Goal: Task Accomplishment & Management: Complete application form

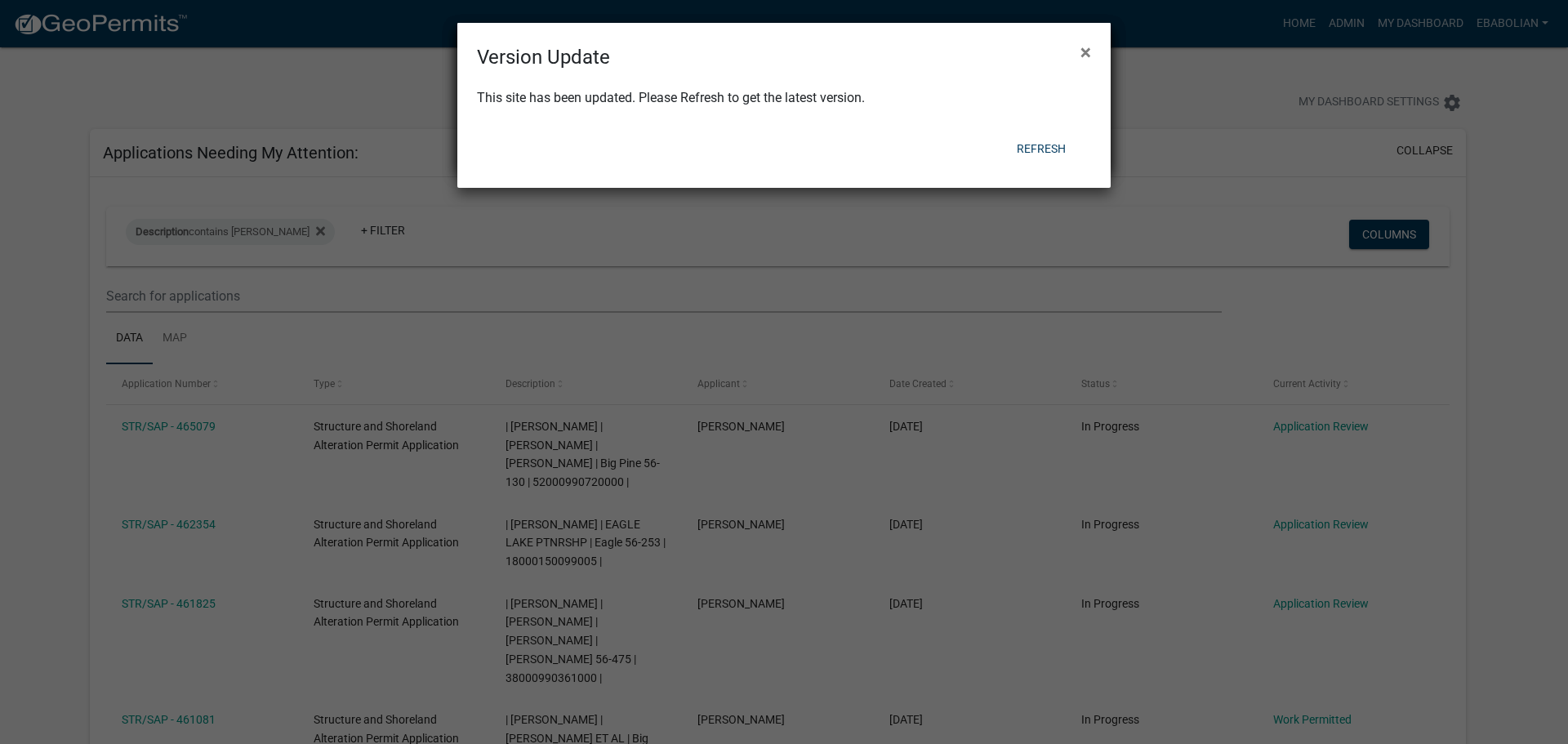
select select "3: 100"
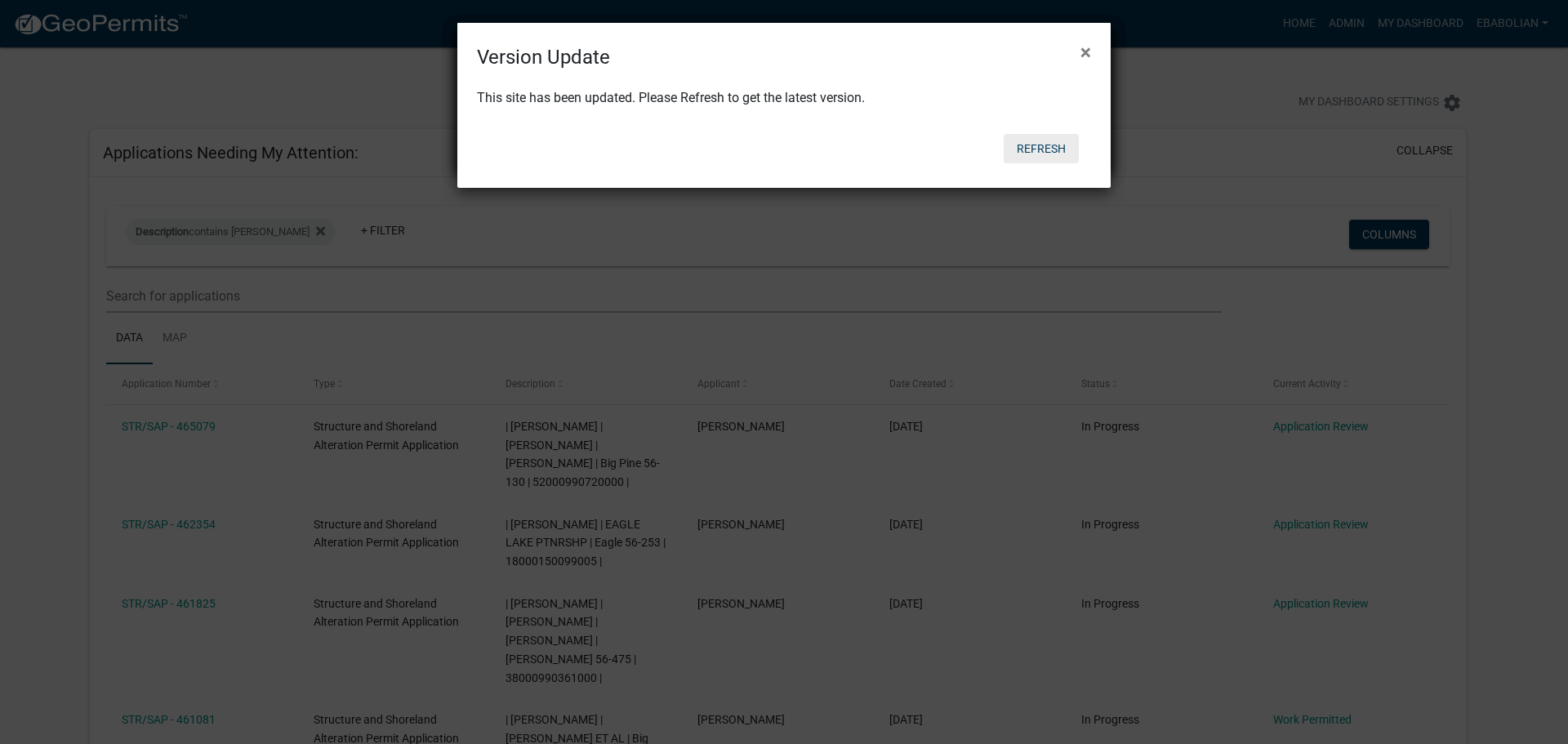
click at [1043, 149] on button "Refresh" at bounding box center [1042, 148] width 75 height 29
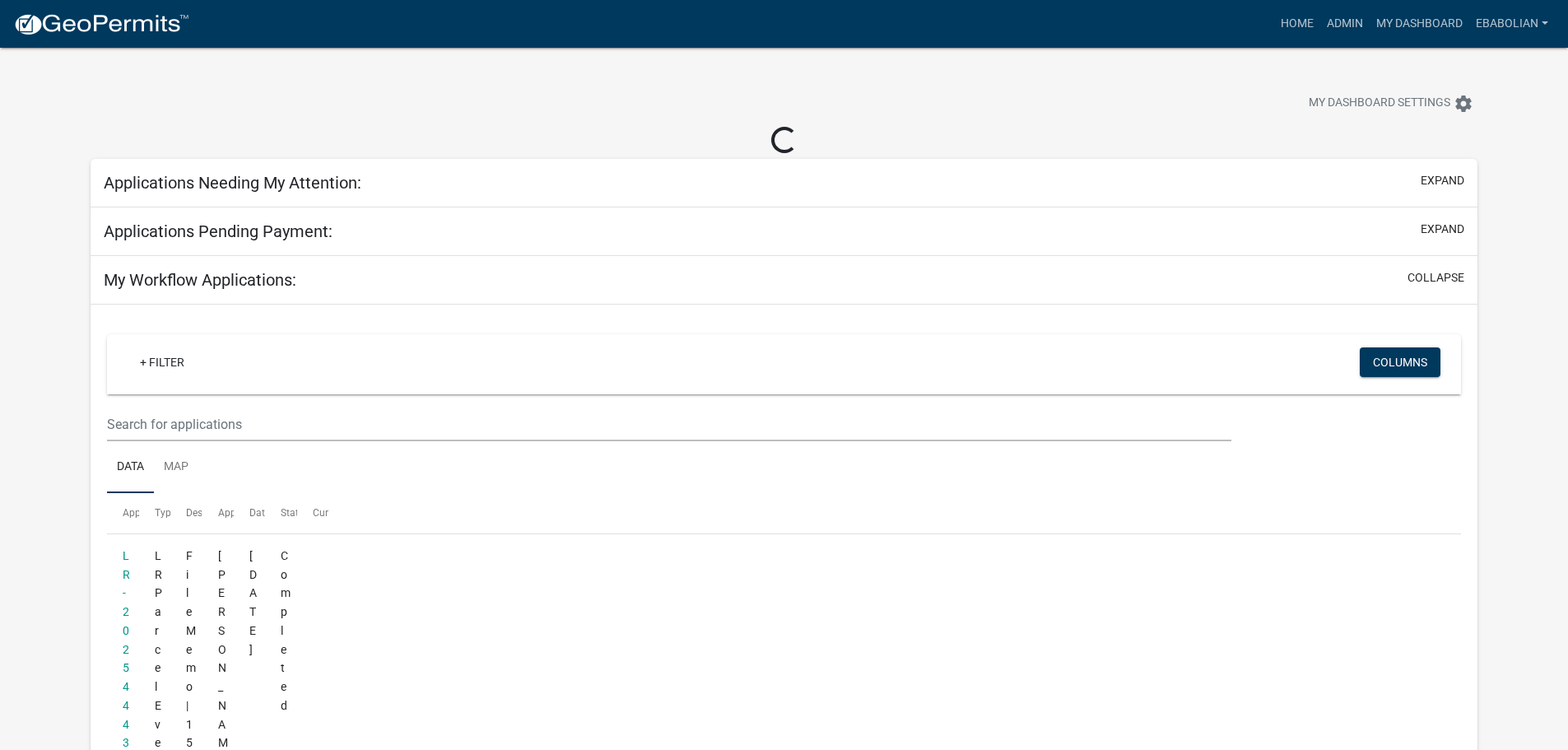
select select "3: 100"
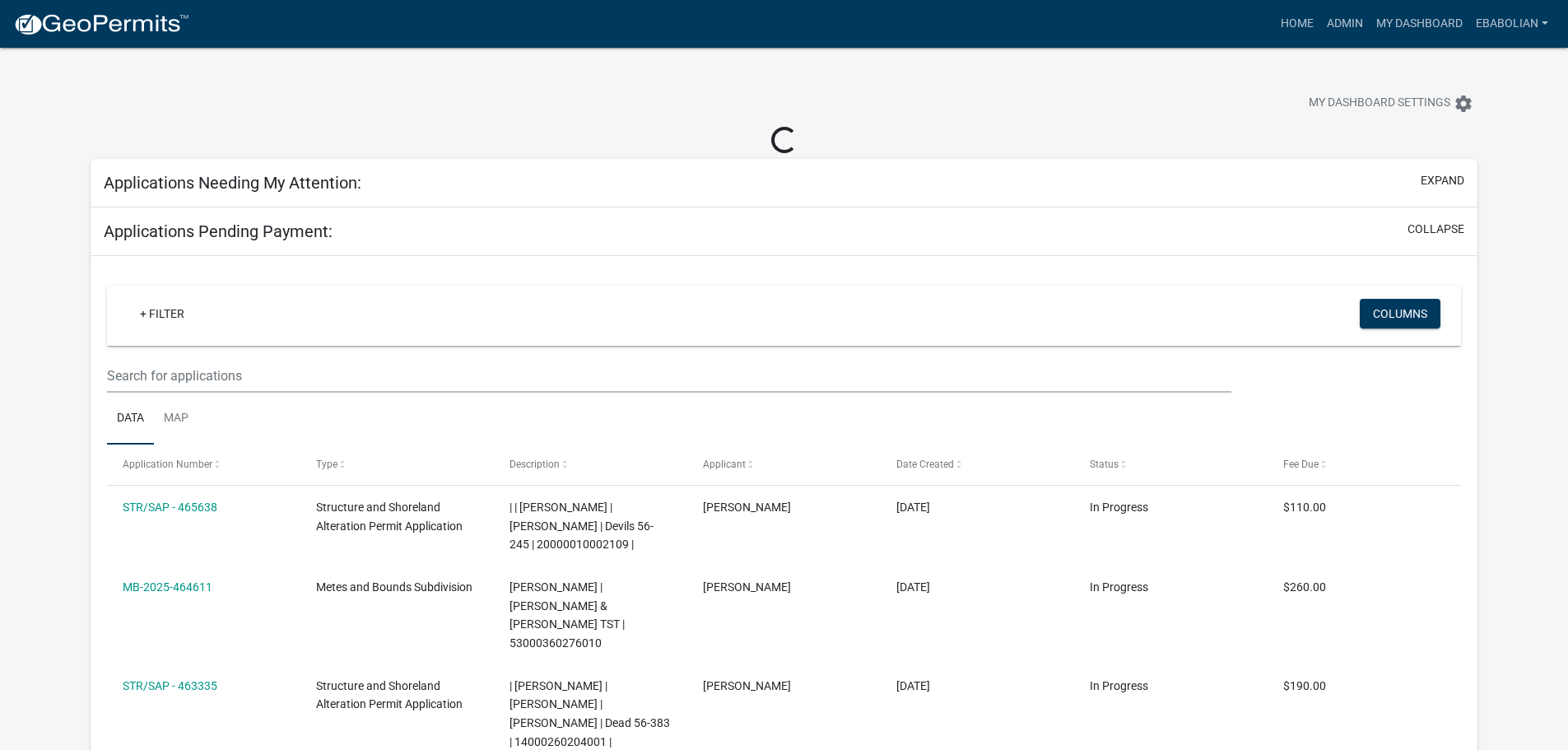
select select "3: 100"
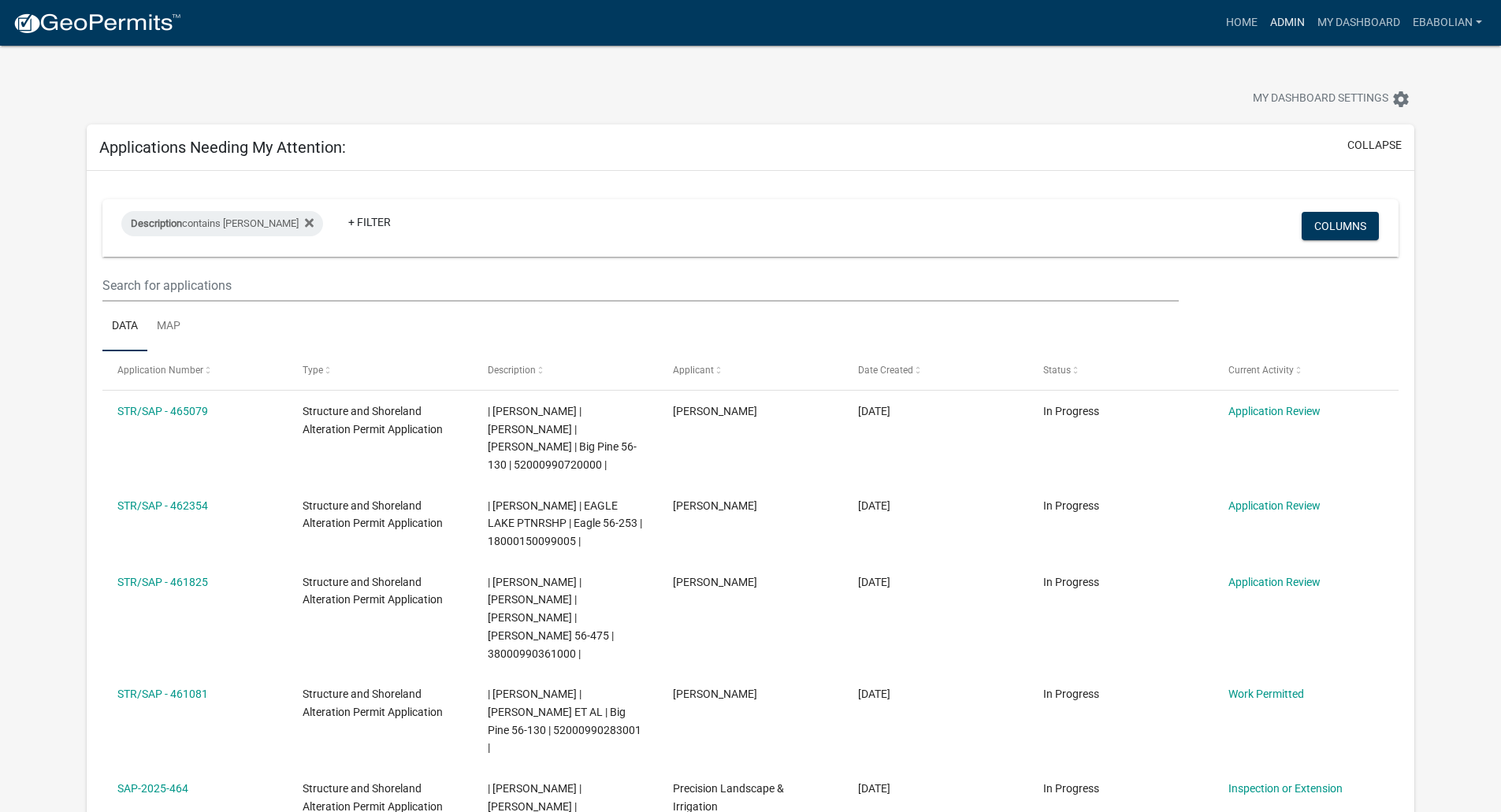
click at [1287, 21] on link "Admin" at bounding box center [1287, 23] width 47 height 30
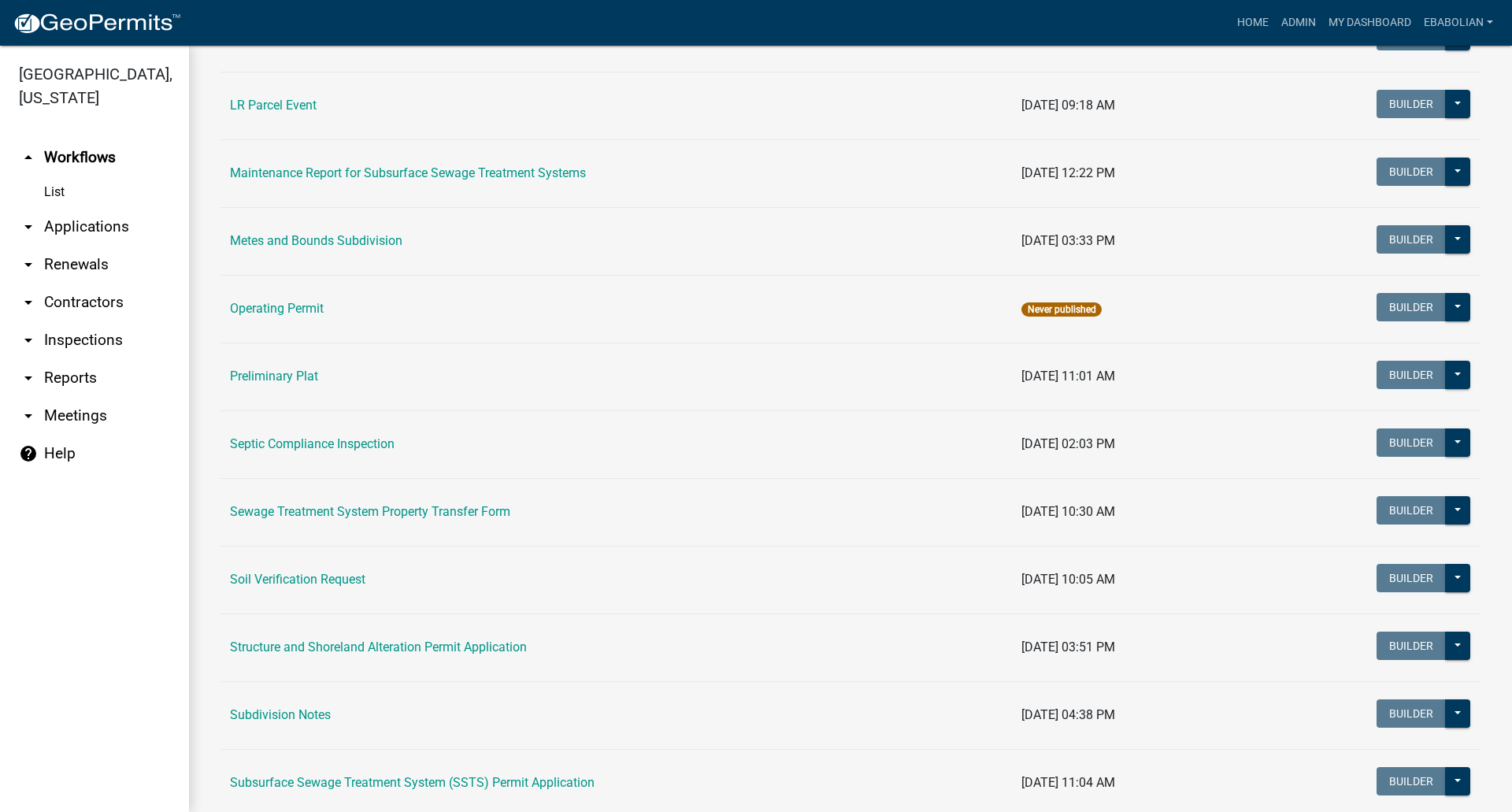
scroll to position [551, 0]
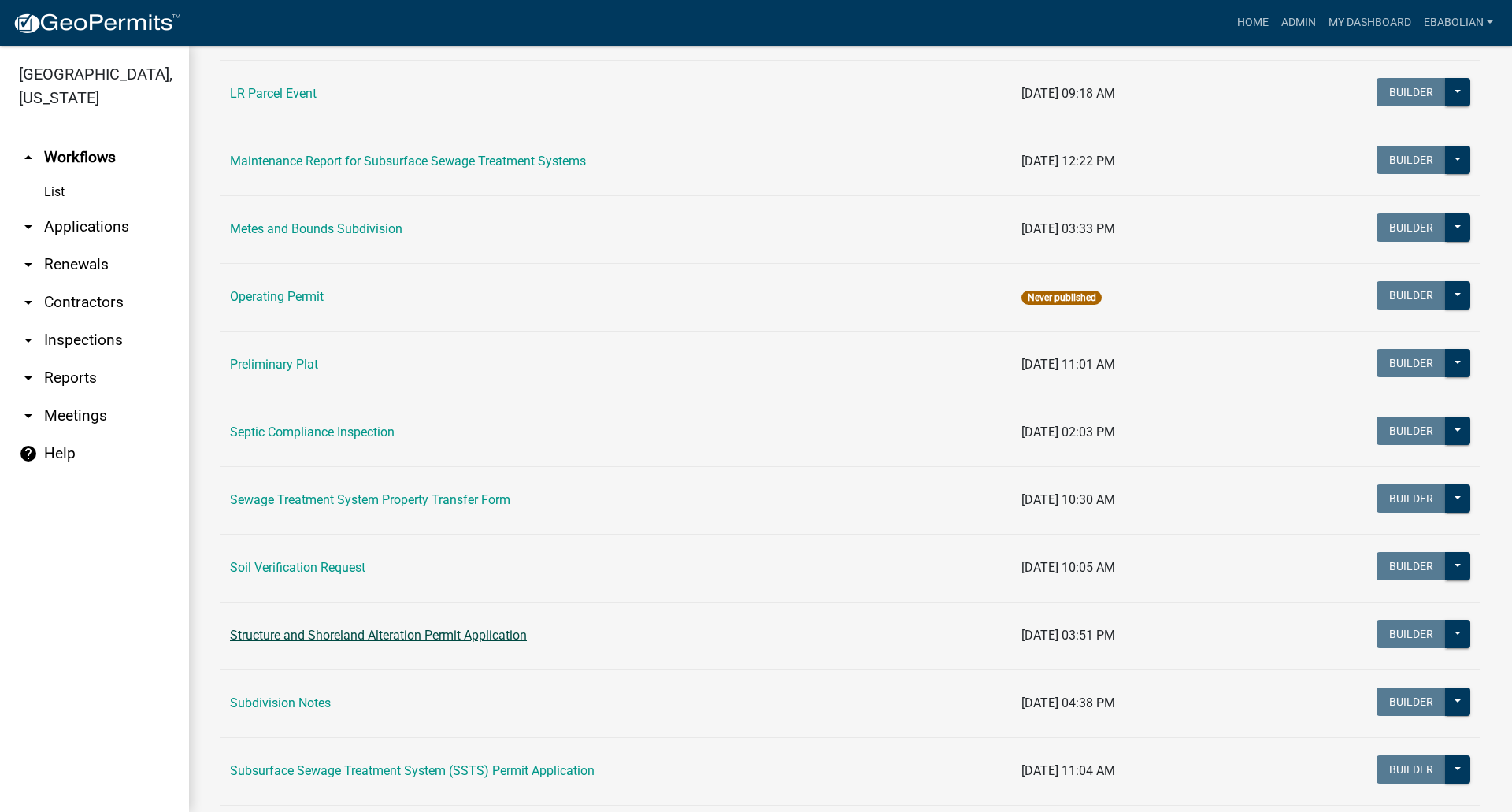
click at [325, 632] on link "Structure and Shoreland Alteration Permit Application" at bounding box center [378, 635] width 297 height 15
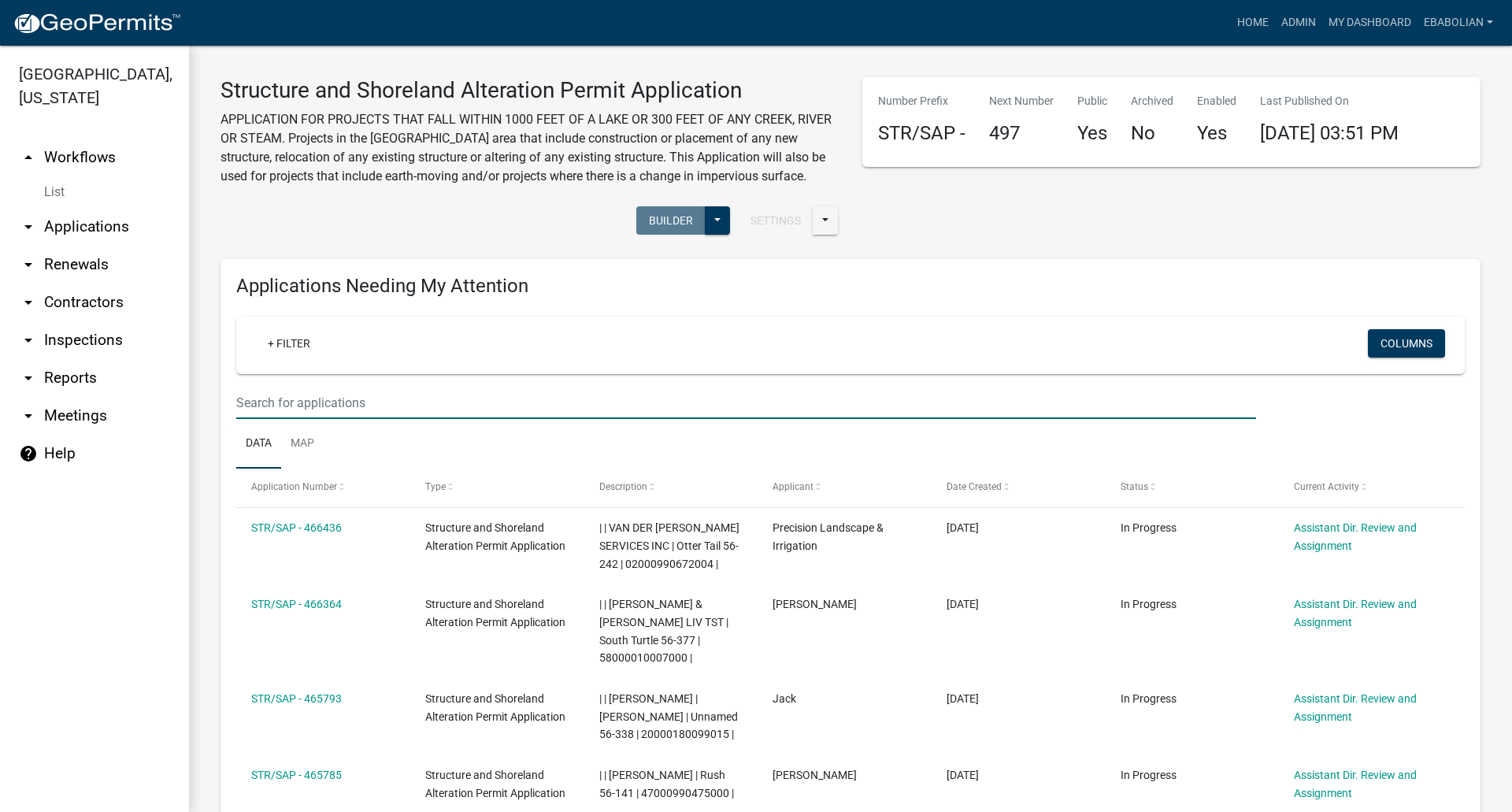
click at [305, 403] on input "text" at bounding box center [746, 403] width 1020 height 32
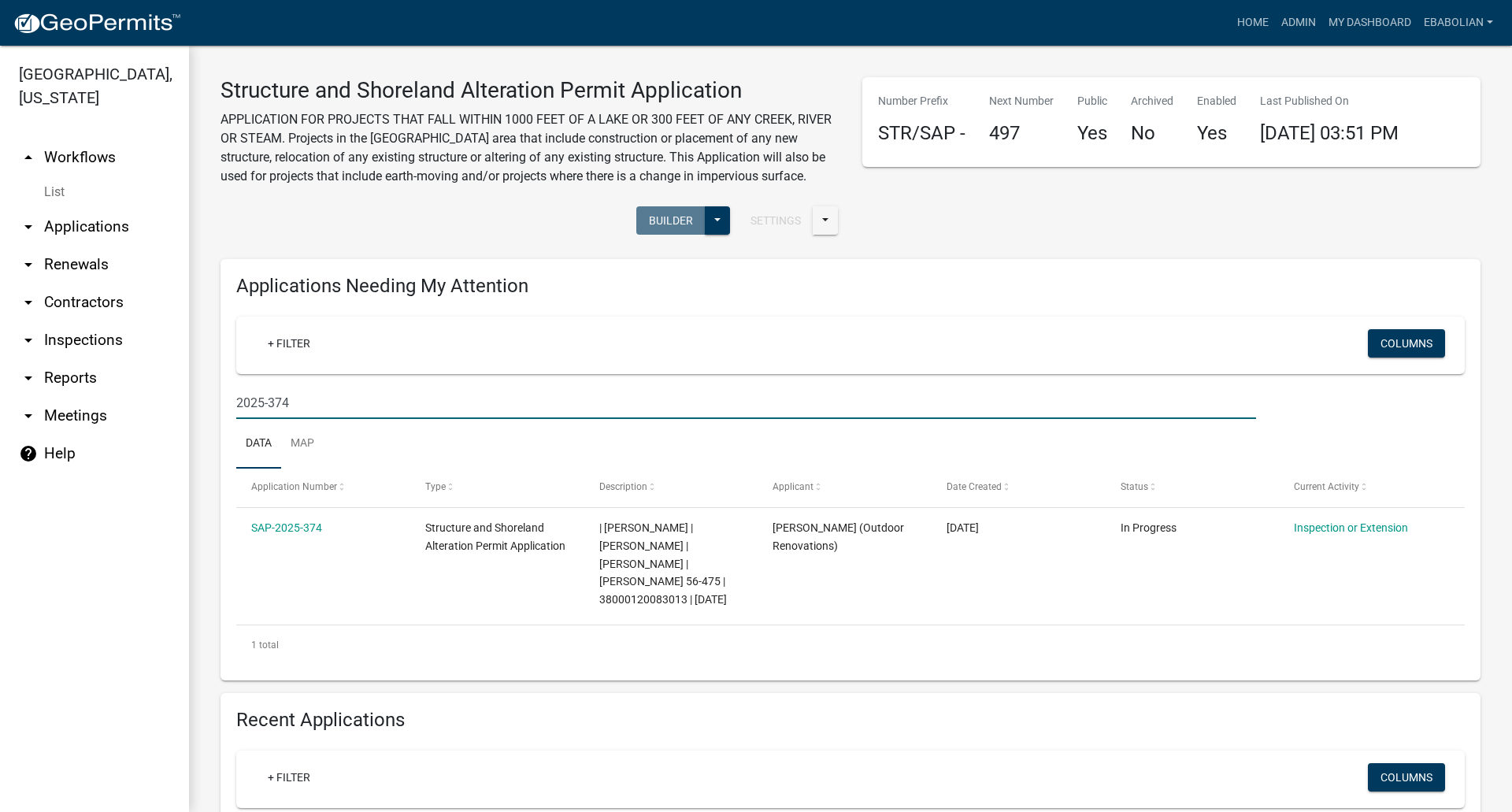
type input "2025-374"
click at [1364, 25] on link "My Dashboard" at bounding box center [1370, 23] width 95 height 30
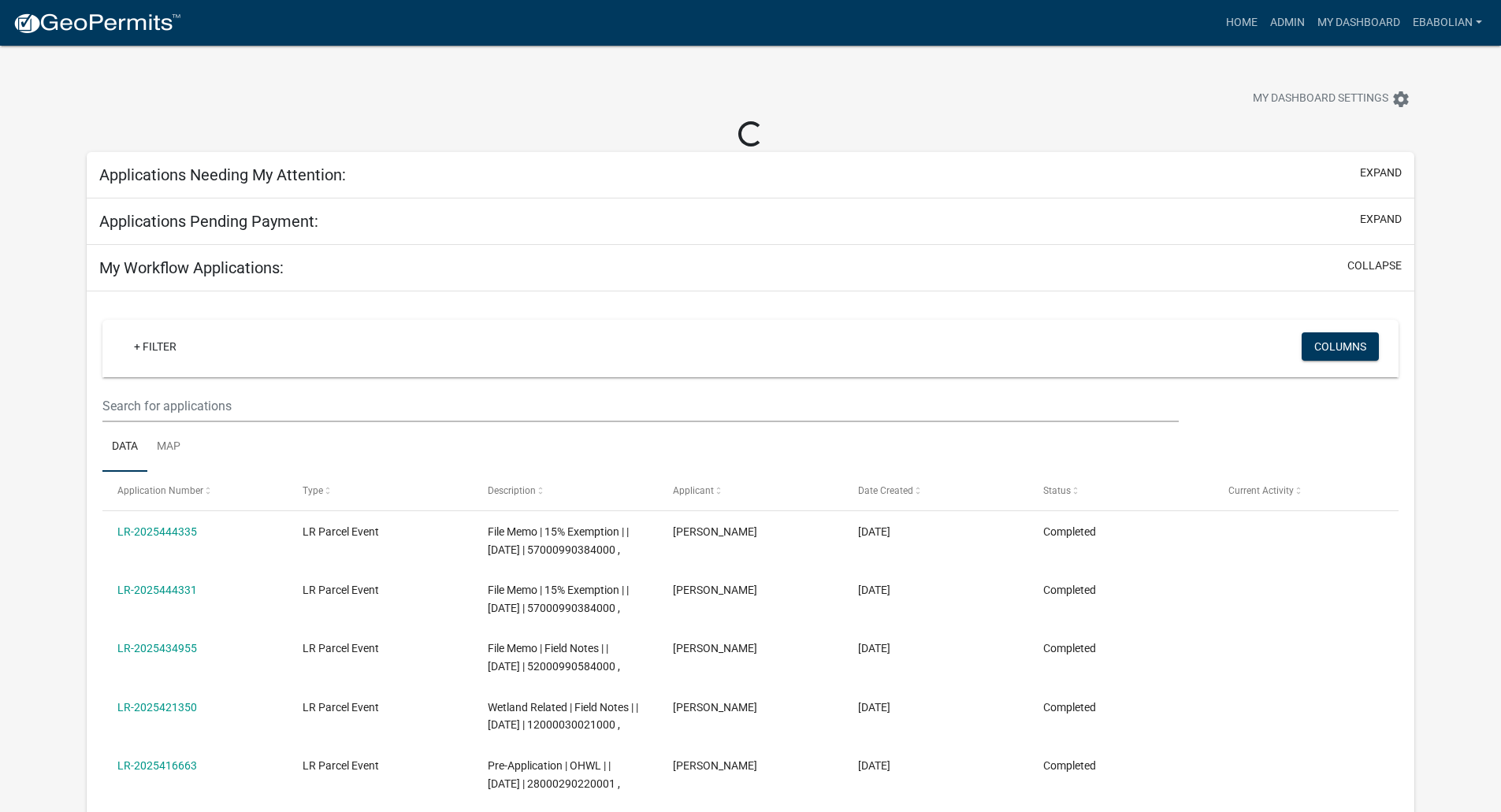
select select "3: 100"
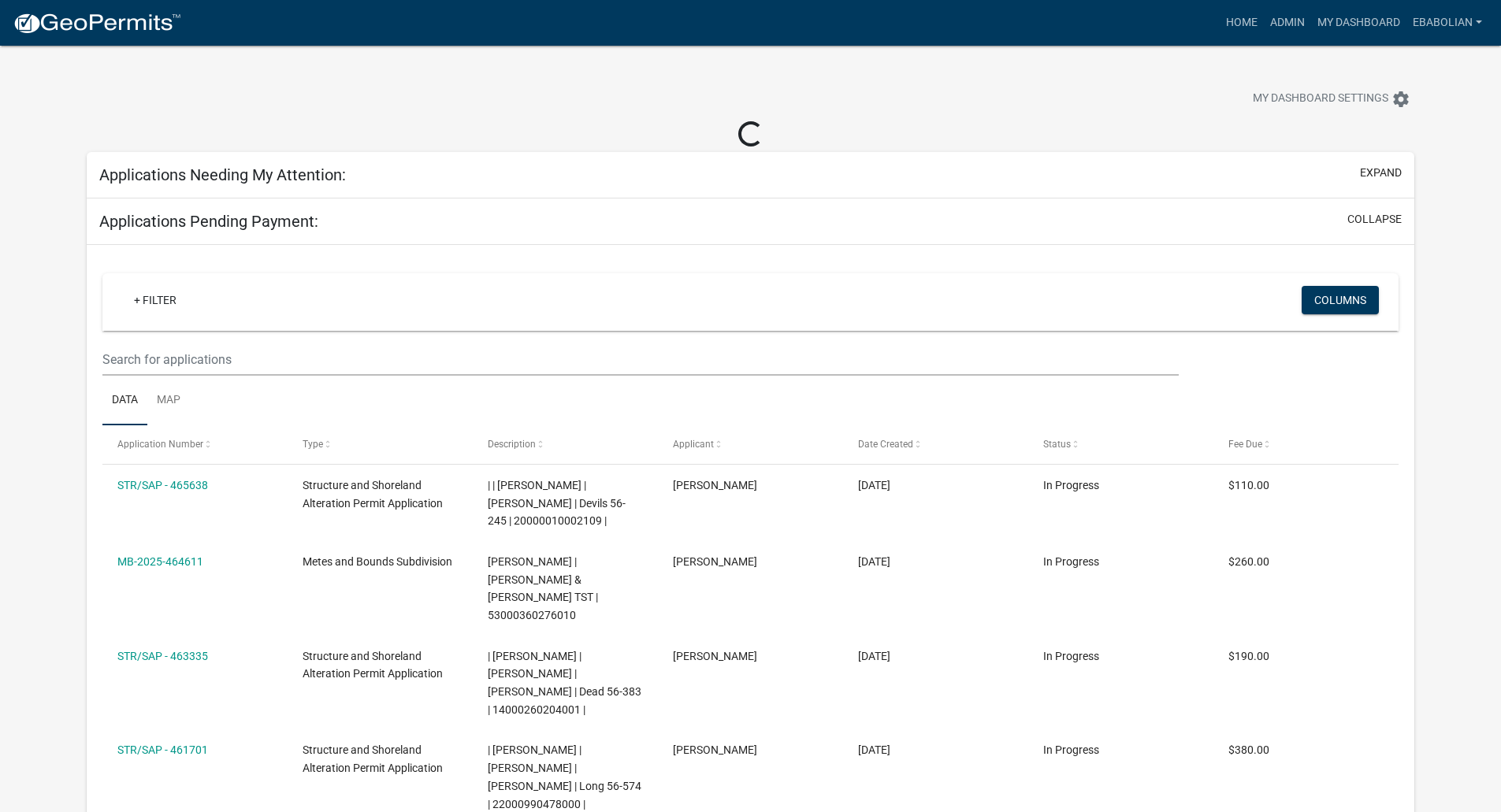
select select "3: 100"
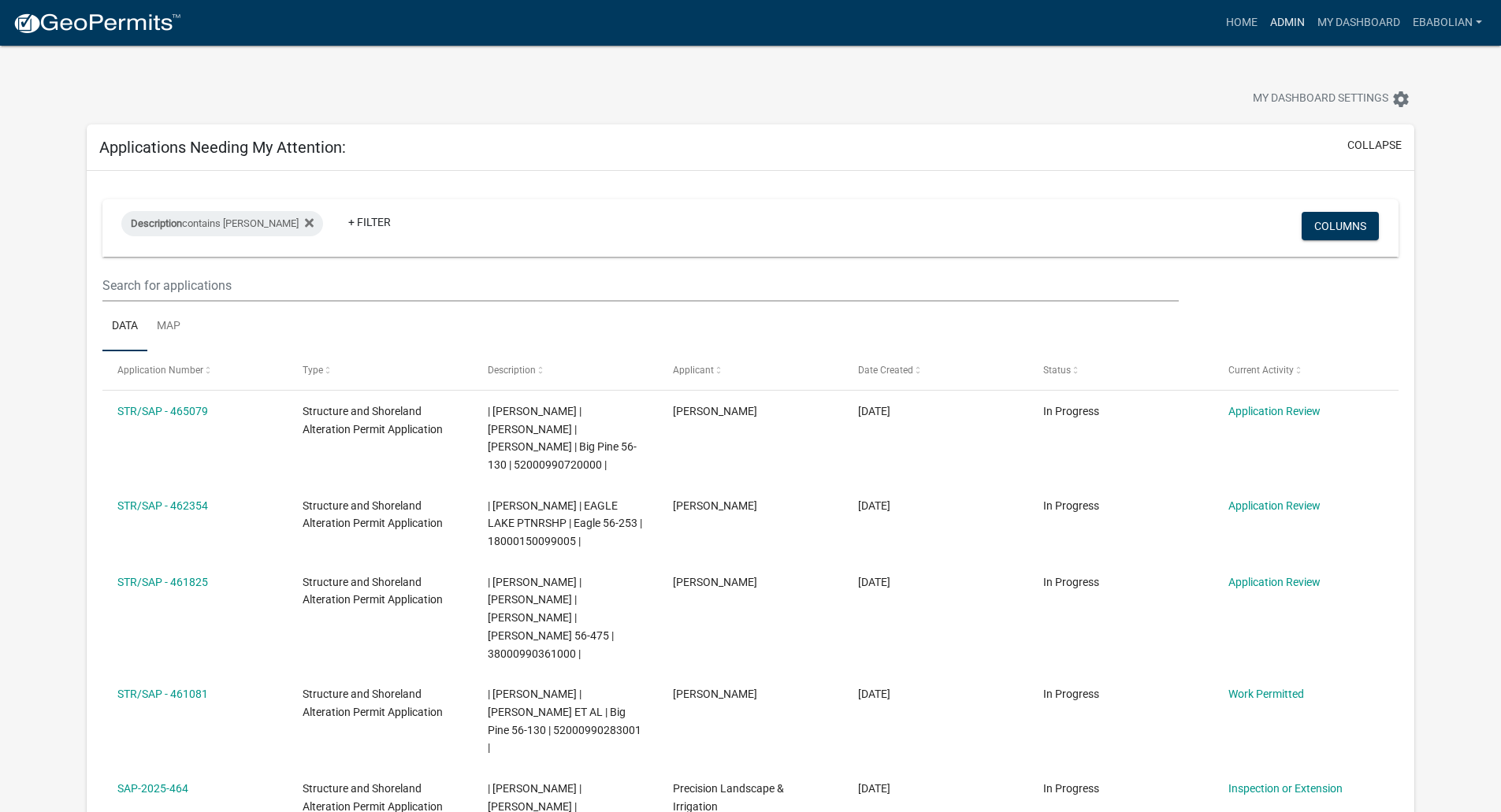
click at [1284, 24] on link "Admin" at bounding box center [1287, 23] width 47 height 30
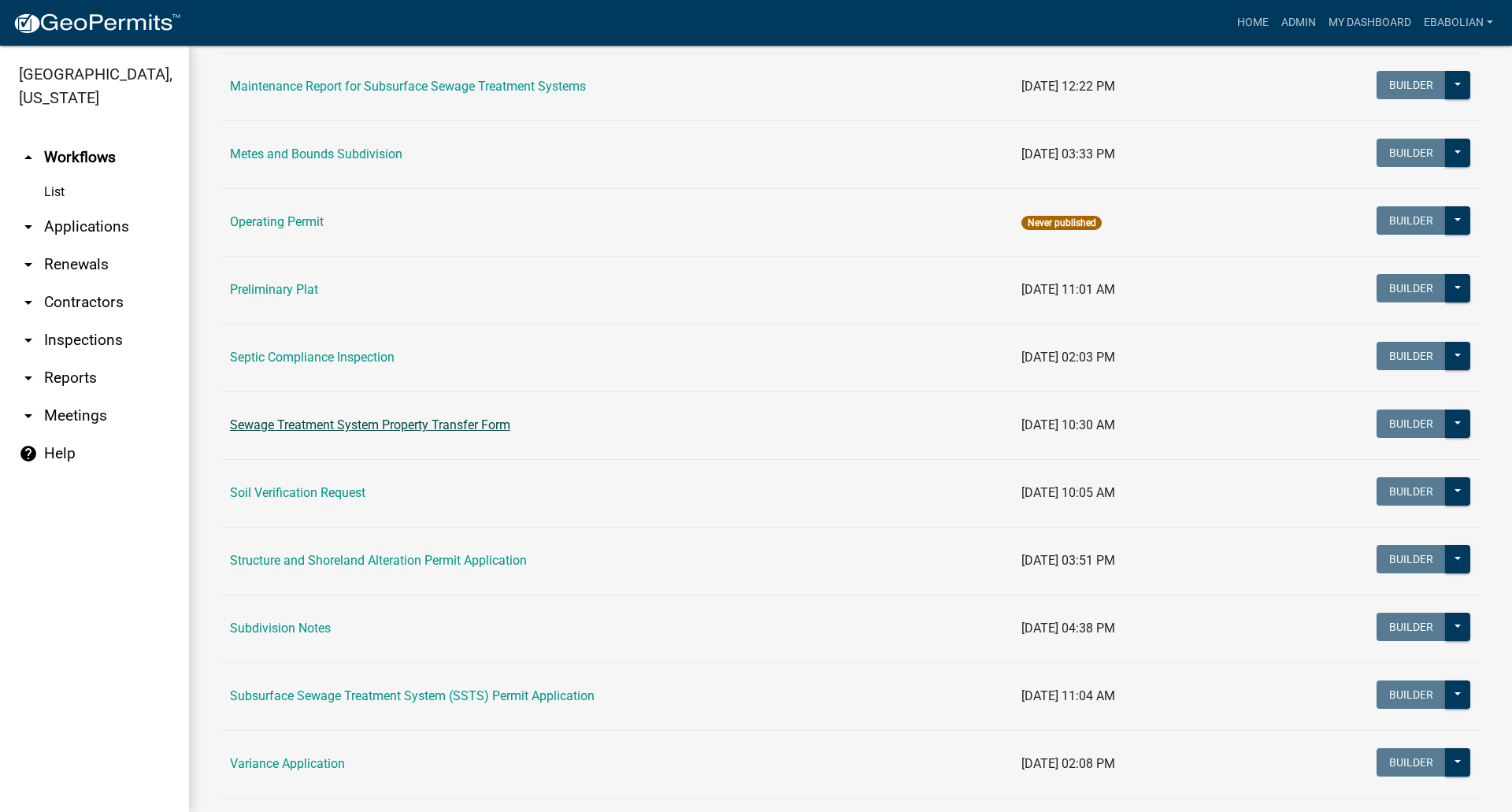
scroll to position [788, 0]
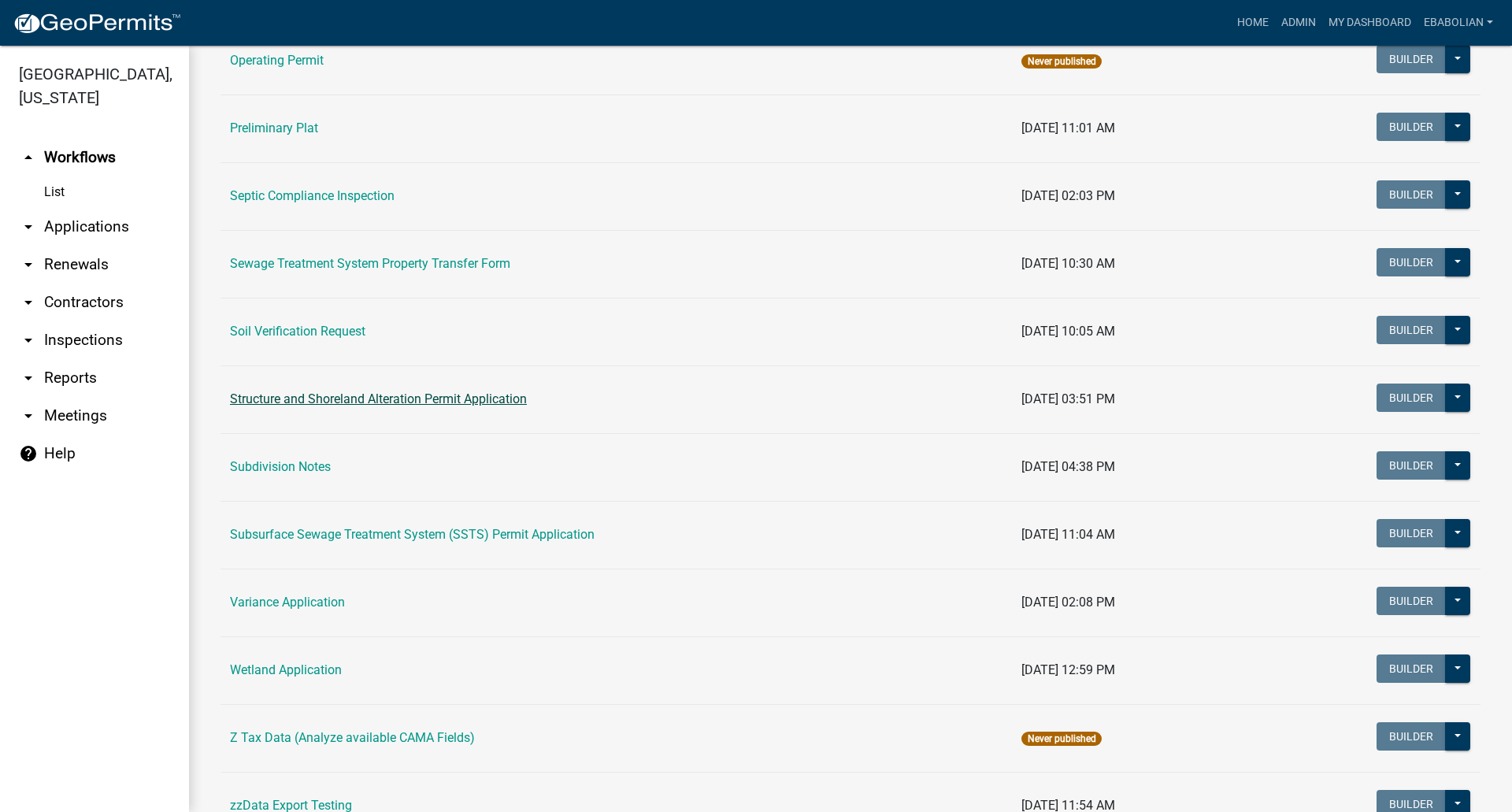
click at [295, 397] on link "Structure and Shoreland Alteration Permit Application" at bounding box center [378, 398] width 297 height 15
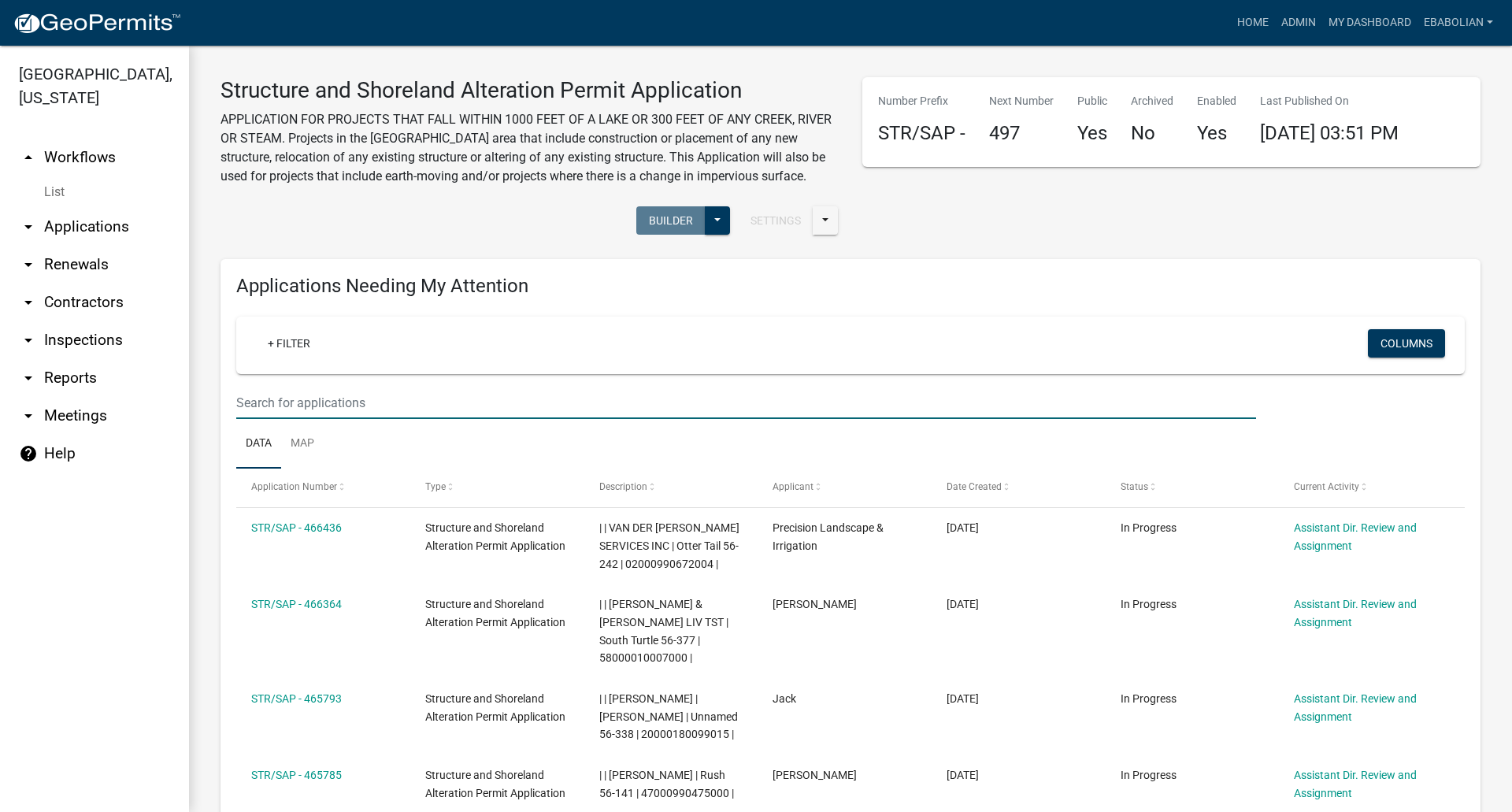
click at [305, 402] on input "text" at bounding box center [746, 403] width 1020 height 32
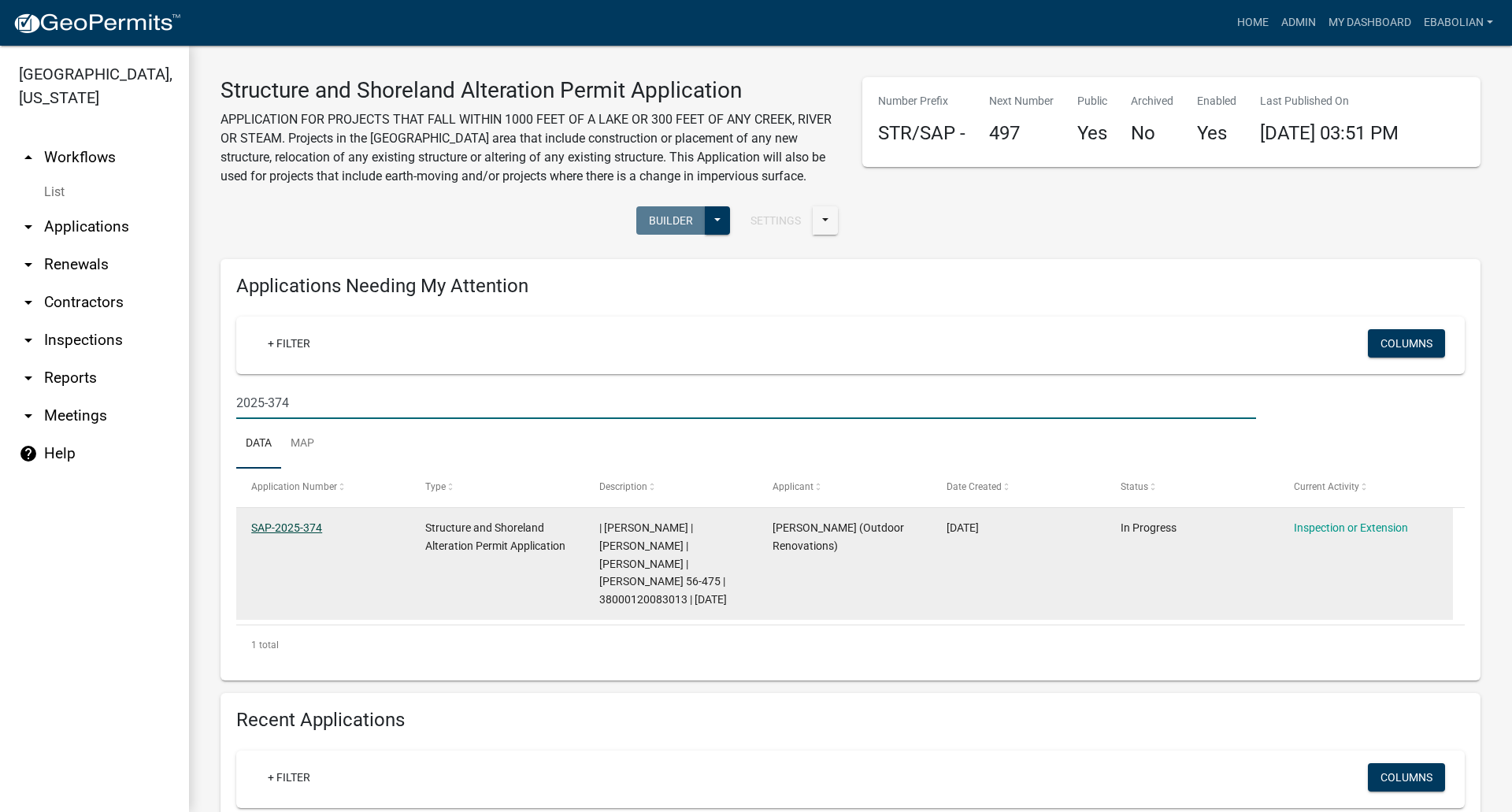
type input "2025-374"
click at [294, 525] on link "SAP-2025-374" at bounding box center [287, 528] width 71 height 13
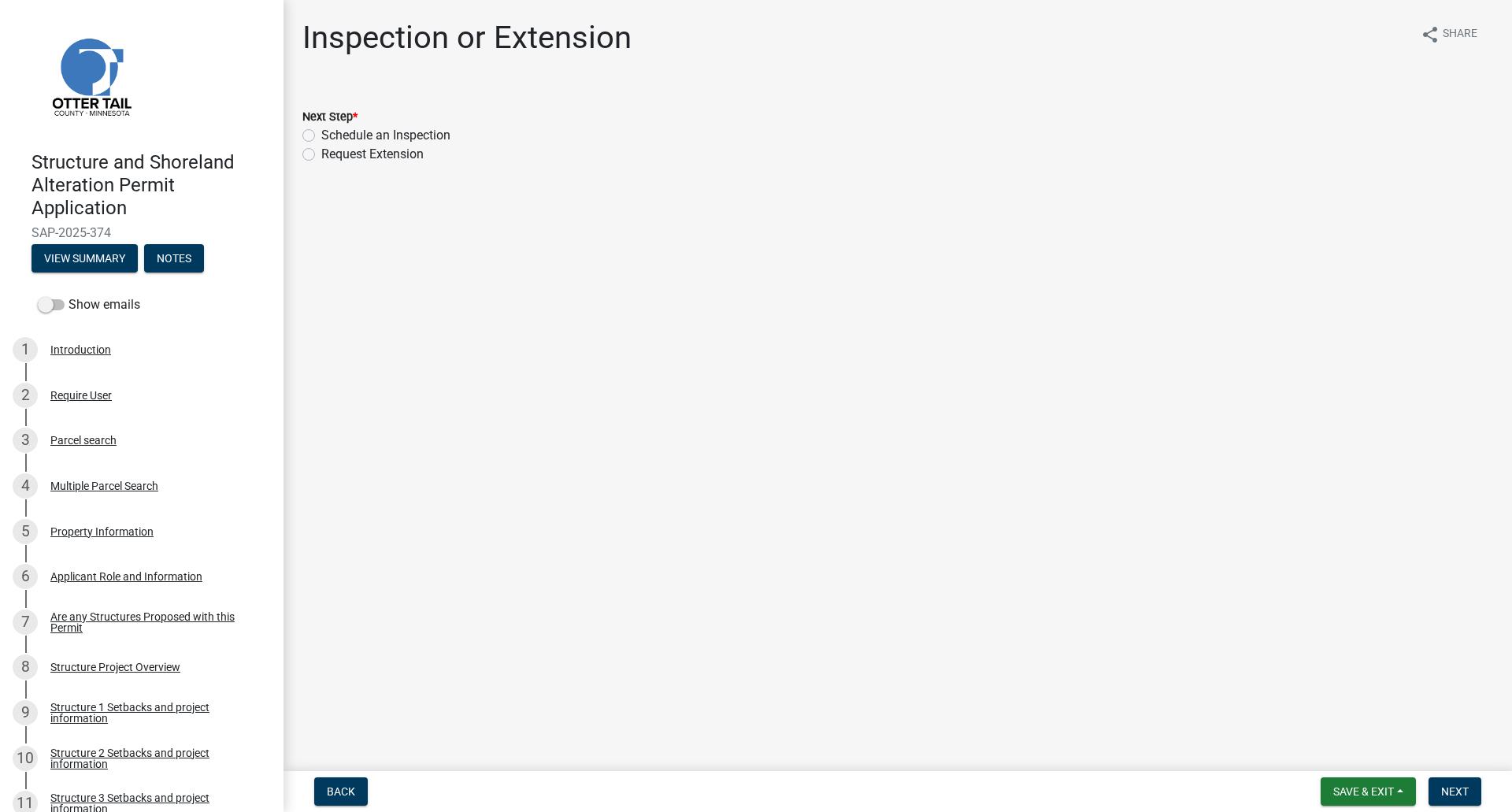
click at [322, 132] on label "Schedule an Inspection" at bounding box center [386, 135] width 129 height 19
click at [322, 132] on input "Schedule an Inspection" at bounding box center [326, 131] width 11 height 11
radio input "true"
click at [1453, 717] on span "Next" at bounding box center [1455, 792] width 27 height 13
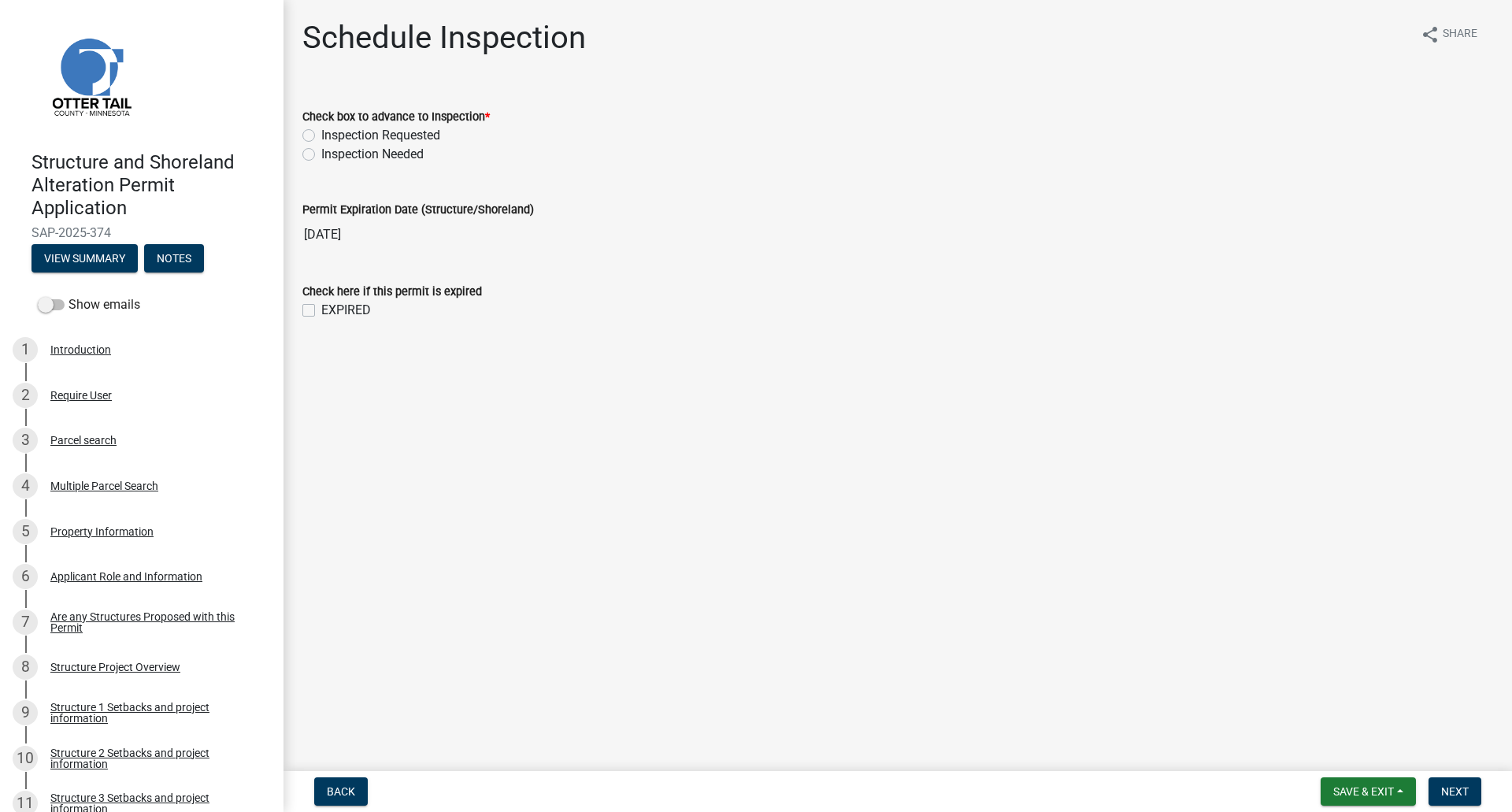
click at [322, 152] on label "Inspection Needed" at bounding box center [373, 154] width 103 height 19
click at [322, 152] on input "Inspection Needed" at bounding box center [326, 149] width 11 height 11
radio input "true"
click at [1462, 717] on button "Next" at bounding box center [1455, 791] width 53 height 28
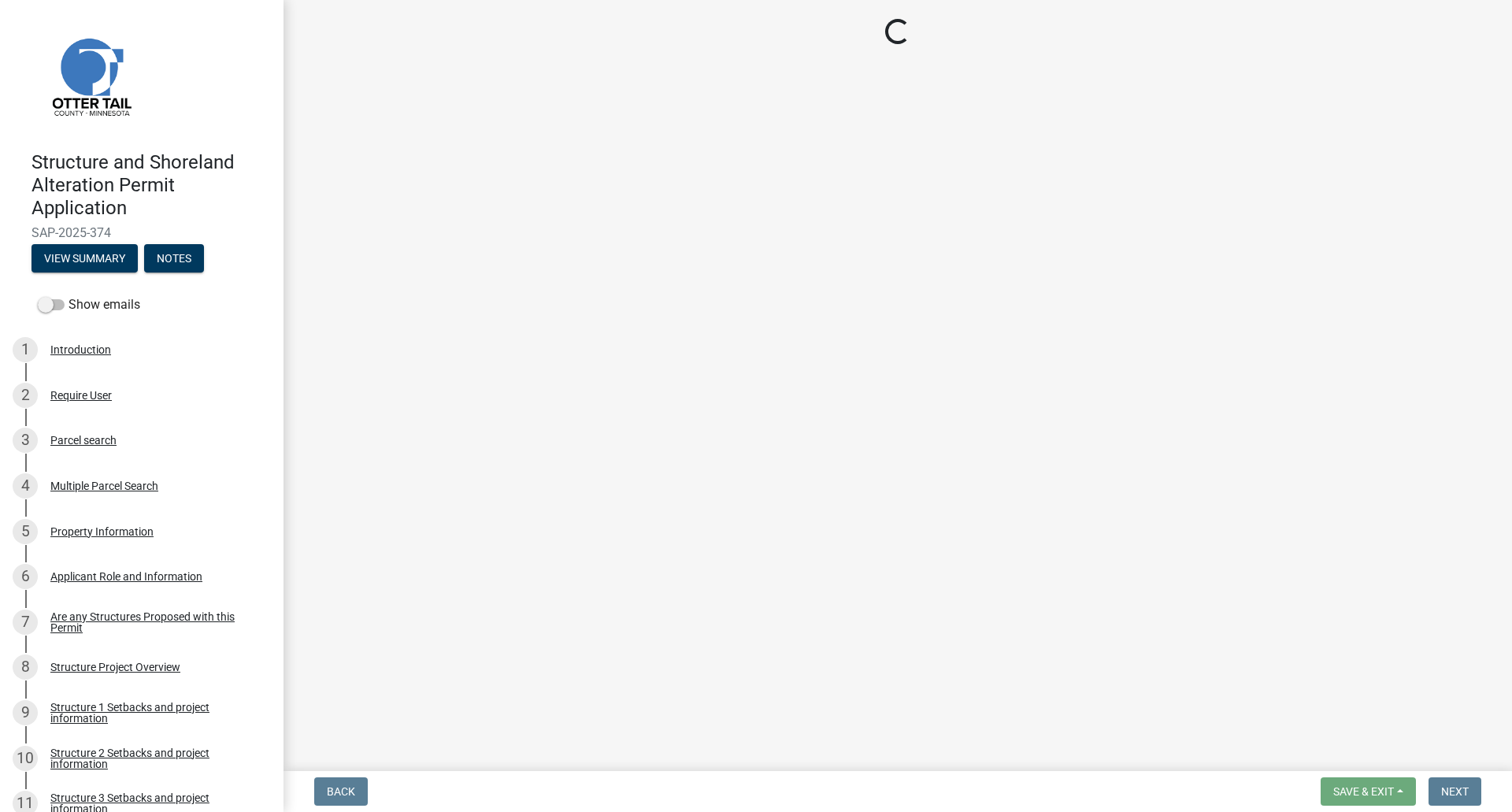
select select "710d5f49-2663-4e73-9718-d0c4e189f5ed"
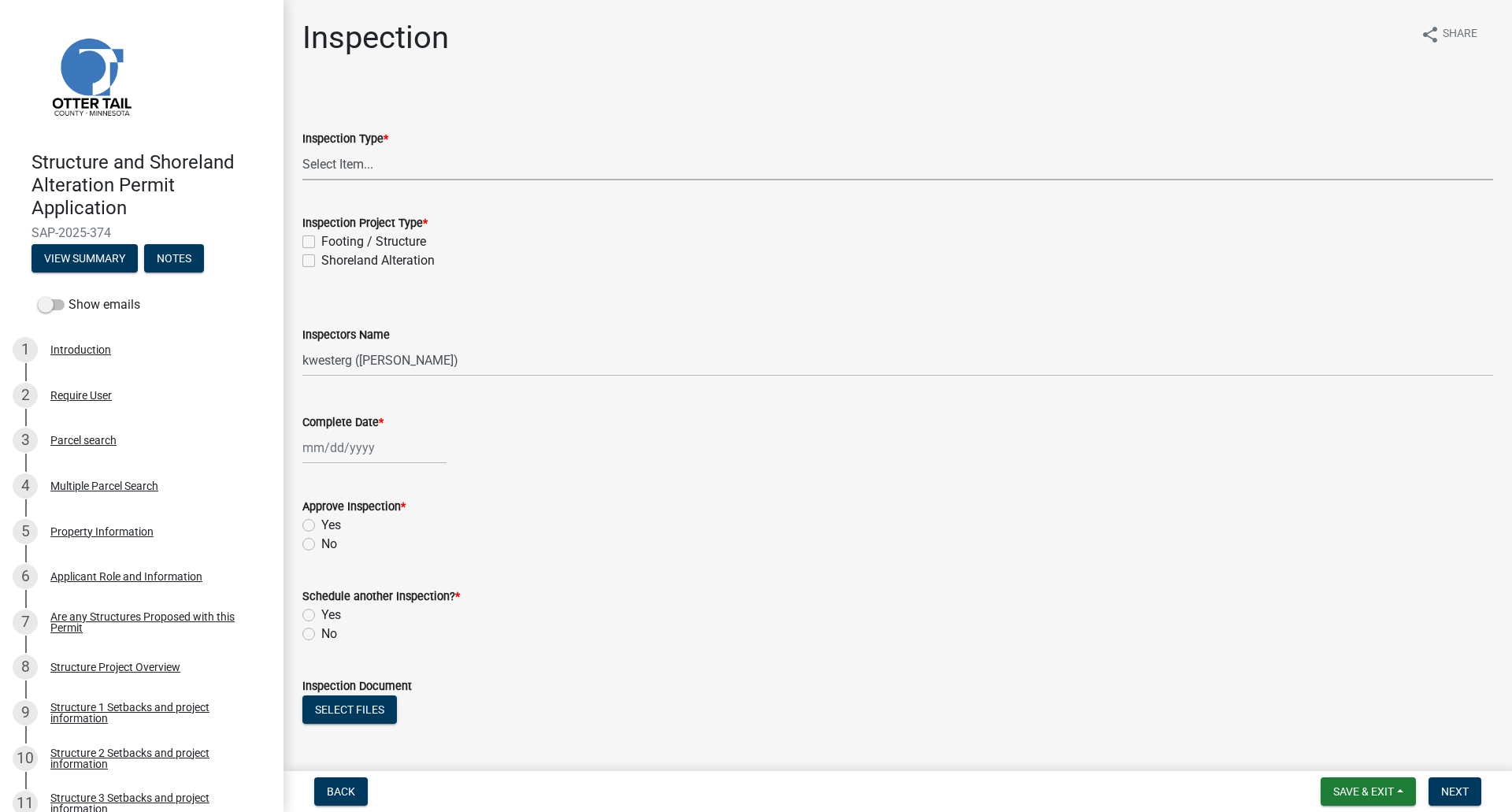
click at [329, 172] on select "Select Item... Inspection Complete Partial Inspection Inspected Not Built" at bounding box center [898, 164] width 1191 height 32
click at [302, 148] on select "Select Item... Inspection Complete Partial Inspection Inspected Not Built" at bounding box center [898, 164] width 1191 height 32
select select "409c2f88-eb3f-474f-aeae-54c427f2203e"
click at [322, 259] on label "Shoreland Alteration" at bounding box center [378, 260] width 113 height 19
click at [322, 259] on input "Shoreland Alteration" at bounding box center [326, 256] width 11 height 11
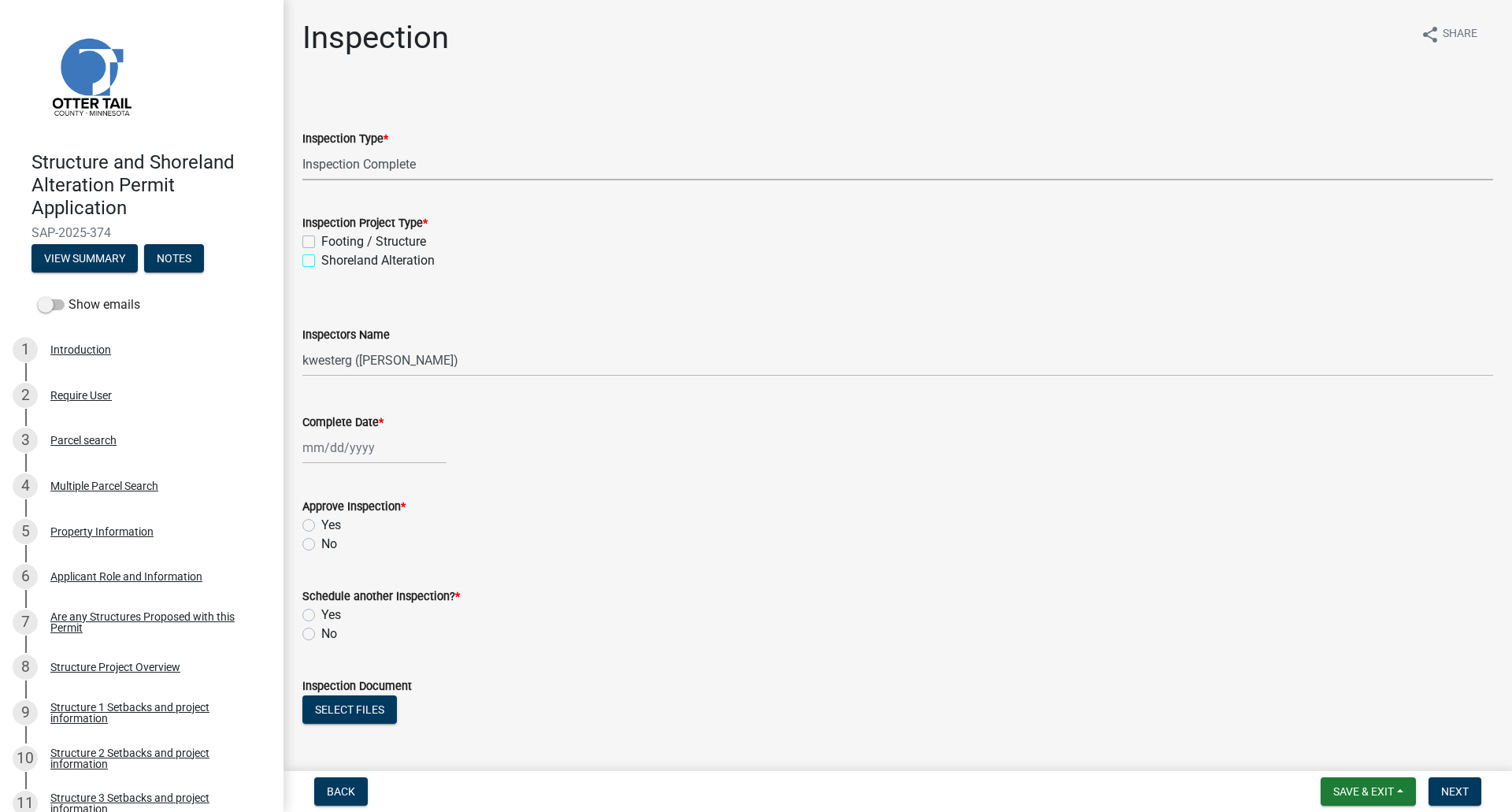
checkbox input "true"
checkbox input "false"
checkbox input "true"
click at [327, 362] on select "Select Item... cwleclair ([PERSON_NAME]) btollefson ([PERSON_NAME]) abusko ([PE…" at bounding box center [898, 360] width 1191 height 32
select select "cd31a072-cd4e-4306-9b8c-c26eab70e9de"
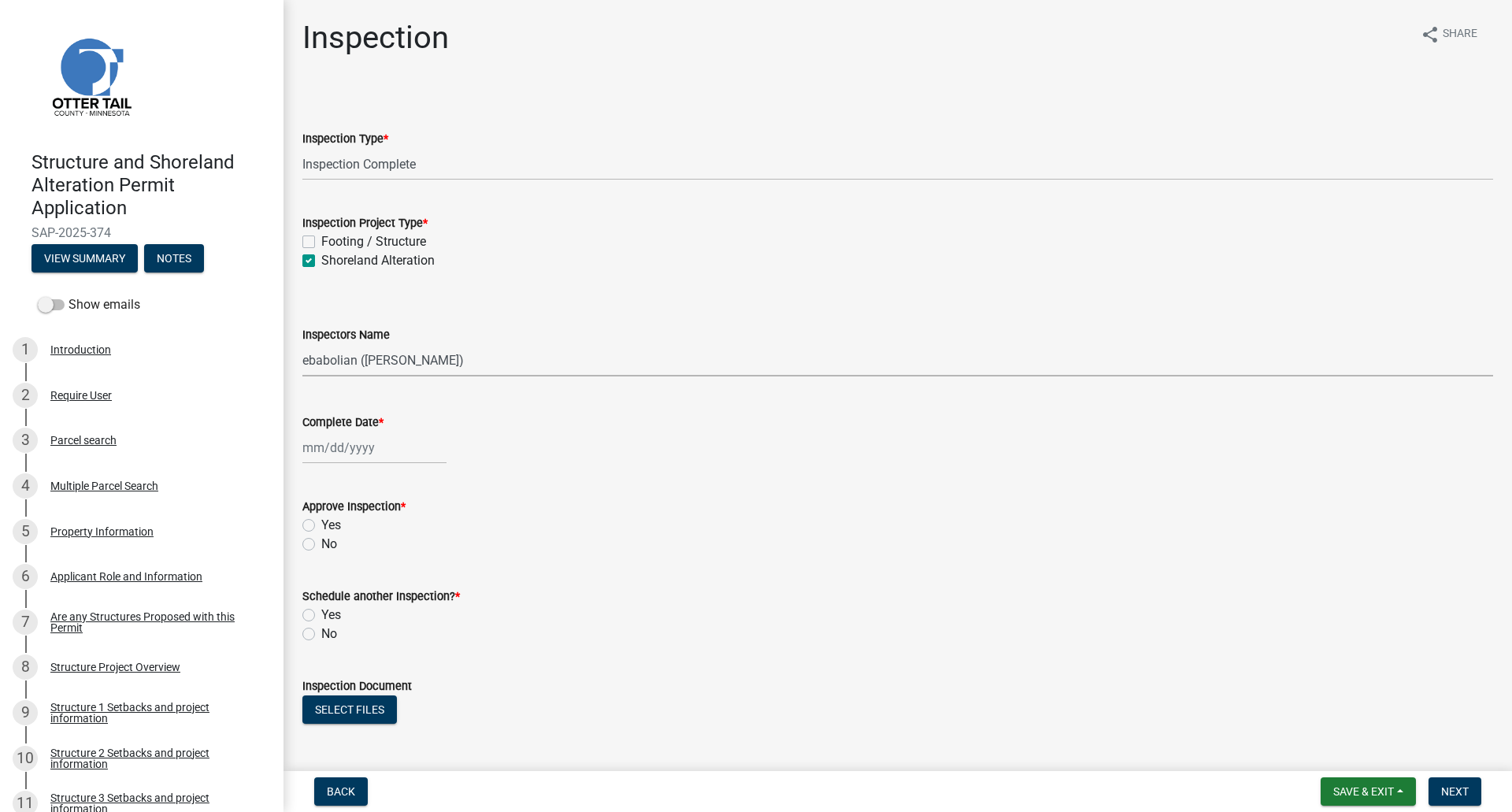
click at [302, 344] on select "Select Item... cwleclair ([PERSON_NAME]) btollefson ([PERSON_NAME]) abusko ([PE…" at bounding box center [898, 360] width 1191 height 32
click at [338, 450] on div at bounding box center [374, 448] width 144 height 32
select select "8"
select select "2025"
click at [344, 604] on div "19" at bounding box center [343, 607] width 25 height 25
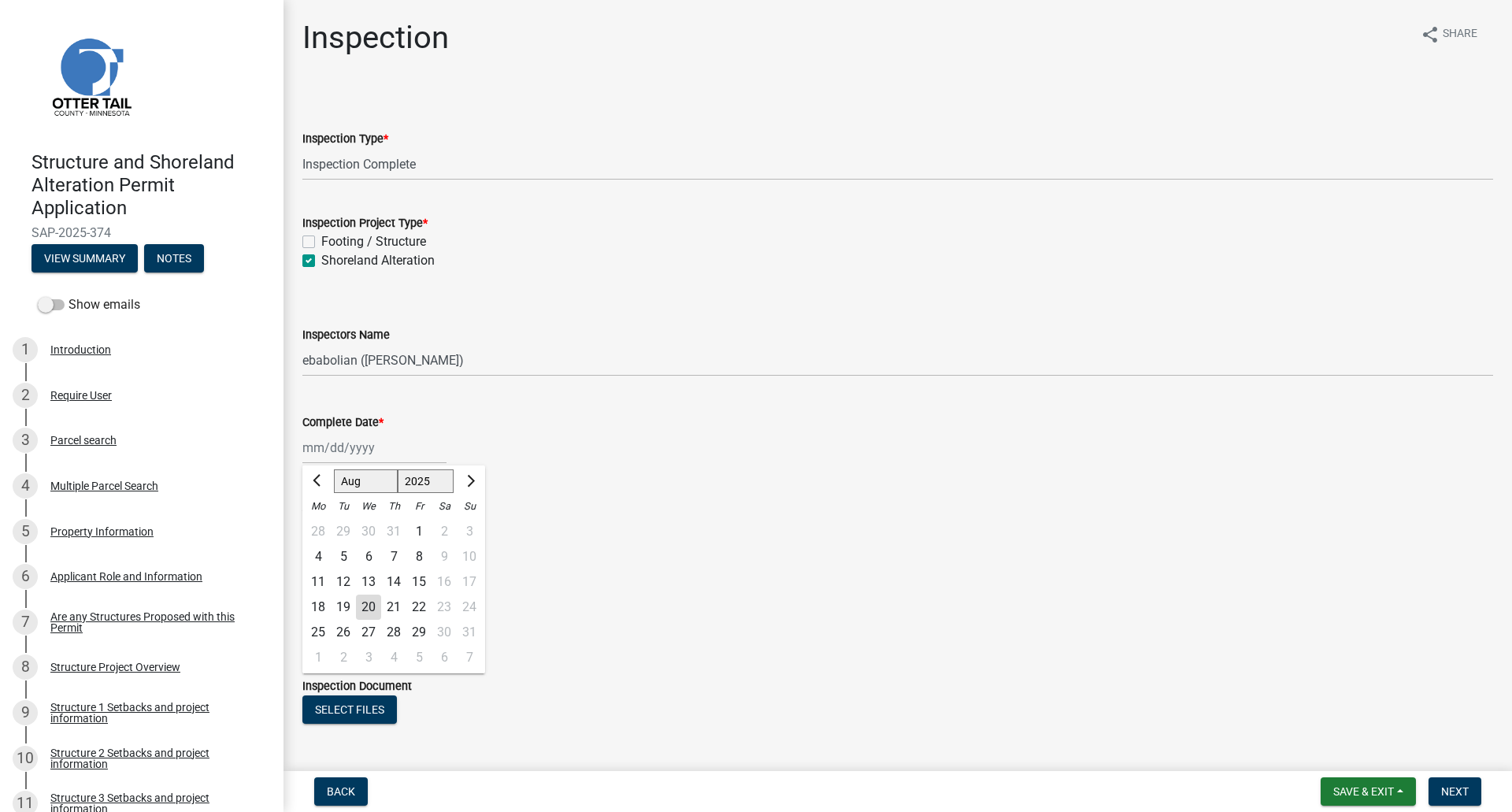
type input "[DATE]"
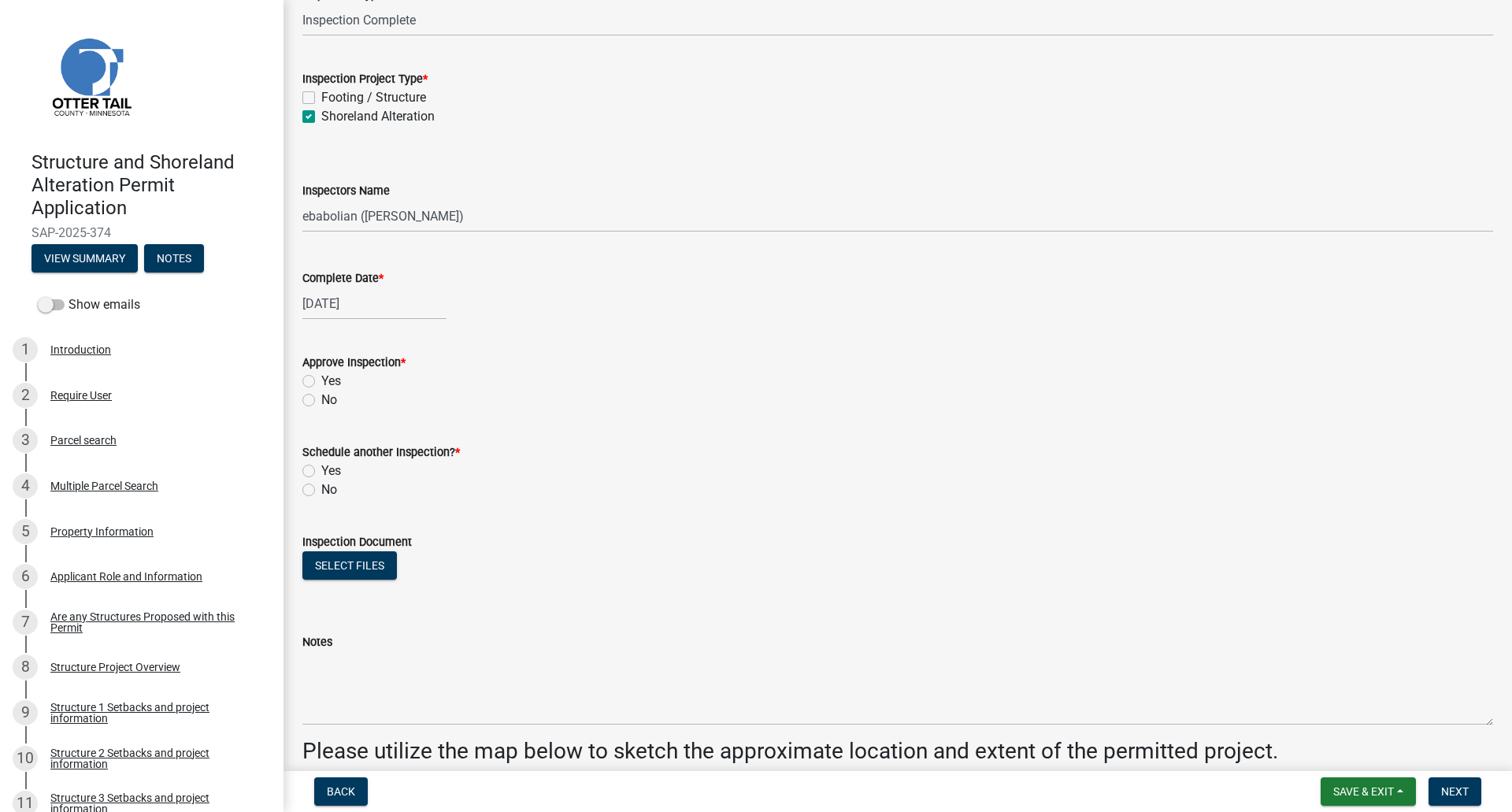
scroll to position [158, 0]
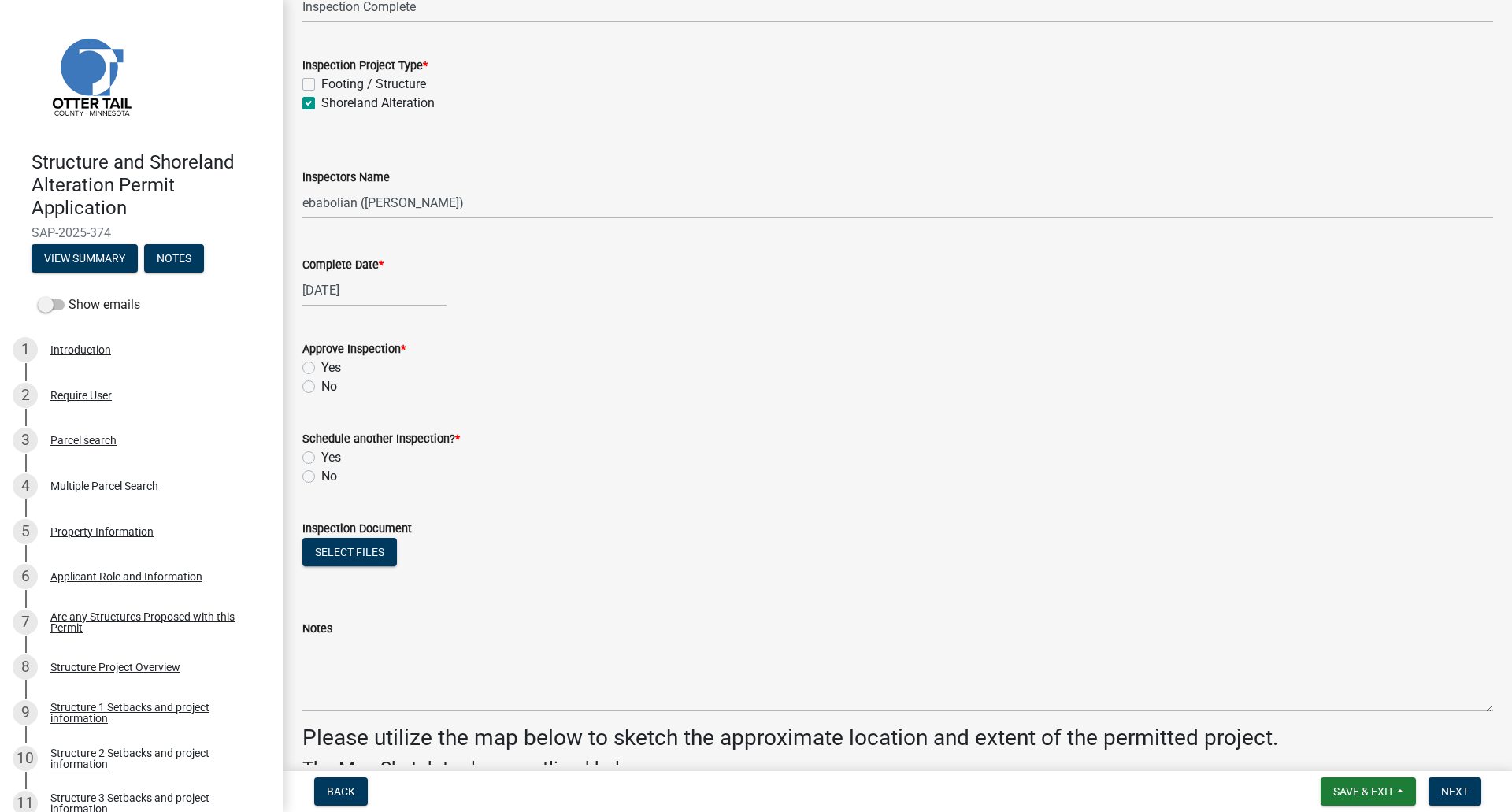
click at [322, 366] on label "Yes" at bounding box center [331, 367] width 19 height 19
click at [322, 366] on input "Yes" at bounding box center [326, 363] width 11 height 11
radio input "true"
click at [322, 478] on label "No" at bounding box center [329, 476] width 15 height 19
click at [322, 478] on input "No" at bounding box center [326, 472] width 11 height 11
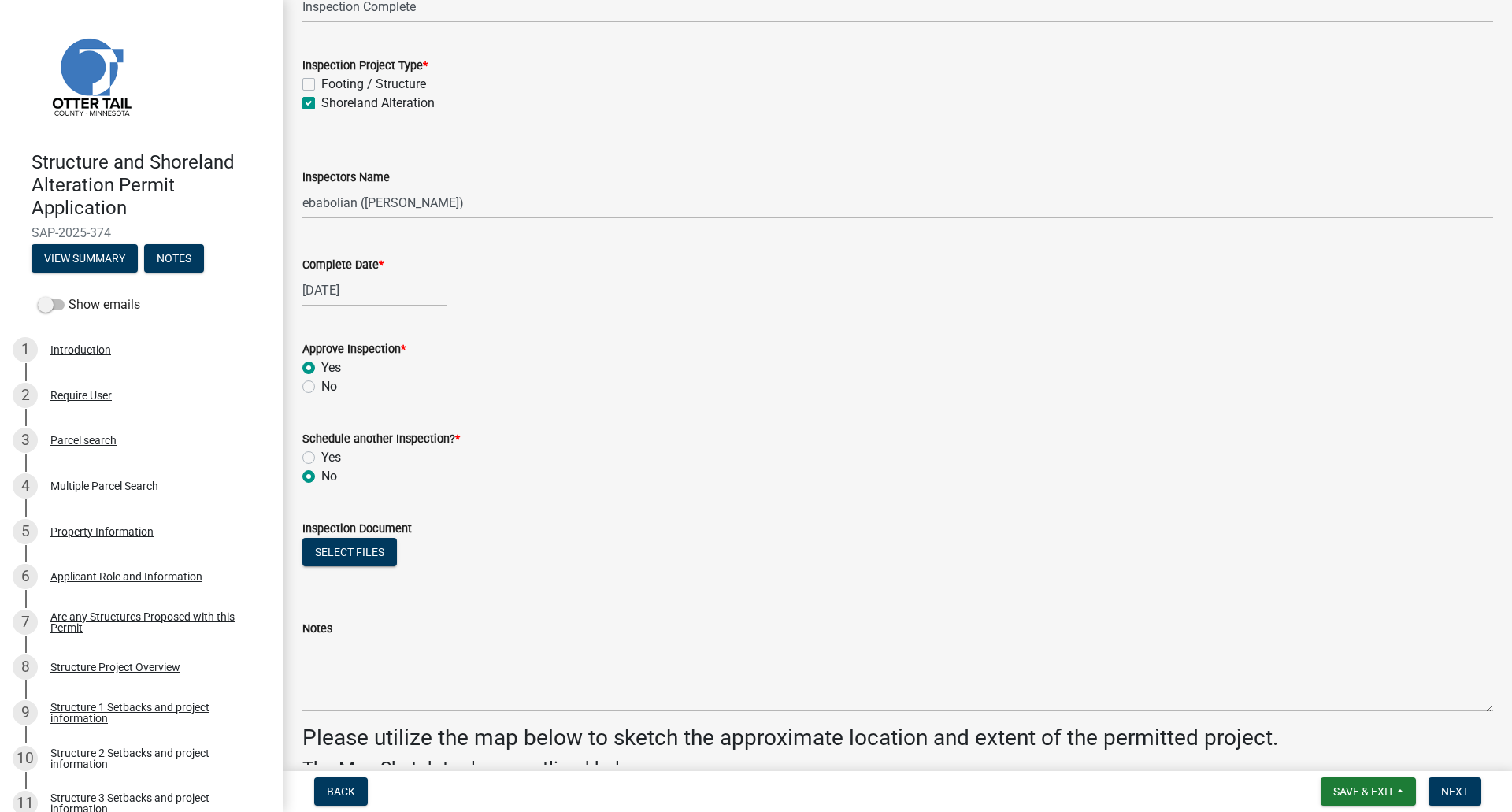
radio input "true"
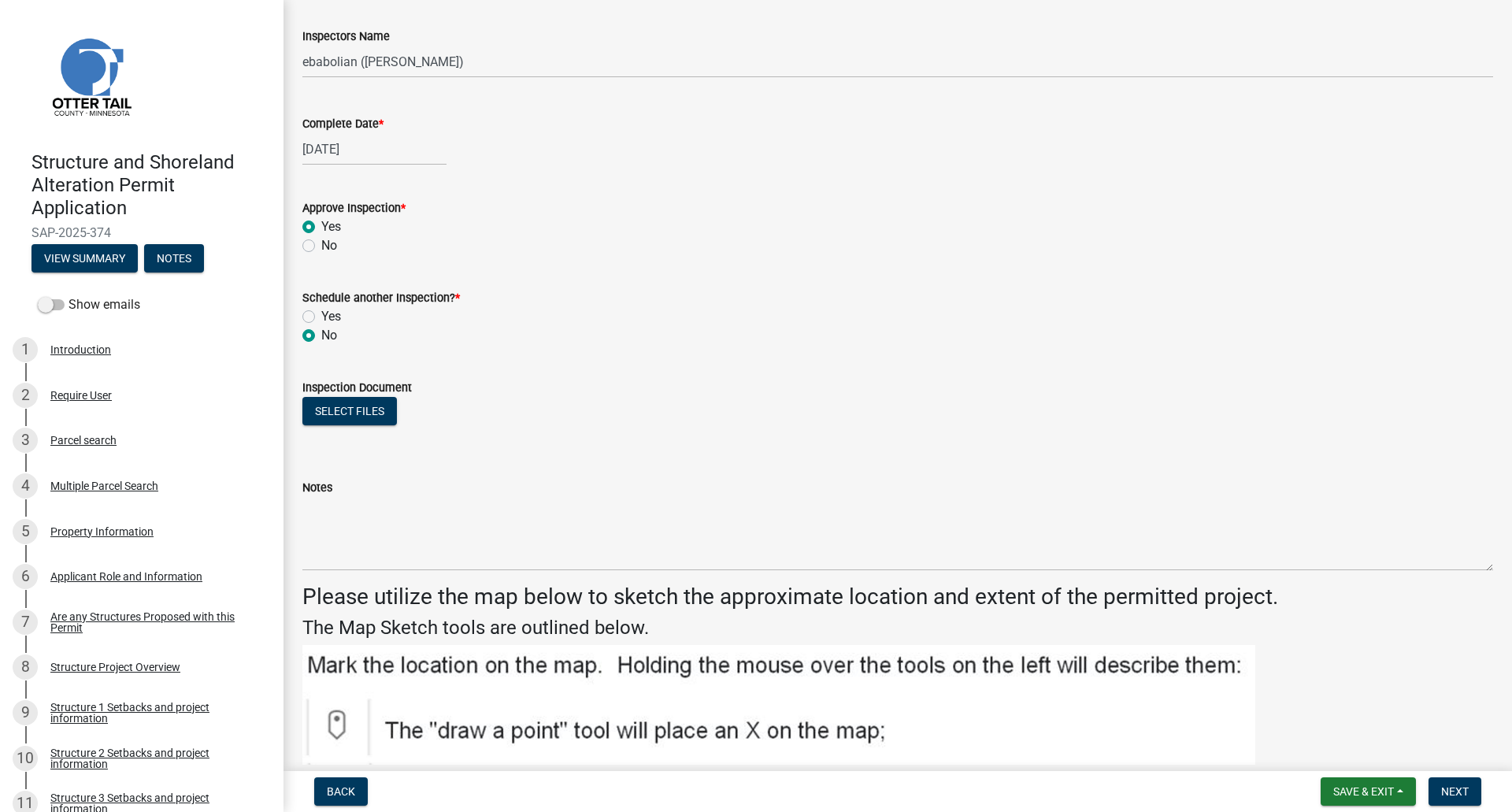
scroll to position [315, 0]
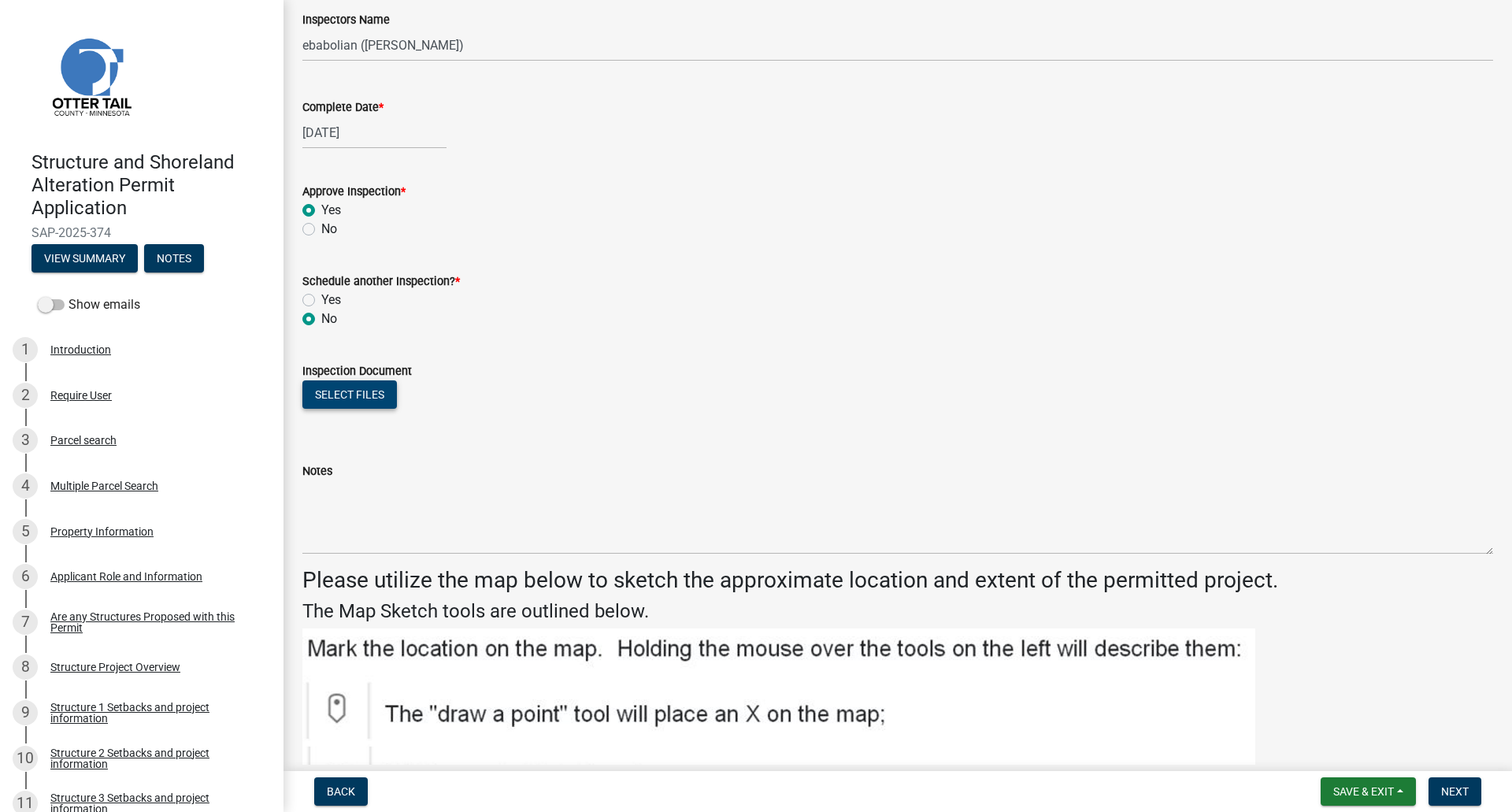
click at [339, 397] on button "Select files" at bounding box center [349, 394] width 95 height 28
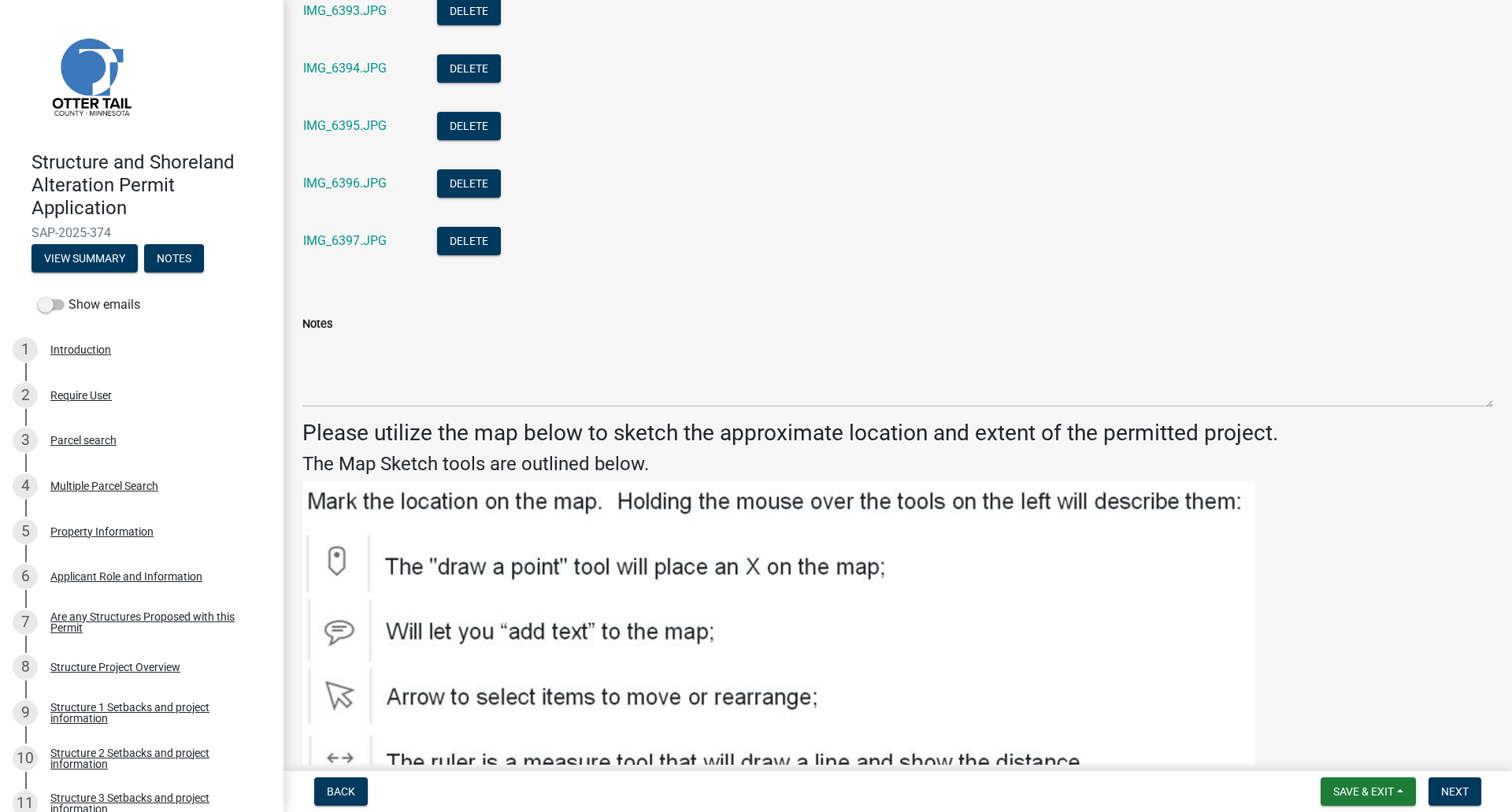
scroll to position [788, 0]
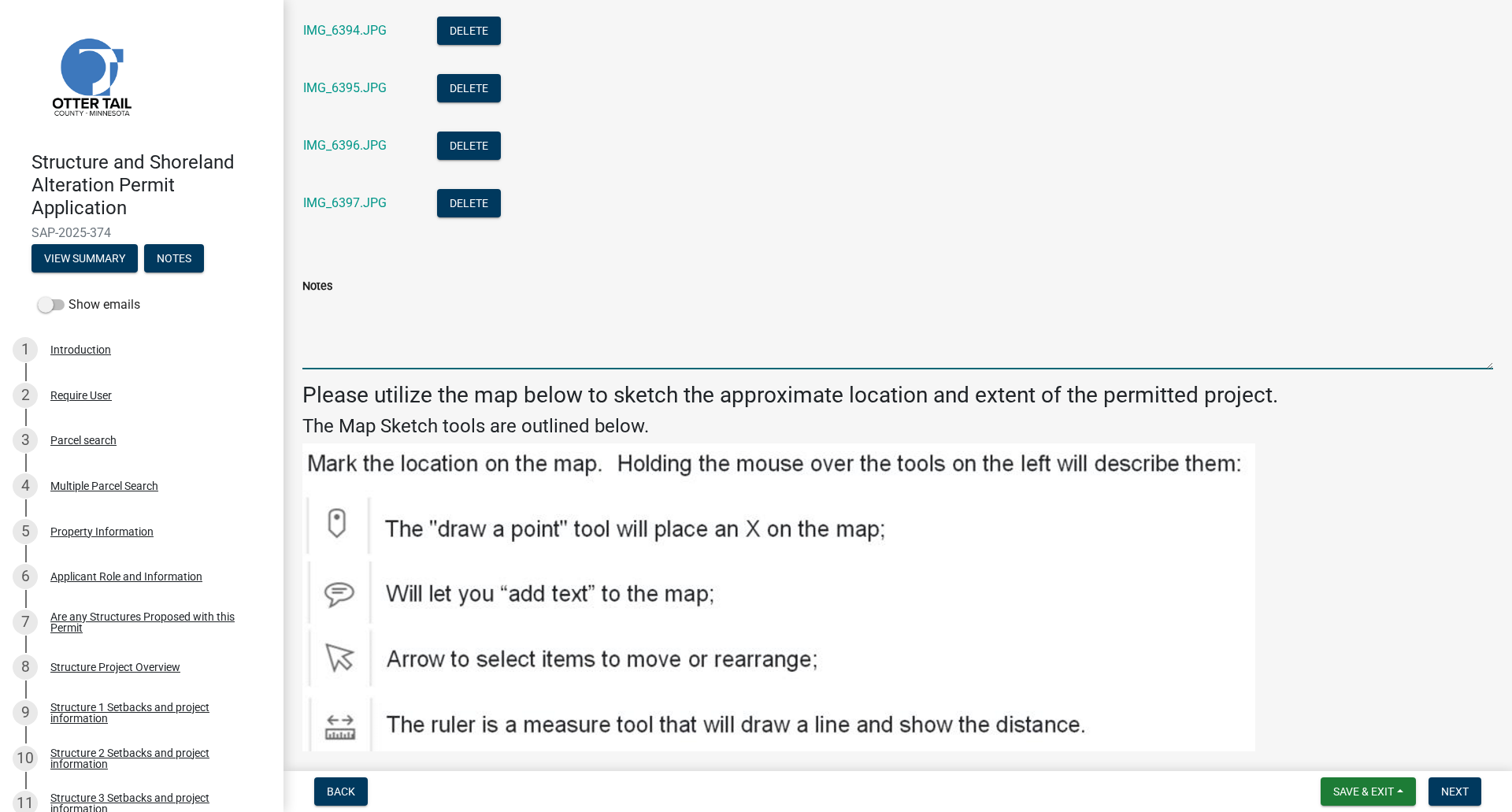
click at [350, 322] on textarea "Notes" at bounding box center [898, 332] width 1191 height 74
type textarea "Ok"
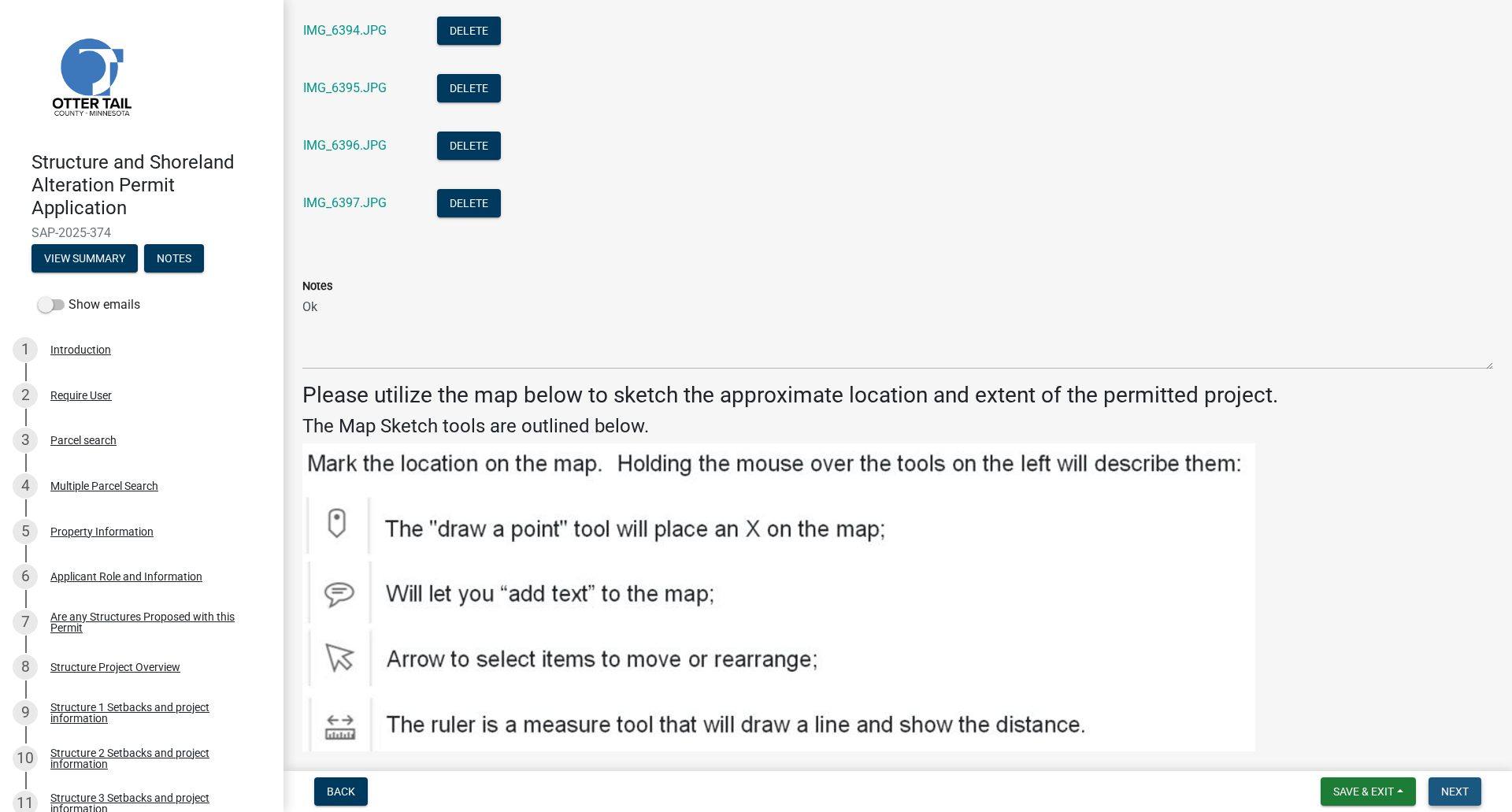
click at [1453, 717] on span "Next" at bounding box center [1455, 792] width 27 height 13
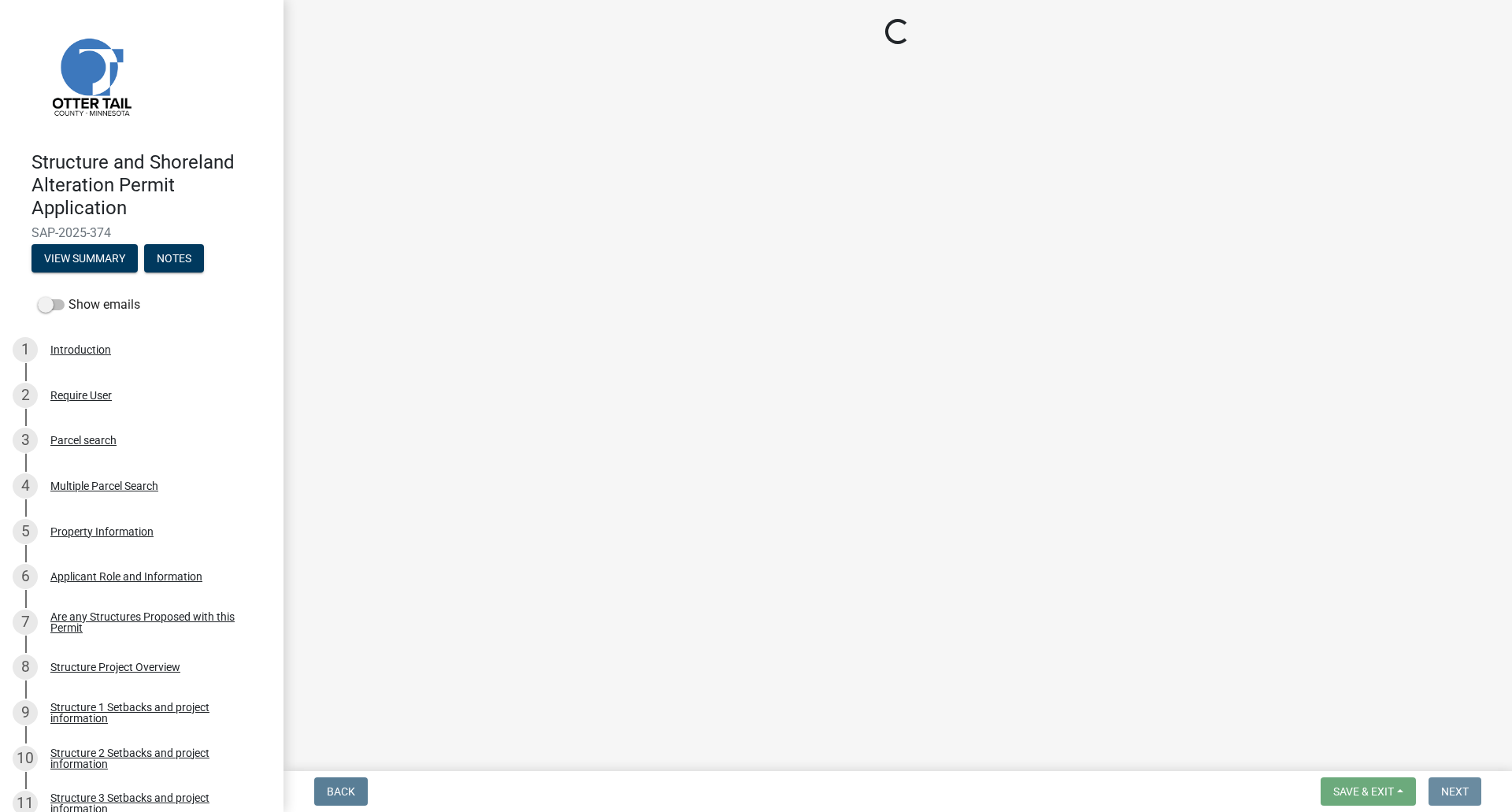
scroll to position [0, 0]
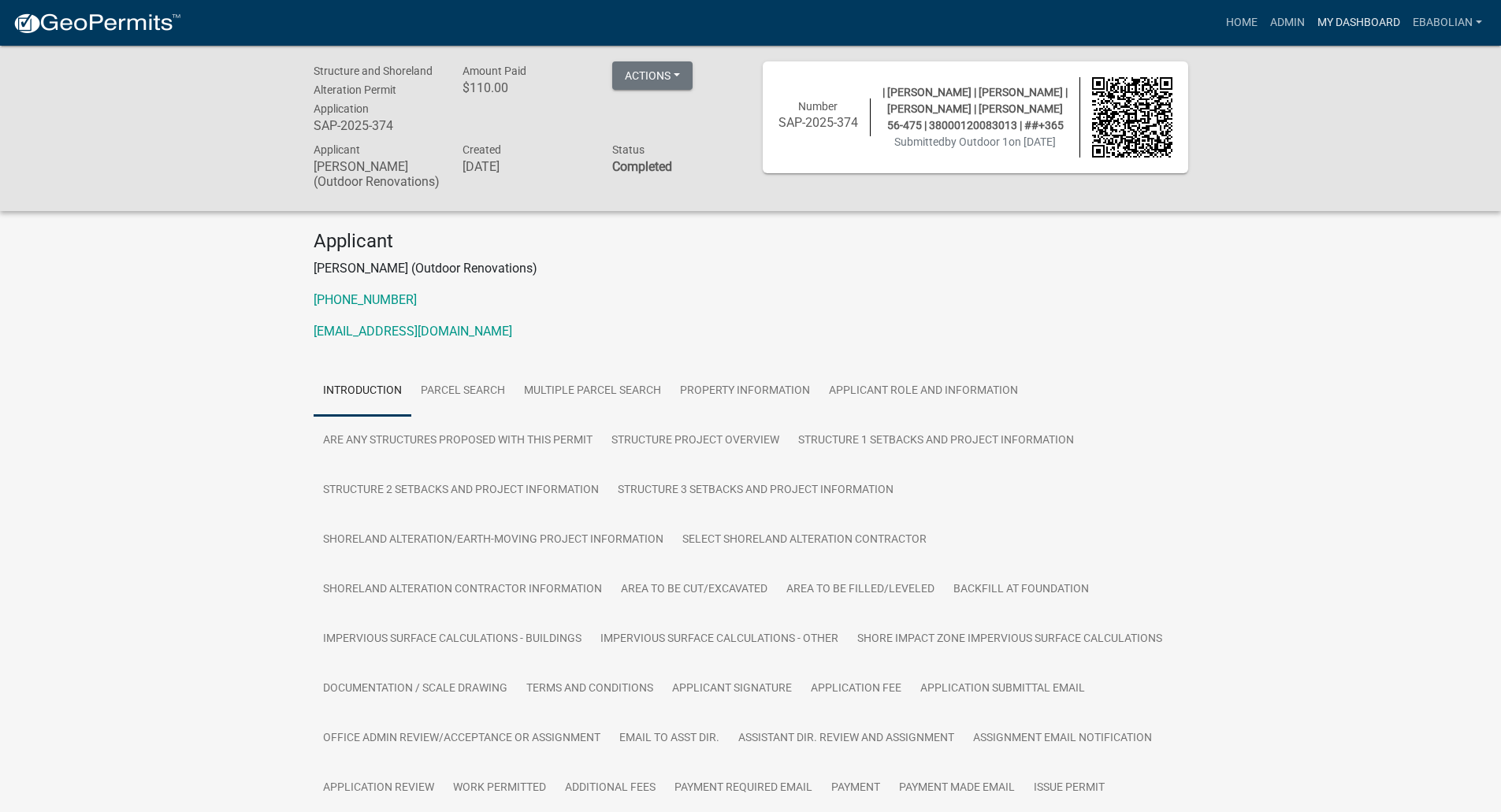
click at [1386, 23] on link "My Dashboard" at bounding box center [1359, 23] width 95 height 30
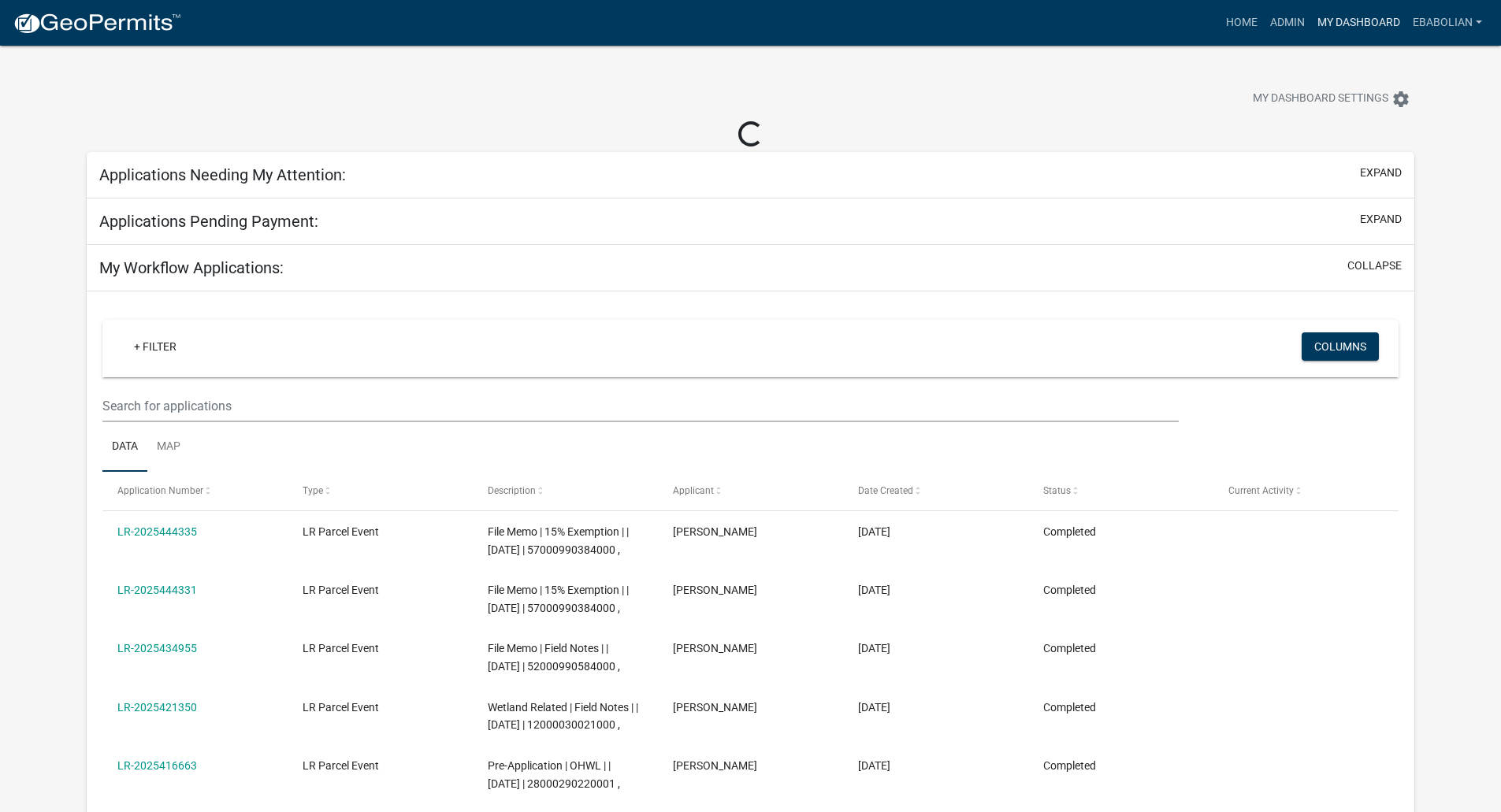
click at [1359, 23] on link "My Dashboard" at bounding box center [1359, 23] width 95 height 30
select select "3: 100"
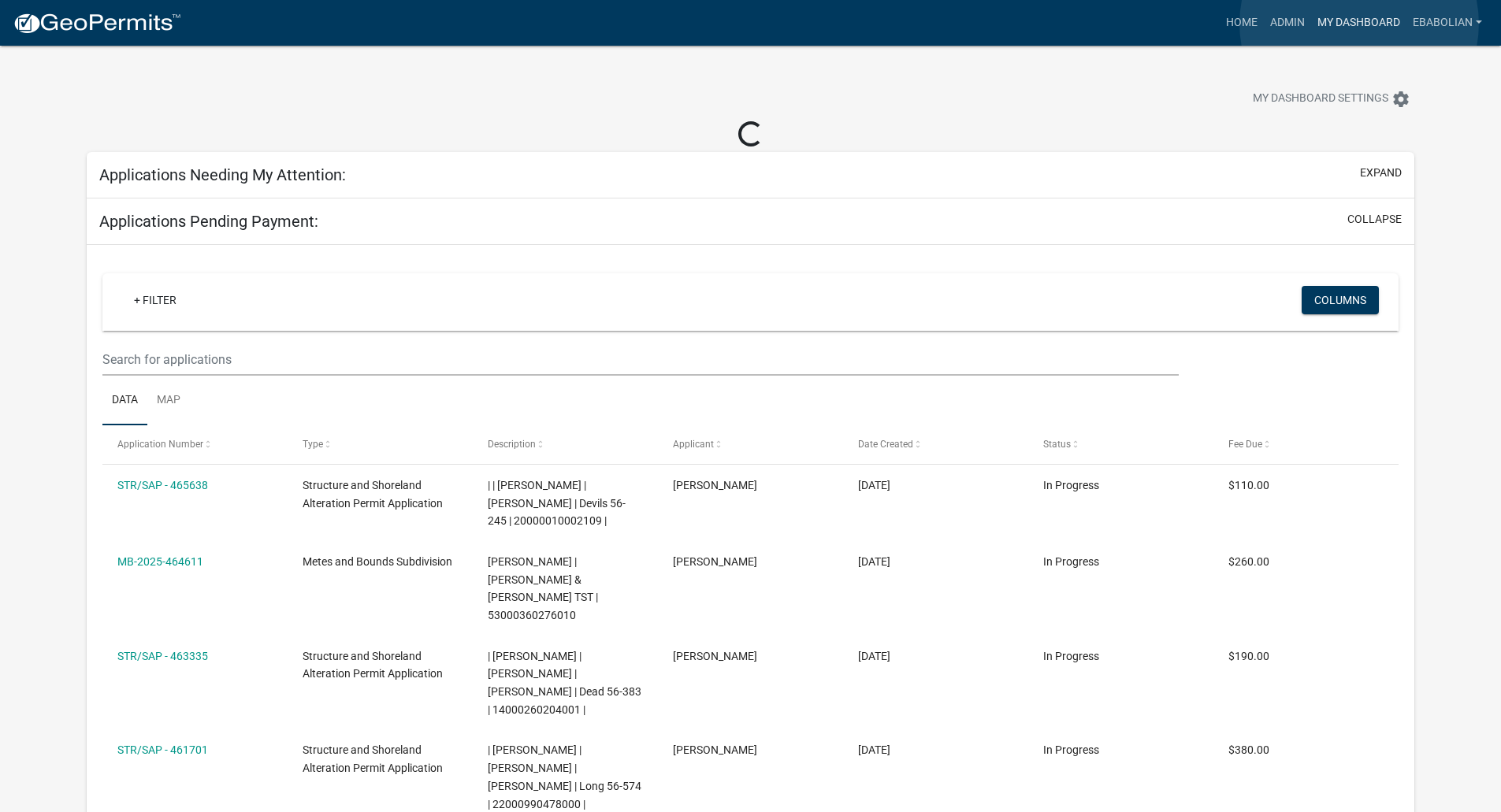
select select "3: 100"
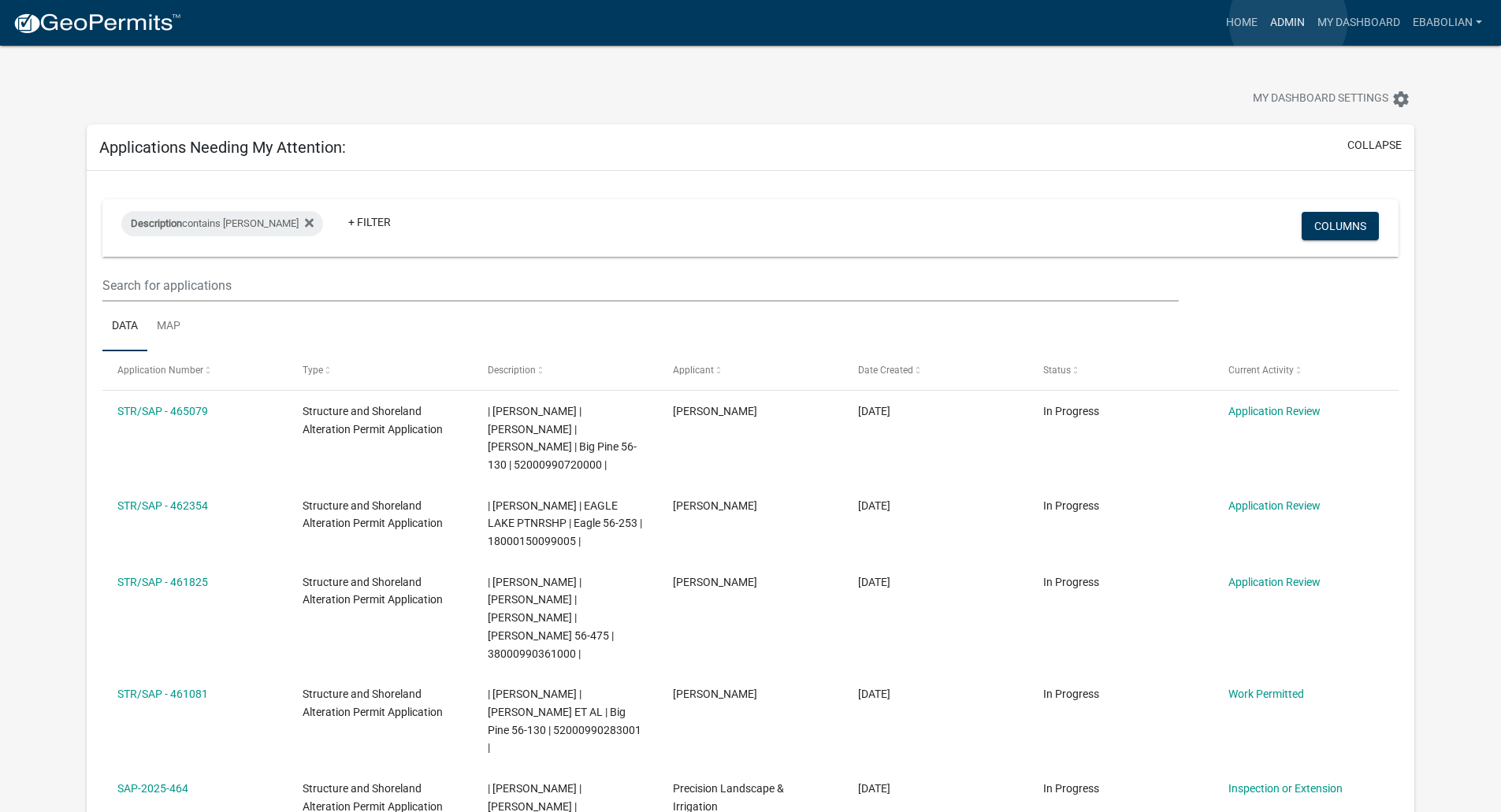
click at [1288, 21] on link "Admin" at bounding box center [1287, 23] width 47 height 30
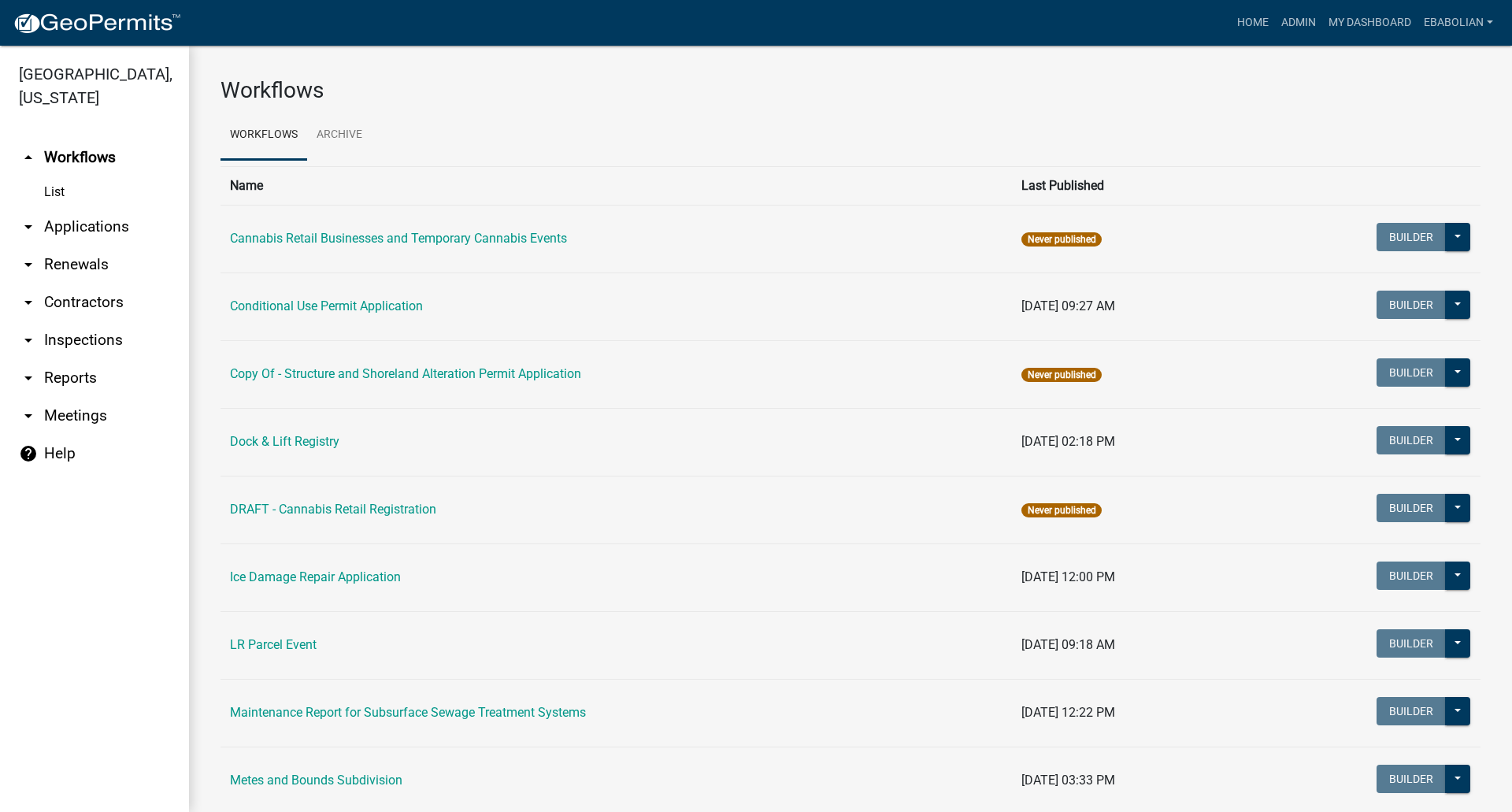
click at [109, 229] on link "arrow_drop_down Applications" at bounding box center [95, 226] width 189 height 38
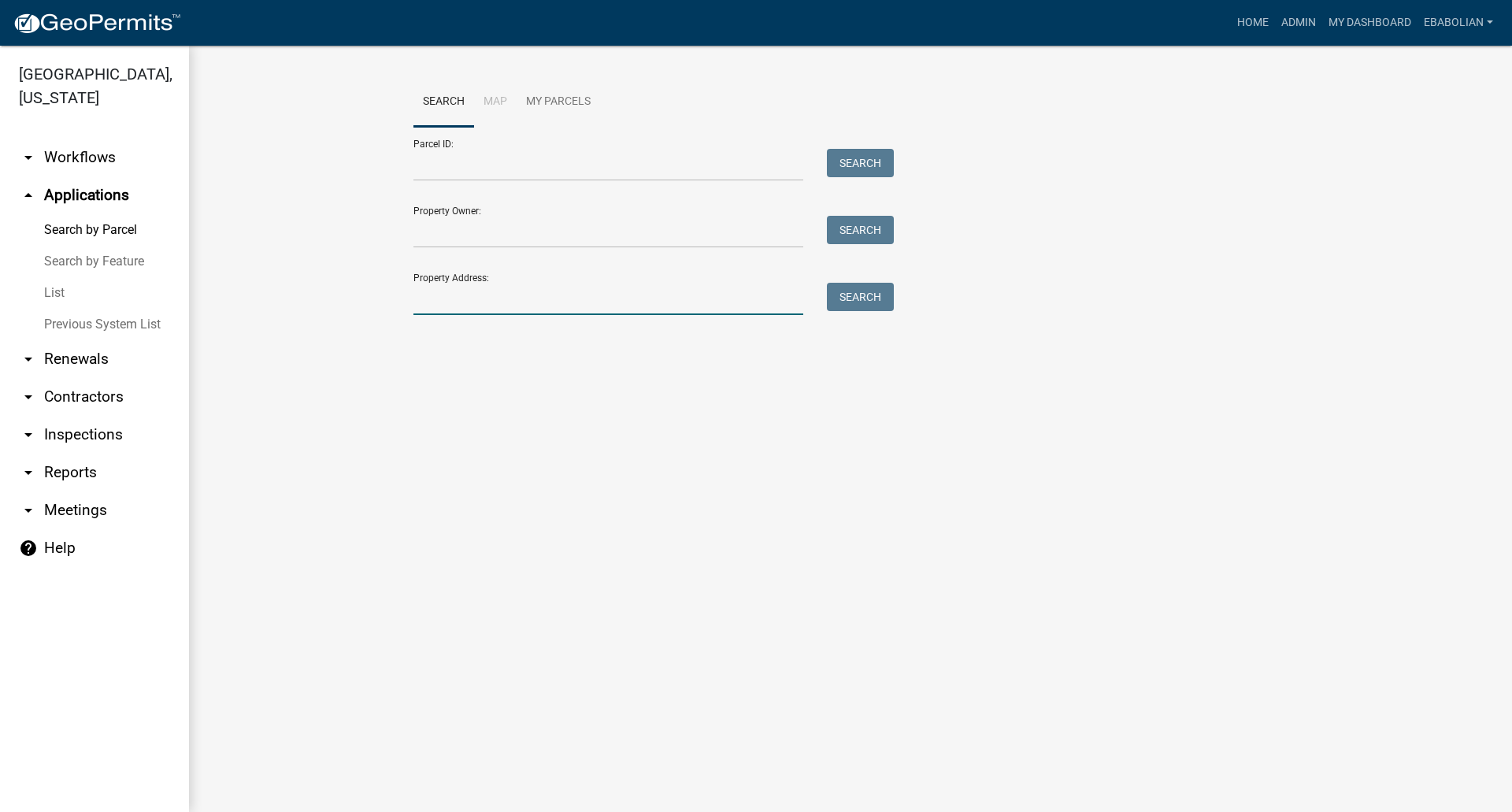
click at [434, 292] on input "Property Address:" at bounding box center [609, 299] width 390 height 32
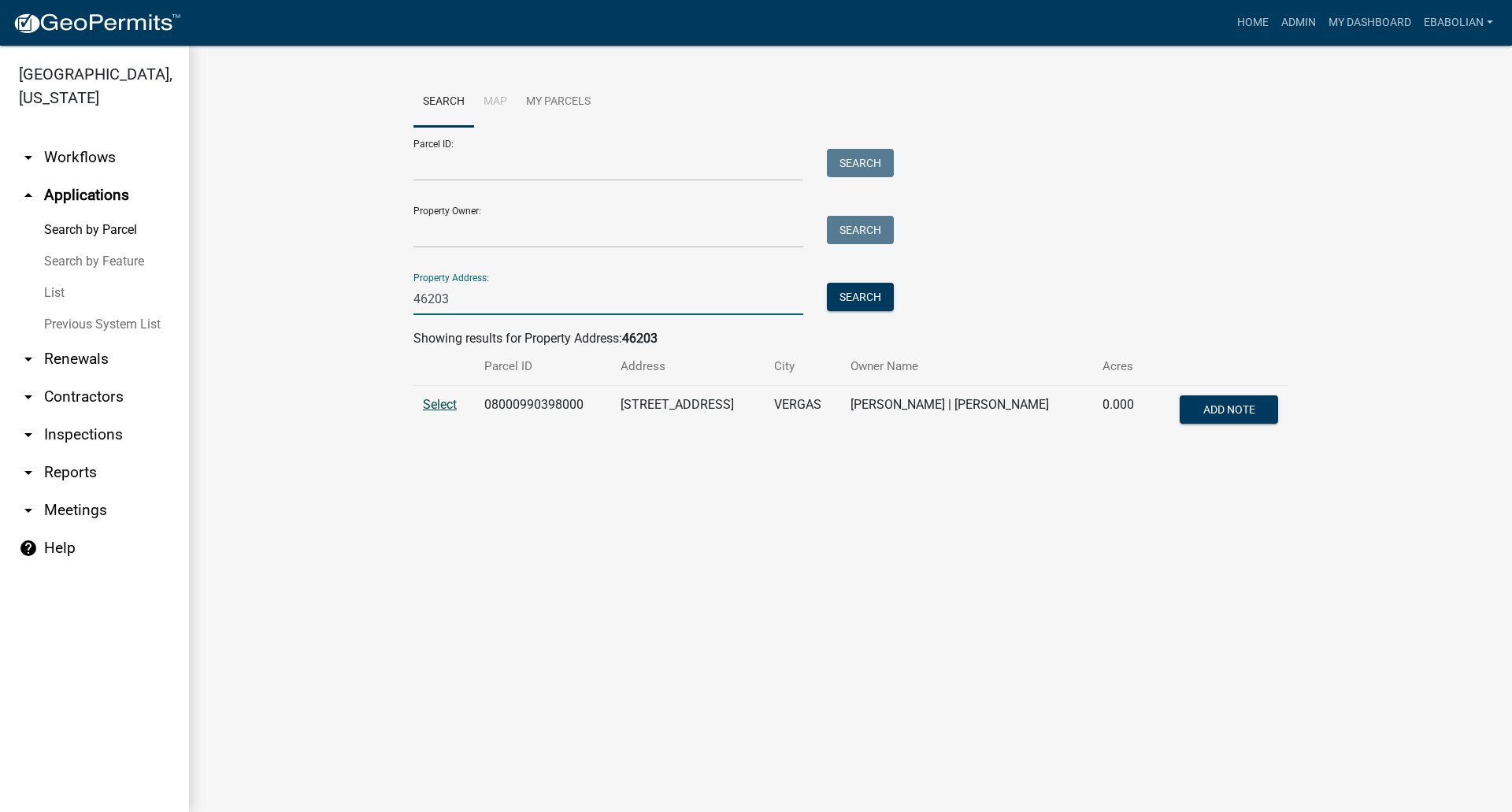
type input "46203"
click at [448, 405] on span "Select" at bounding box center [440, 404] width 34 height 15
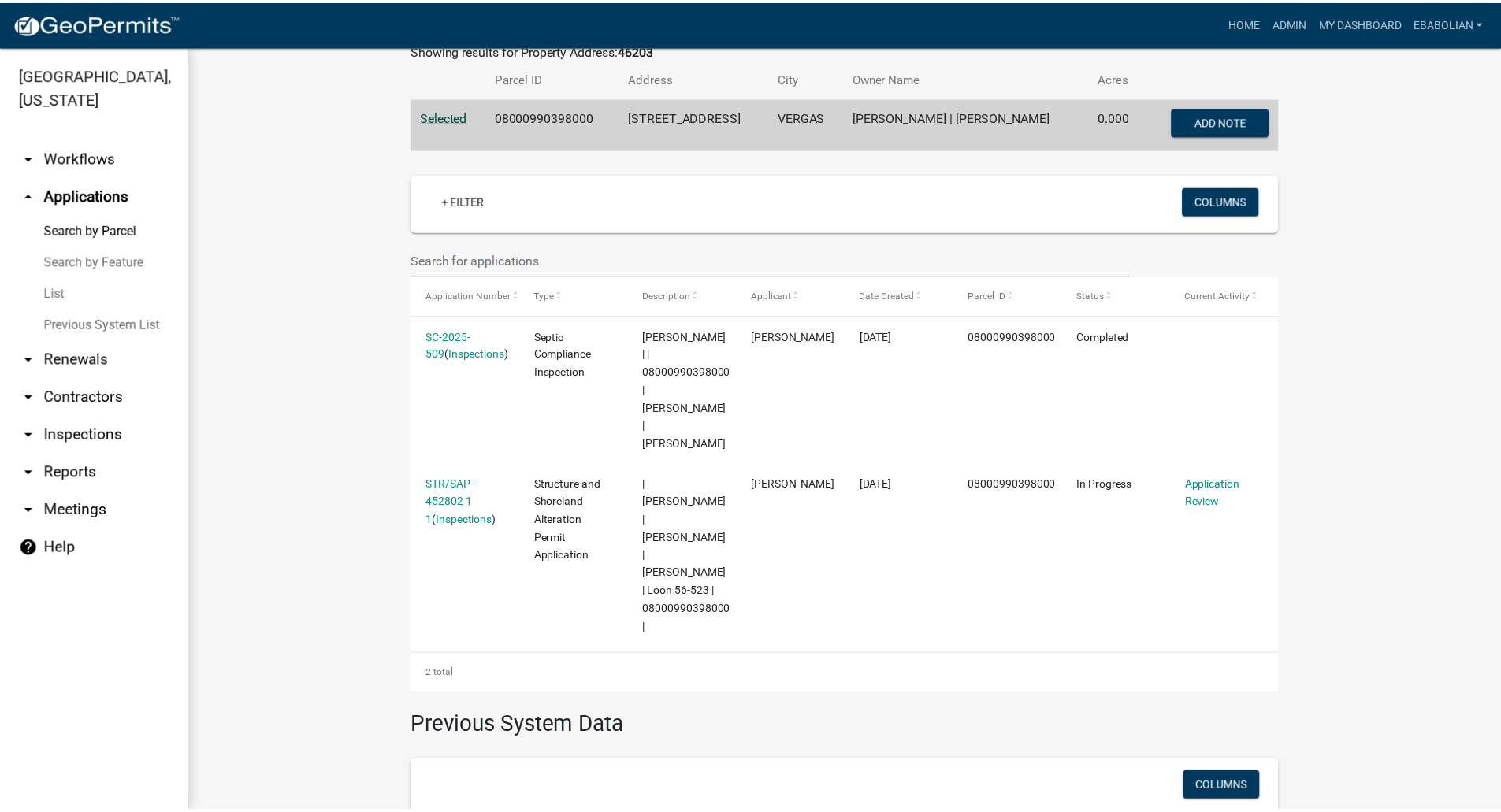
scroll to position [261, 0]
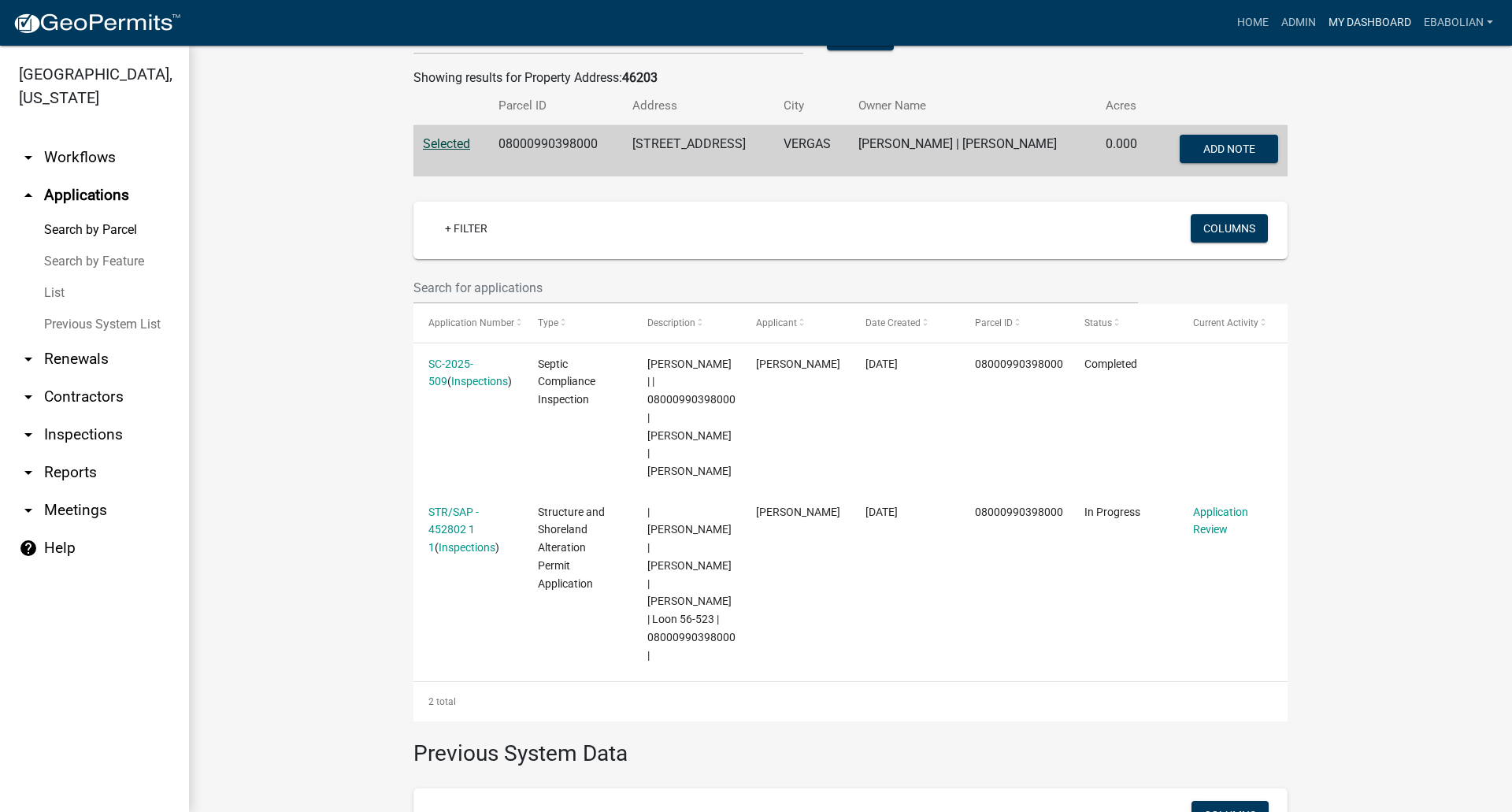
click at [1339, 23] on link "My Dashboard" at bounding box center [1370, 23] width 95 height 30
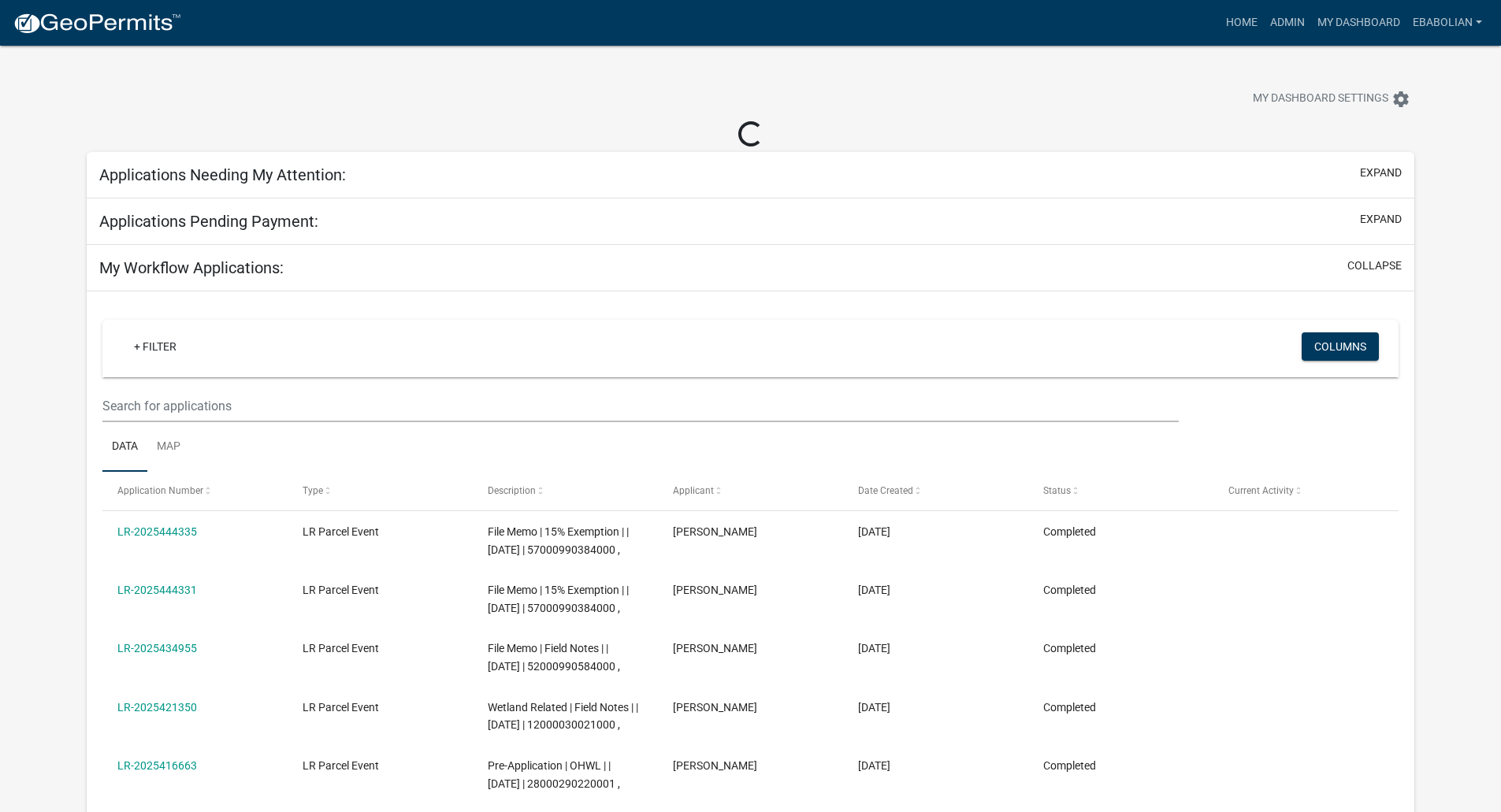
select select "3: 100"
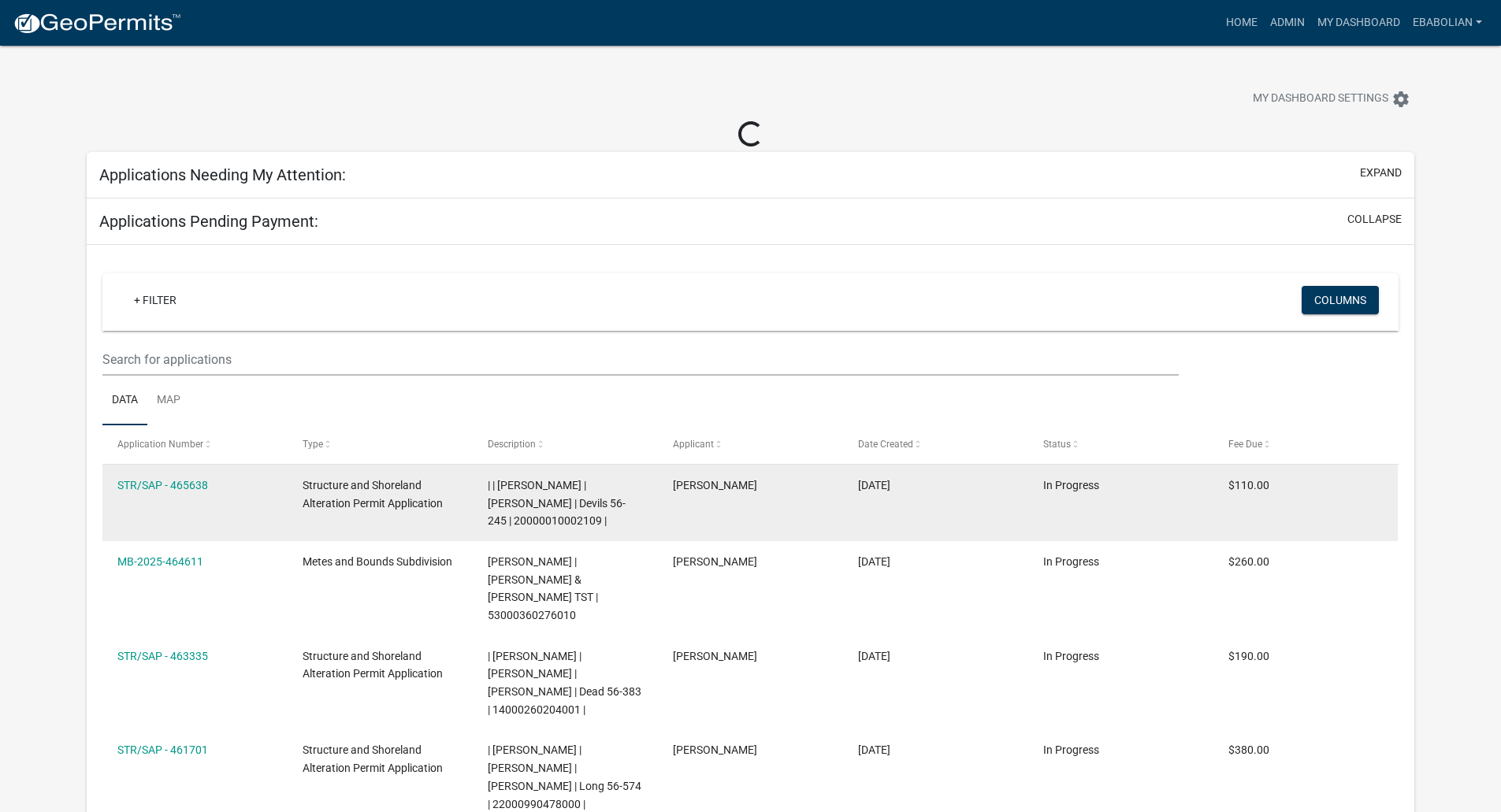
select select "3: 100"
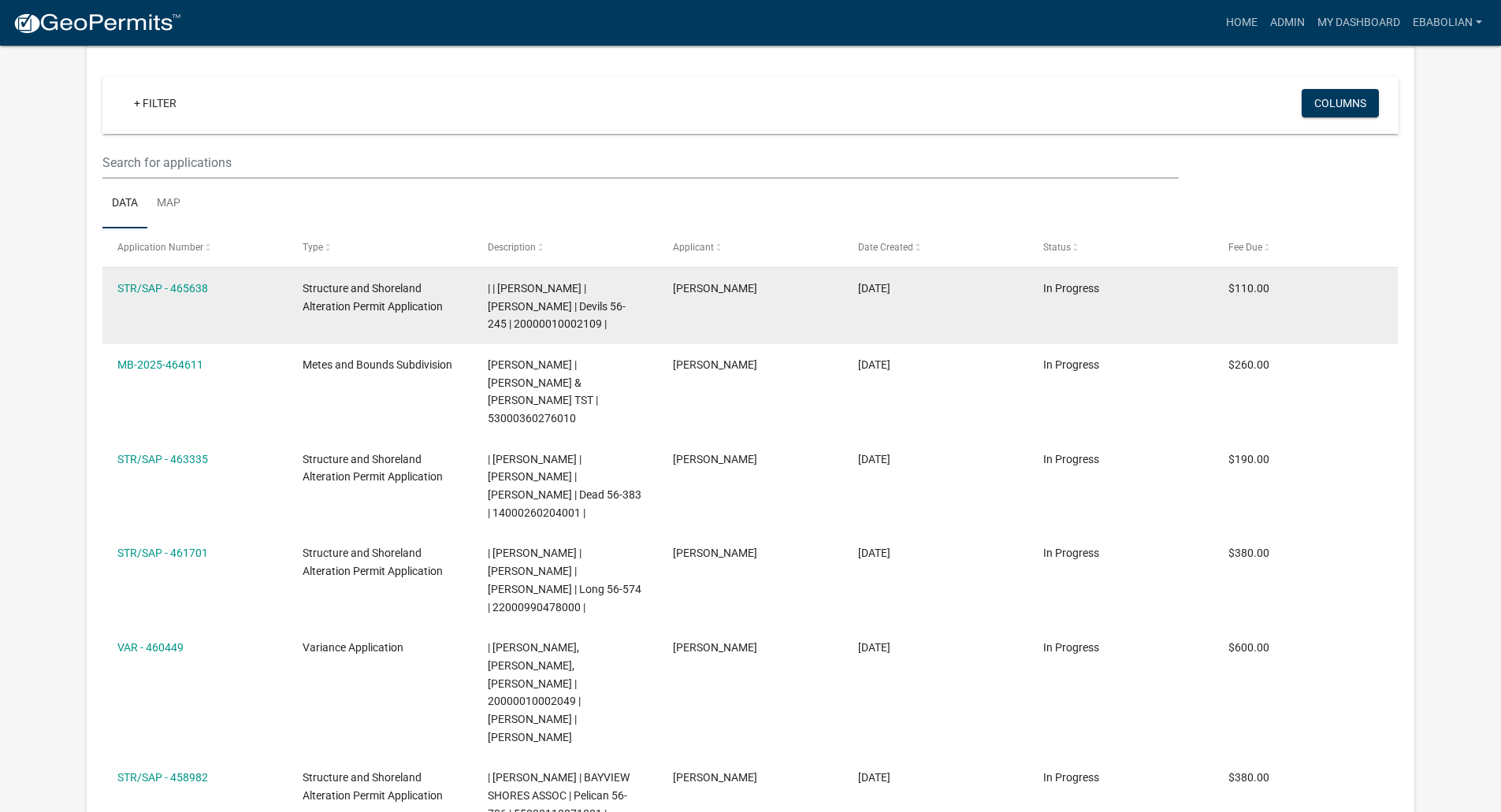
select select "3: 100"
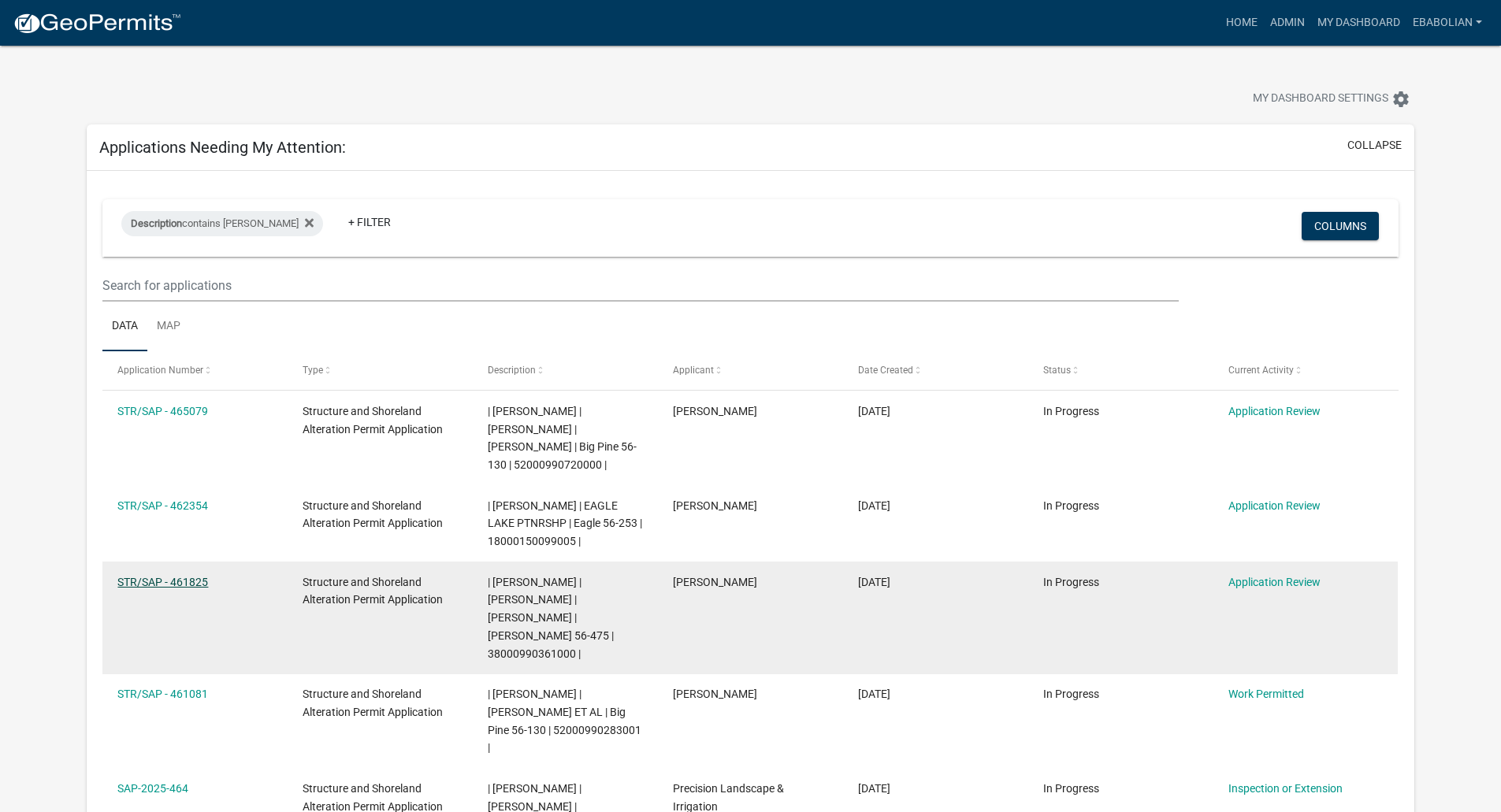
click at [186, 583] on link "STR/SAP - 461825" at bounding box center [162, 582] width 91 height 13
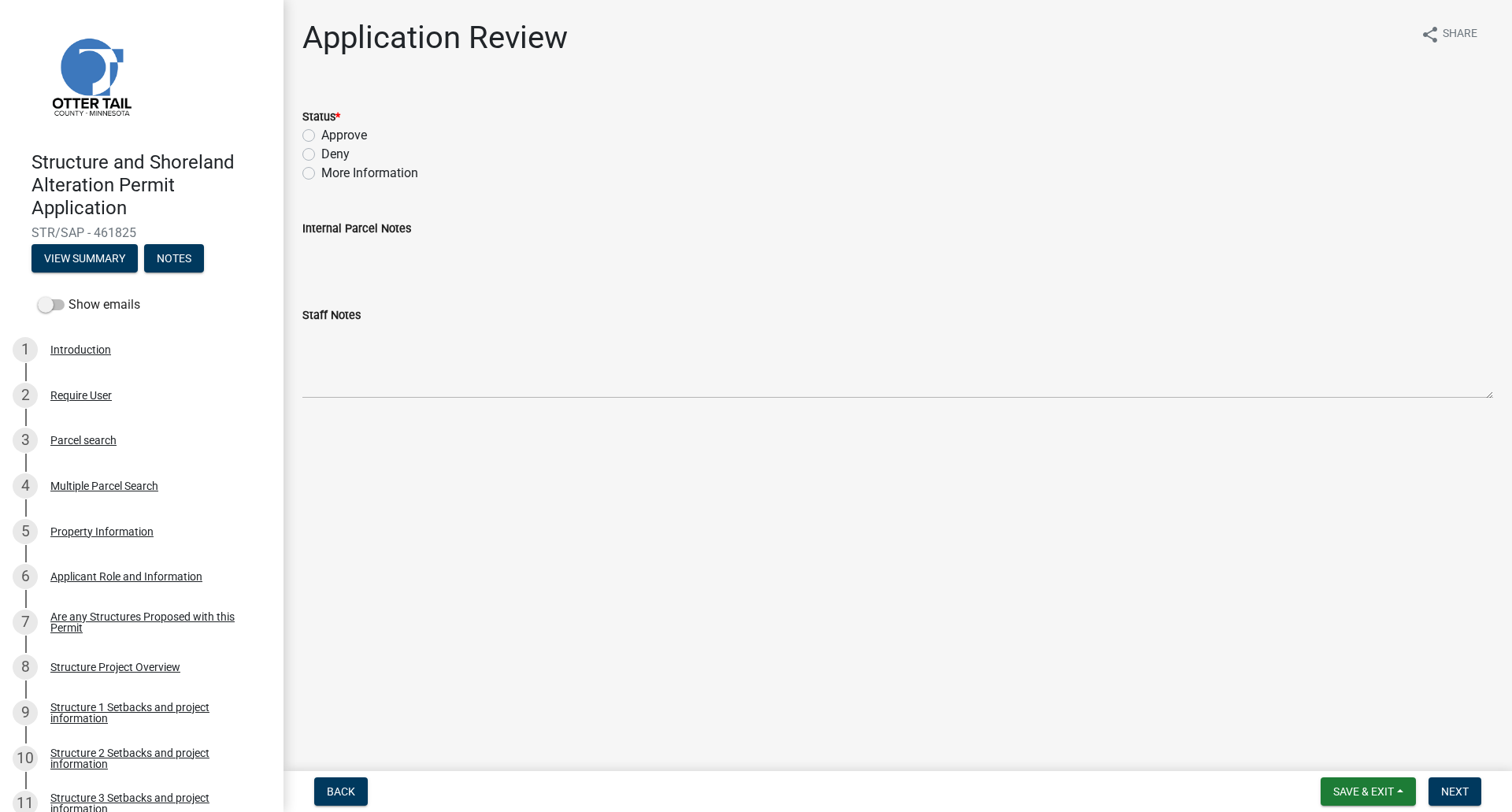
click at [322, 135] on label "Approve" at bounding box center [344, 135] width 46 height 19
click at [322, 135] on input "Approve" at bounding box center [326, 131] width 11 height 11
radio input "true"
click at [1459, 717] on span "Next" at bounding box center [1455, 792] width 27 height 13
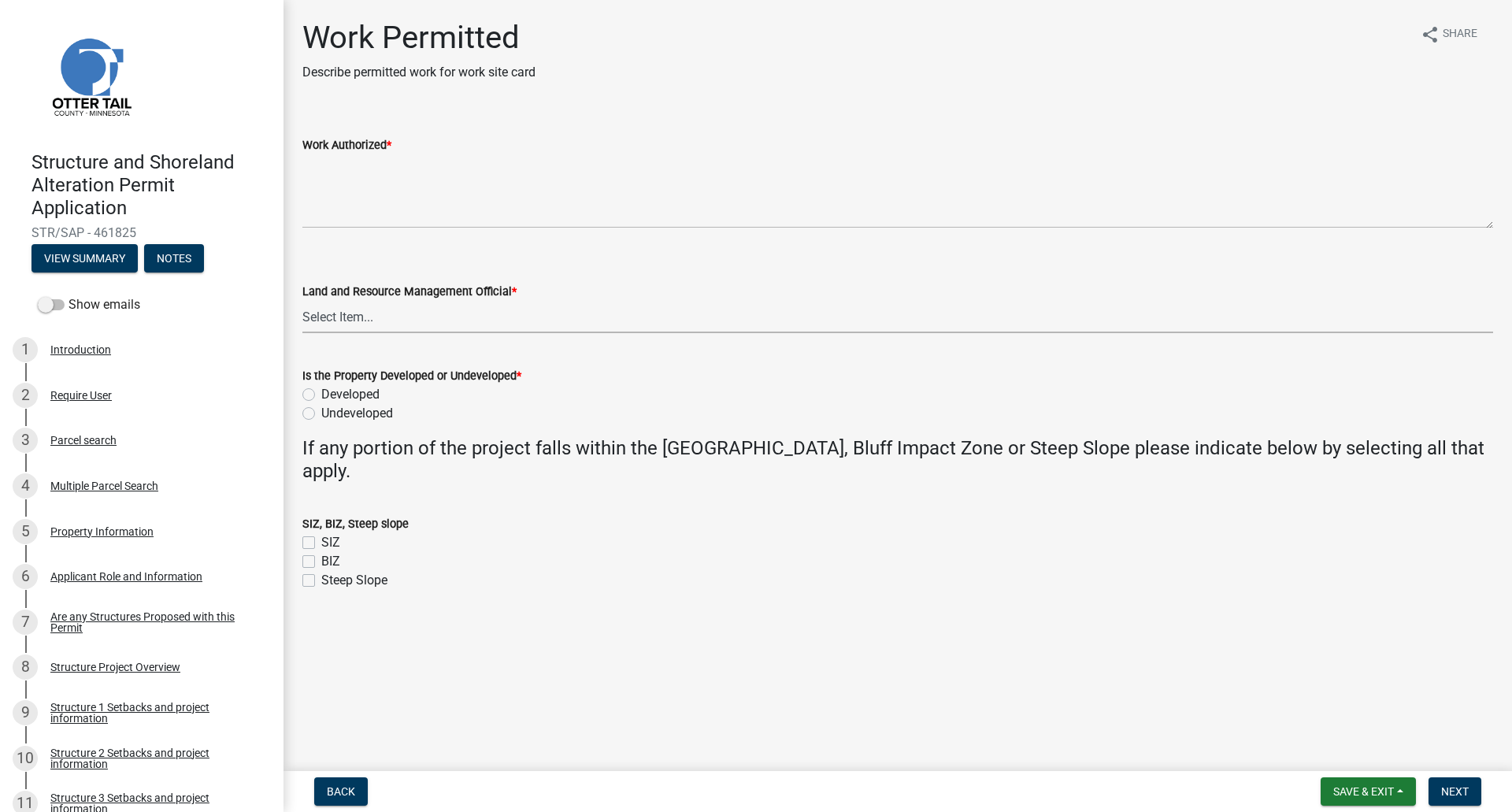
click at [346, 319] on select "Select Item... [PERSON_NAME] [PERSON_NAME] [PERSON_NAME] [PERSON_NAME] [PERSON_…" at bounding box center [898, 317] width 1191 height 32
click at [302, 301] on select "Select Item... [PERSON_NAME] [PERSON_NAME] [PERSON_NAME] [PERSON_NAME] [PERSON_…" at bounding box center [898, 317] width 1191 height 32
select select "f66be788-4dd6-459d-a9ec-6d83f4dfb709"
click at [322, 393] on label "Developed" at bounding box center [351, 394] width 58 height 19
click at [322, 393] on input "Developed" at bounding box center [326, 390] width 11 height 11
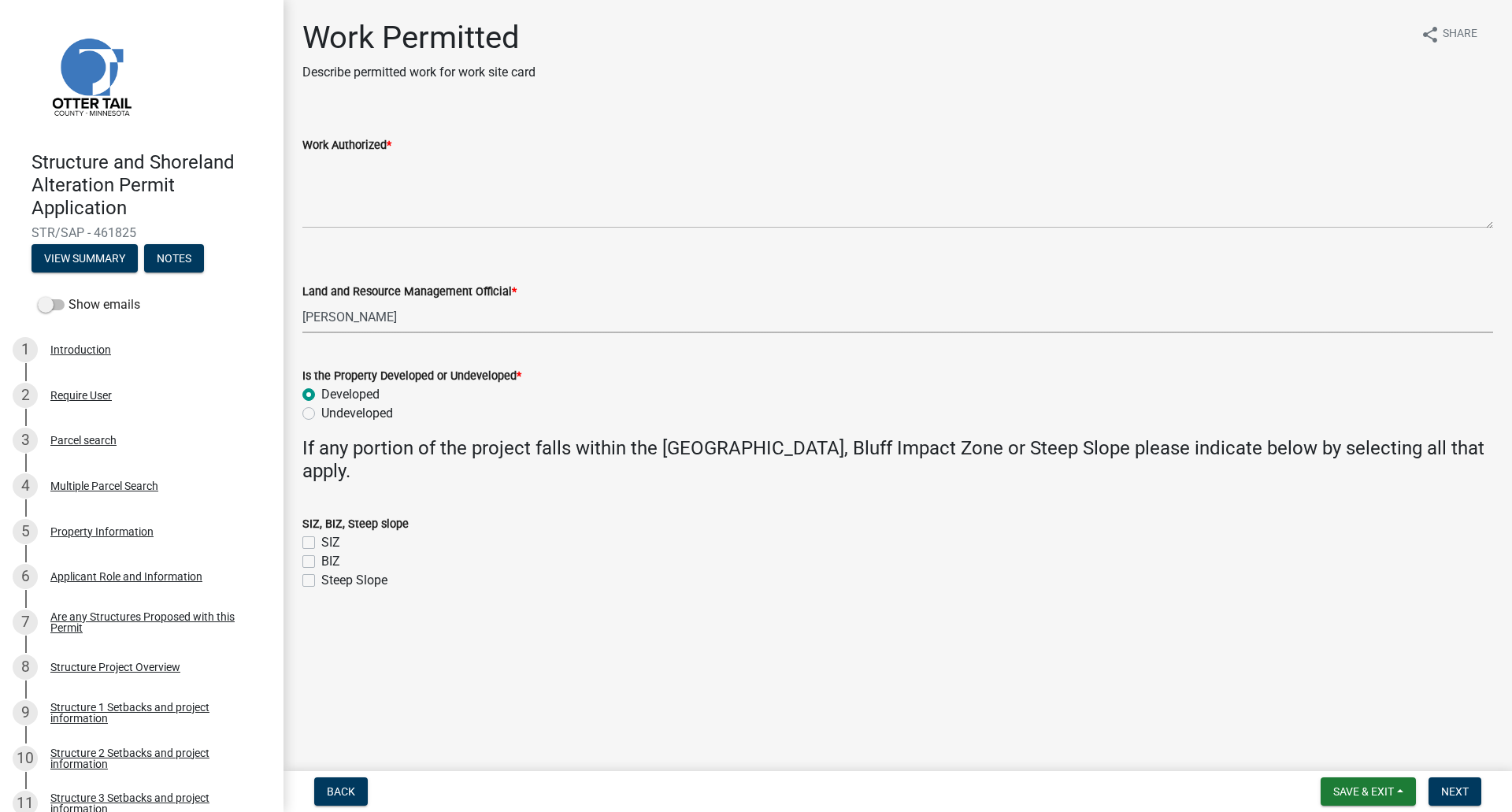
radio input "true"
click at [322, 541] on label "SIZ" at bounding box center [331, 542] width 19 height 19
click at [322, 541] on input "SIZ" at bounding box center [326, 538] width 11 height 11
checkbox input "true"
checkbox input "false"
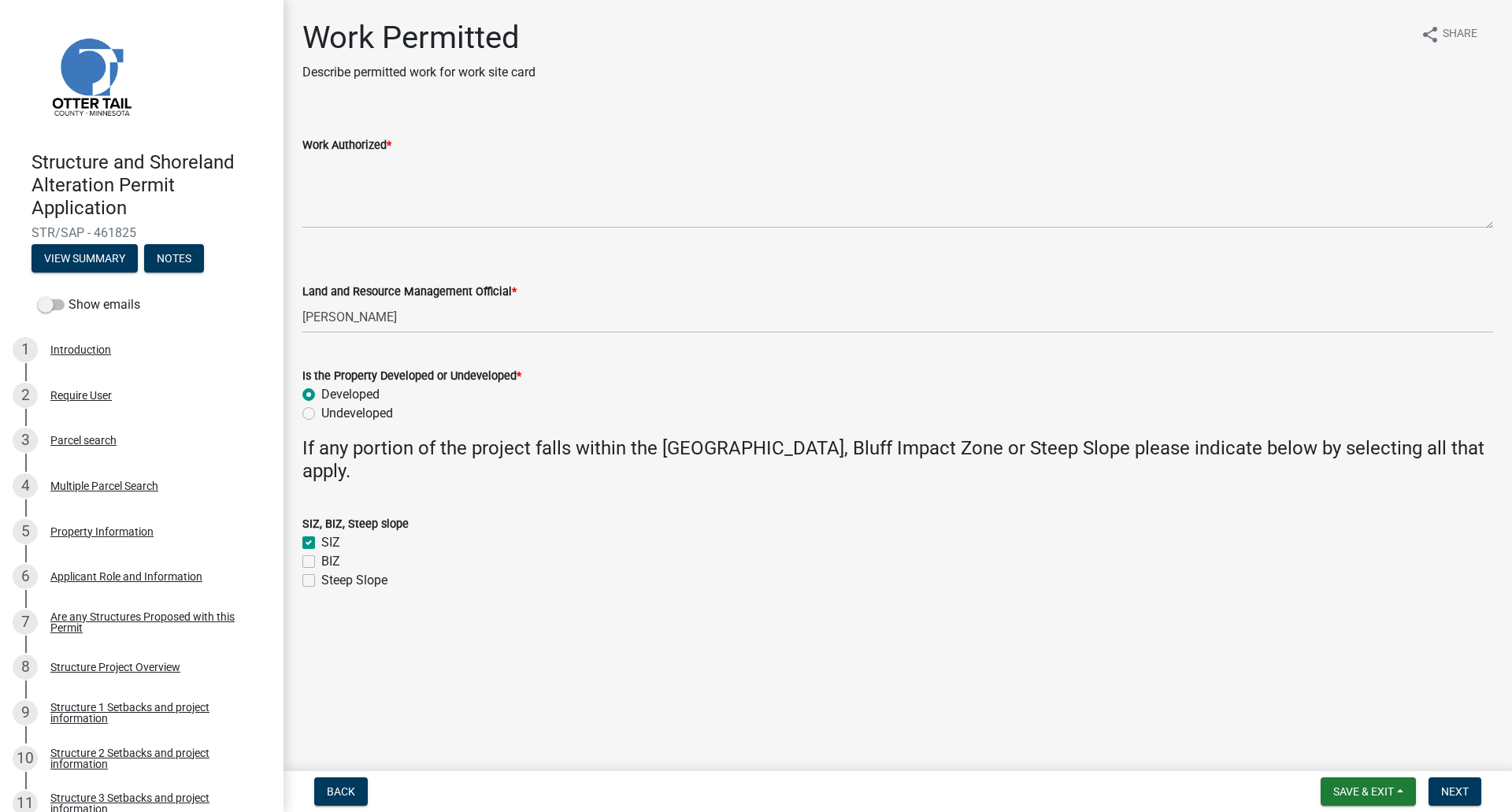
checkbox input "false"
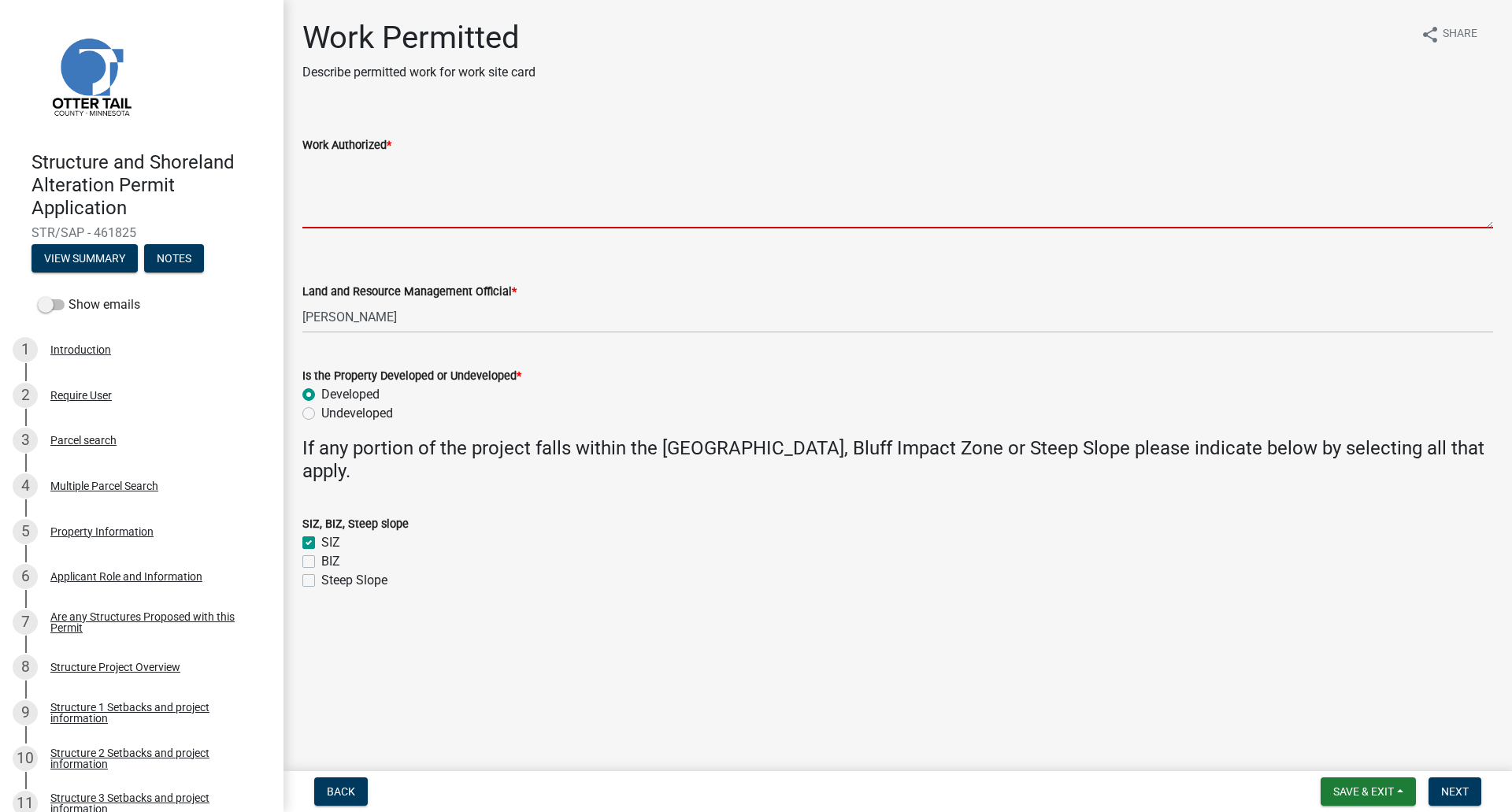
click at [342, 183] on textarea "Work Authorized *" at bounding box center [898, 191] width 1191 height 74
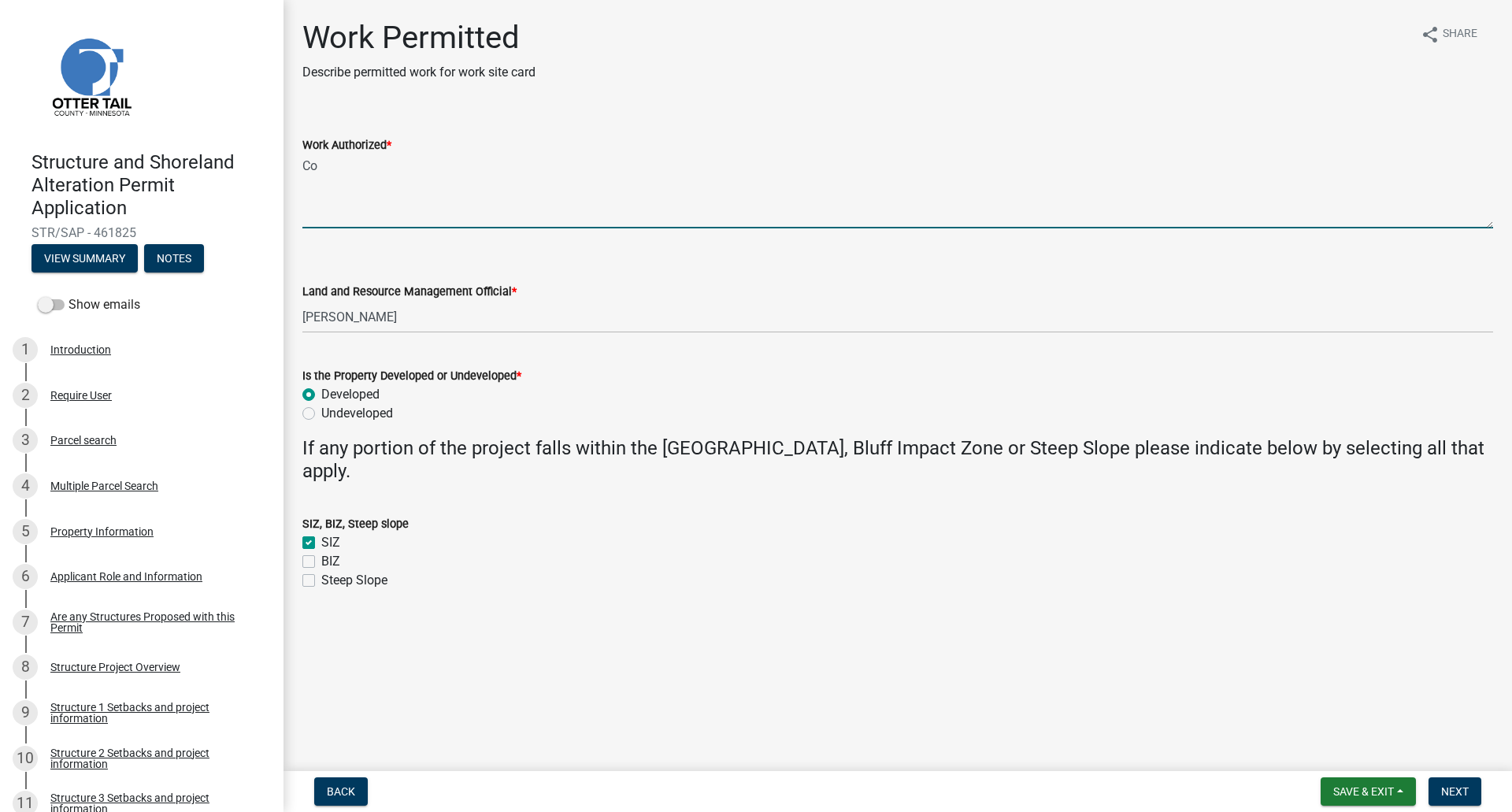
type textarea "C"
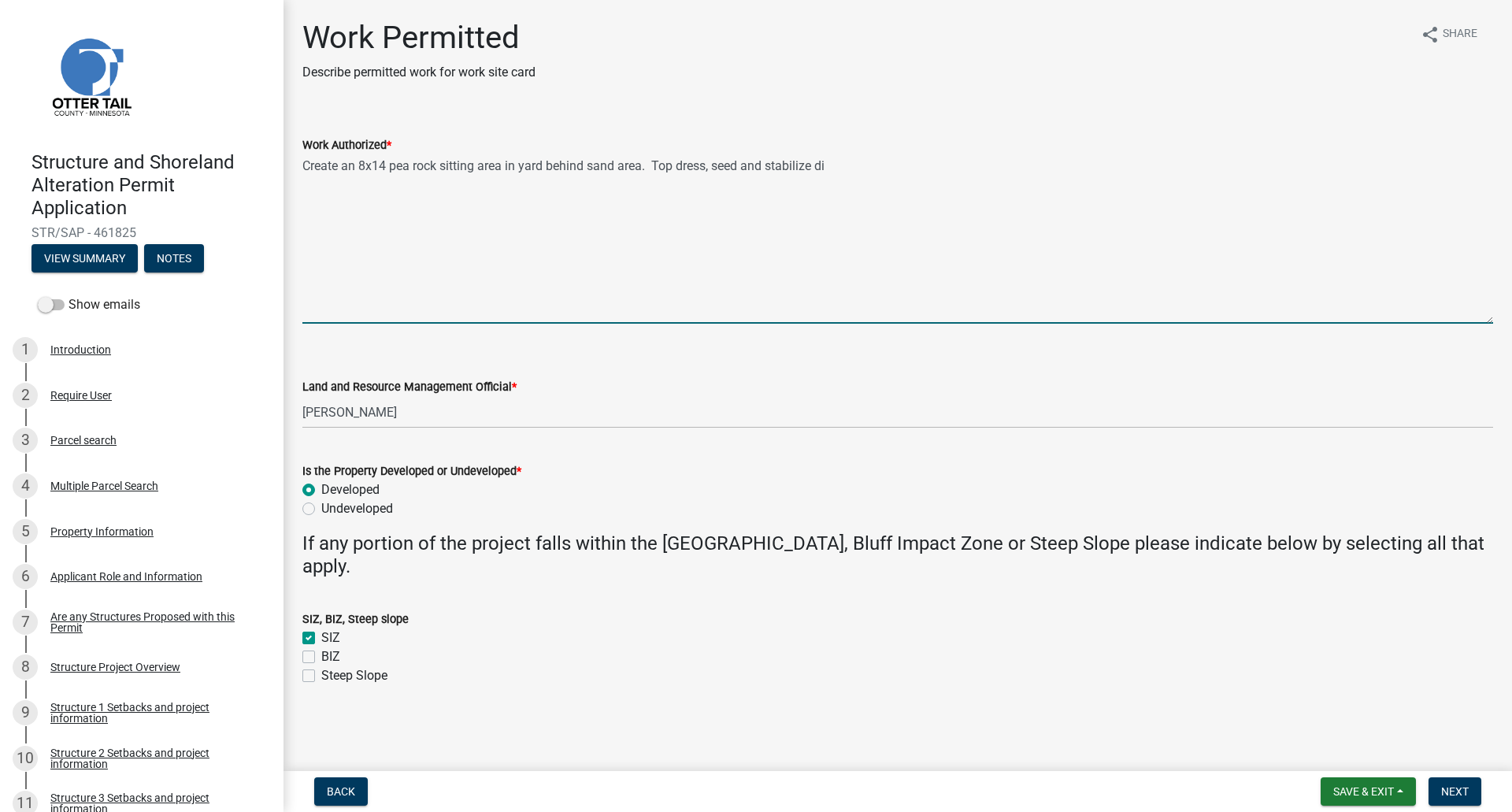
drag, startPoint x: 1492, startPoint y: 225, endPoint x: 1510, endPoint y: 321, distance: 97.7
click at [1500, 321] on div "Work Permitted Describe permitted work for work site card share Share Work Auth…" at bounding box center [898, 366] width 1228 height 695
click at [353, 163] on textarea "Create an 8x14 pea rock sitting area in yard behind sand area. Top dress, seed …" at bounding box center [898, 239] width 1191 height 170
click at [823, 166] on textarea "Create a 8x14 pea rock sitting area in yard behind sand area. Top dress, seed a…" at bounding box center [898, 239] width 1191 height 170
click at [348, 166] on textarea "Create a 8x14 pea rock sitting area in yard behind sand area. Minimal earthmovi…" at bounding box center [898, 239] width 1191 height 170
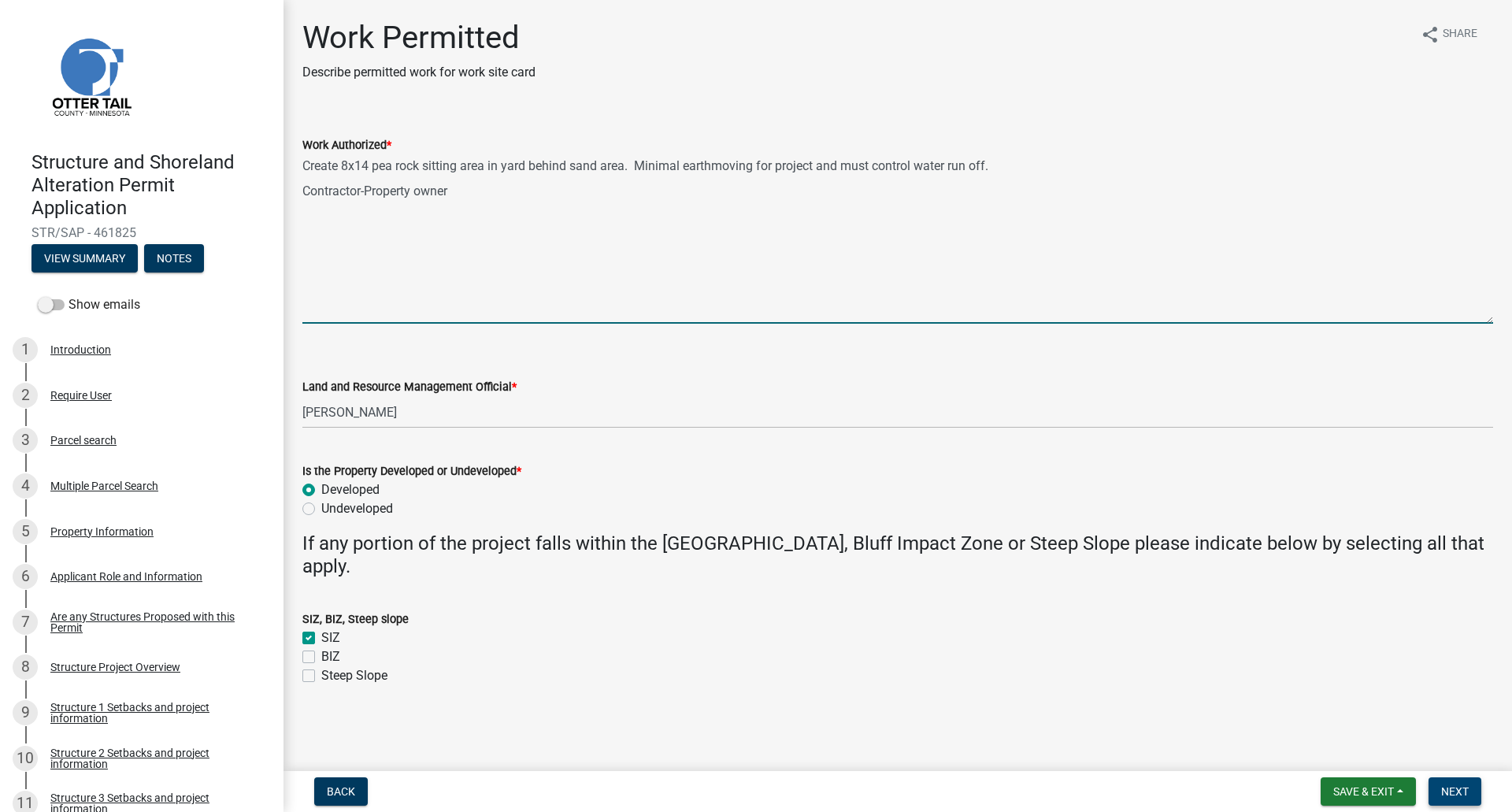
type textarea "Create 8x14 pea rock sitting area in yard behind sand area. Minimal earthmoving…"
click at [1458, 717] on span "Next" at bounding box center [1455, 792] width 27 height 13
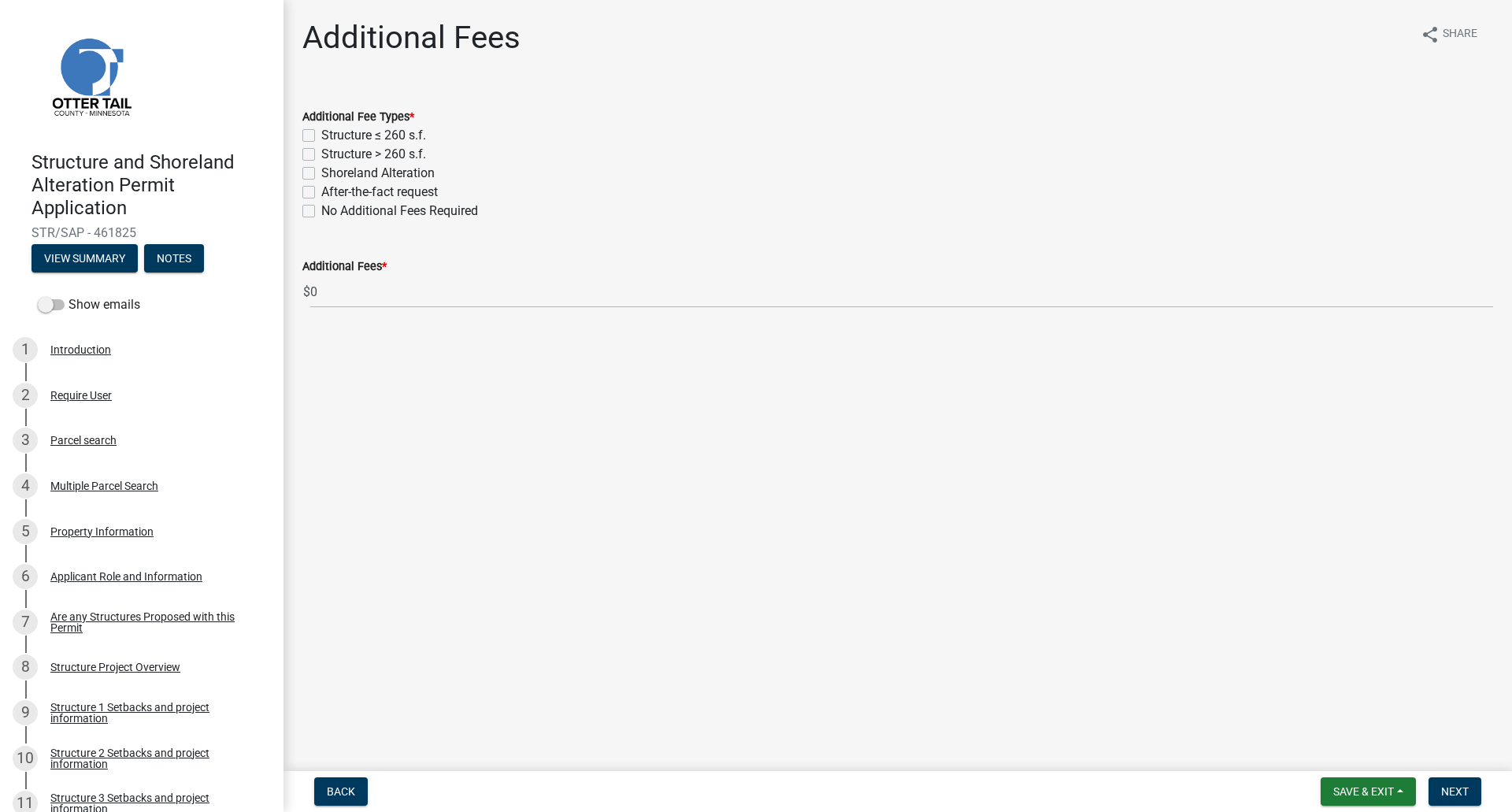
click at [300, 213] on div "Additional Fee Types * Structure ≤ 260 s.f. Structure > 260 s.f. Shoreland Alte…" at bounding box center [898, 154] width 1215 height 133
click at [322, 211] on label "No Additional Fees Required" at bounding box center [400, 210] width 157 height 19
click at [322, 211] on input "No Additional Fees Required" at bounding box center [326, 206] width 11 height 11
checkbox input "true"
checkbox input "false"
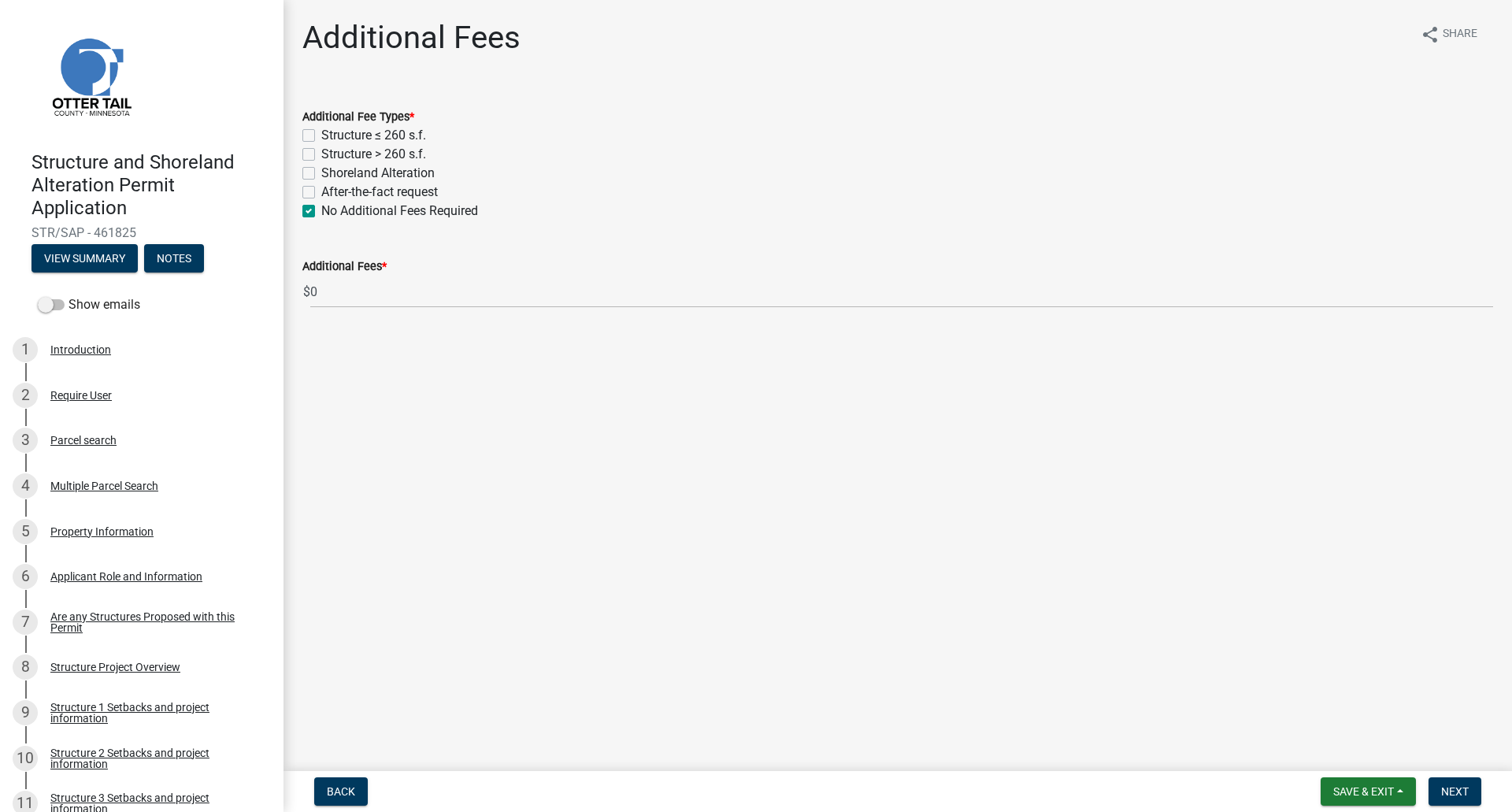
checkbox input "false"
checkbox input "true"
click at [1452, 717] on button "Next" at bounding box center [1455, 791] width 53 height 28
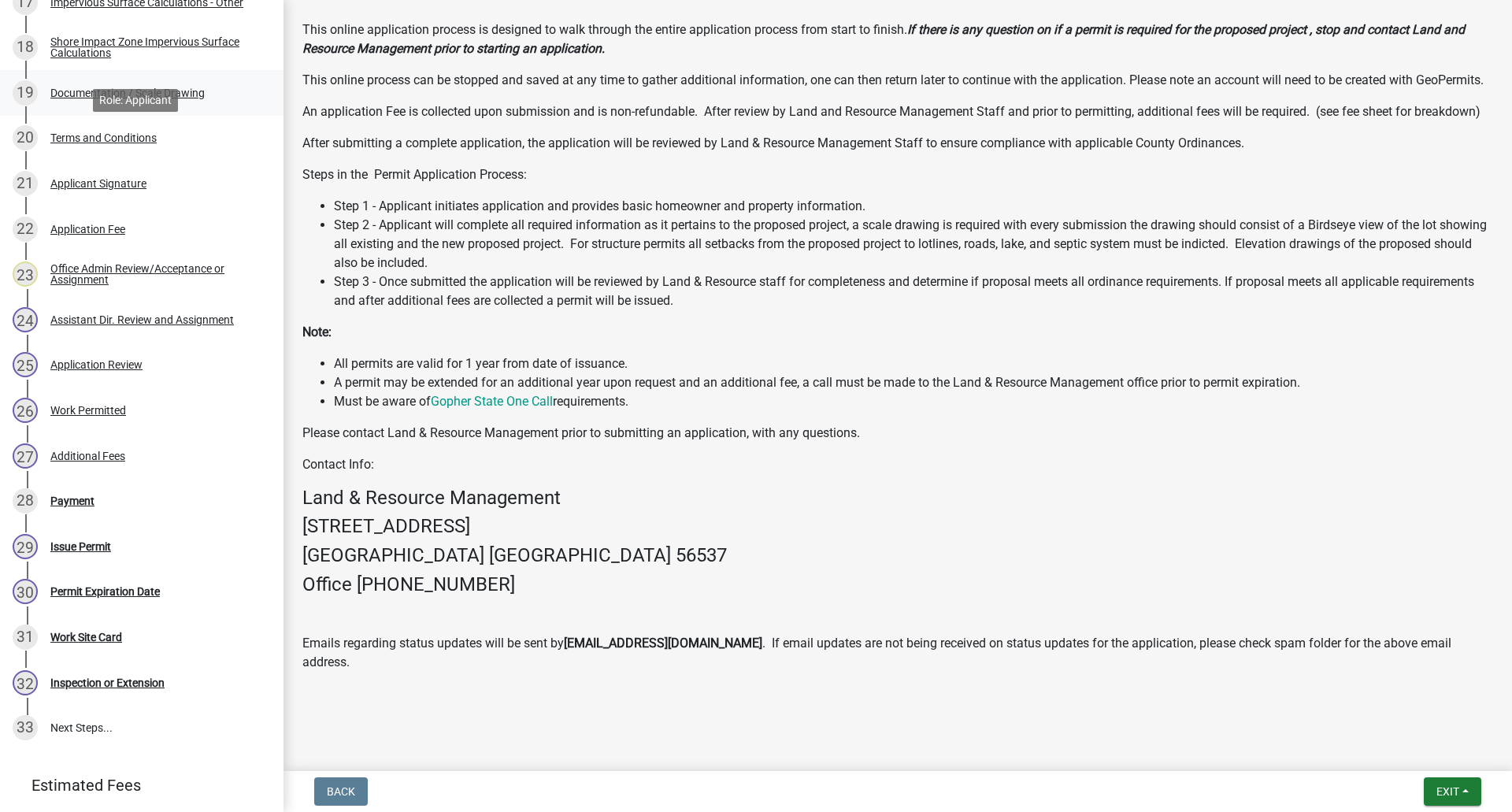
scroll to position [1159, 0]
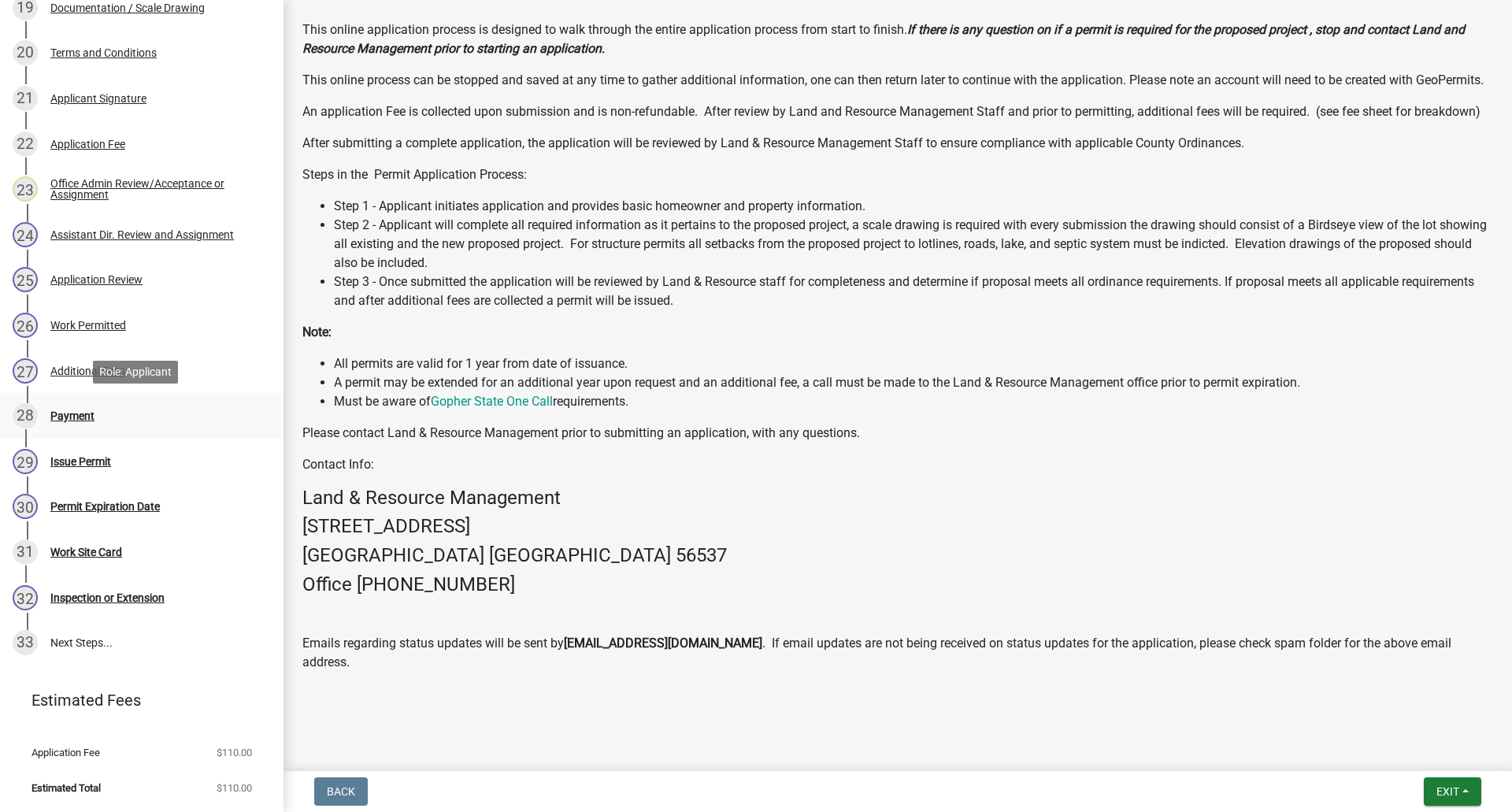
click at [75, 414] on div "Payment" at bounding box center [72, 416] width 44 height 11
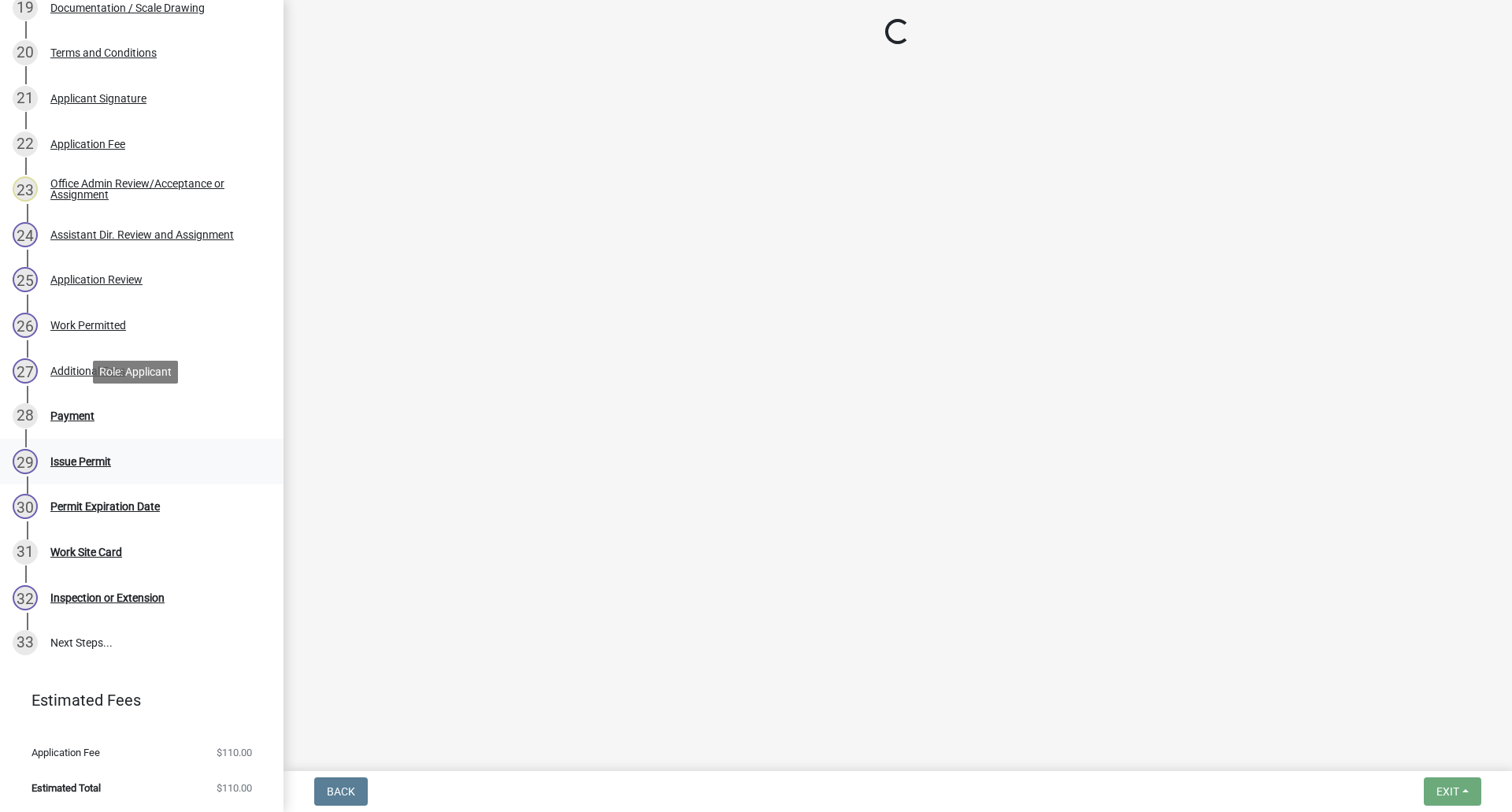
scroll to position [0, 0]
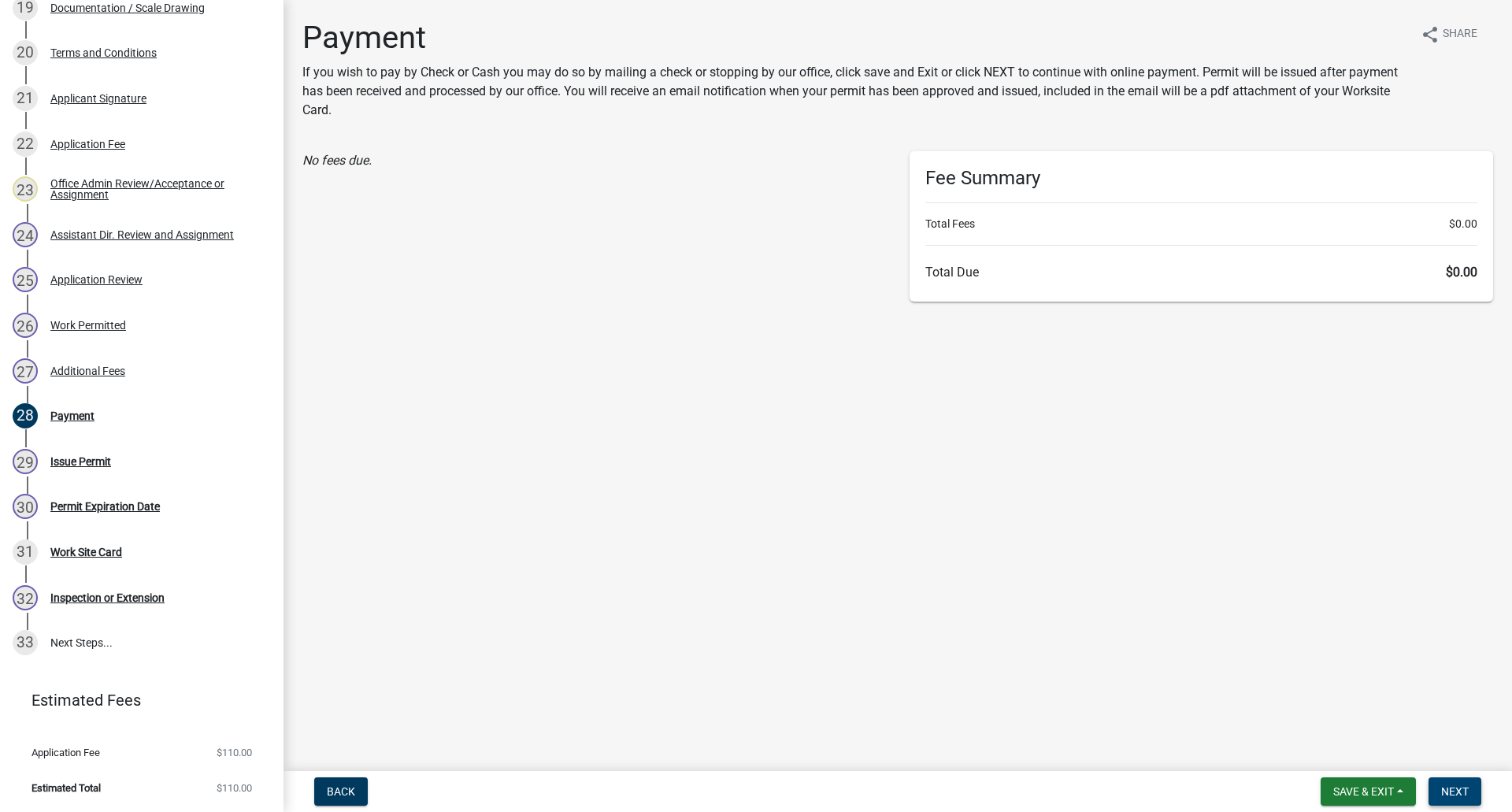
click at [1447, 717] on span "Next" at bounding box center [1455, 792] width 27 height 13
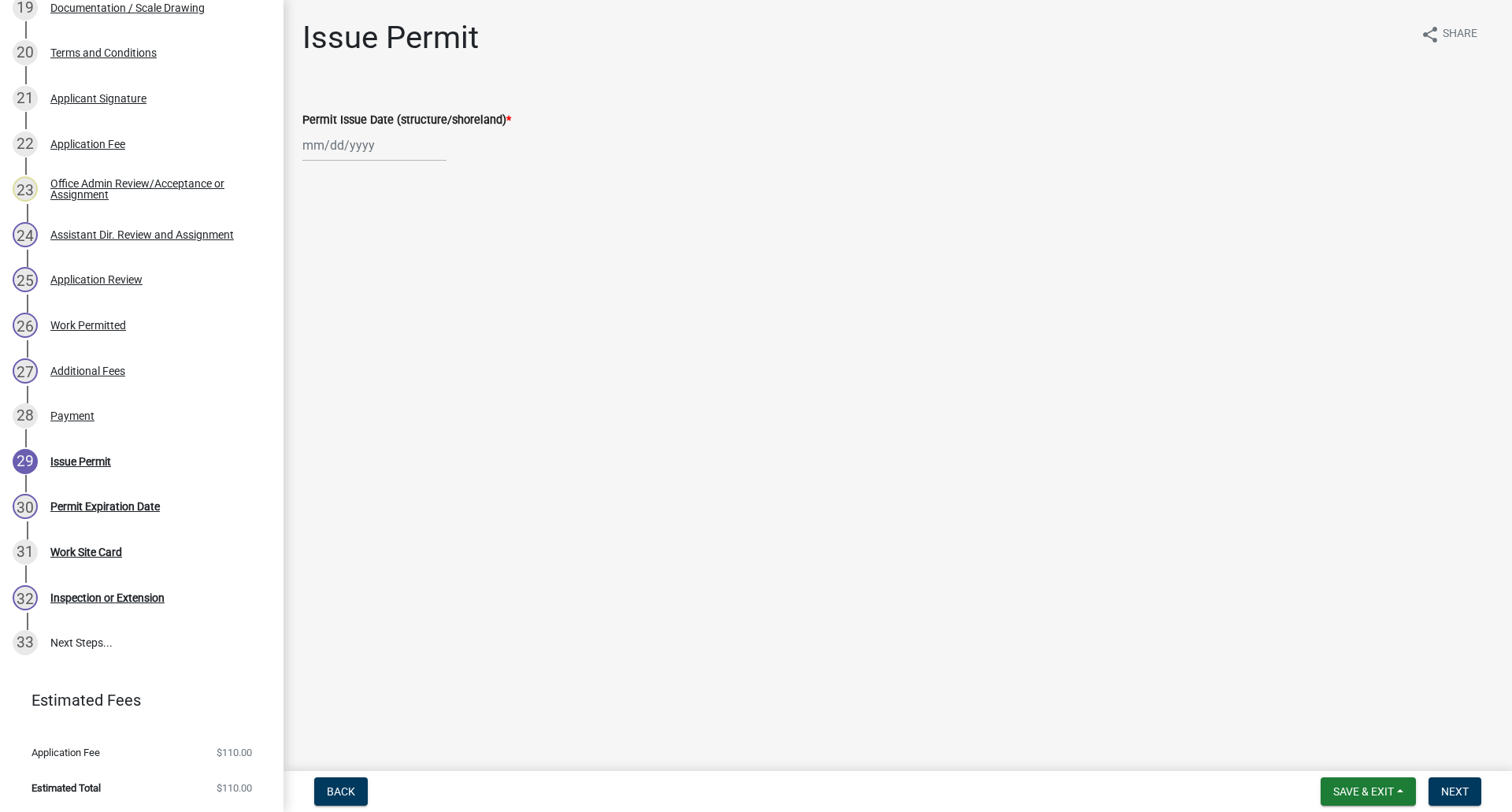
click at [342, 158] on div at bounding box center [374, 145] width 144 height 32
select select "8"
select select "2025"
click at [369, 303] on div "20" at bounding box center [368, 305] width 25 height 25
type input "[DATE]"
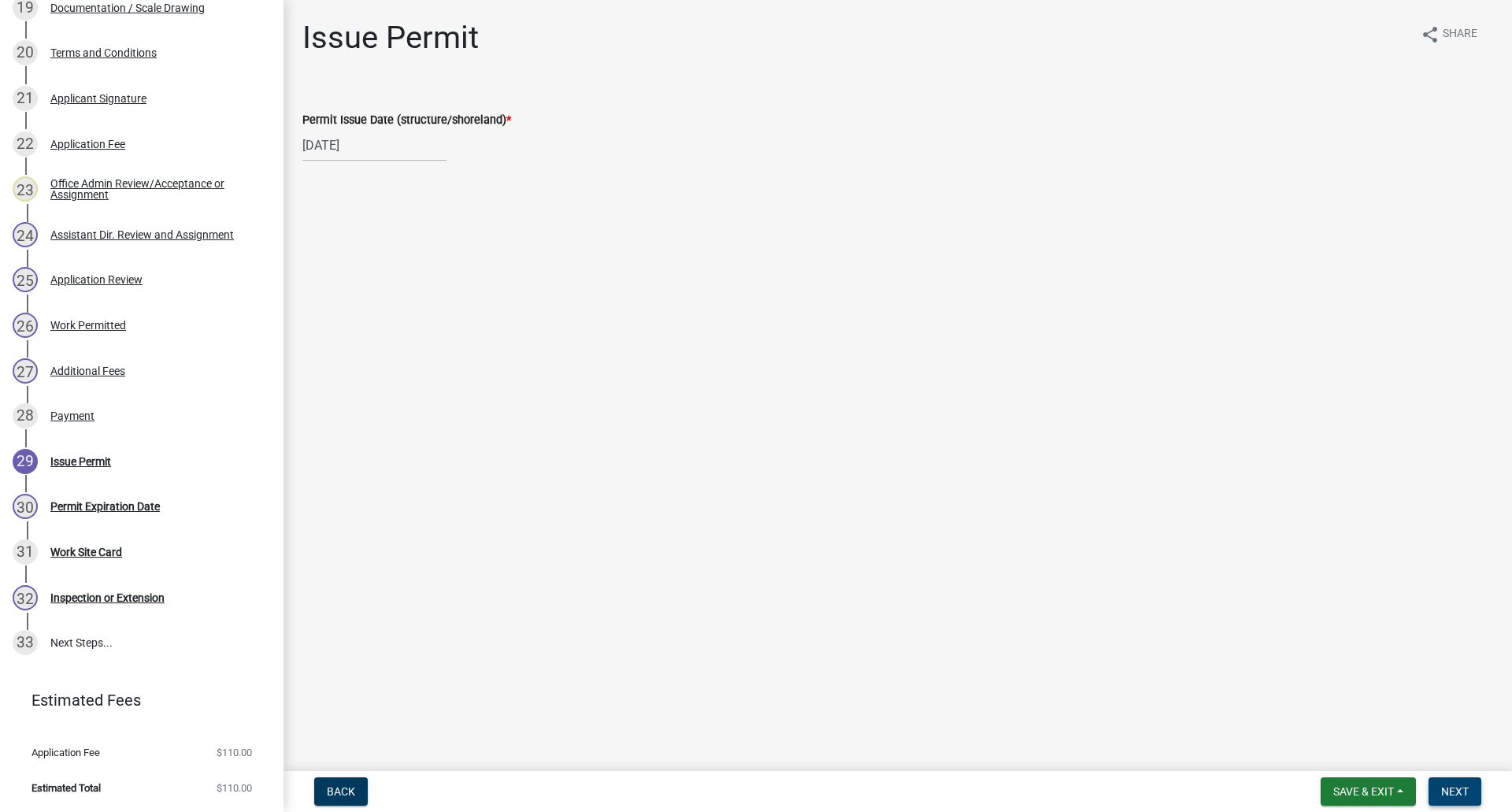
click at [1448, 717] on span "Next" at bounding box center [1455, 792] width 27 height 13
click at [1455, 717] on span "Next" at bounding box center [1455, 792] width 27 height 13
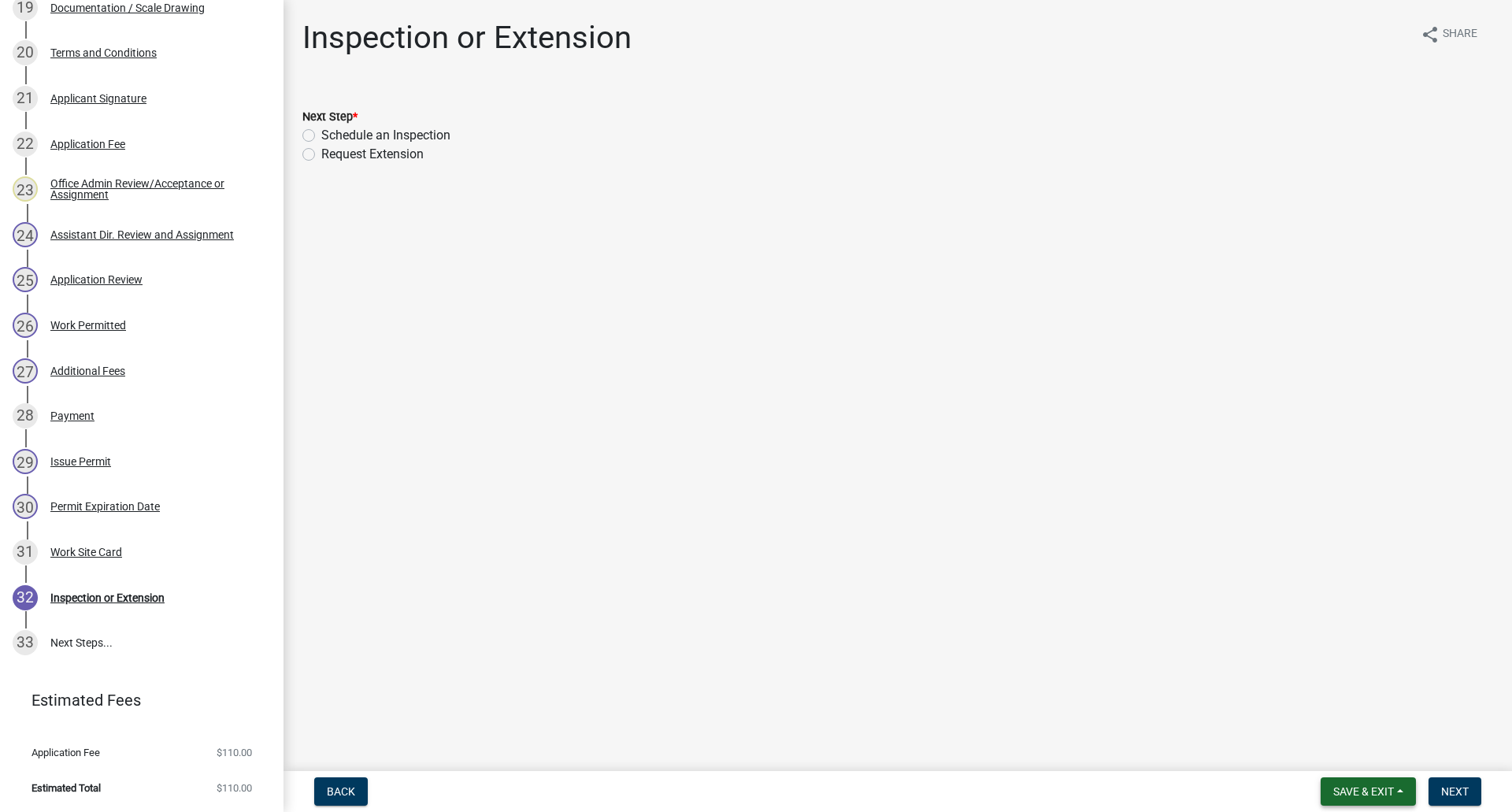
click at [1346, 717] on span "Save & Exit" at bounding box center [1363, 792] width 61 height 13
click at [1327, 717] on button "Save & Exit" at bounding box center [1353, 750] width 126 height 38
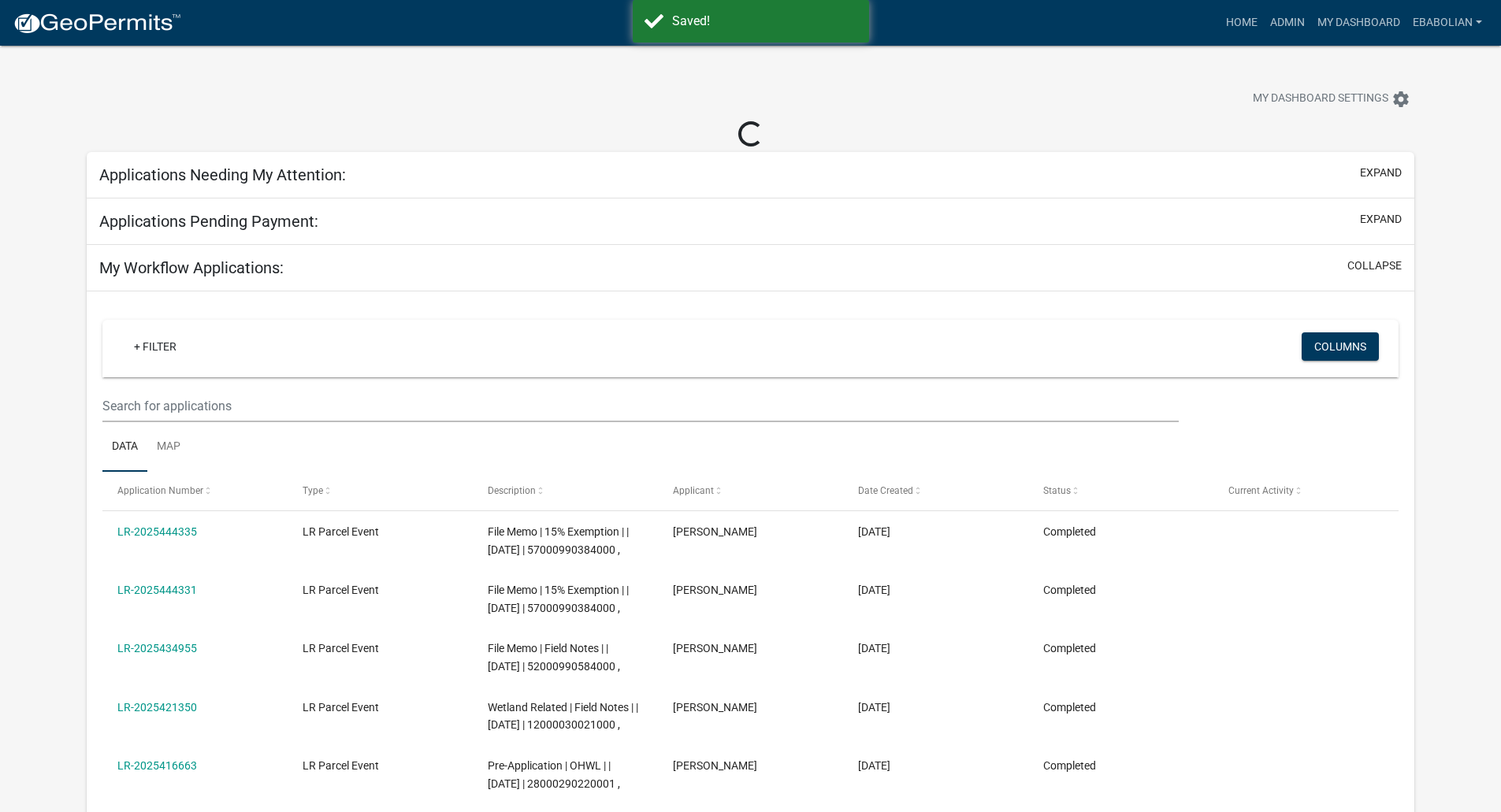
select select "3: 100"
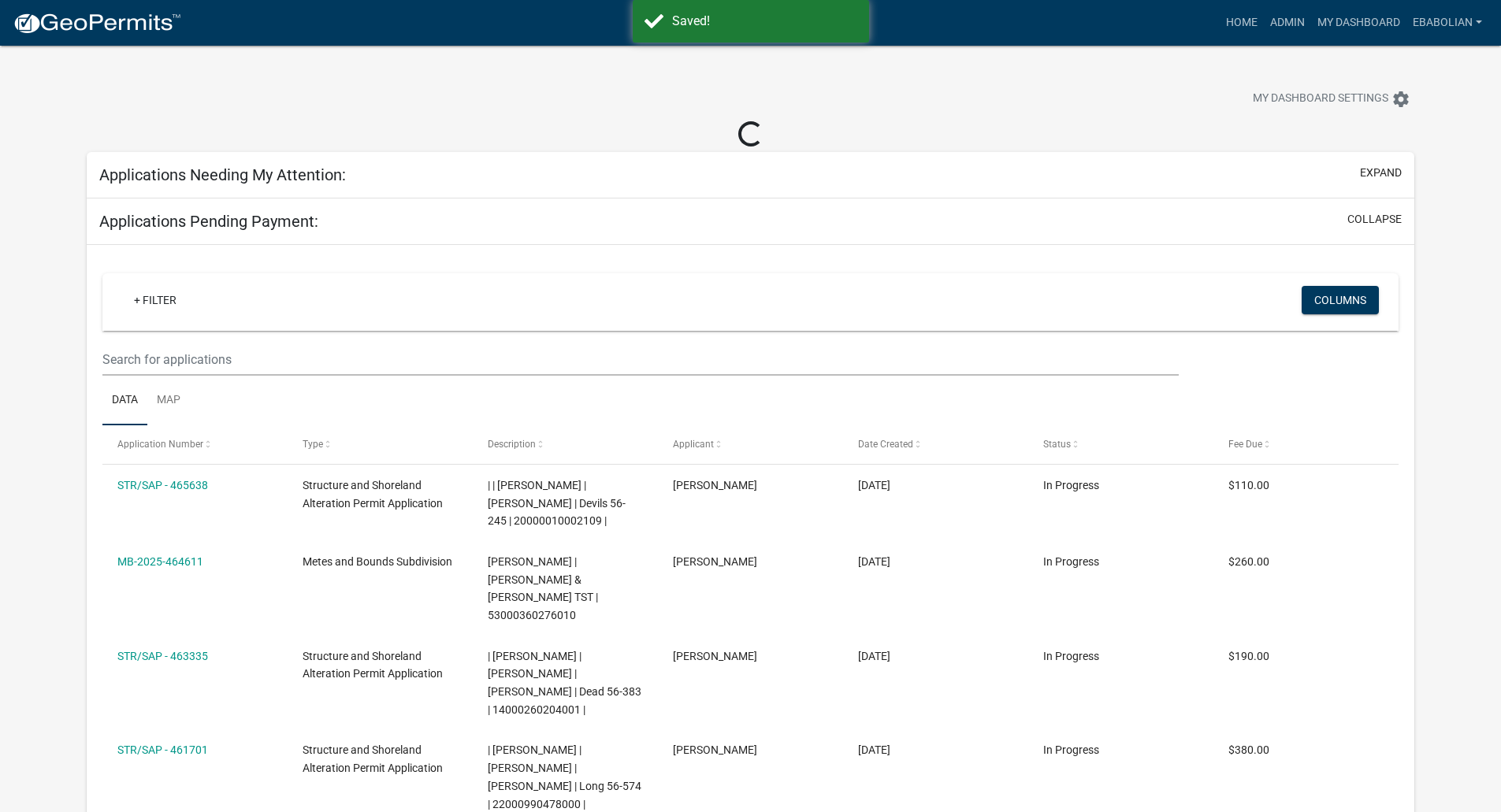
select select "3: 100"
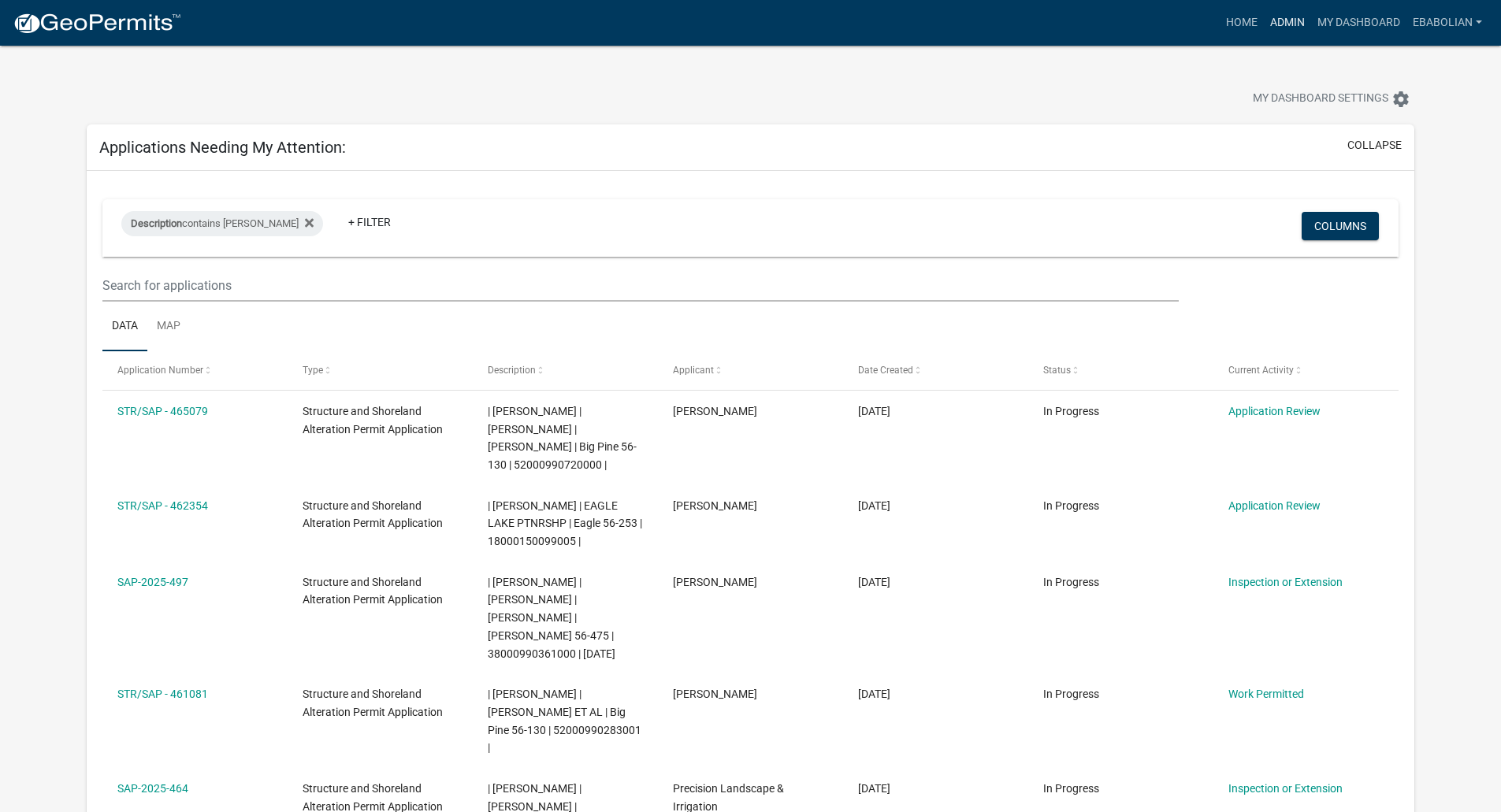
click at [1267, 25] on link "Admin" at bounding box center [1287, 23] width 47 height 30
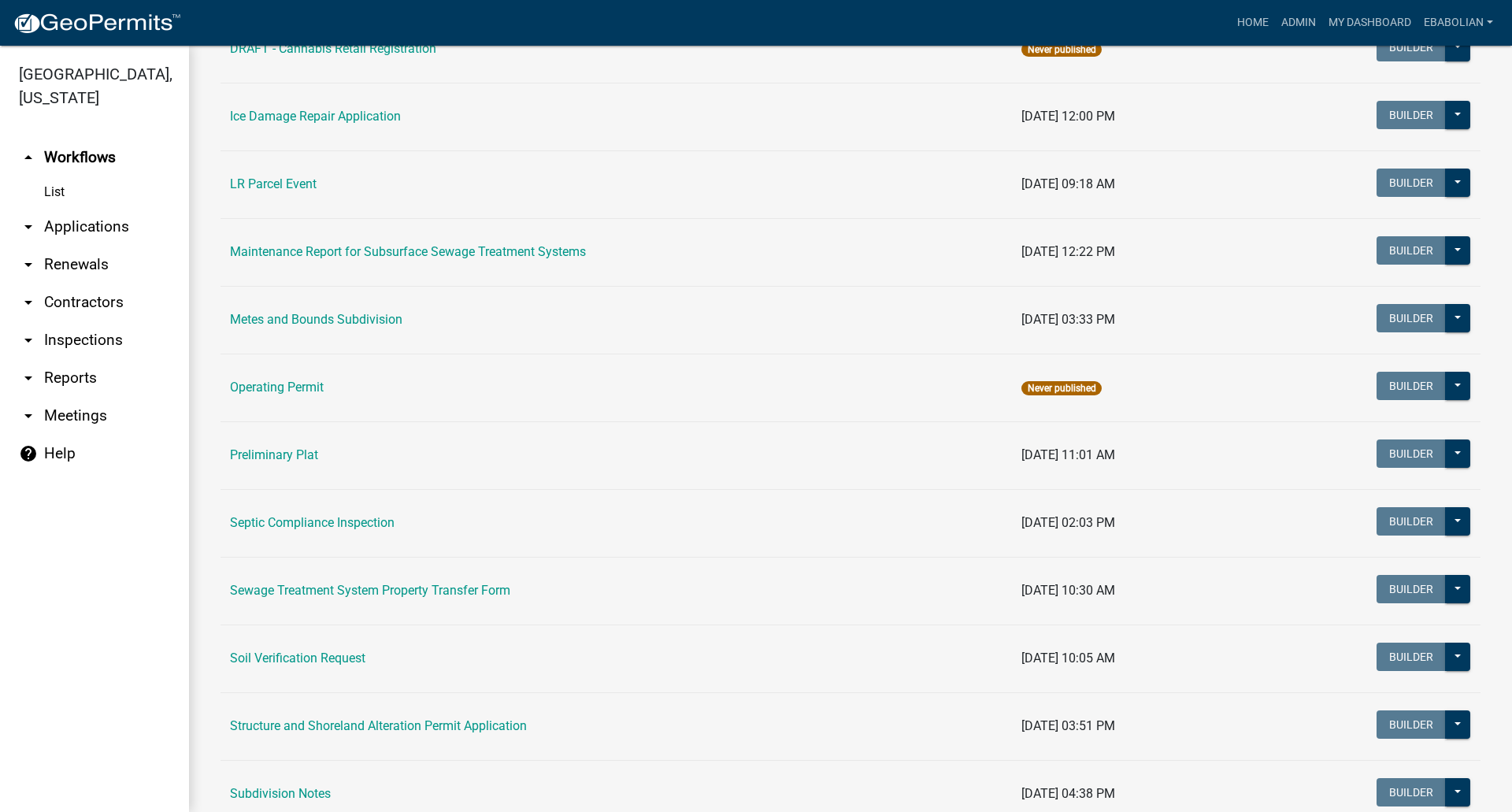
scroll to position [473, 0]
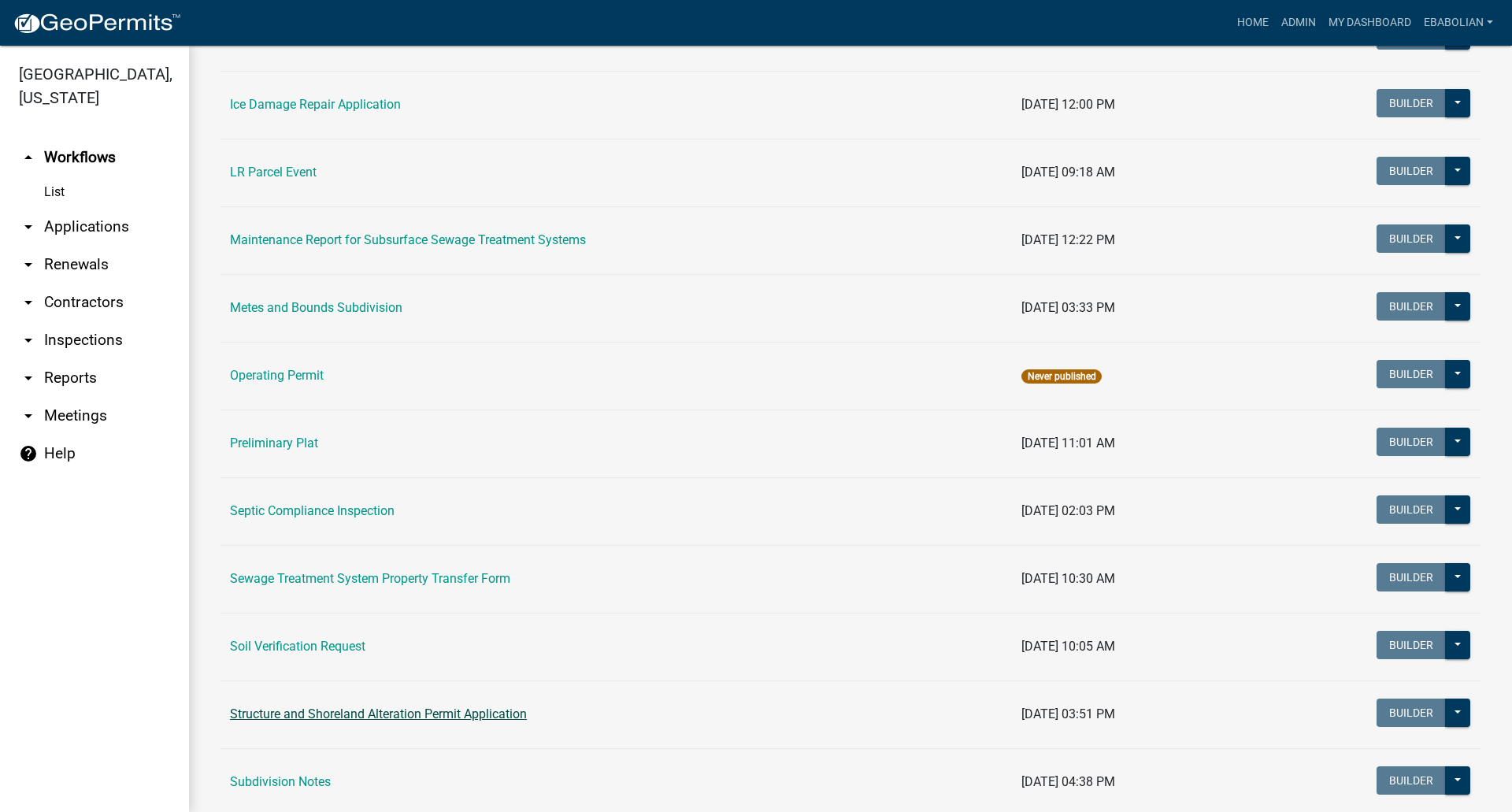
click at [339, 707] on link "Structure and Shoreland Alteration Permit Application" at bounding box center [378, 713] width 297 height 15
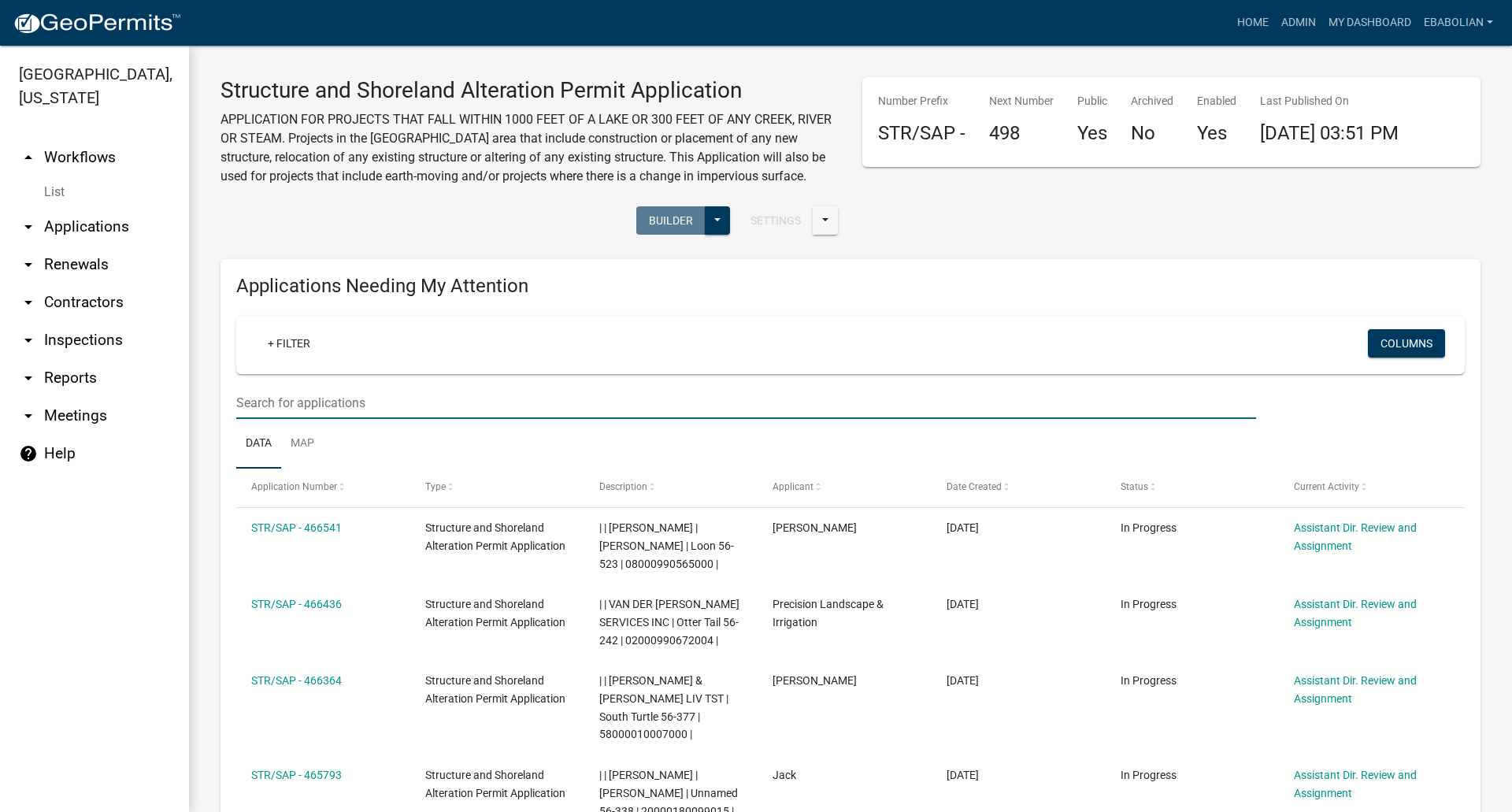
click at [312, 400] on input "text" at bounding box center [746, 403] width 1020 height 32
click at [74, 224] on link "arrow_drop_down Applications" at bounding box center [95, 226] width 189 height 38
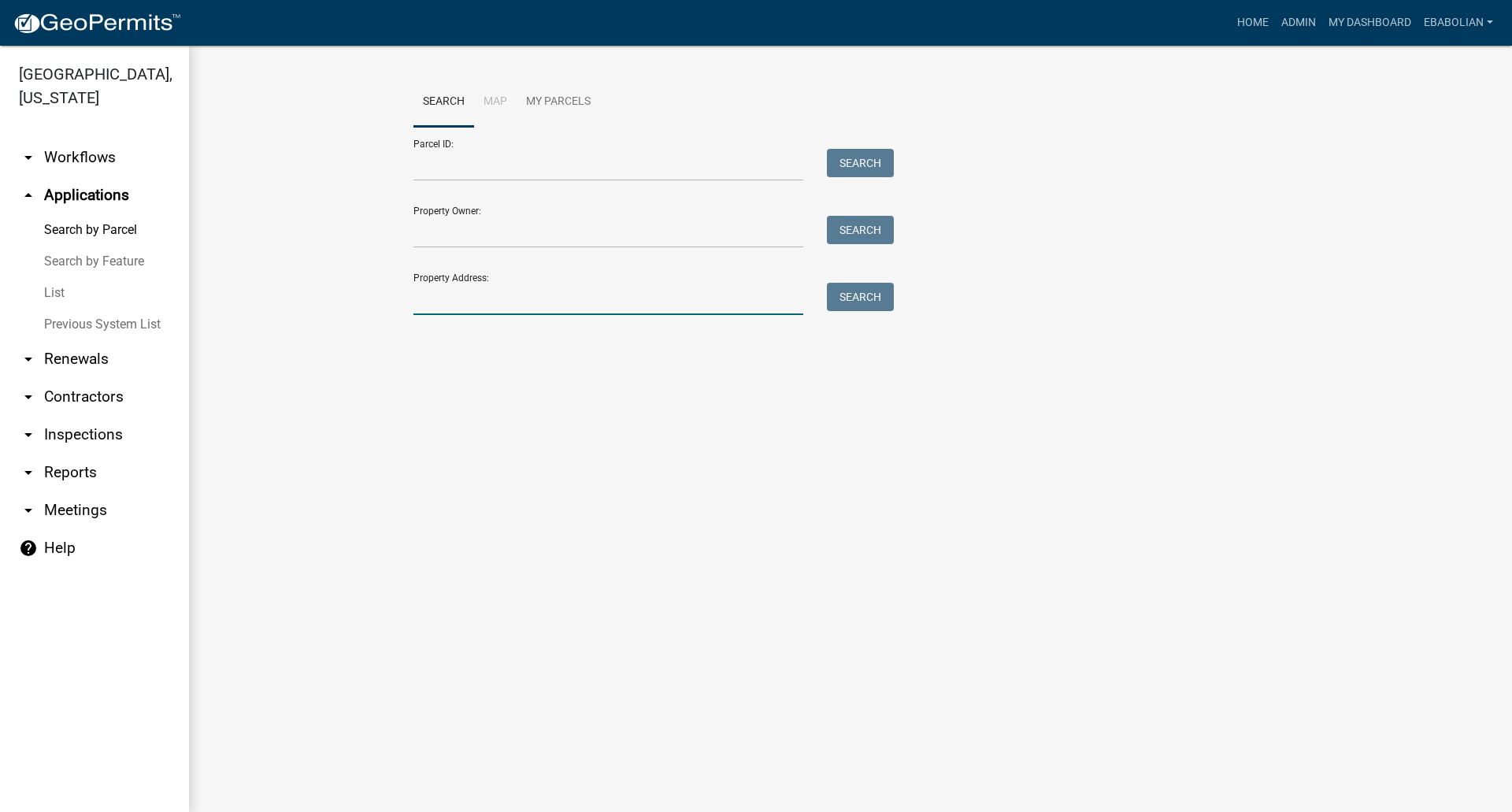
click at [495, 297] on input "Property Address:" at bounding box center [609, 299] width 390 height 32
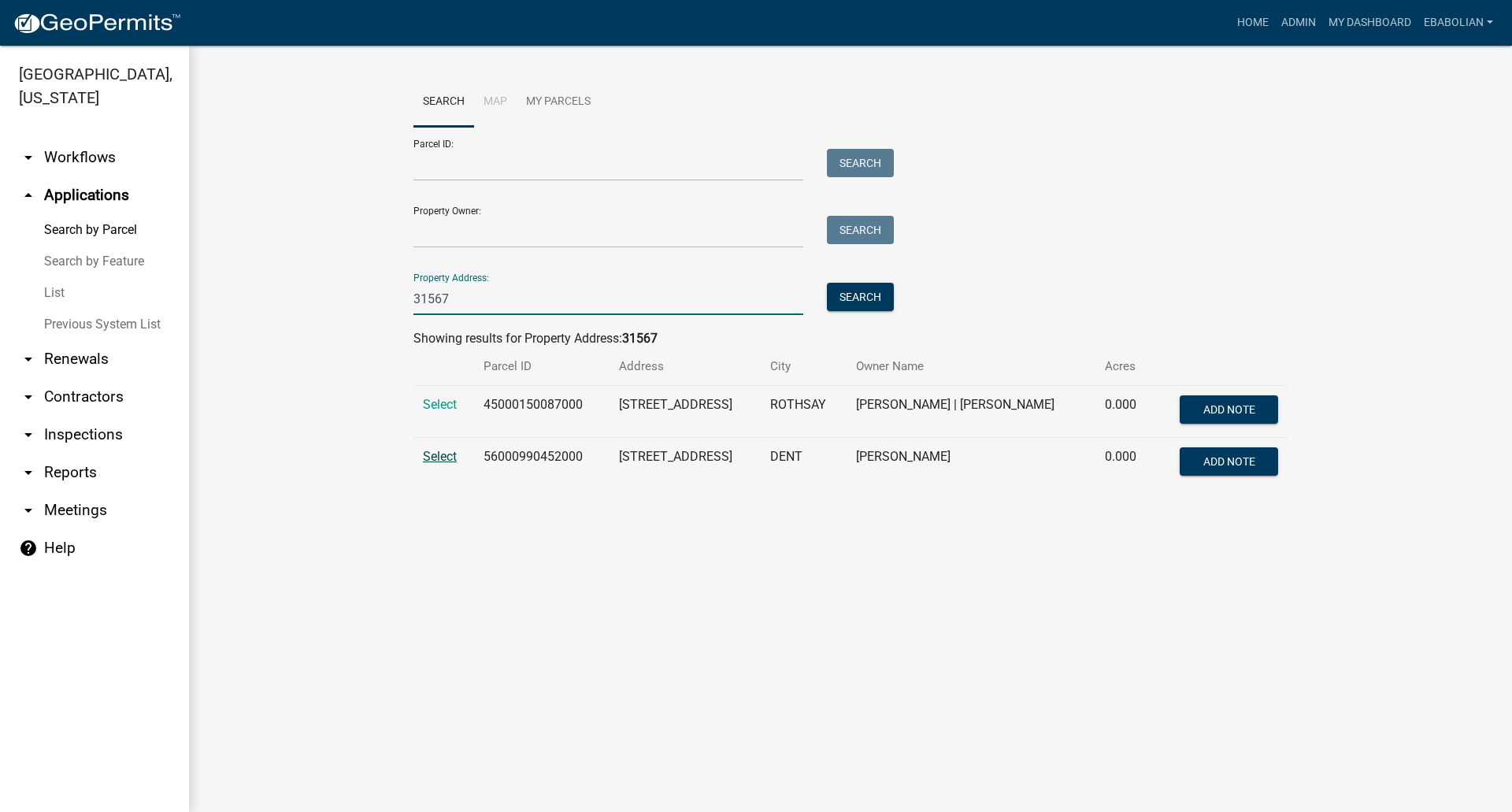
type input "31567"
click at [433, 455] on span "Select" at bounding box center [440, 456] width 34 height 15
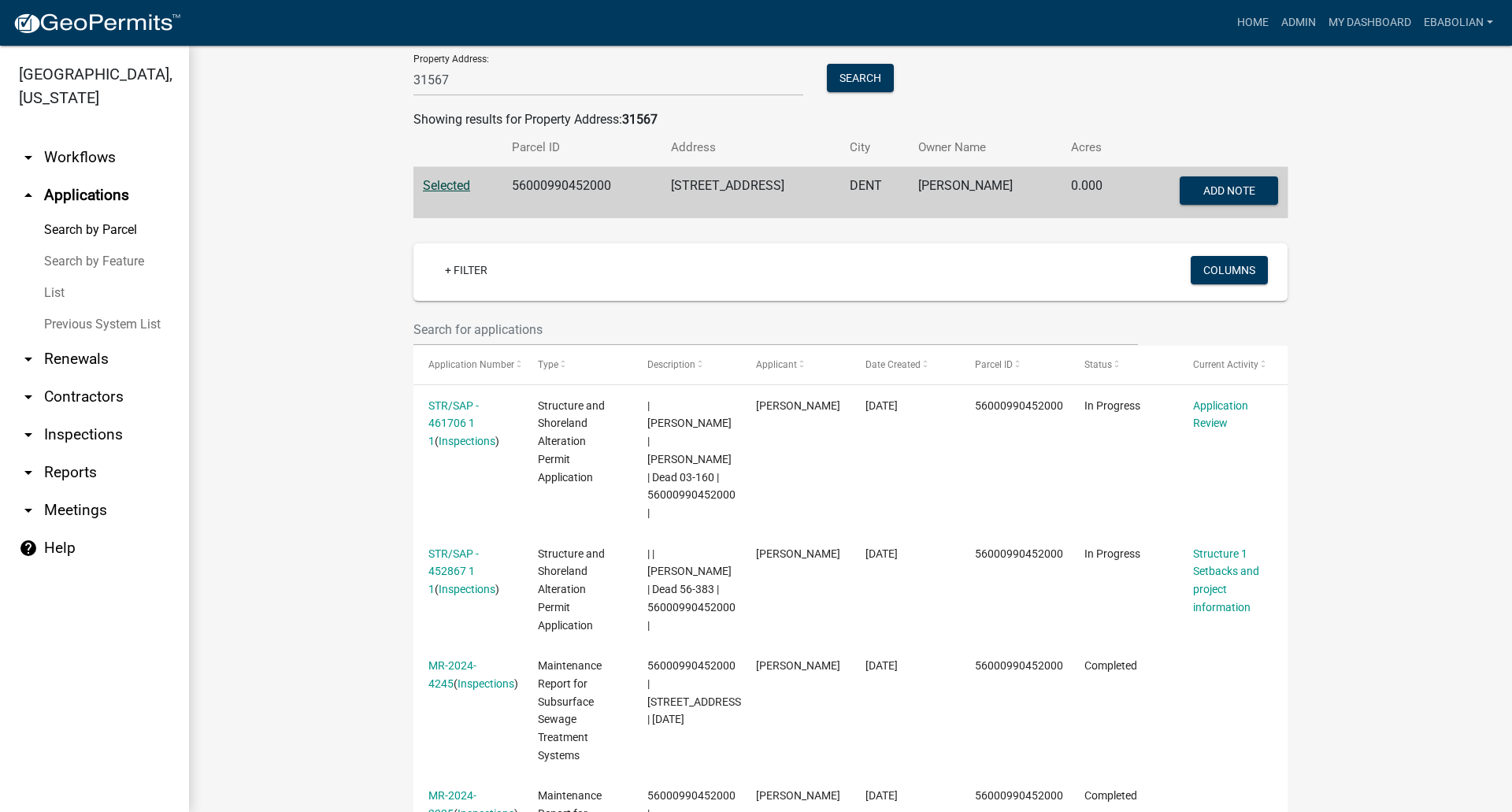
scroll to position [315, 0]
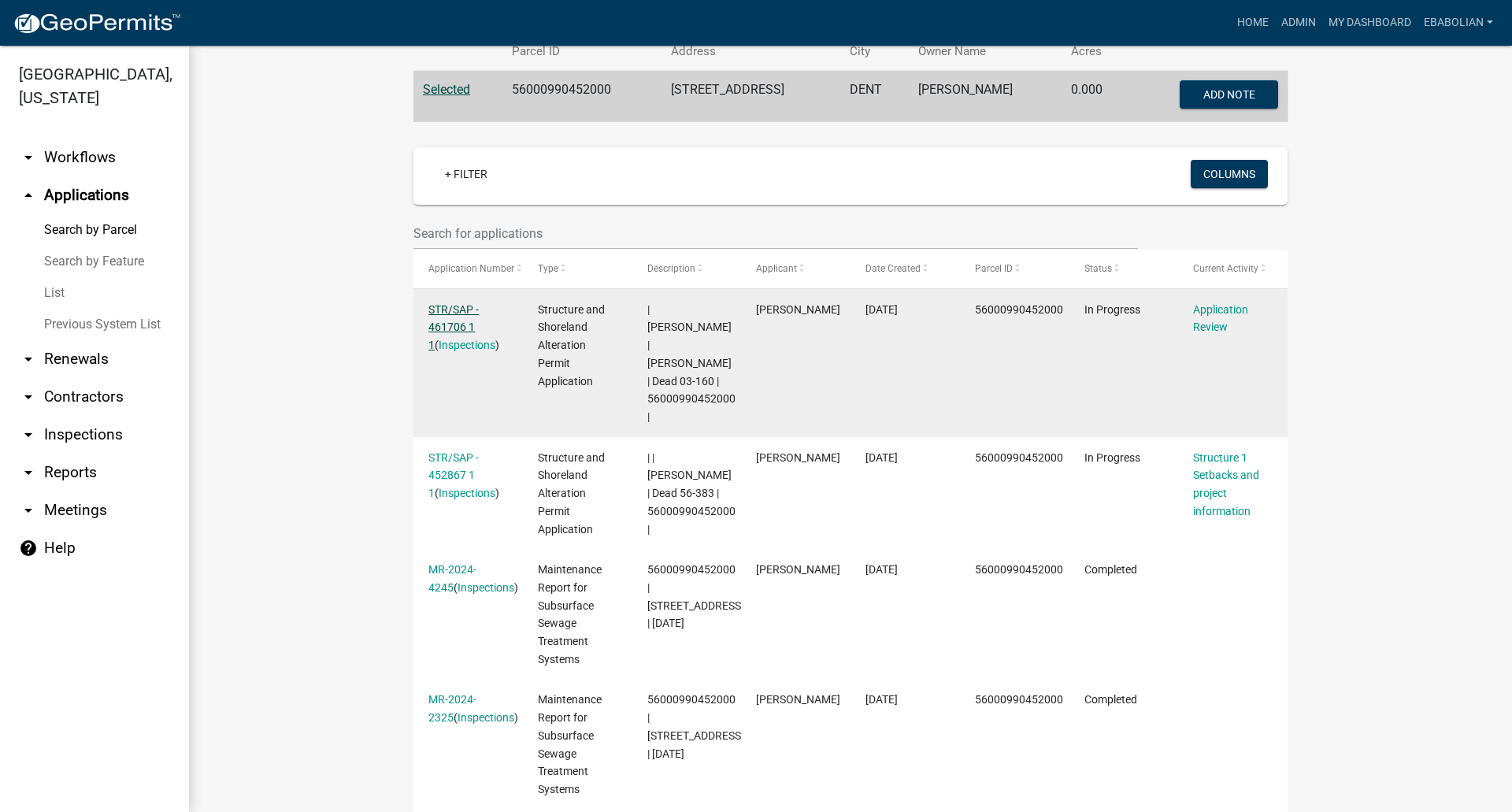
click at [451, 326] on link "STR/SAP - 461706 1 1" at bounding box center [453, 327] width 50 height 48
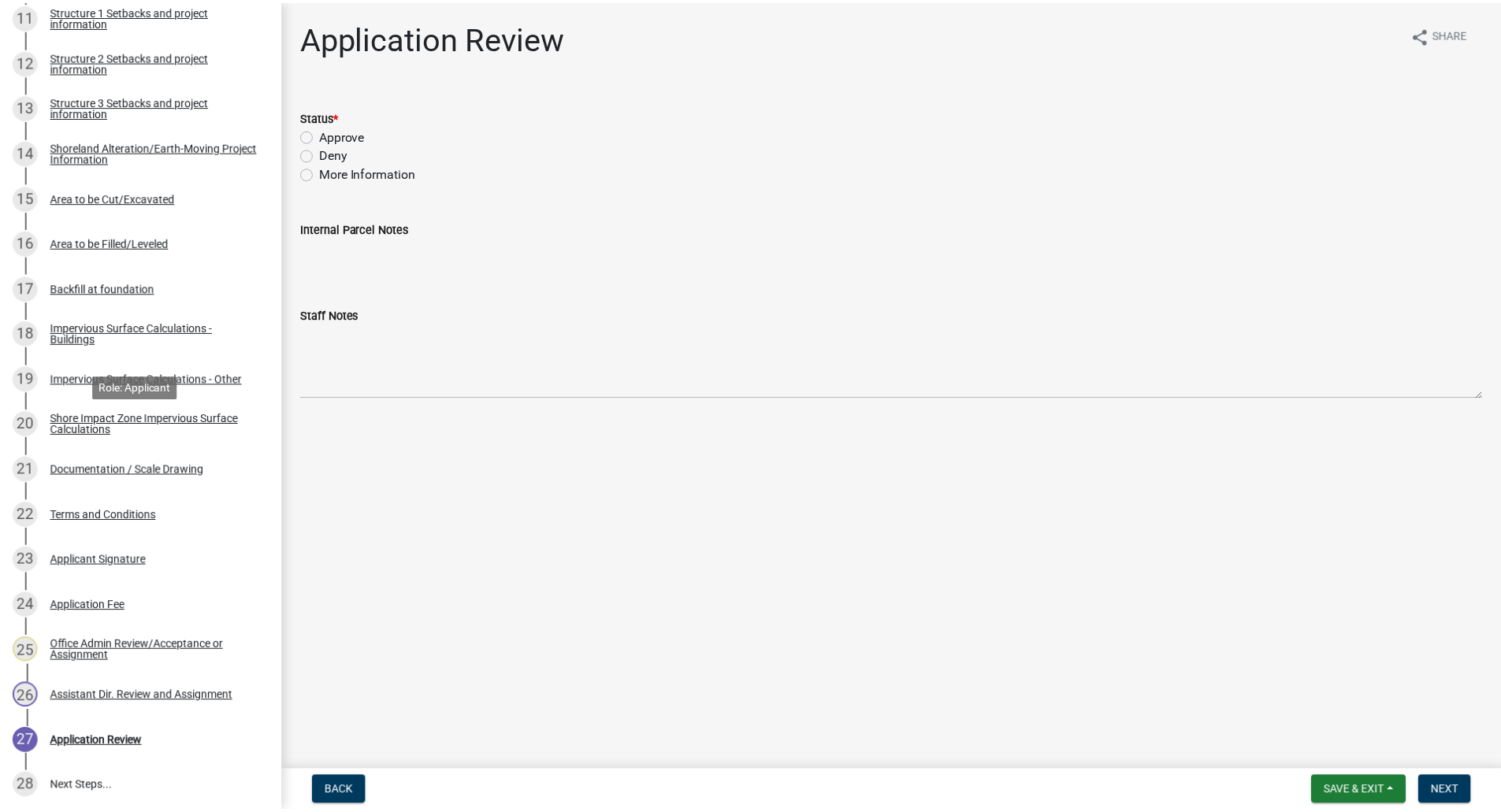
scroll to position [932, 0]
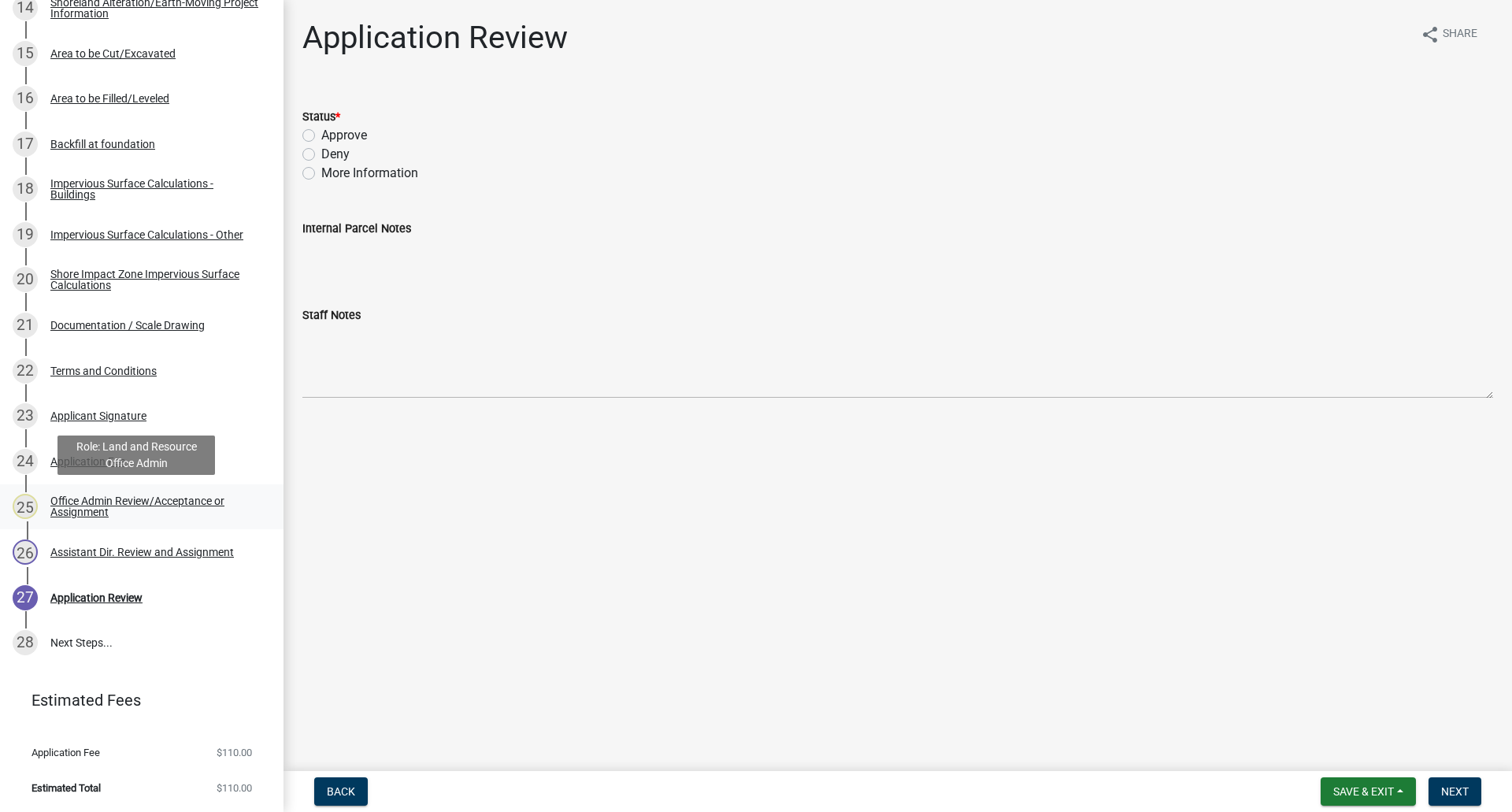
click at [95, 507] on div "Office Admin Review/Acceptance or Assignment" at bounding box center [154, 506] width 208 height 22
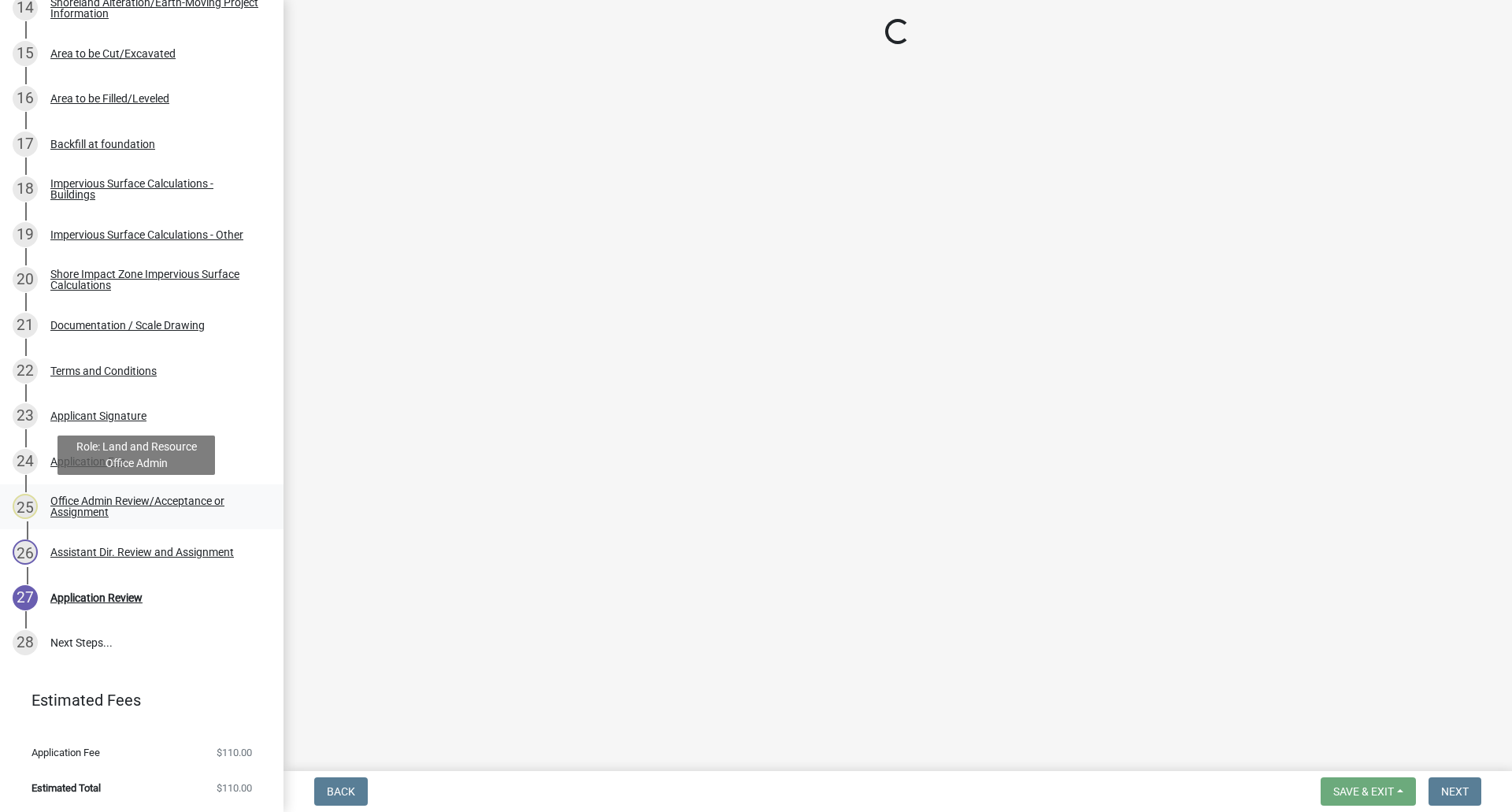
select select "587f38f5-c90e-4c12-9e10-d3e23909bbca"
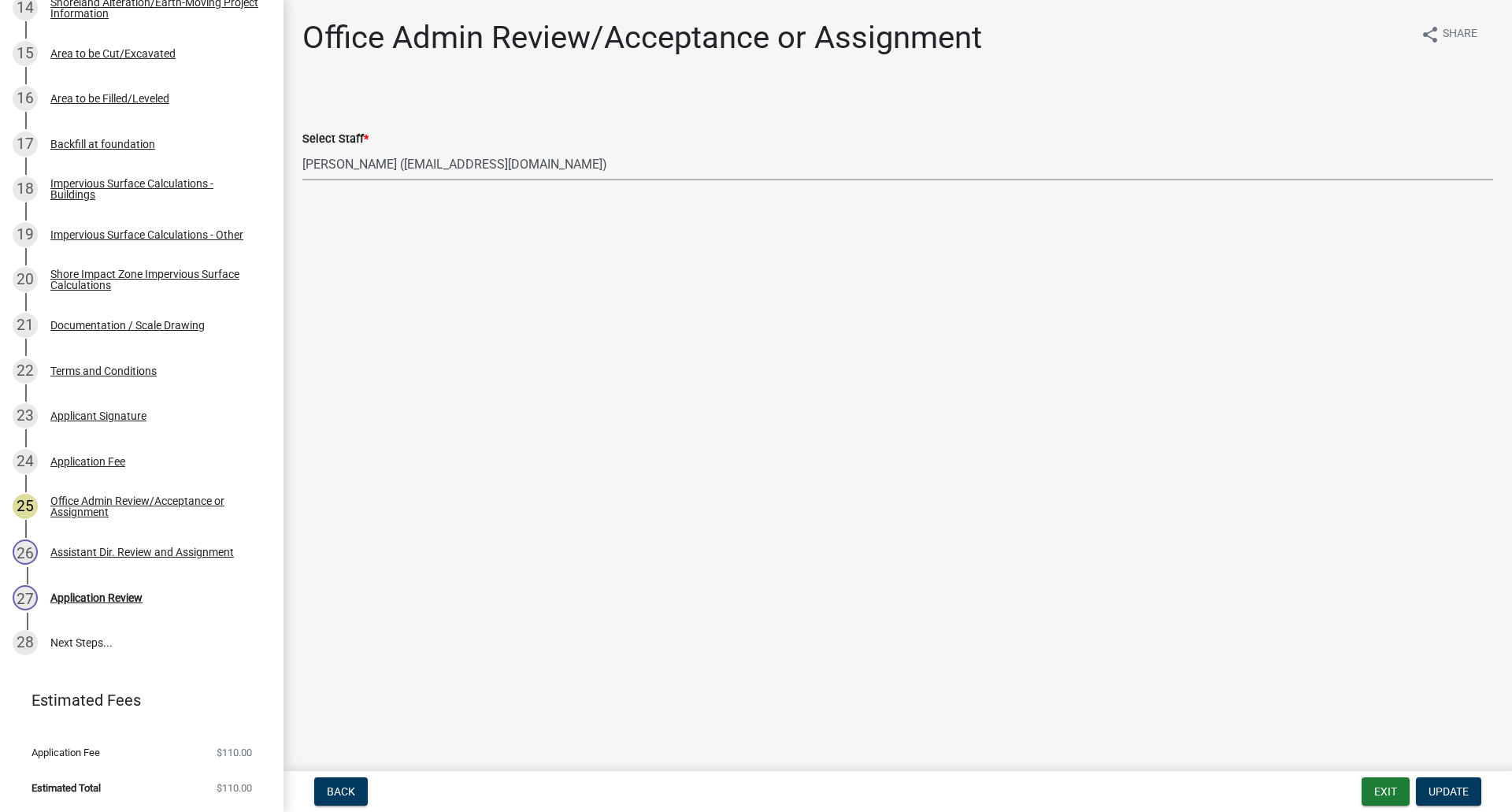
click at [369, 172] on select "Select Item... [PERSON_NAME] ([EMAIL_ADDRESS][DOMAIN_NAME]) [PERSON_NAME] ([EMA…" at bounding box center [898, 164] width 1191 height 32
click at [149, 549] on div "Assistant Dir. Review and Assignment" at bounding box center [141, 552] width 183 height 11
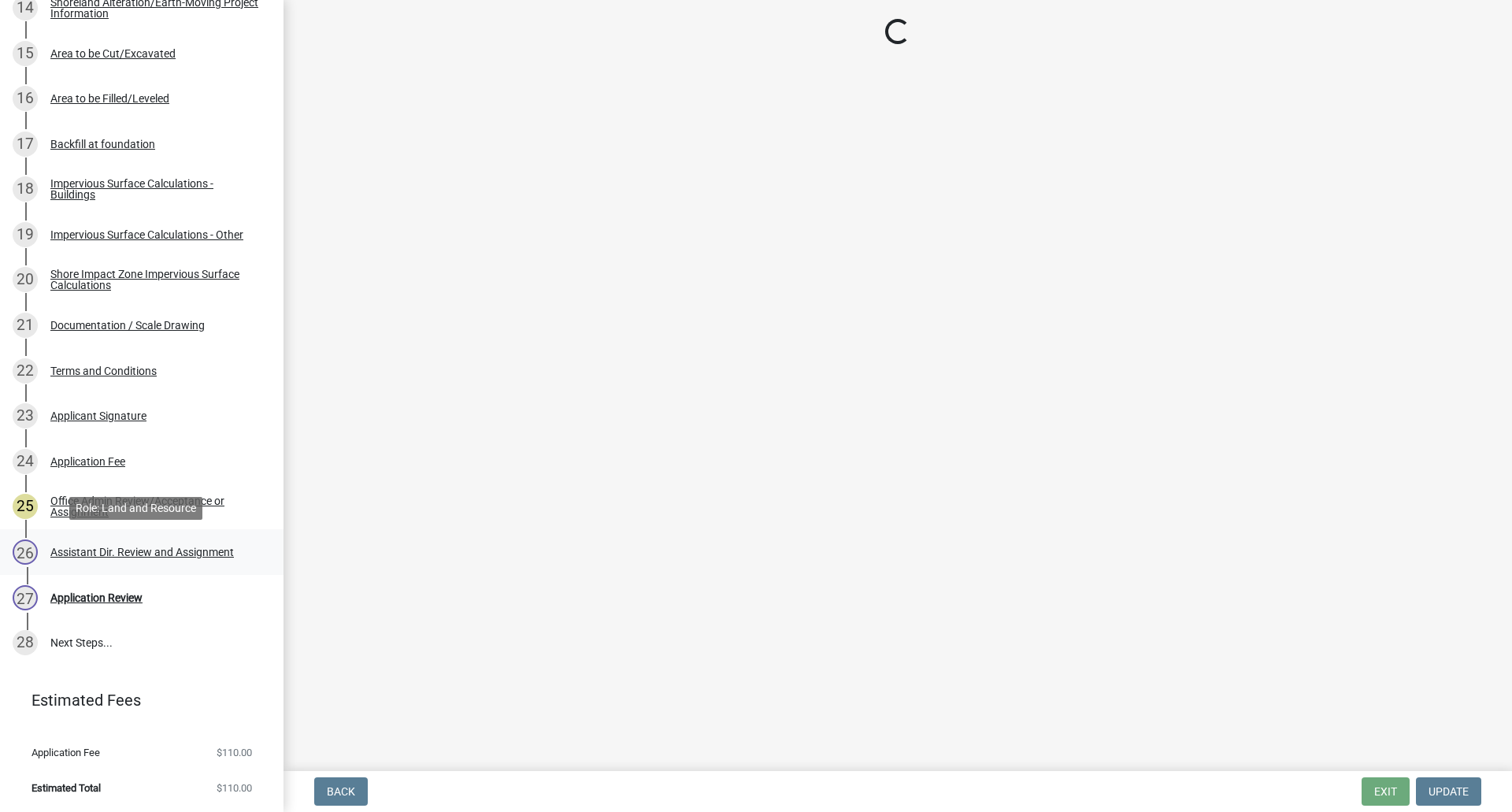
select select "59604e5d-1b2c-4ad9-afb6-8cdca293e639"
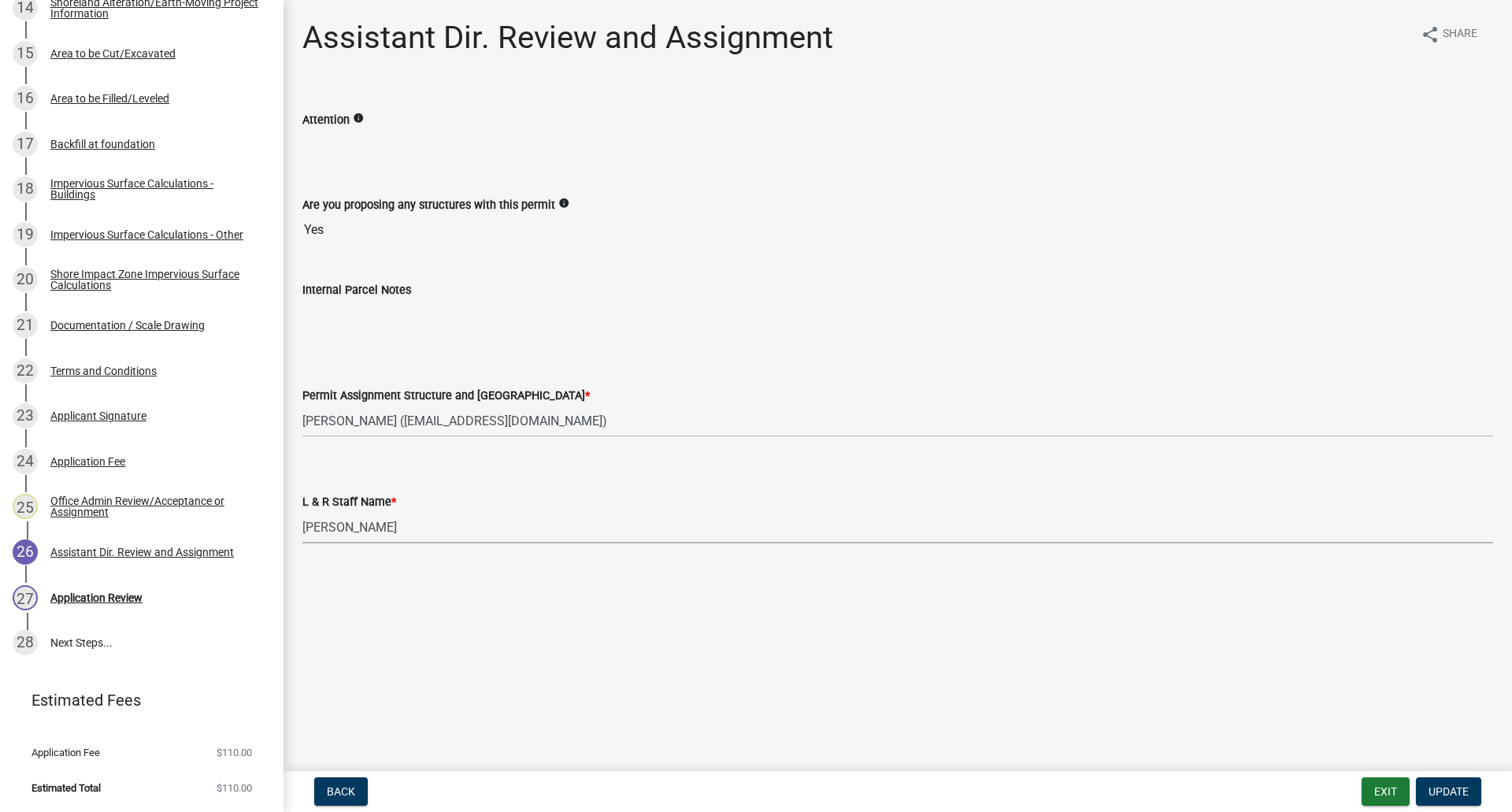
click at [356, 530] on select "Select Item... [PERSON_NAME] [PERSON_NAME] [PERSON_NAME] [PERSON_NAME] [PERSON_…" at bounding box center [898, 527] width 1191 height 32
click at [302, 511] on select "Select Item... [PERSON_NAME] [PERSON_NAME] [PERSON_NAME] [PERSON_NAME] [PERSON_…" at bounding box center [898, 527] width 1191 height 32
select select "f66be788-4dd6-459d-a9ec-6d83f4dfb709"
click at [353, 424] on select "Select Item... [PERSON_NAME] ([EMAIL_ADDRESS][DOMAIN_NAME]) [PERSON_NAME] ([EMA…" at bounding box center [898, 421] width 1191 height 32
click at [302, 405] on select "Select Item... [PERSON_NAME] ([EMAIL_ADDRESS][DOMAIN_NAME]) [PERSON_NAME] ([EMA…" at bounding box center [898, 421] width 1191 height 32
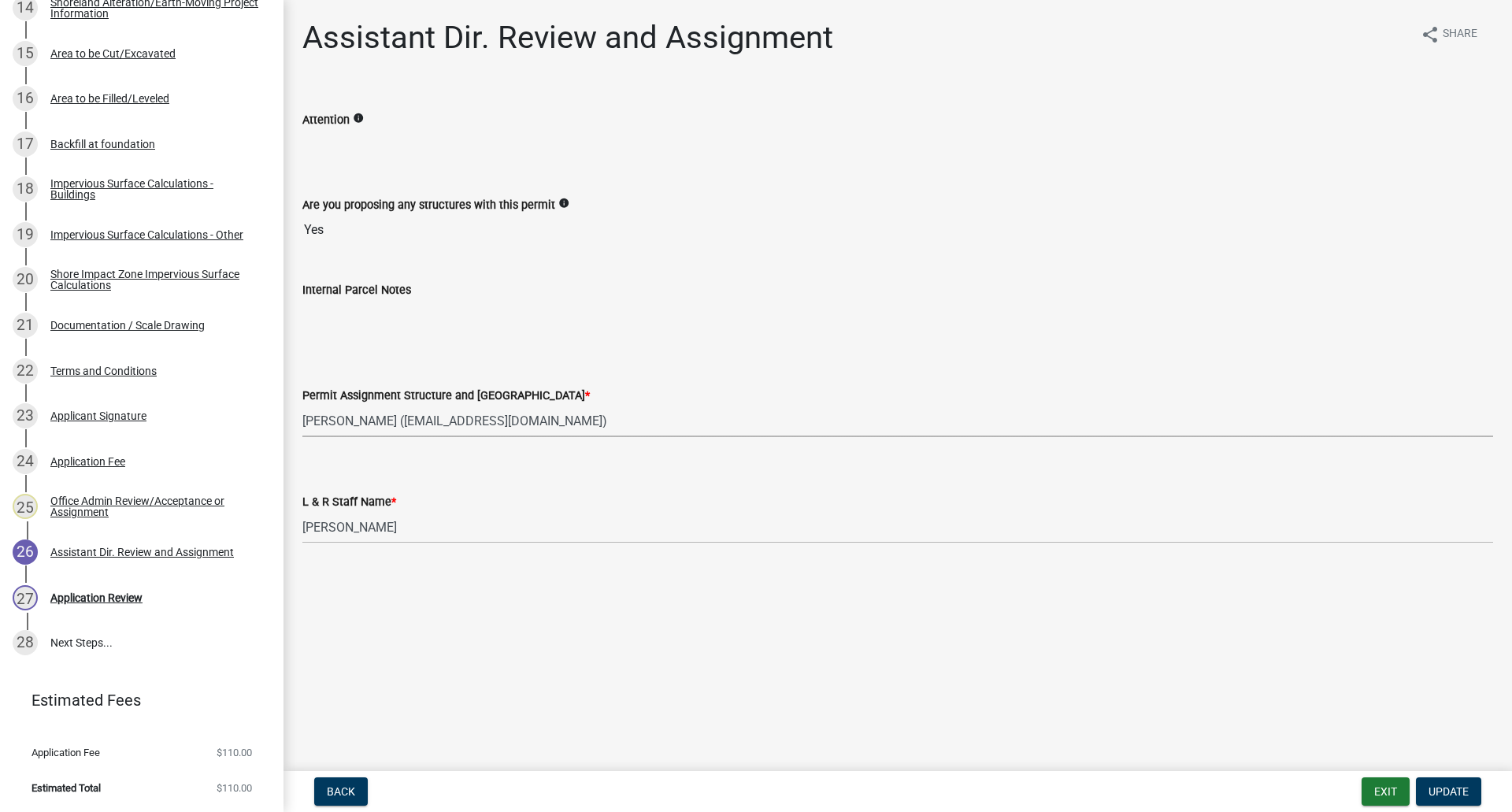
select select "989828fc-18e1-4803-8552-4d2c3470160b"
click at [1436, 717] on span "Update" at bounding box center [1449, 792] width 40 height 13
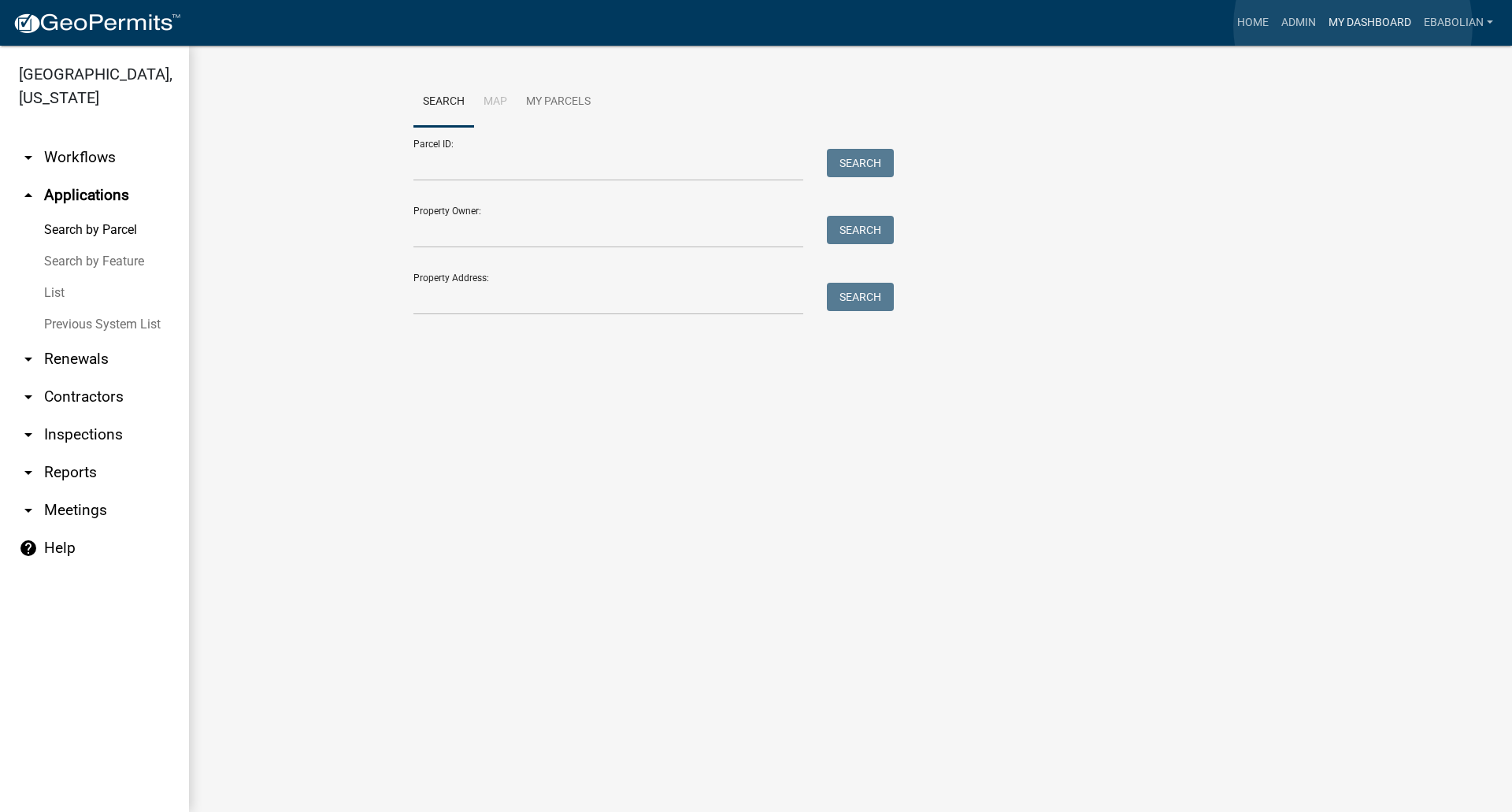
click at [1353, 26] on link "My Dashboard" at bounding box center [1370, 23] width 95 height 30
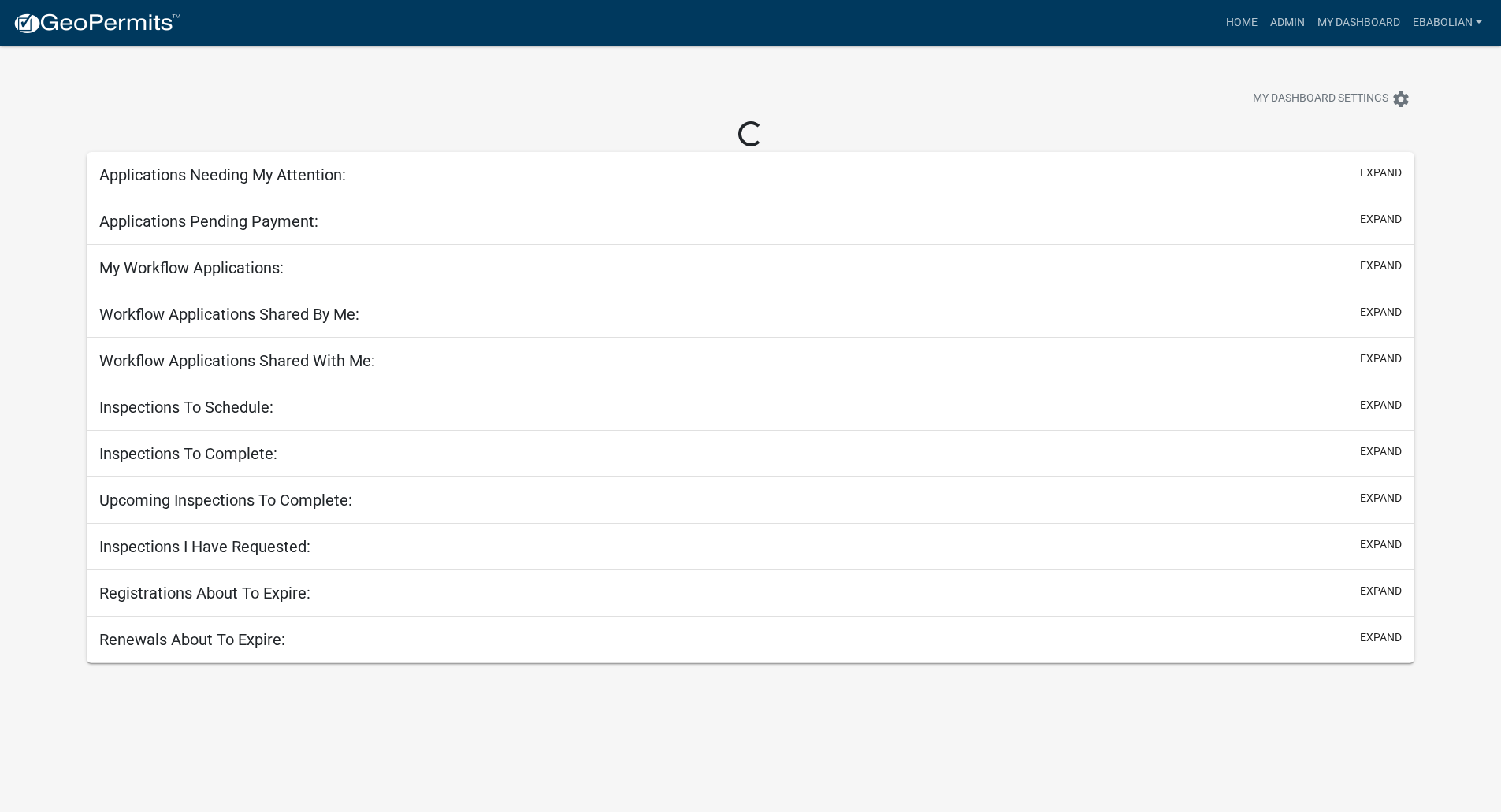
select select "3: 100"
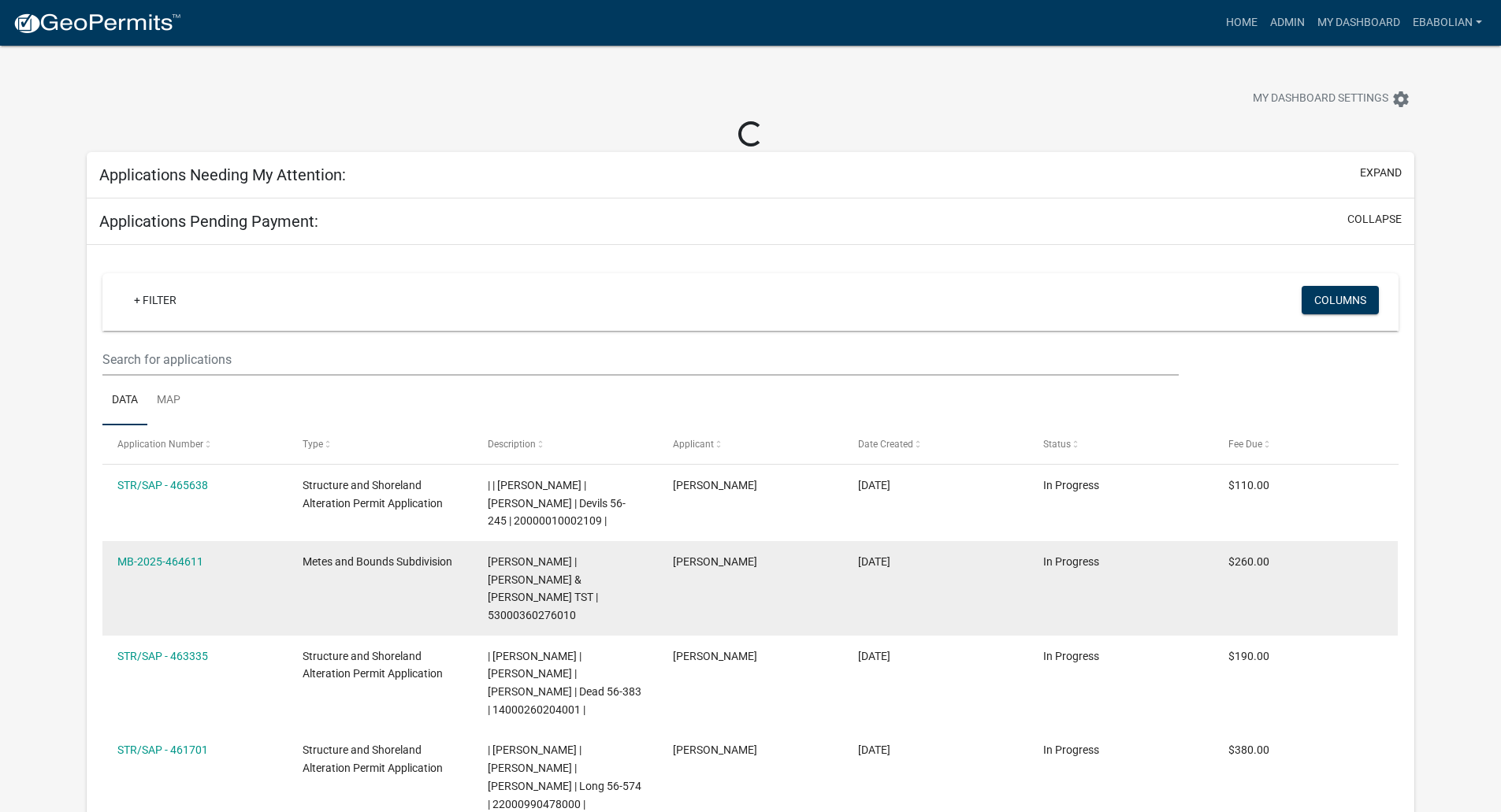
select select "3: 100"
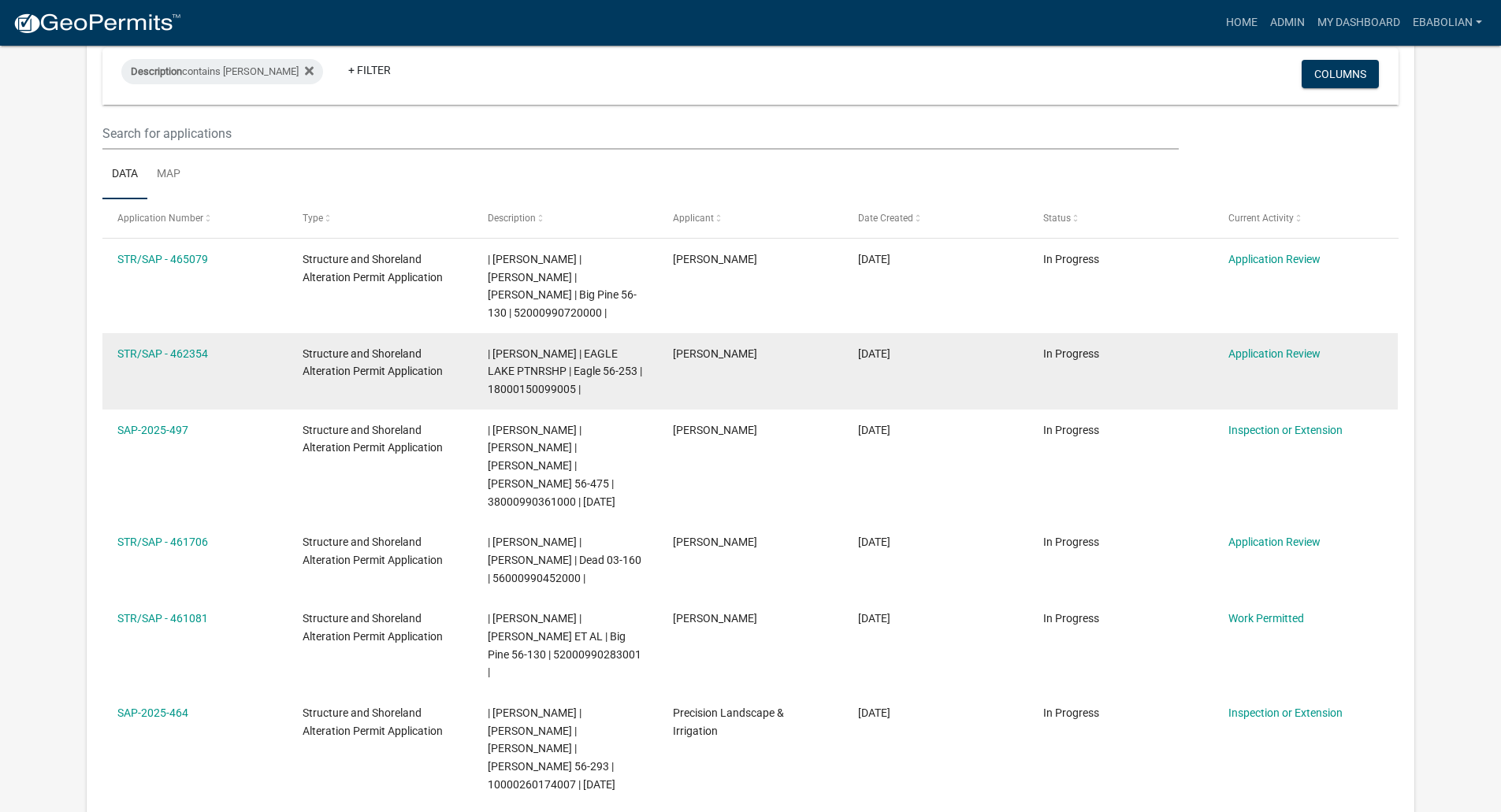
scroll to position [158, 0]
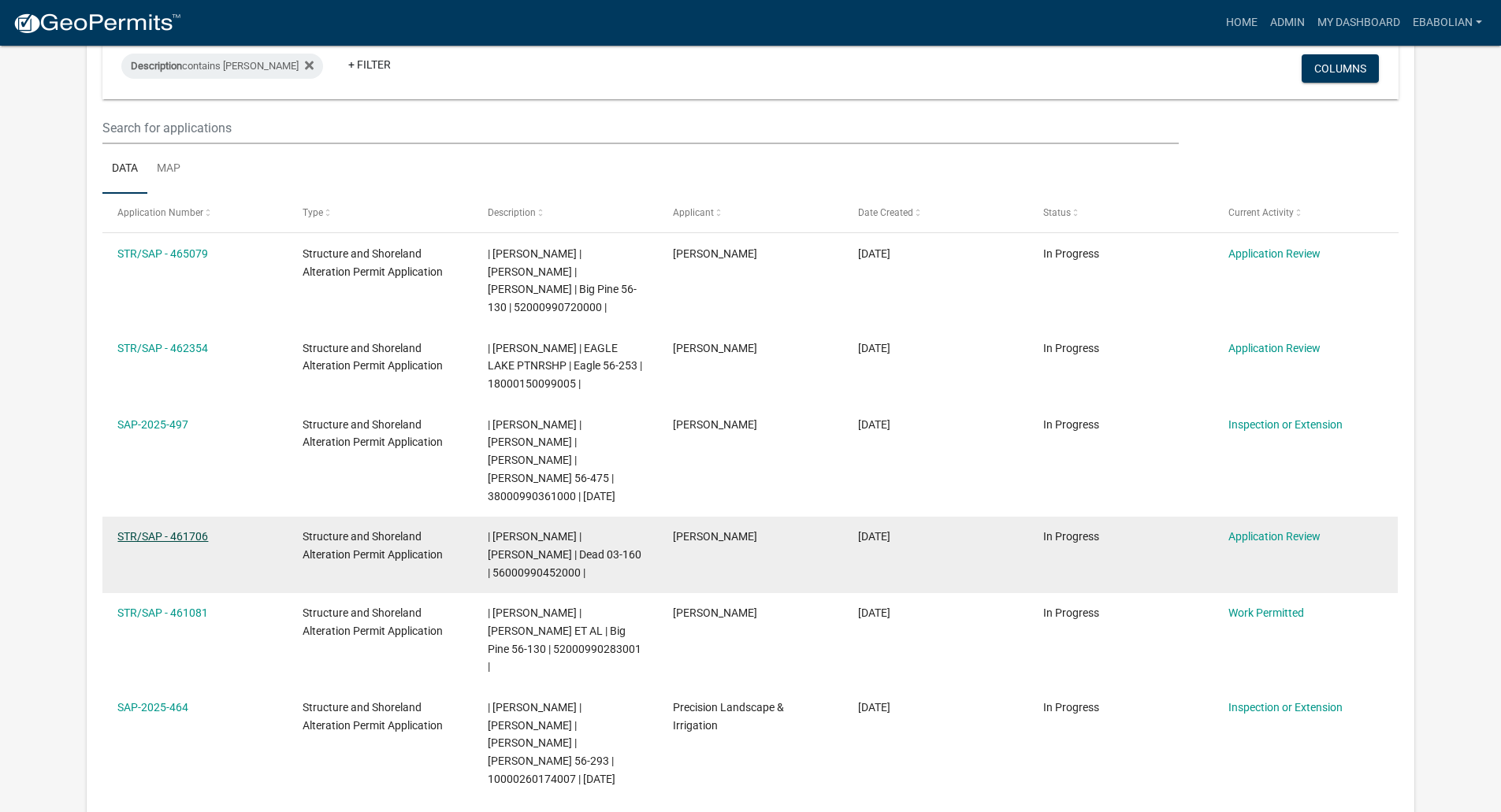
click at [192, 530] on link "STR/SAP - 461706" at bounding box center [162, 536] width 91 height 13
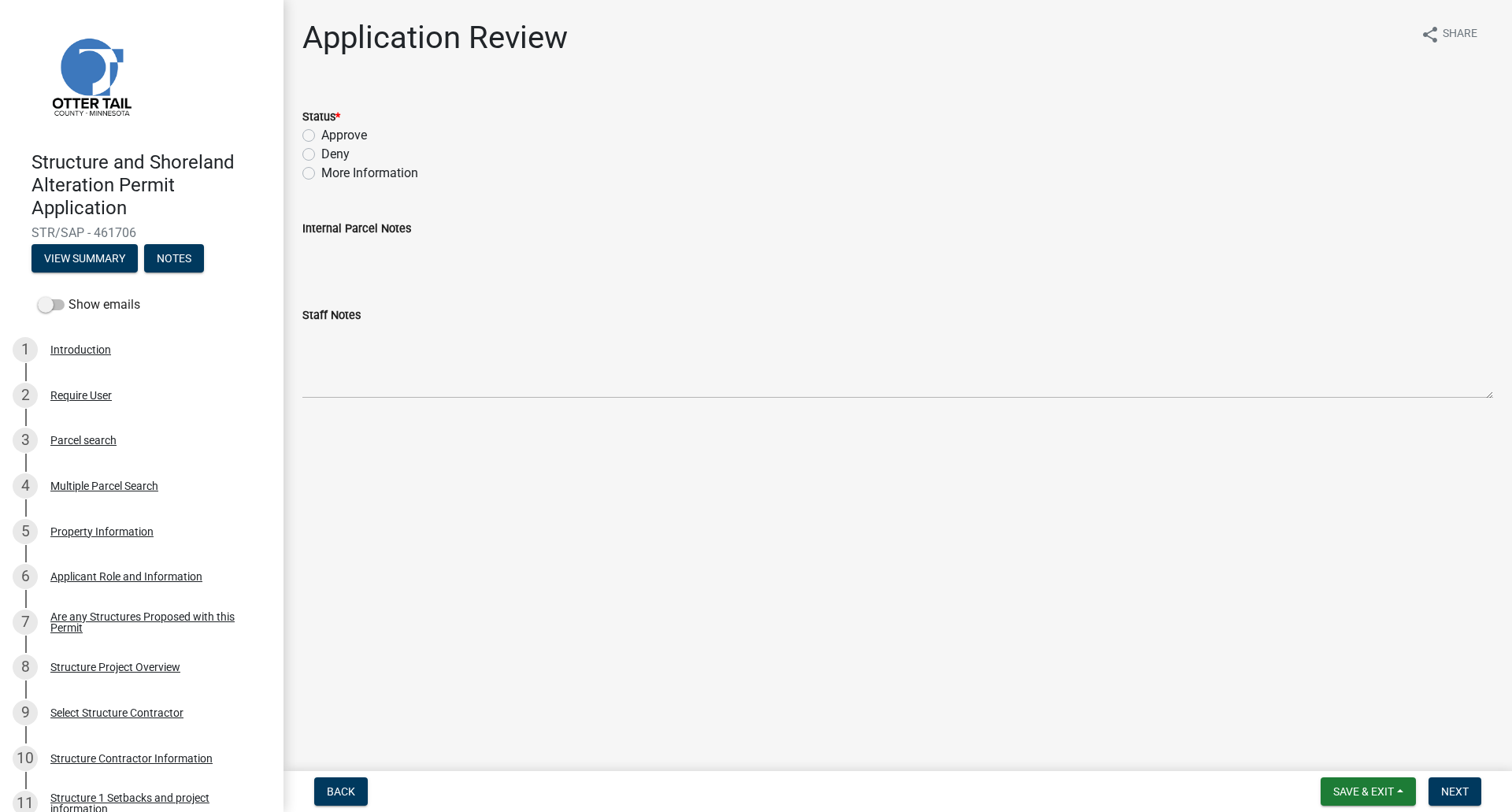
click at [322, 133] on label "Approve" at bounding box center [344, 135] width 46 height 19
click at [322, 133] on input "Approve" at bounding box center [326, 131] width 11 height 11
radio input "true"
click at [1466, 717] on span "Next" at bounding box center [1455, 792] width 27 height 13
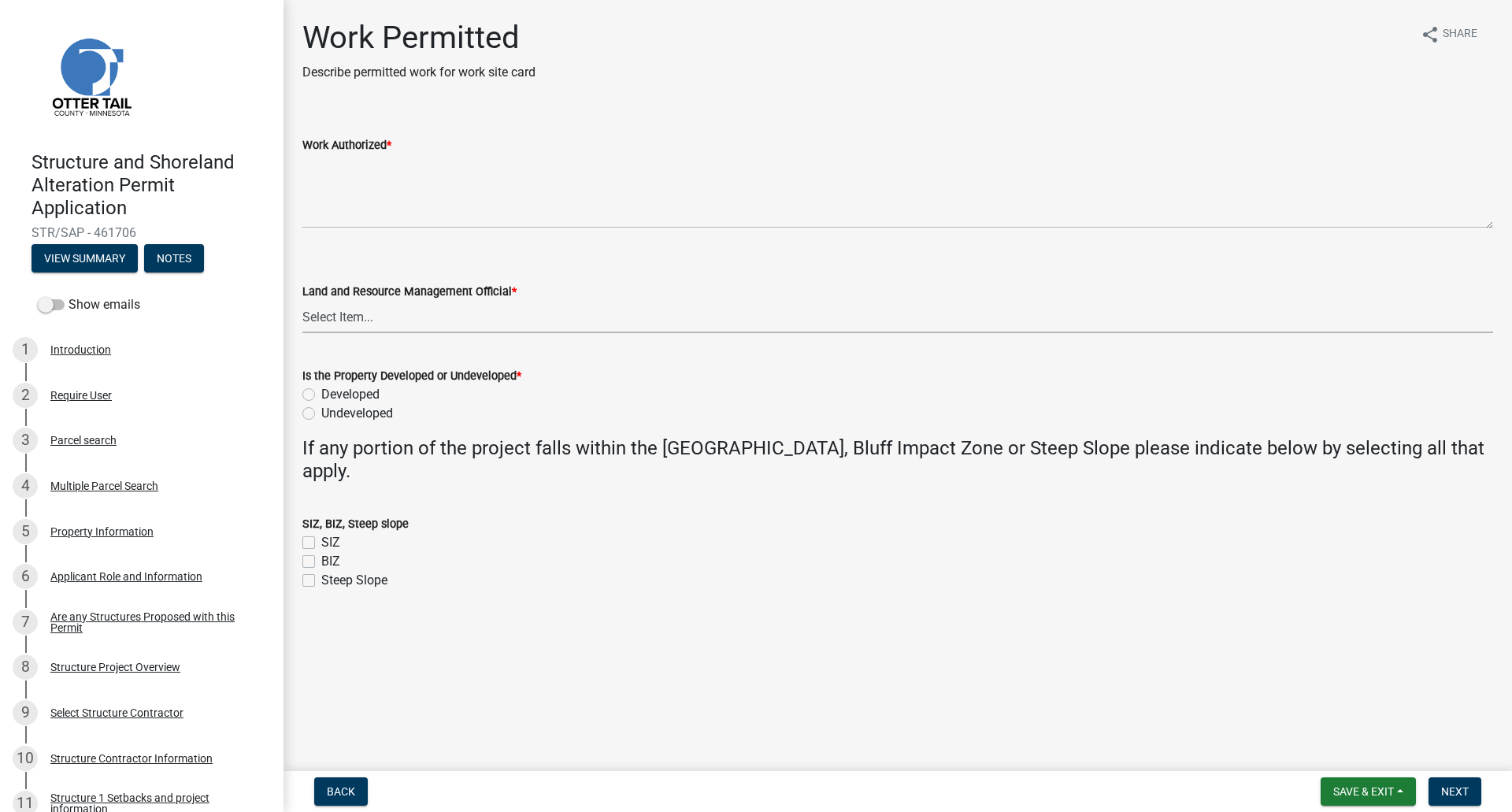
click at [346, 323] on select "Select Item... [PERSON_NAME] [PERSON_NAME] [PERSON_NAME] [PERSON_NAME] [PERSON_…" at bounding box center [898, 317] width 1191 height 32
click at [302, 301] on select "Select Item... [PERSON_NAME] [PERSON_NAME] [PERSON_NAME] [PERSON_NAME] [PERSON_…" at bounding box center [898, 317] width 1191 height 32
select select "f66be788-4dd6-459d-a9ec-6d83f4dfb709"
click at [322, 393] on label "Developed" at bounding box center [351, 394] width 58 height 19
click at [322, 393] on input "Developed" at bounding box center [326, 390] width 11 height 11
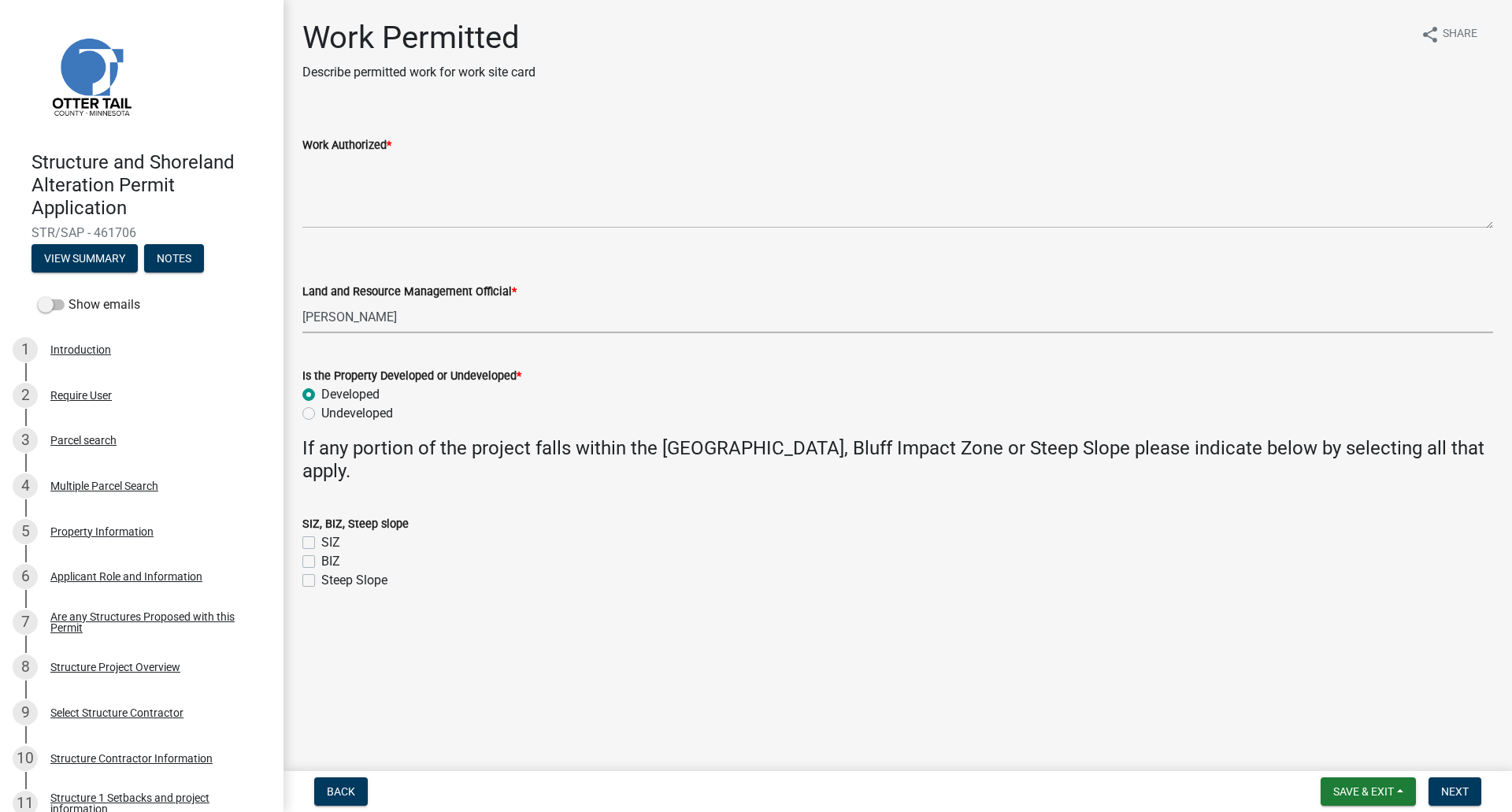
radio input "true"
click at [322, 541] on label "SIZ" at bounding box center [331, 542] width 19 height 19
click at [322, 541] on input "SIZ" at bounding box center [326, 538] width 11 height 11
checkbox input "true"
checkbox input "false"
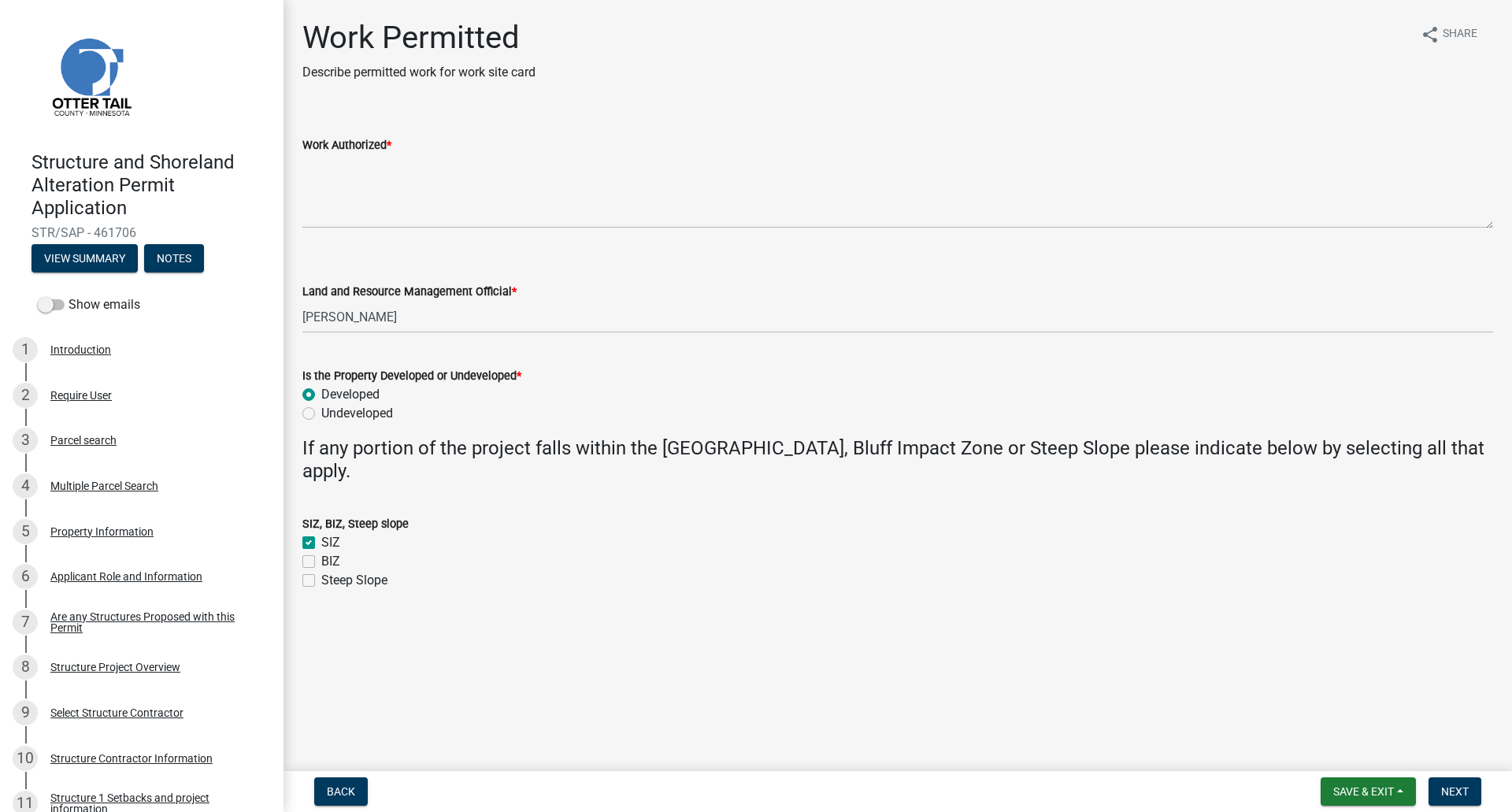
checkbox input "false"
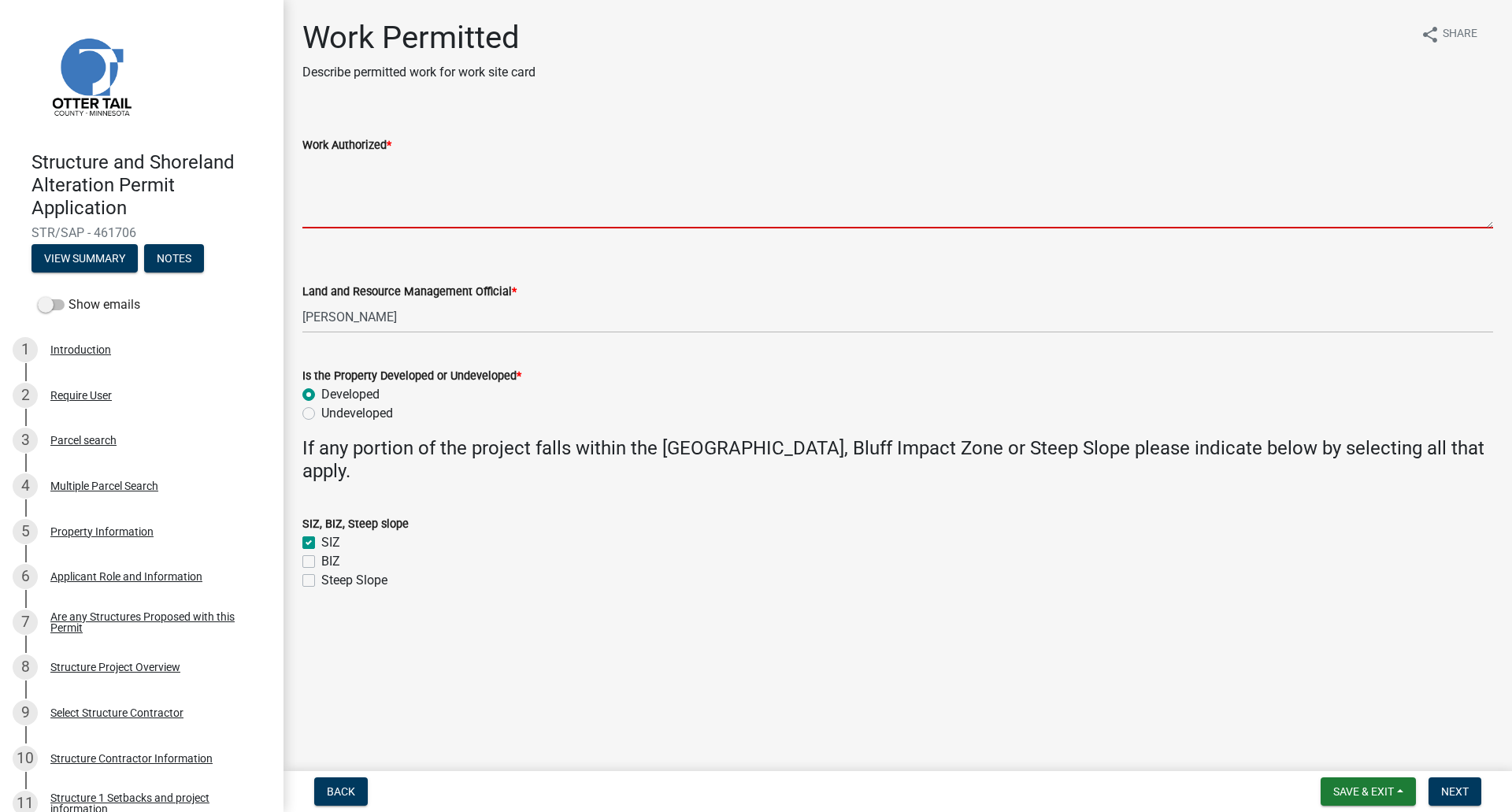
click at [322, 179] on textarea "Work Authorized *" at bounding box center [898, 191] width 1191 height 74
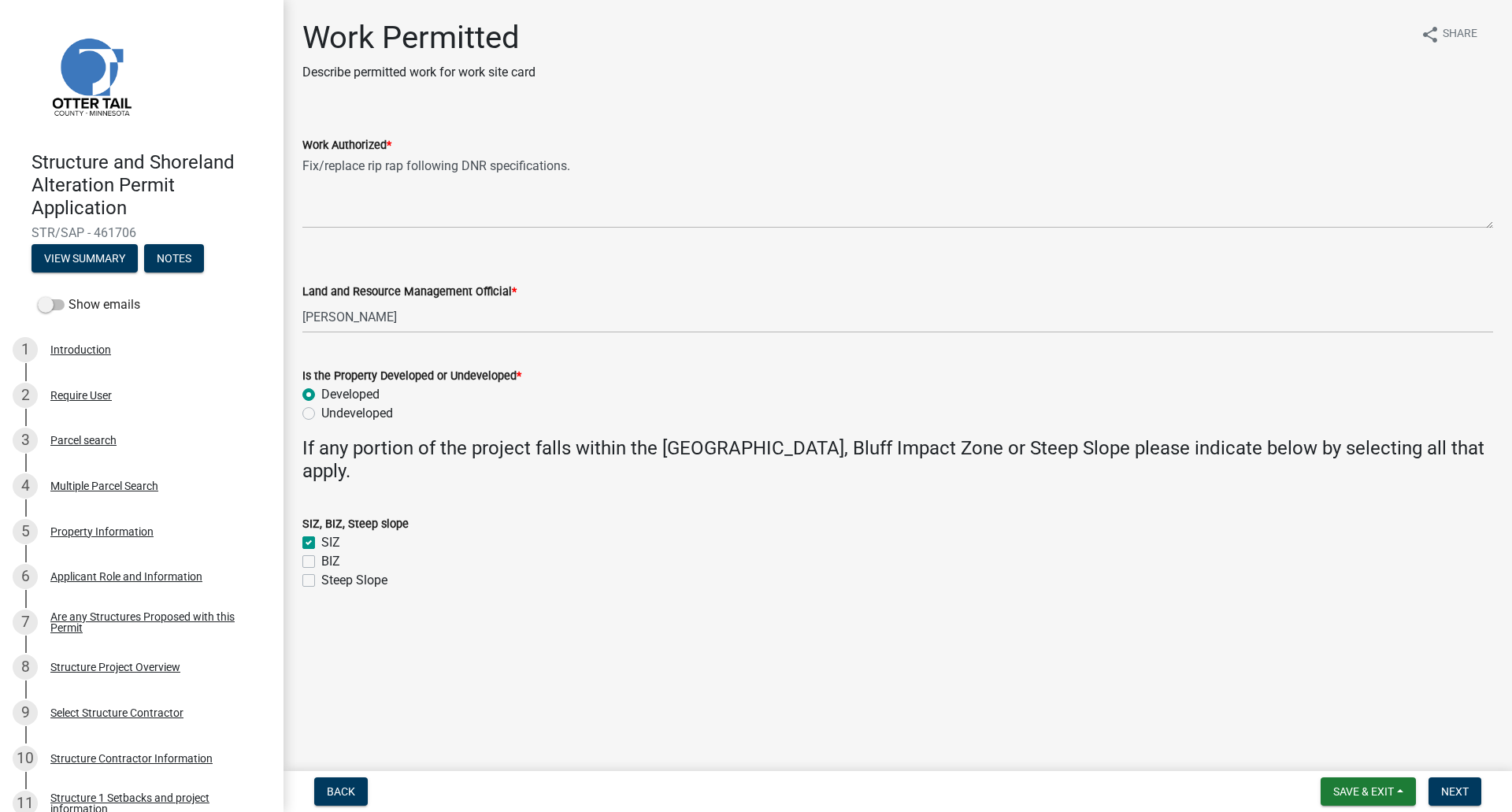
drag, startPoint x: 1496, startPoint y: 230, endPoint x: 1471, endPoint y: 233, distance: 25.2
click at [1471, 233] on div "Work Permitted Describe permitted work for work site card share Share Work Auth…" at bounding box center [898, 318] width 1215 height 600
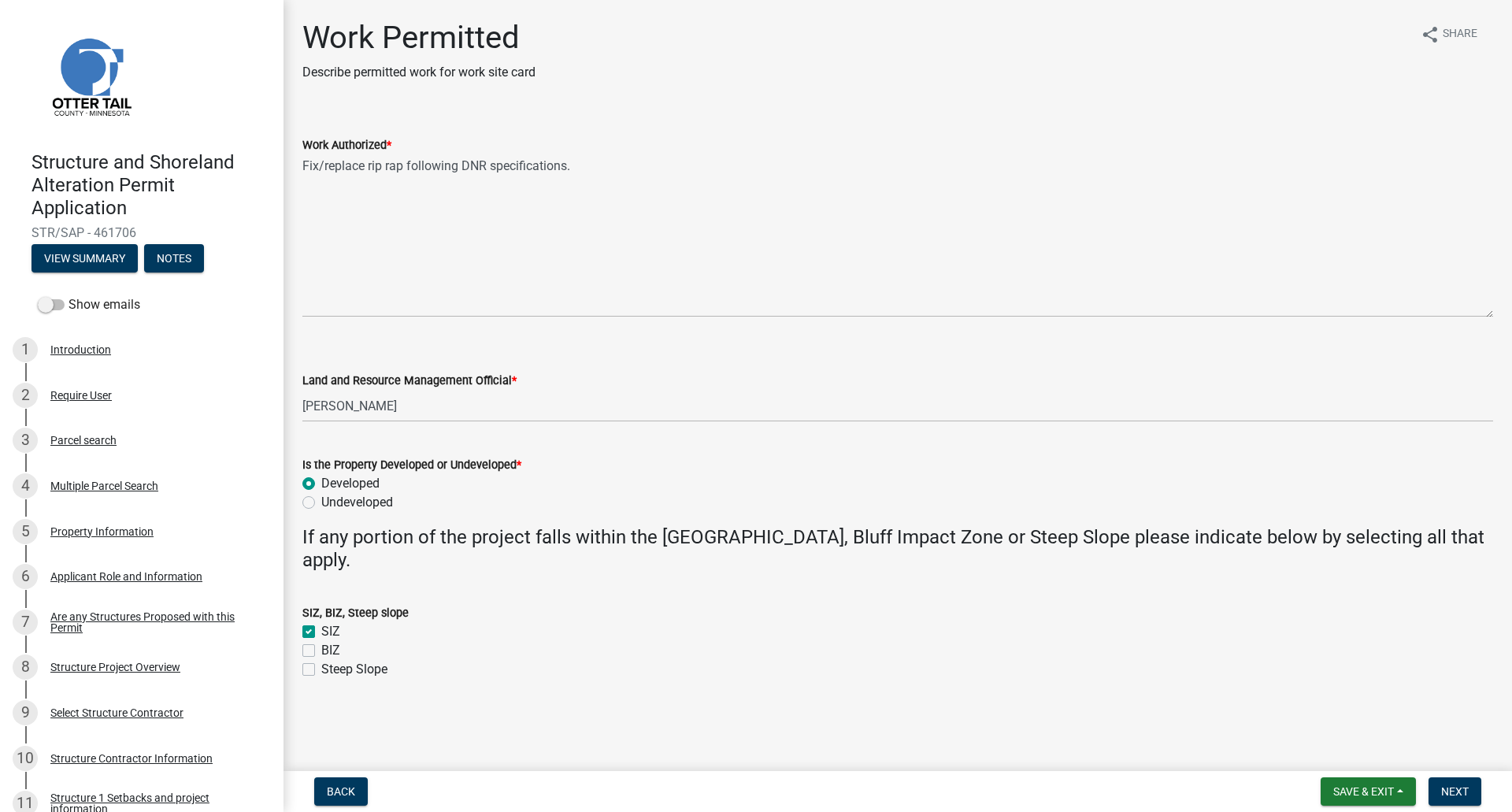
drag, startPoint x: 1493, startPoint y: 221, endPoint x: 1494, endPoint y: 311, distance: 90.0
click at [1494, 311] on div "Work Authorized * Fix/replace rip rap following DNR specifications." at bounding box center [898, 215] width 1215 height 204
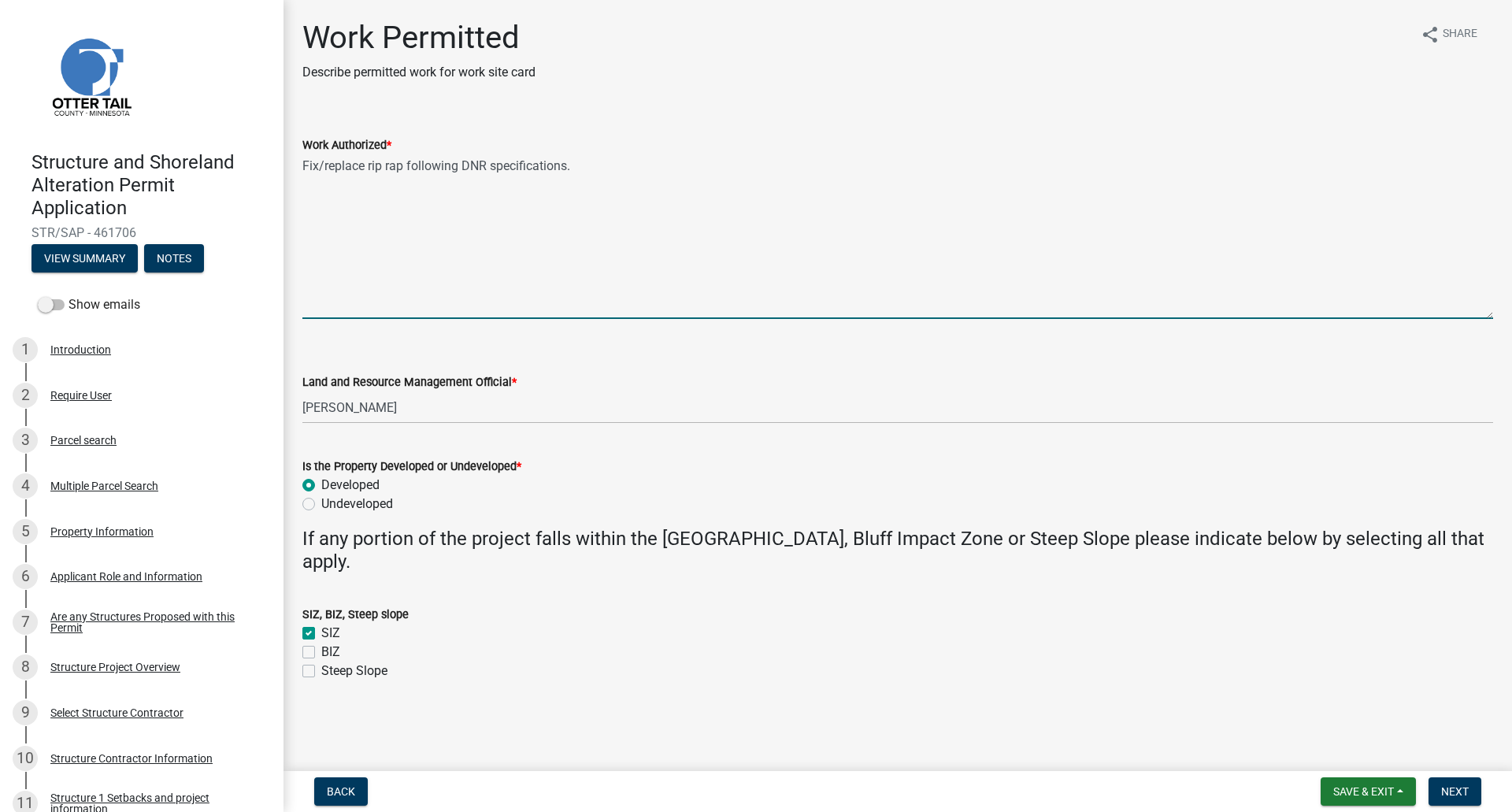
click at [581, 162] on textarea "Fix/replace rip rap following DNR specifications." at bounding box center [898, 237] width 1191 height 165
click at [620, 169] on textarea "Fix/replace rip rap following DNR specifications. Embed steps through rip rap." at bounding box center [898, 237] width 1191 height 165
click at [302, 166] on textarea "Fix/replace rip rap following DNR specifications. Embed 4' wide steps through r…" at bounding box center [898, 237] width 1191 height 165
click at [757, 166] on textarea "Repair/Replace non-conforming impervious coverage in the shore impact zone. Fix…" at bounding box center [898, 237] width 1191 height 165
click at [831, 170] on textarea "Repair/Replace non-conforming impervious coverage in the shore impact zone. Rem…" at bounding box center [898, 237] width 1191 height 165
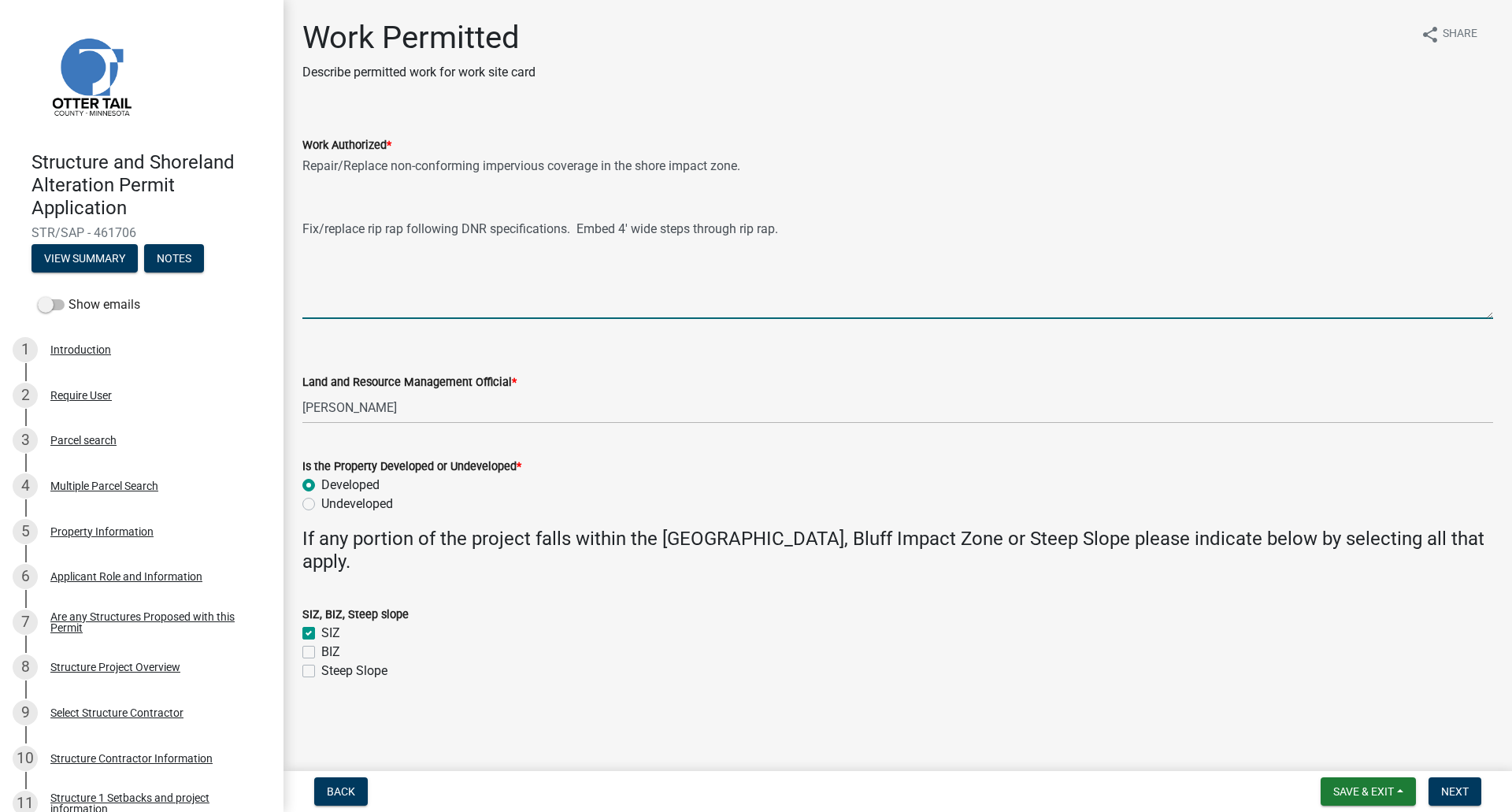
click at [750, 168] on textarea "Repair/Replace non-conforming impervious coverage in the shore impact zone. Fix…" at bounding box center [898, 237] width 1191 height 165
paste textarea "Remove lake side 240sqft deck and 244sqft of sidewalks and replace with 444sqft…"
click at [1249, 162] on textarea "Repair/Replace non-conforming impervious coverage in the shore impact zone. Rem…" at bounding box center [898, 237] width 1191 height 165
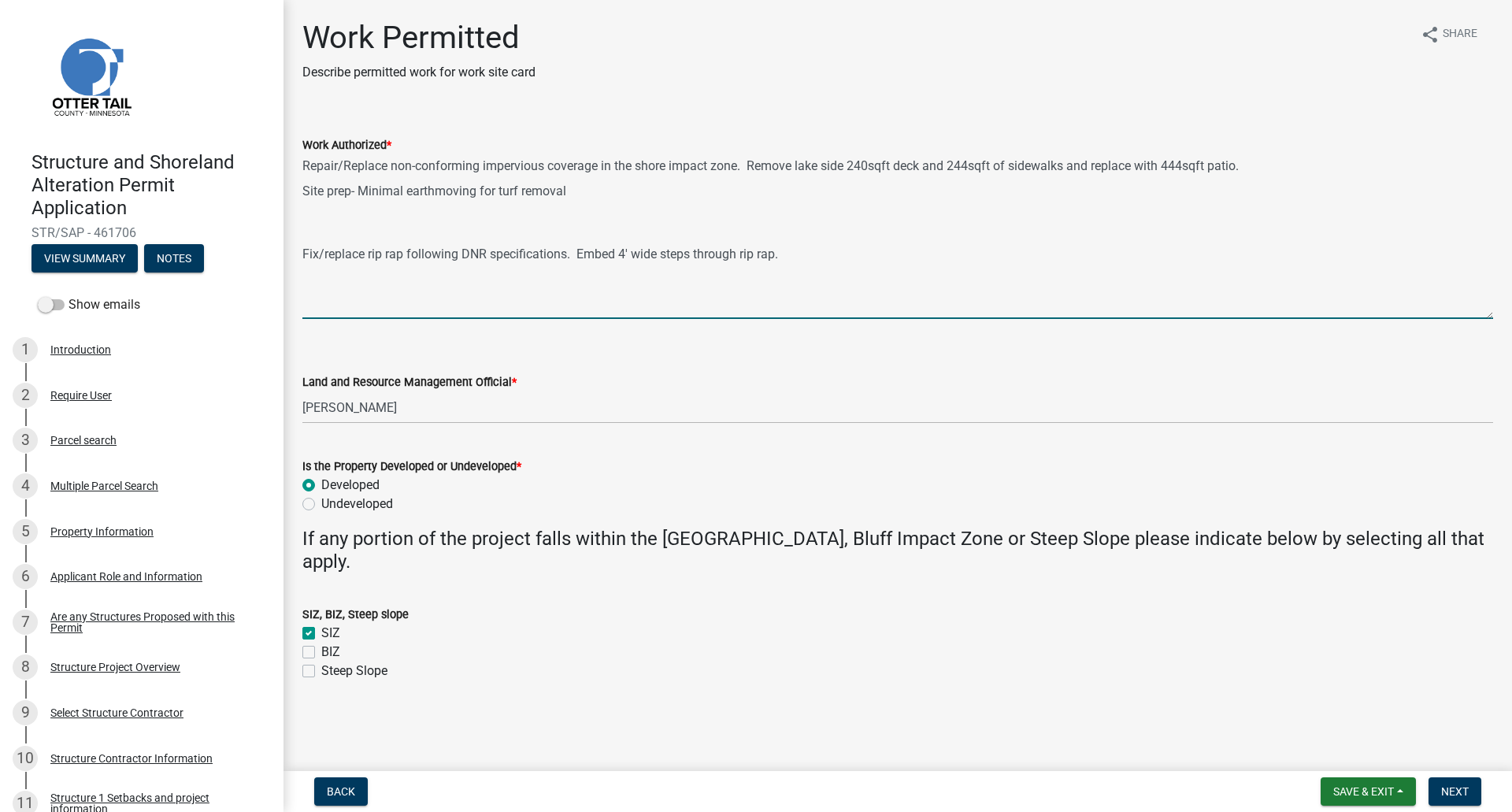
click at [573, 192] on textarea "Repair/Replace non-conforming impervious coverage in the shore impact zone. Rem…" at bounding box center [898, 237] width 1191 height 165
drag, startPoint x: 785, startPoint y: 254, endPoint x: 298, endPoint y: 262, distance: 487.1
click at [298, 262] on div "Work Authorized * Repair/Replace non-conforming impervious coverage in the shor…" at bounding box center [898, 216] width 1215 height 205
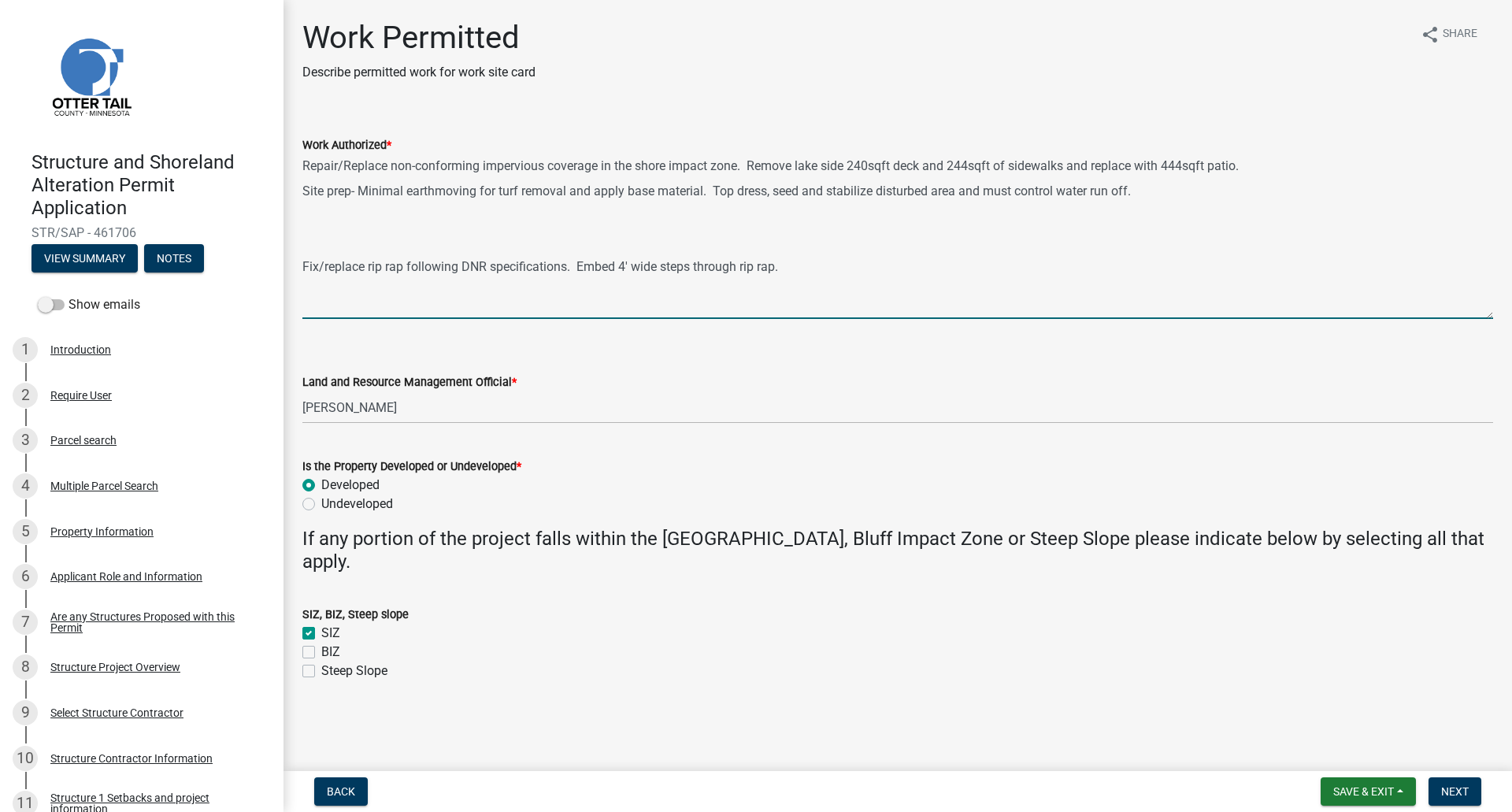
drag, startPoint x: 785, startPoint y: 267, endPoint x: 303, endPoint y: 270, distance: 482.0
click at [303, 271] on textarea "Repair/Replace non-conforming impervious coverage in the shore impact zone. Rem…" at bounding box center [898, 237] width 1191 height 165
click at [1258, 169] on textarea "Repair/Replace non-conforming impervious coverage in the shore impact zone. Rem…" at bounding box center [898, 237] width 1191 height 165
paste textarea "Fix/replace rip rap following DNR specifications. Embed 4' wide steps through r…"
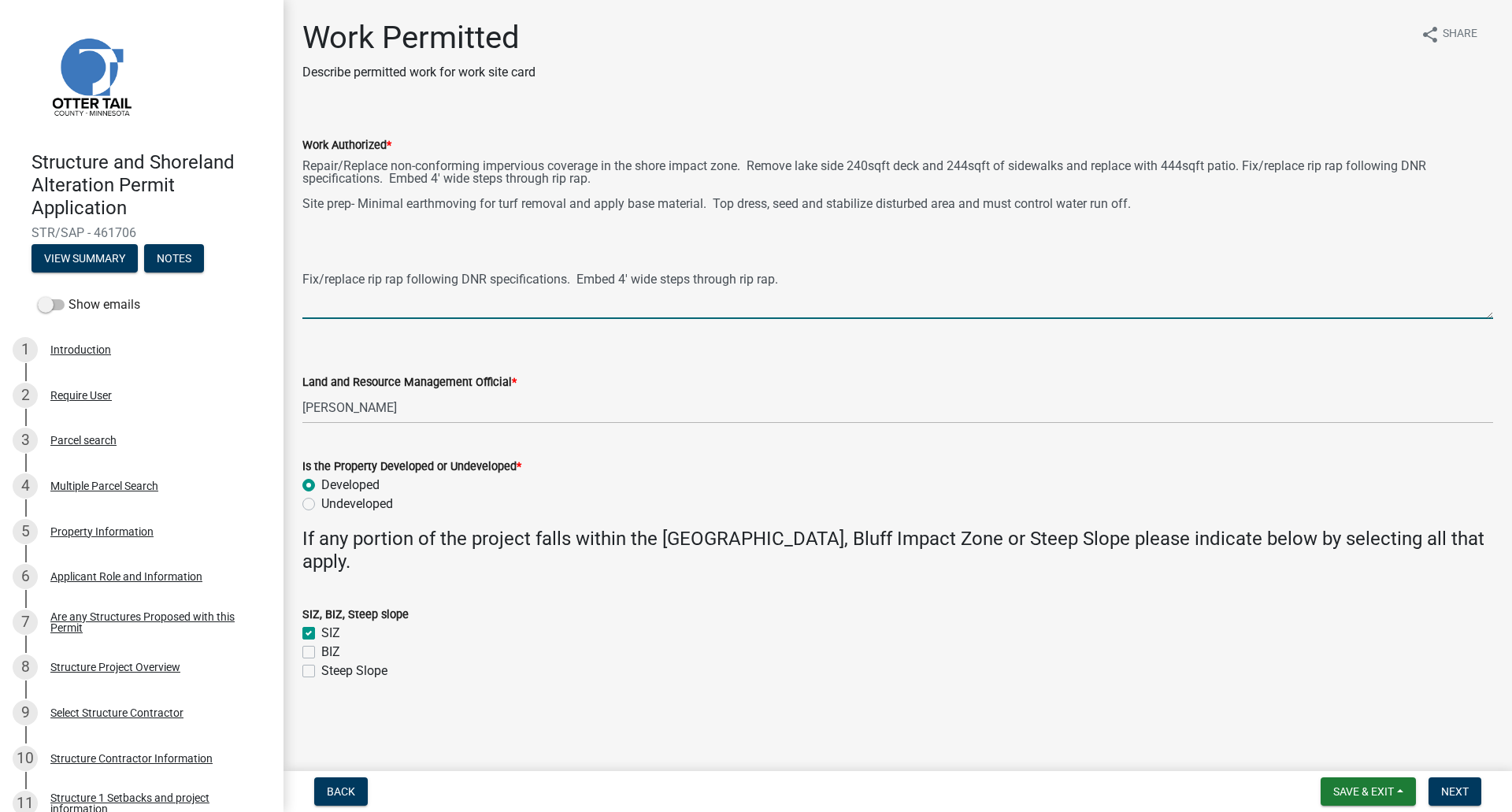
drag, startPoint x: 727, startPoint y: 268, endPoint x: 511, endPoint y: 263, distance: 216.1
click at [511, 263] on textarea "Repair/Replace non-conforming impervious coverage in the shore impact zone. Rem…" at bounding box center [898, 237] width 1191 height 165
click at [310, 230] on textarea "Repair/Replace non-conforming impervious coverage in the shore impact zone. Rem…" at bounding box center [898, 237] width 1191 height 165
click at [444, 228] on textarea "Repair/Replace non-conforming impervious coverage in the shore impact zone. Rem…" at bounding box center [898, 237] width 1191 height 165
paste textarea "[PERSON_NAME]"
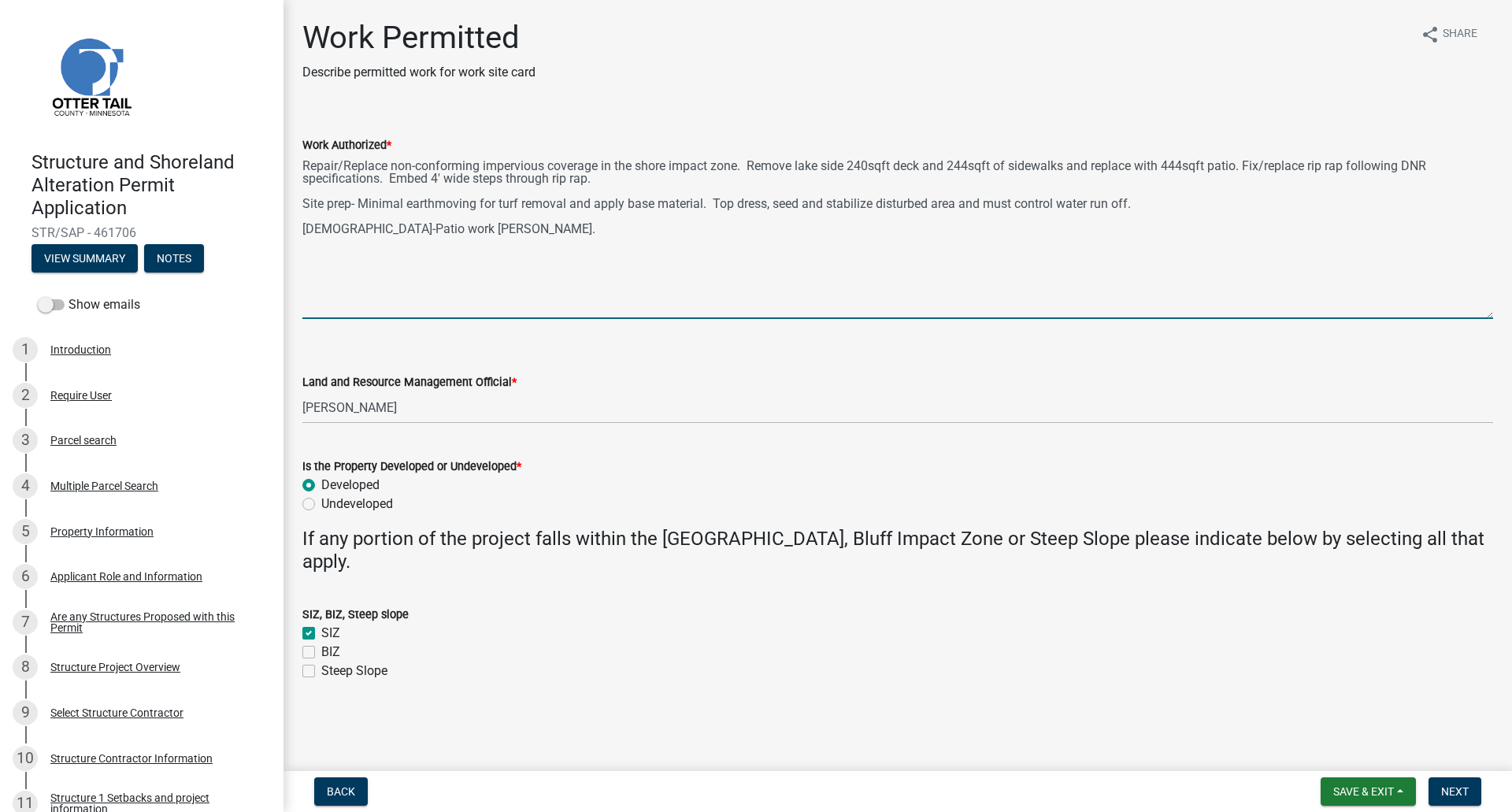
click at [707, 203] on textarea "Repair/Replace non-conforming impervious coverage in the shore impact zone. Rem…" at bounding box center [898, 237] width 1191 height 165
click at [512, 231] on textarea "Repair/Replace non-conforming impervious coverage in the shore impact zone. Rem…" at bounding box center [898, 237] width 1191 height 165
click at [1246, 166] on textarea "Repair/Replace non-conforming impervious coverage in the shore impact zone. Rem…" at bounding box center [898, 237] width 1191 height 165
click at [519, 234] on textarea "Repair/Replace non-conforming impervious coverage in the shore impact zone. Rem…" at bounding box center [898, 237] width 1191 height 165
type textarea "Repair/Replace non-conforming impervious coverage in the shore impact zone. Rem…"
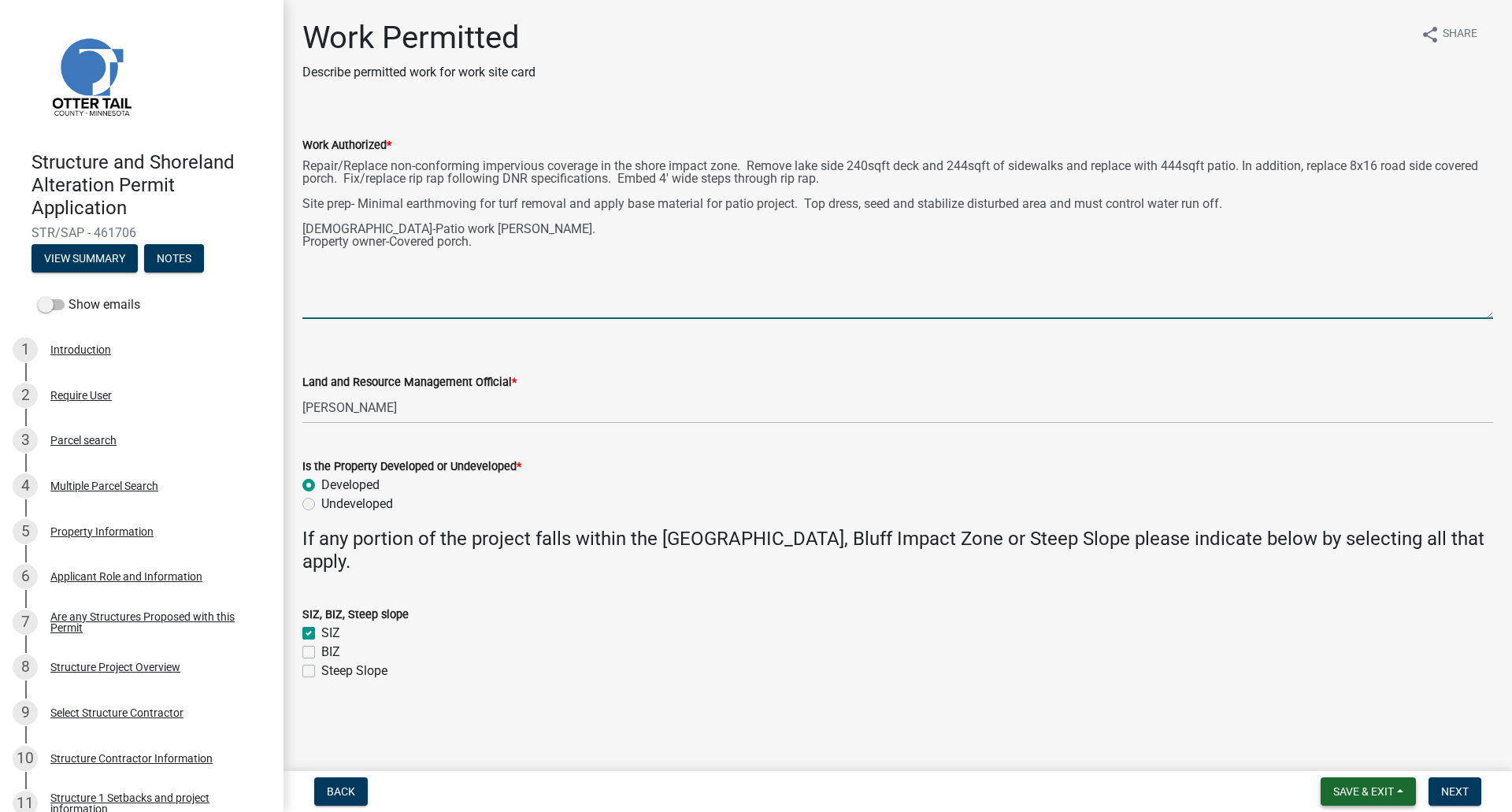
click at [1349, 717] on span "Save & Exit" at bounding box center [1363, 792] width 61 height 13
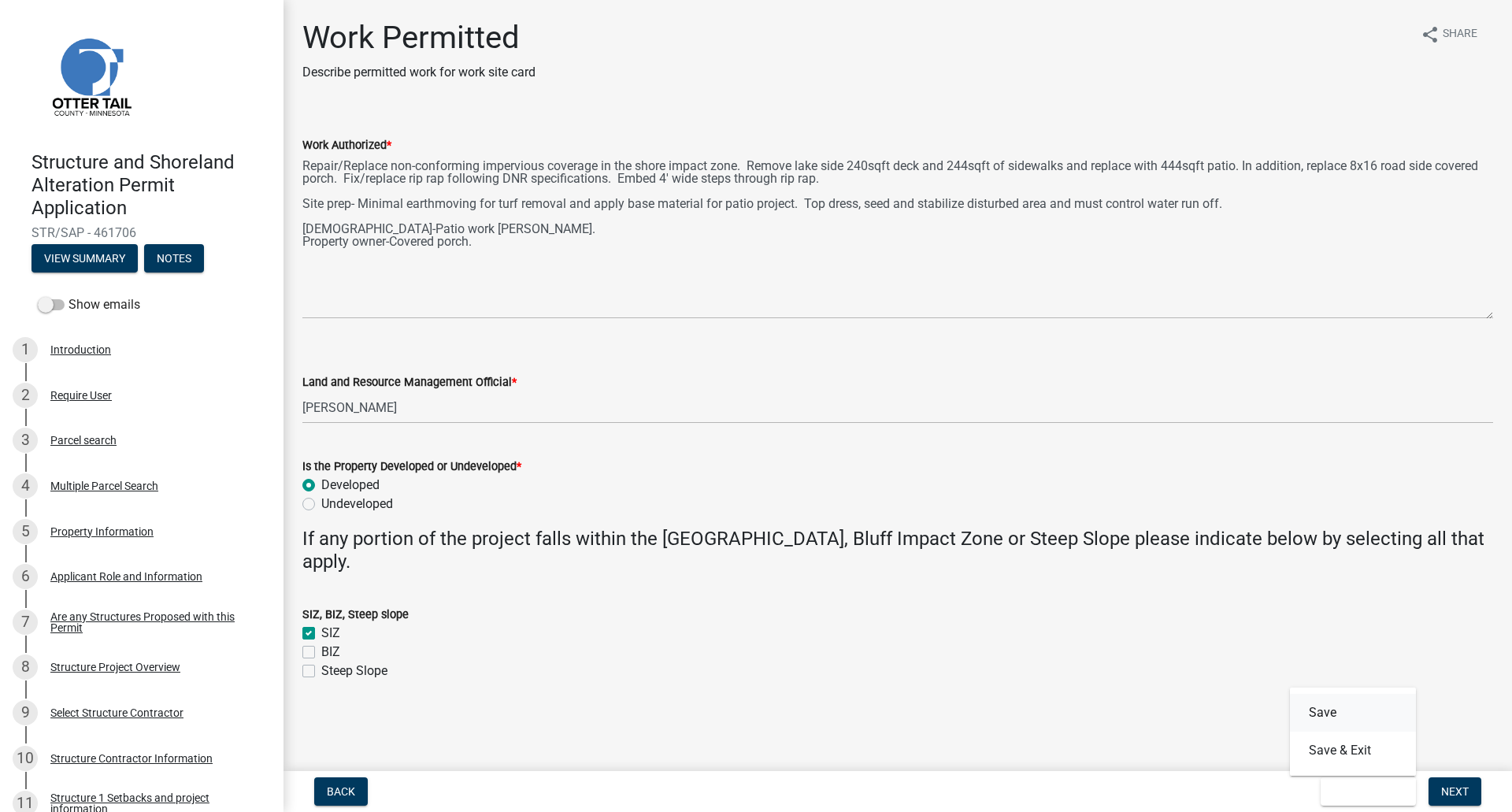
click at [1334, 715] on button "Save" at bounding box center [1353, 713] width 126 height 38
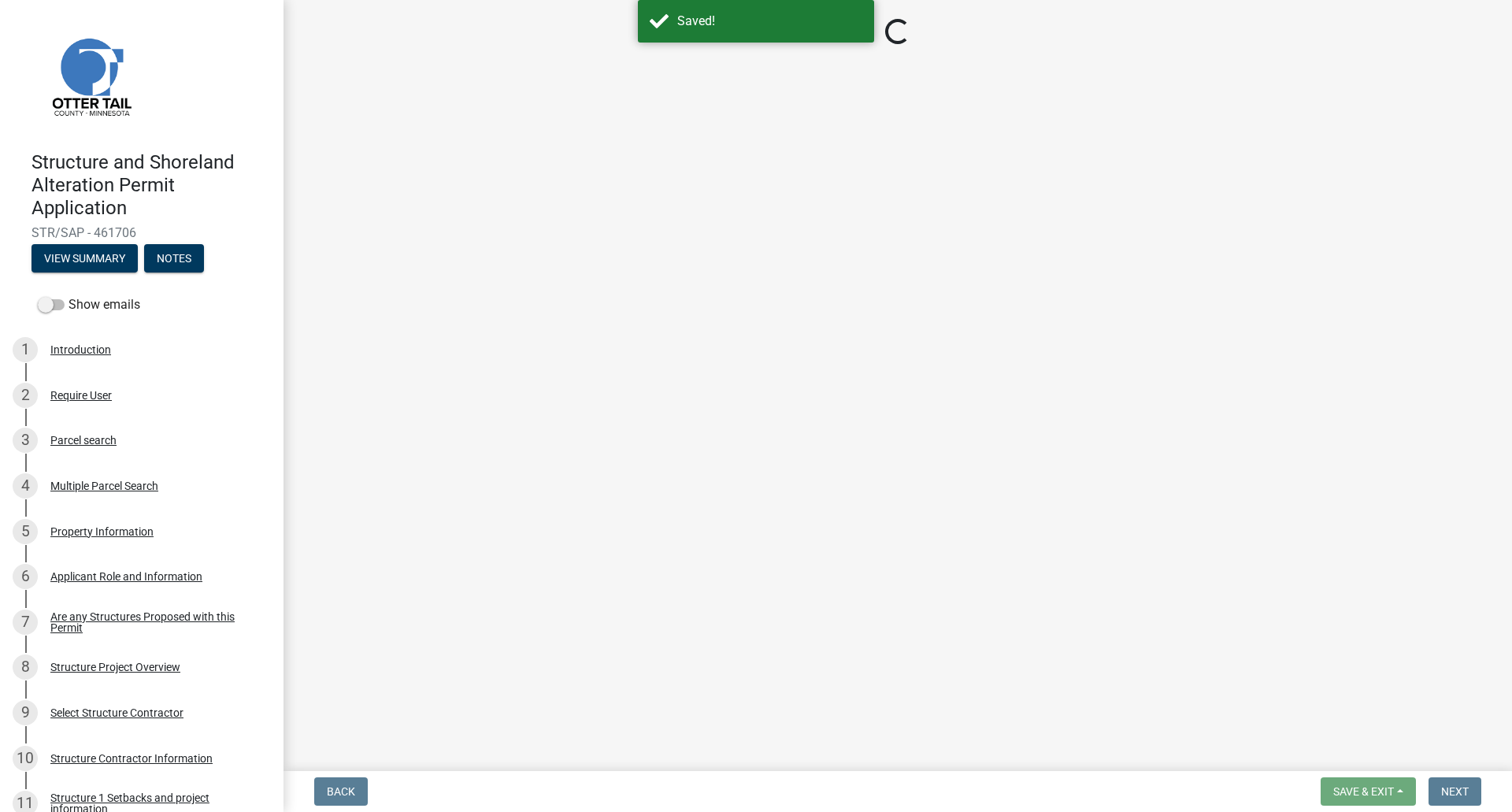
select select "f66be788-4dd6-459d-a9ec-6d83f4dfb709"
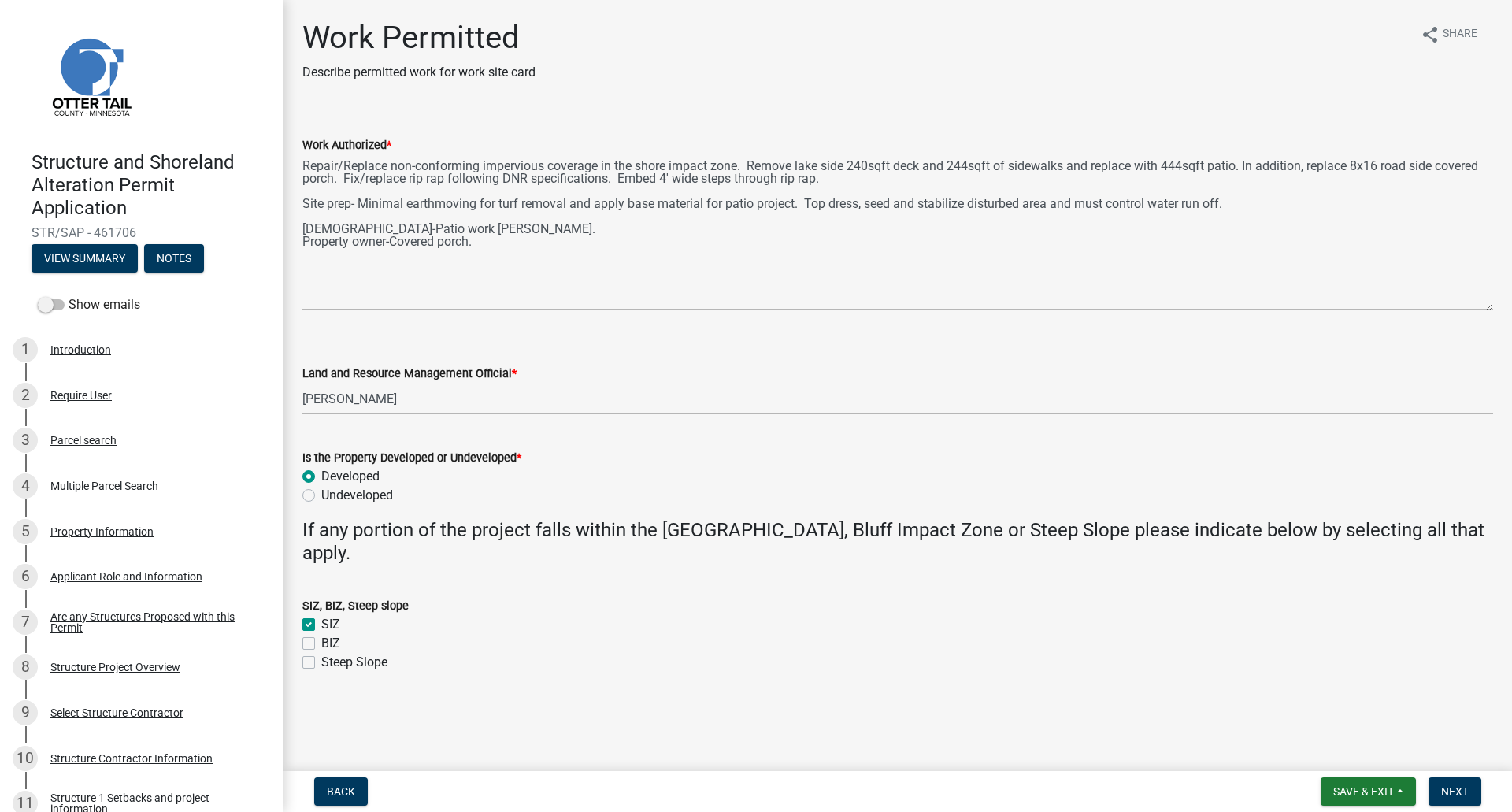
drag, startPoint x: 1487, startPoint y: 223, endPoint x: 1496, endPoint y: 305, distance: 82.5
click at [1496, 305] on div "Work Authorized * Repair/Replace non-conforming impervious coverage in the shor…" at bounding box center [898, 212] width 1215 height 197
click at [1348, 717] on button "Save & Exit" at bounding box center [1368, 791] width 95 height 28
click at [1326, 717] on button "Save" at bounding box center [1353, 713] width 126 height 38
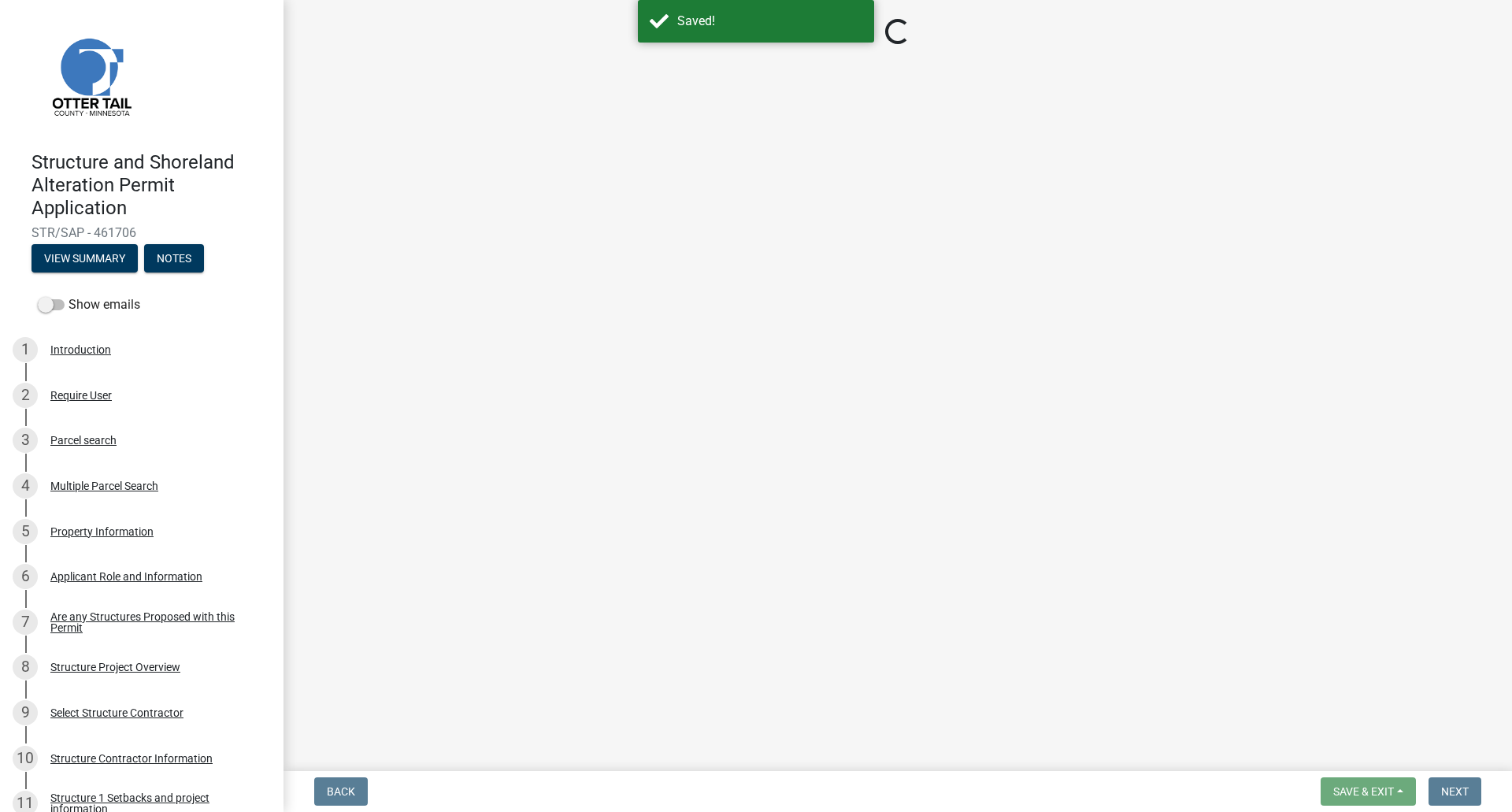
select select "f66be788-4dd6-459d-a9ec-6d83f4dfb709"
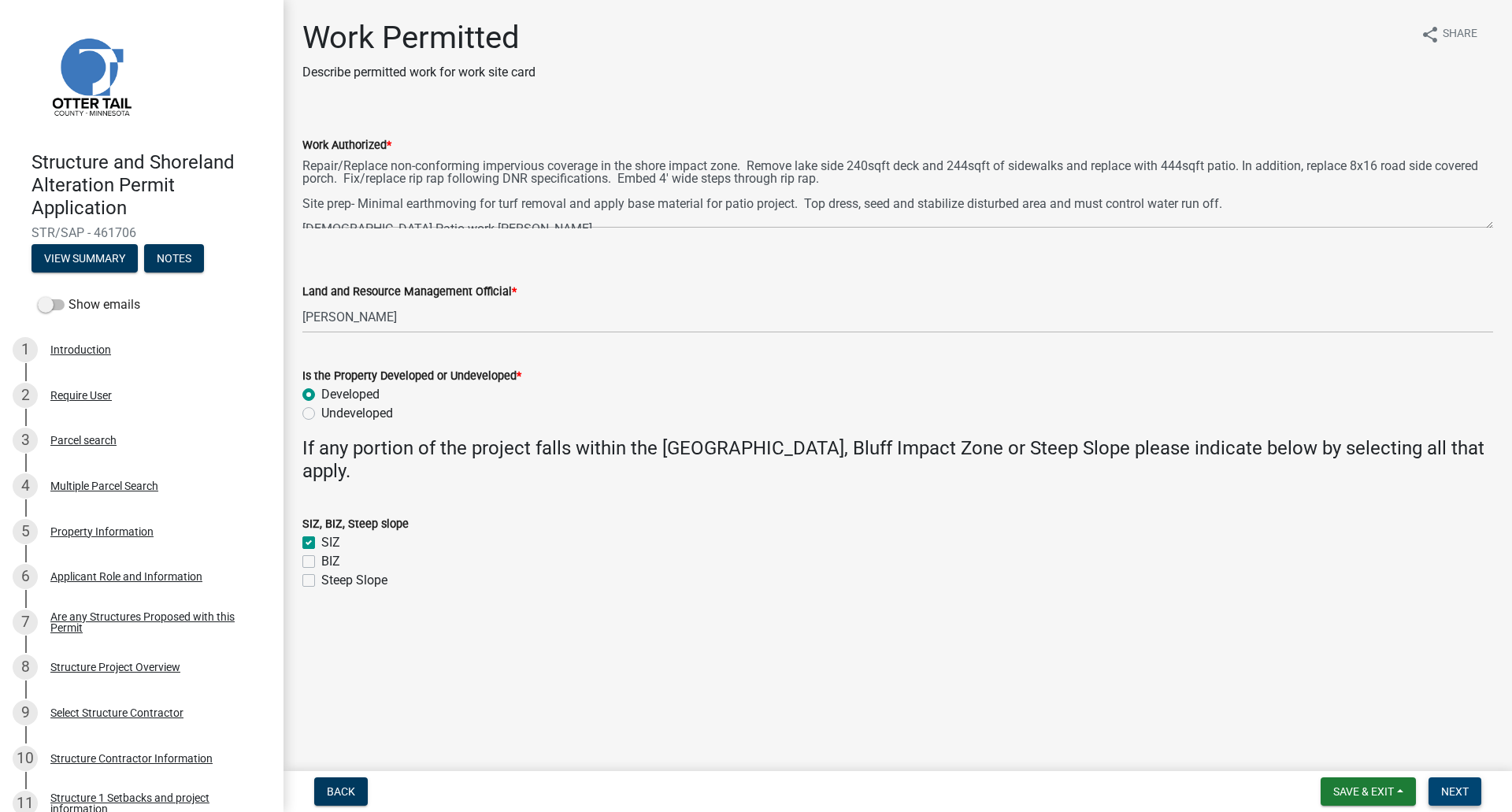
click at [1455, 717] on span "Next" at bounding box center [1455, 792] width 27 height 13
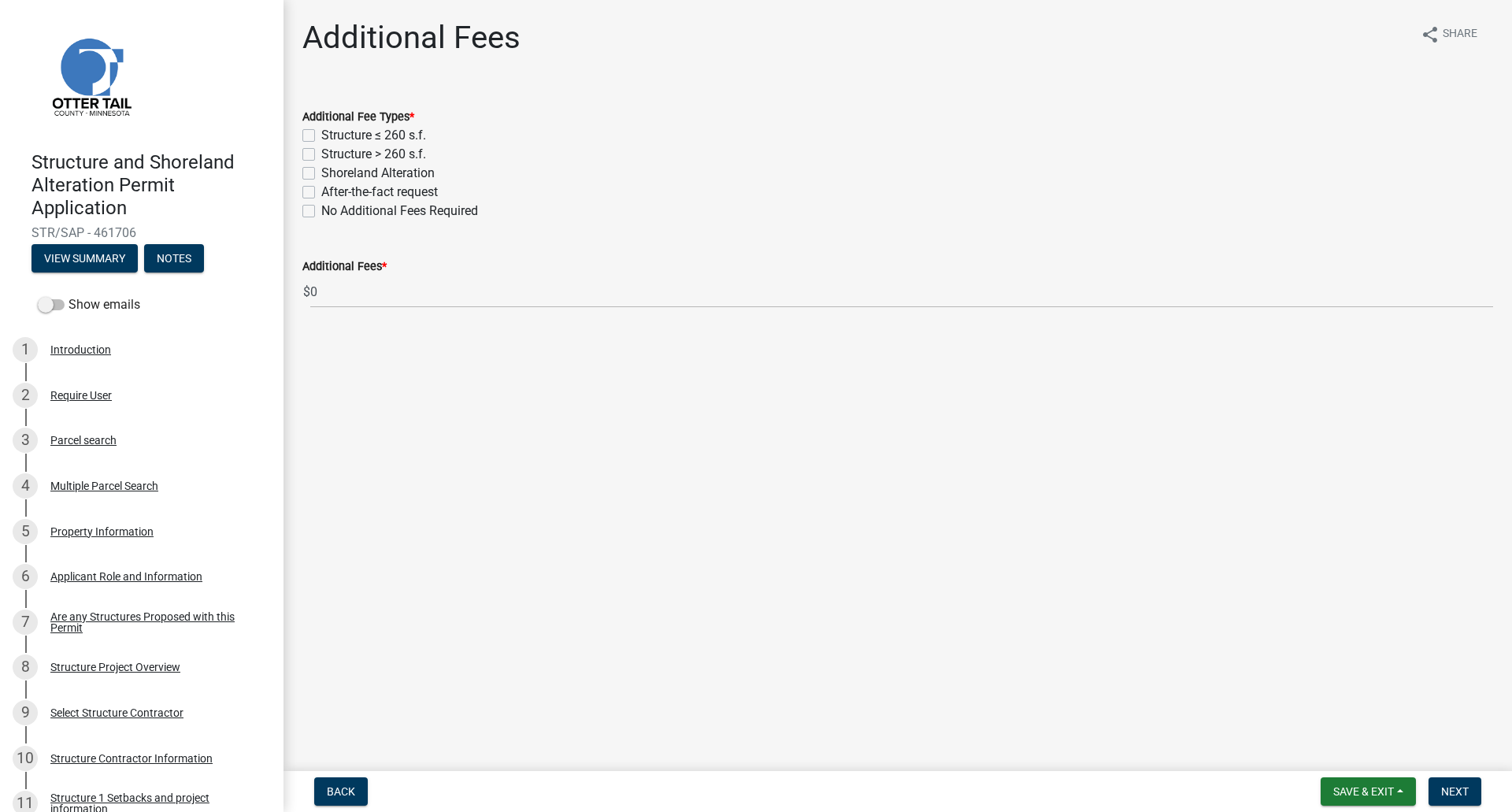
click at [322, 137] on label "Structure ≤ 260 s.f." at bounding box center [374, 135] width 105 height 19
click at [322, 137] on input "Structure ≤ 260 s.f." at bounding box center [326, 131] width 11 height 11
checkbox input "true"
checkbox input "false"
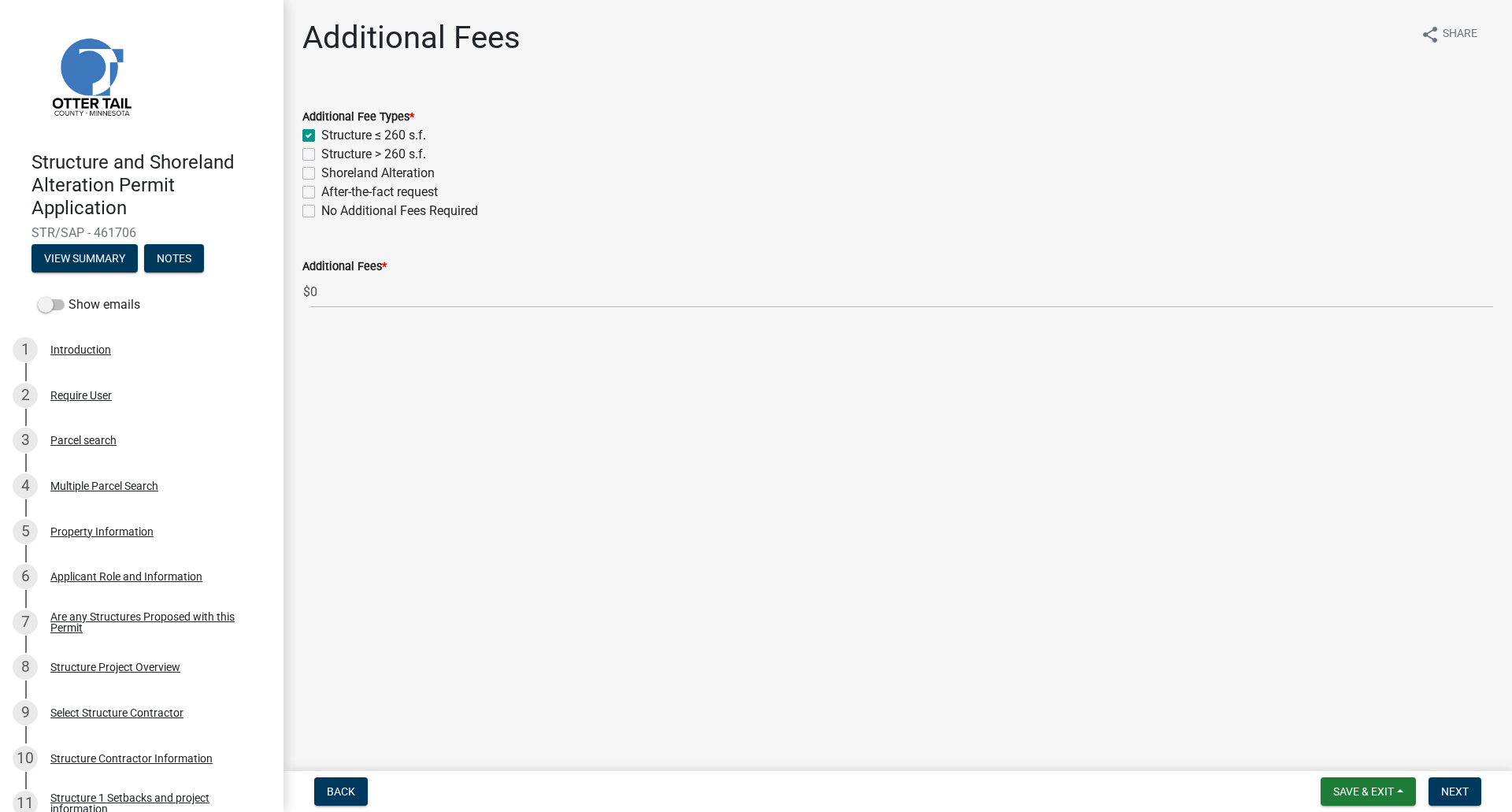
checkbox input "false"
click at [1459, 717] on span "Next" at bounding box center [1455, 792] width 27 height 13
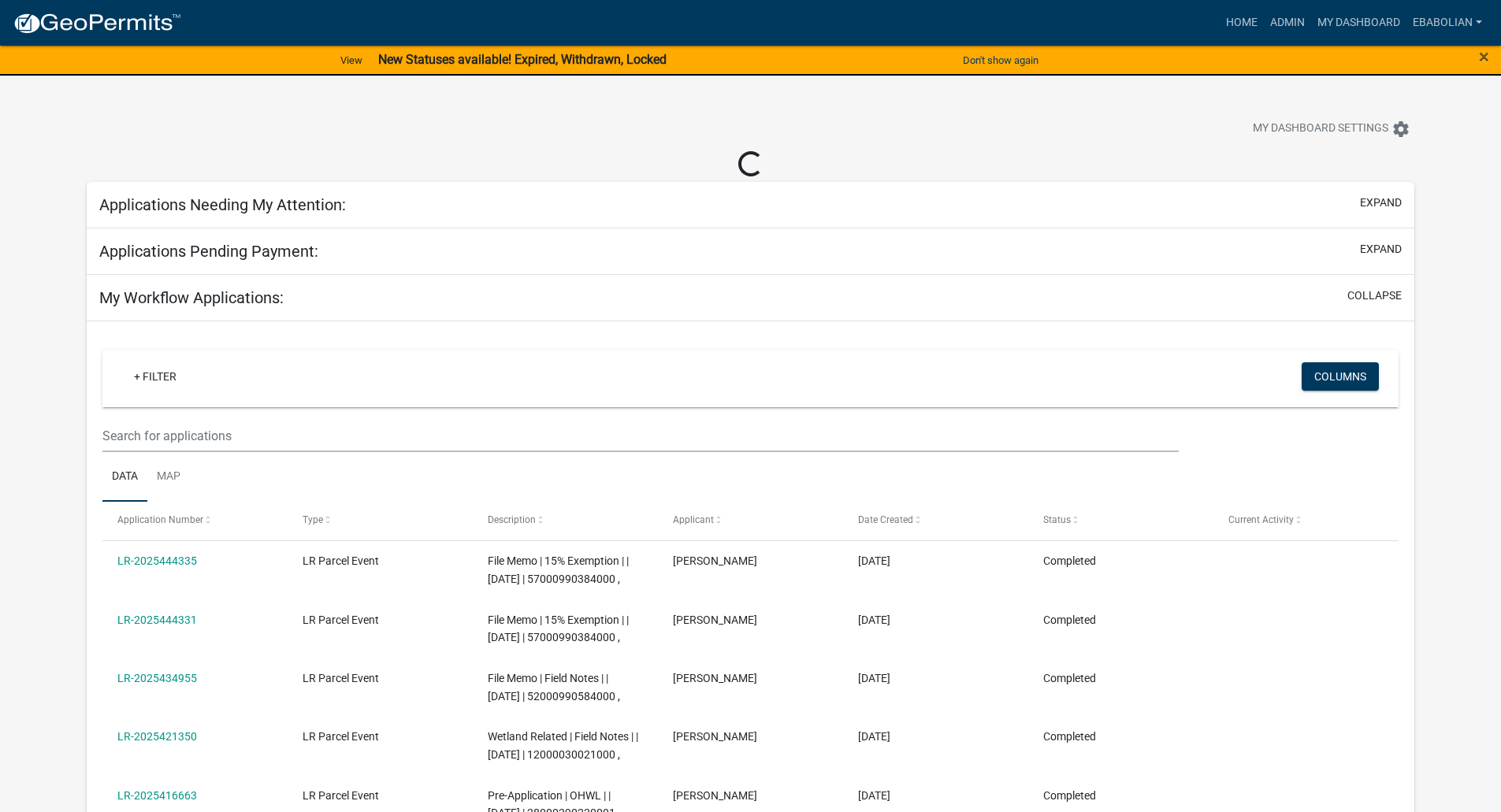
select select "3: 100"
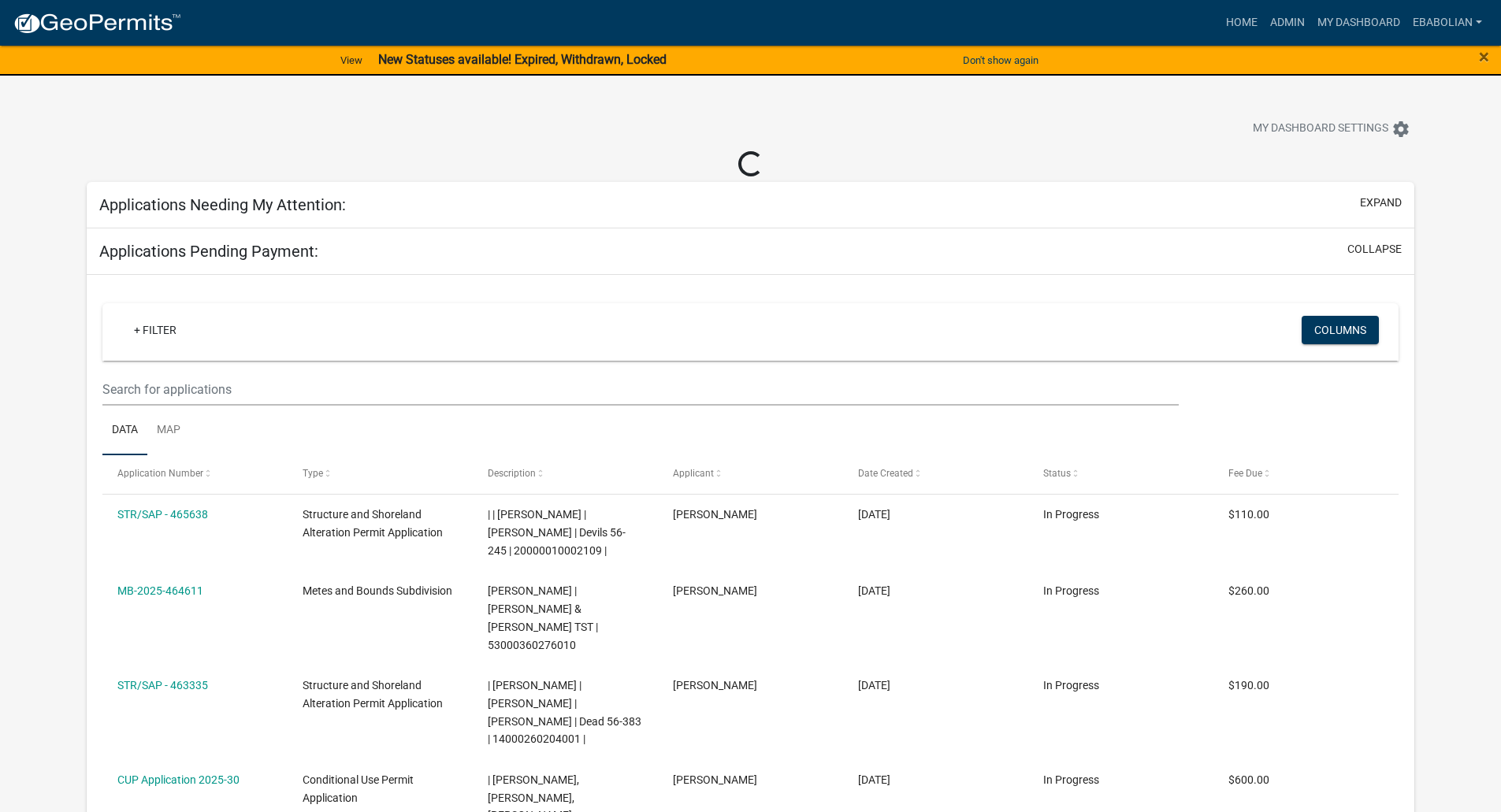
select select "3: 100"
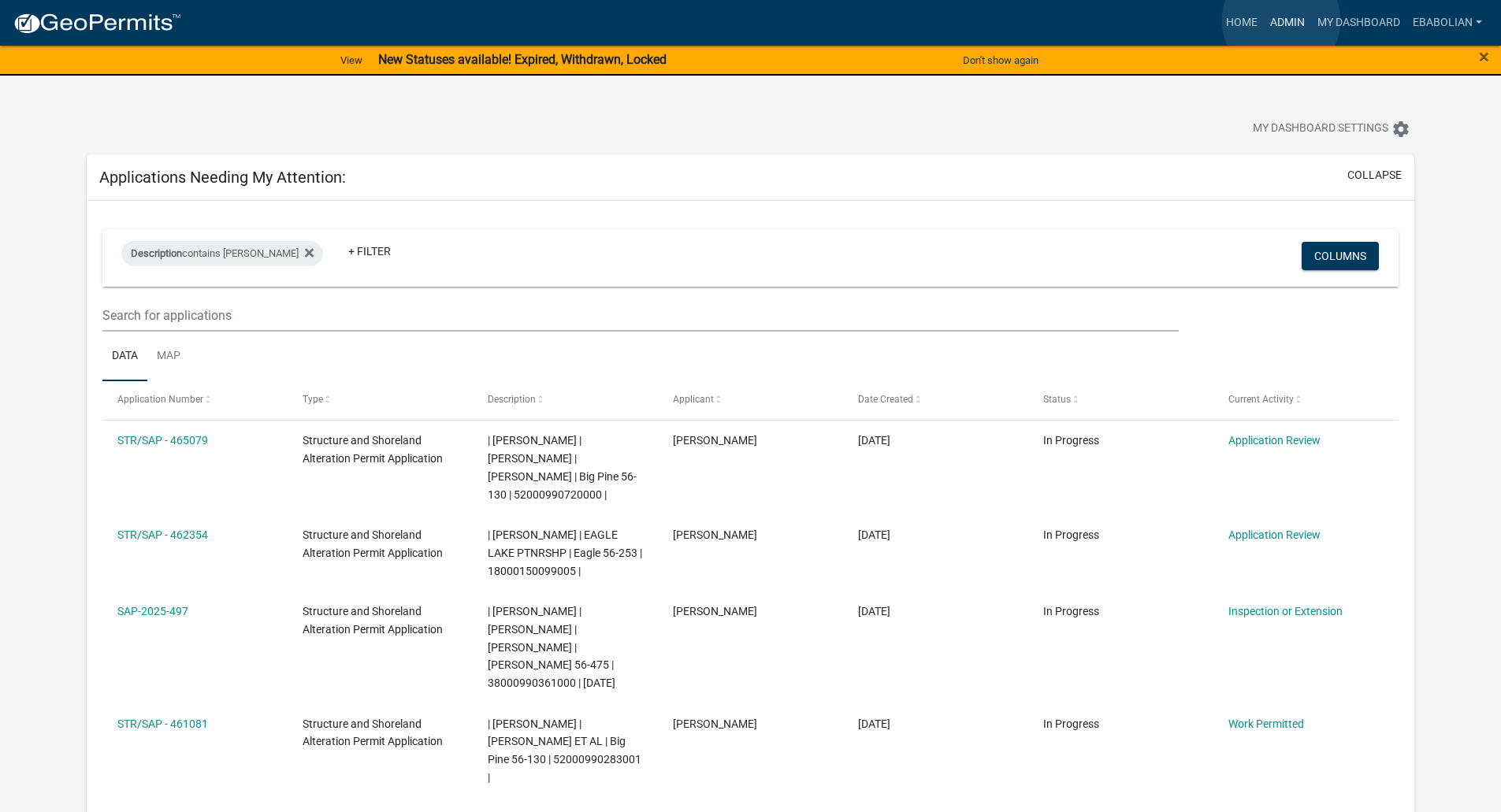
click at [1281, 20] on link "Admin" at bounding box center [1287, 23] width 47 height 30
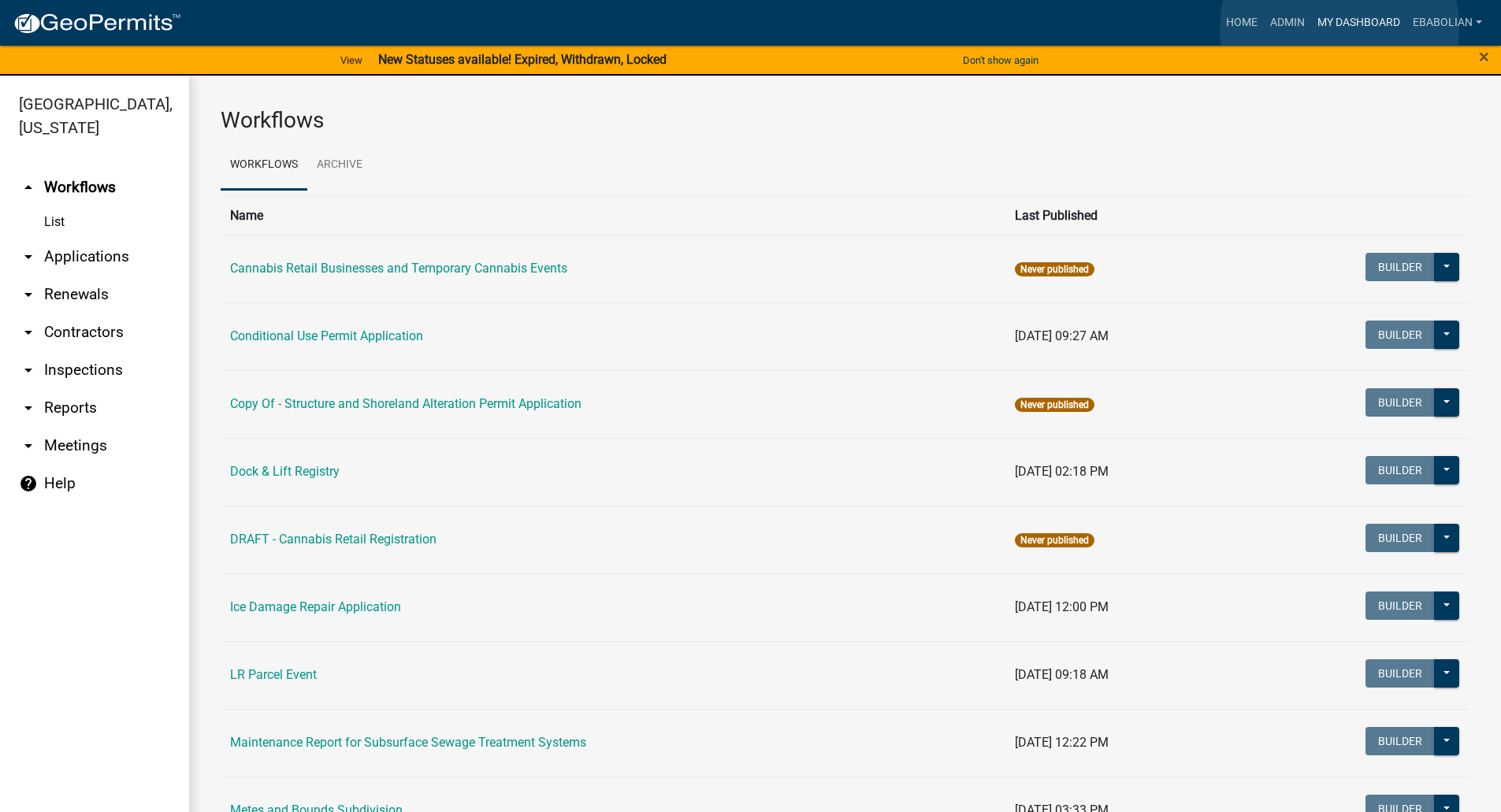
click at [1339, 27] on link "My Dashboard" at bounding box center [1359, 23] width 95 height 30
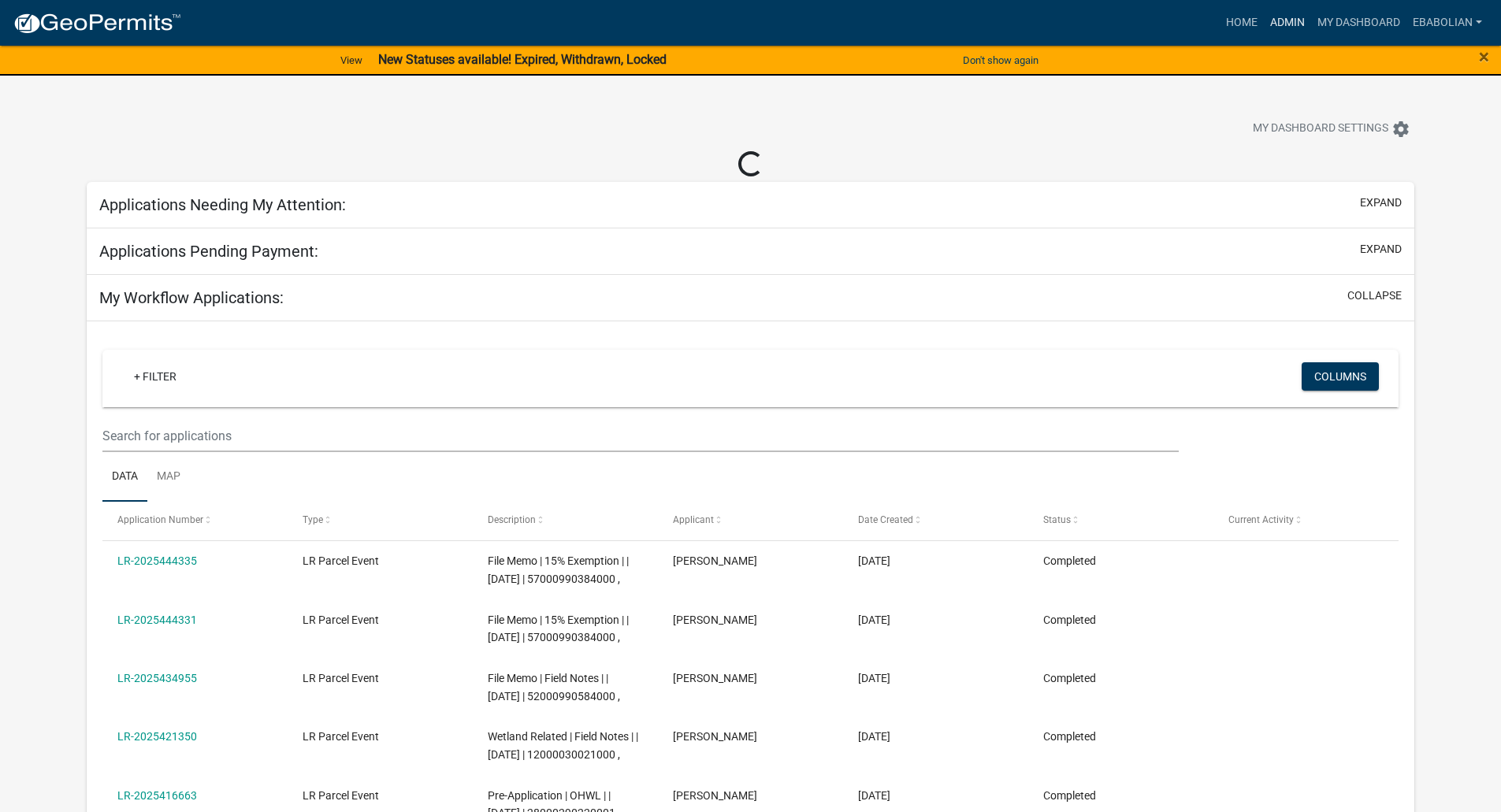
select select "3: 100"
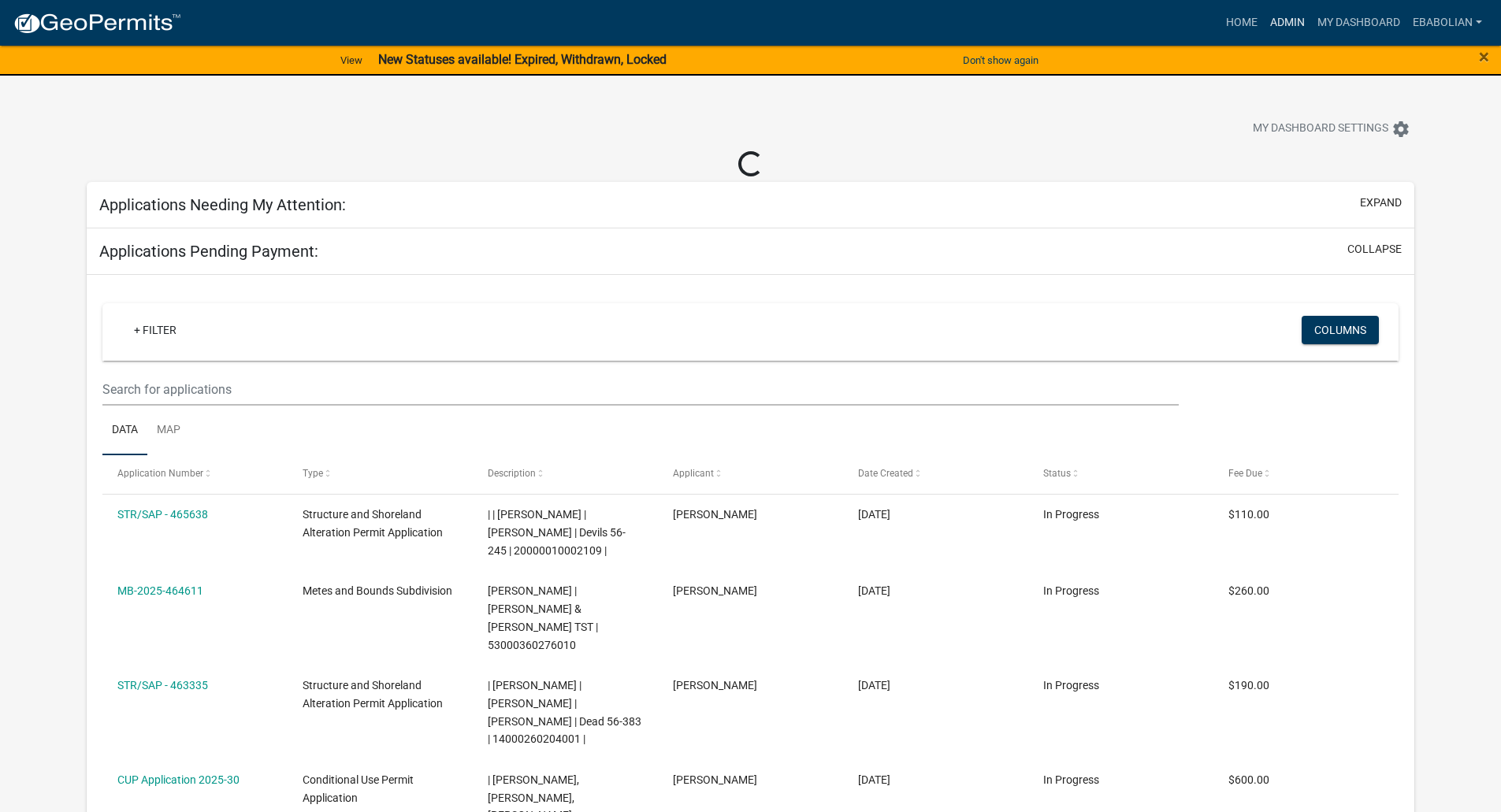
select select "3: 100"
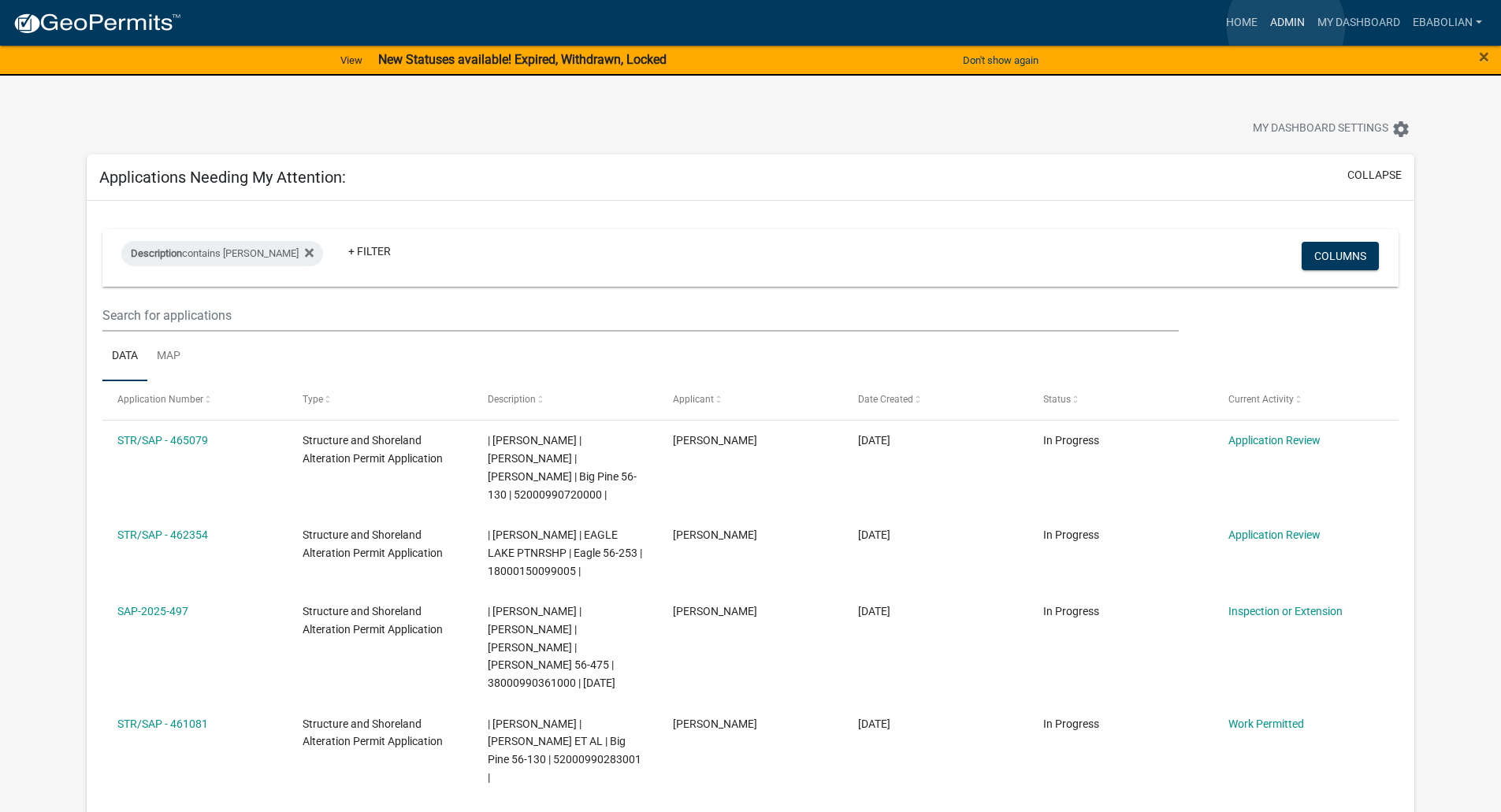
click at [1285, 26] on link "Admin" at bounding box center [1287, 23] width 47 height 30
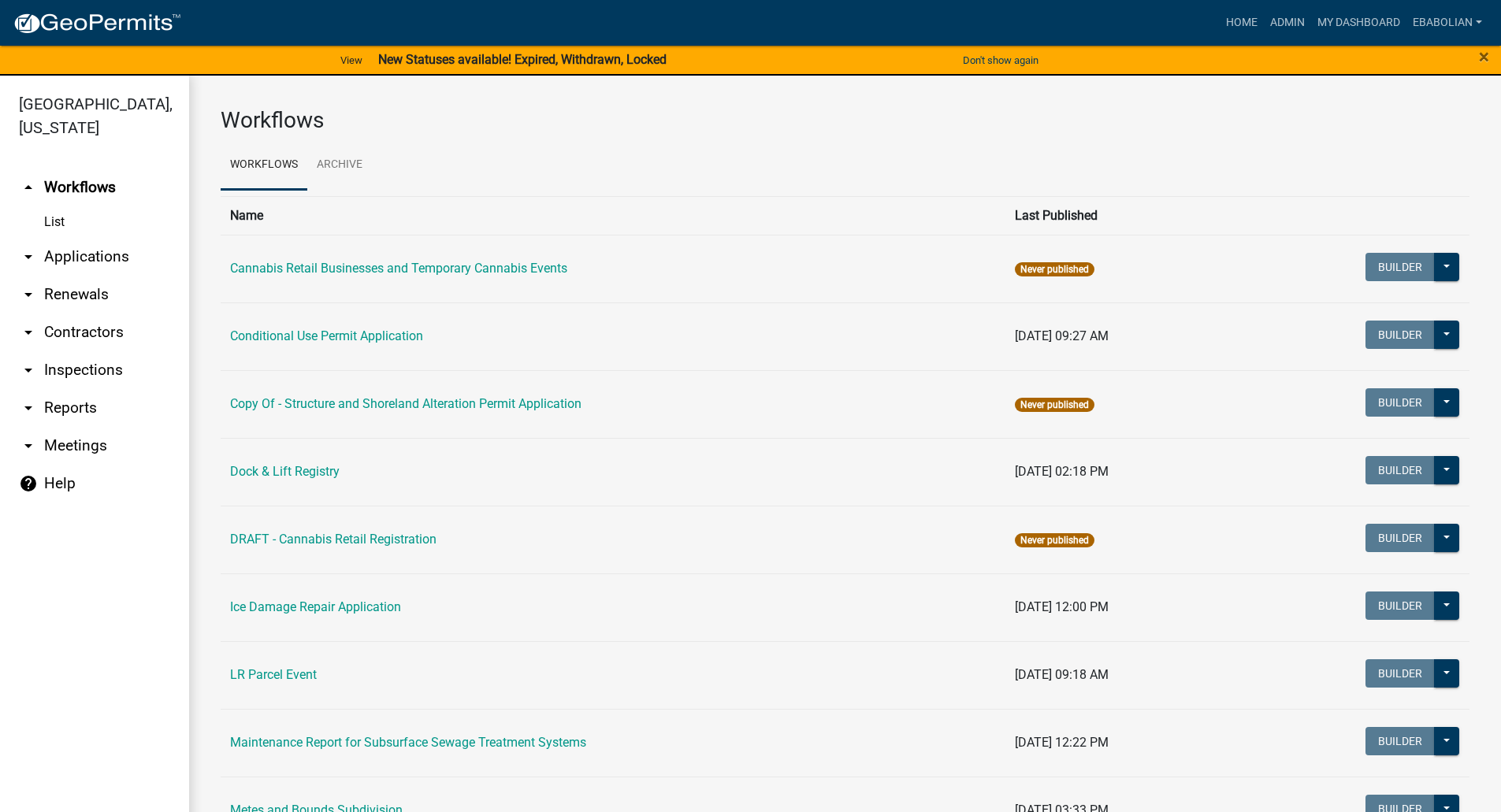
click at [113, 259] on link "arrow_drop_down Applications" at bounding box center [95, 256] width 189 height 38
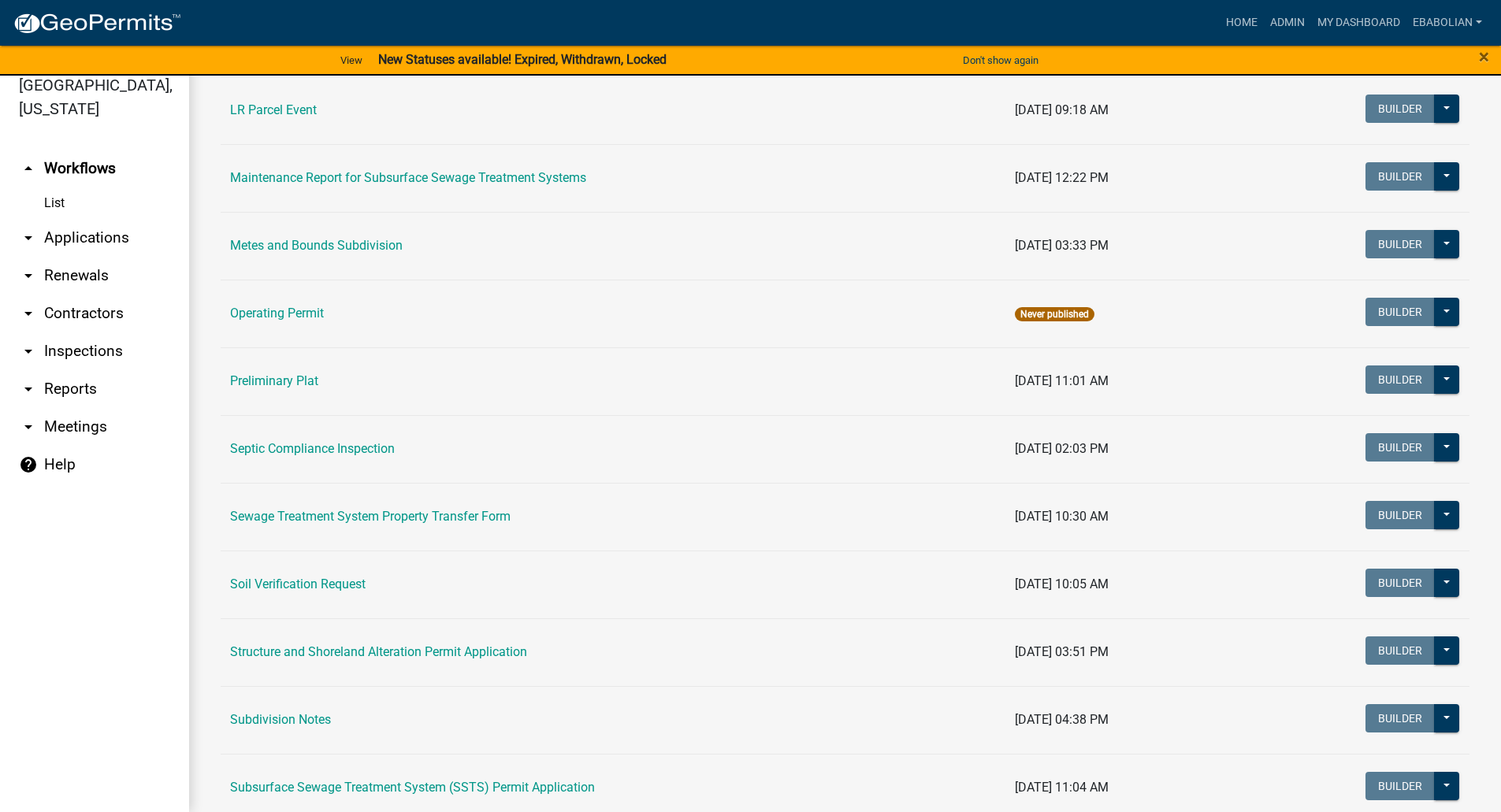
scroll to position [551, 0]
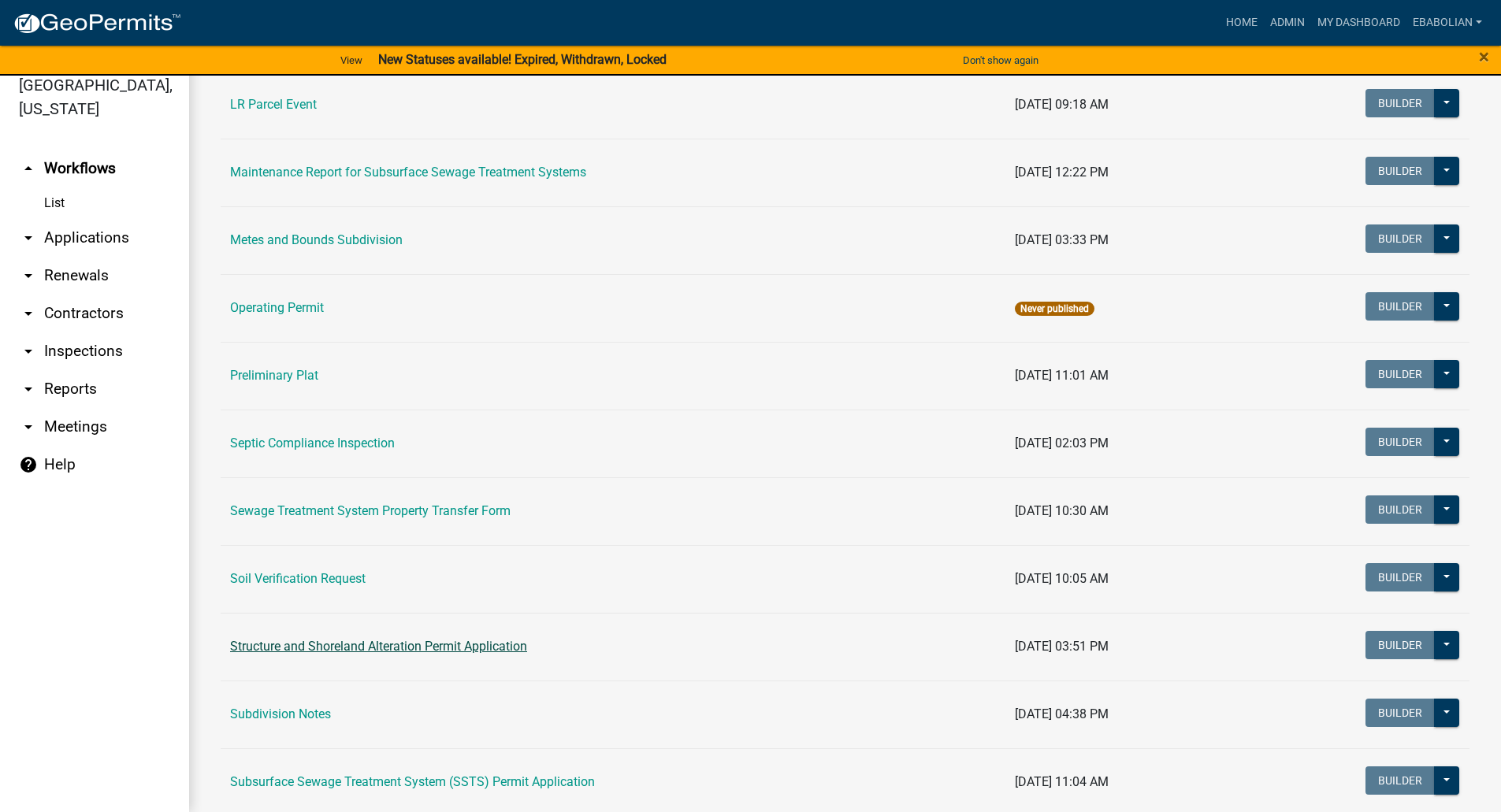
click at [343, 646] on link "Structure and Shoreland Alteration Permit Application" at bounding box center [378, 646] width 297 height 15
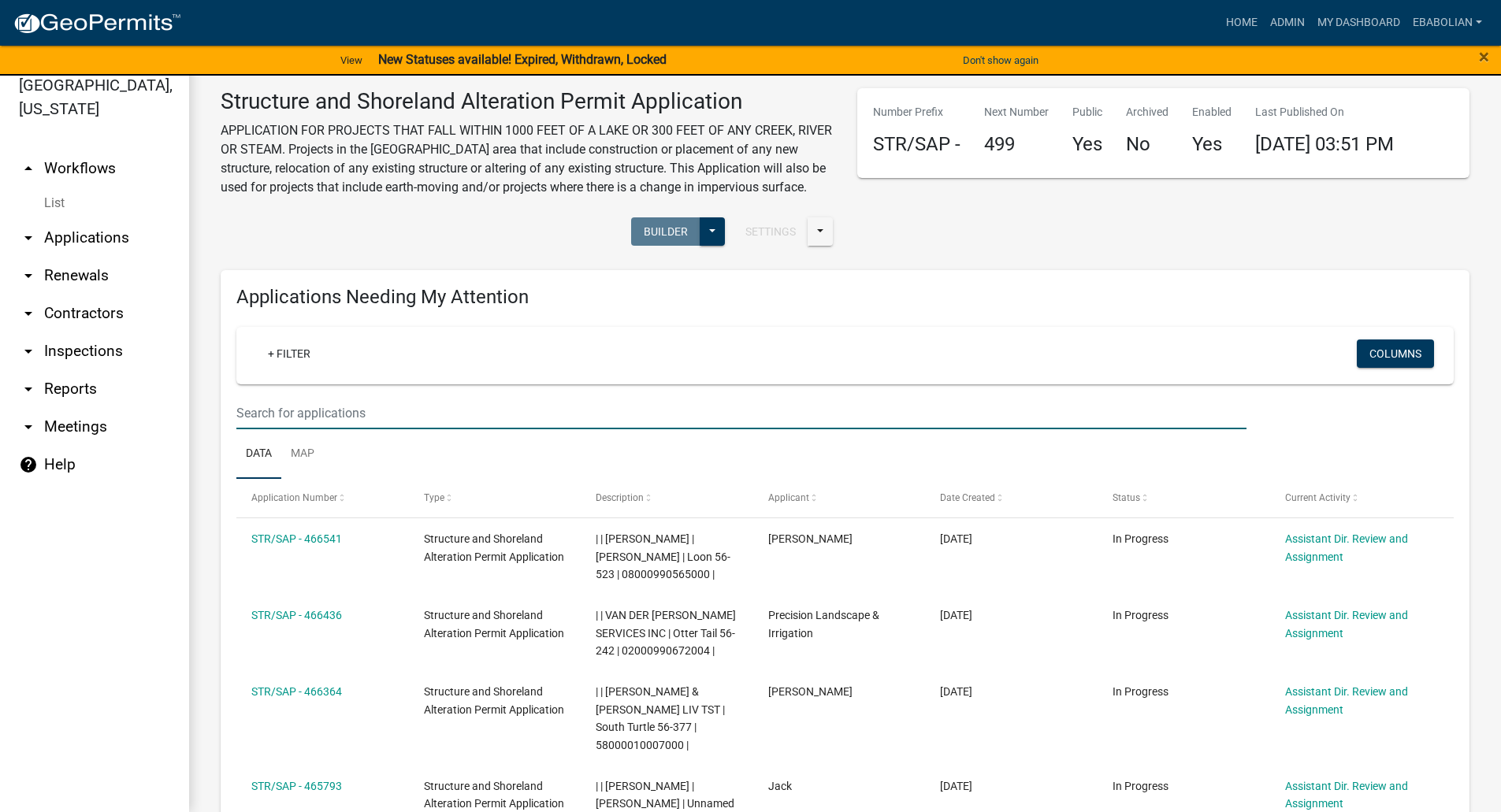
click at [319, 429] on input "text" at bounding box center [740, 413] width 1010 height 32
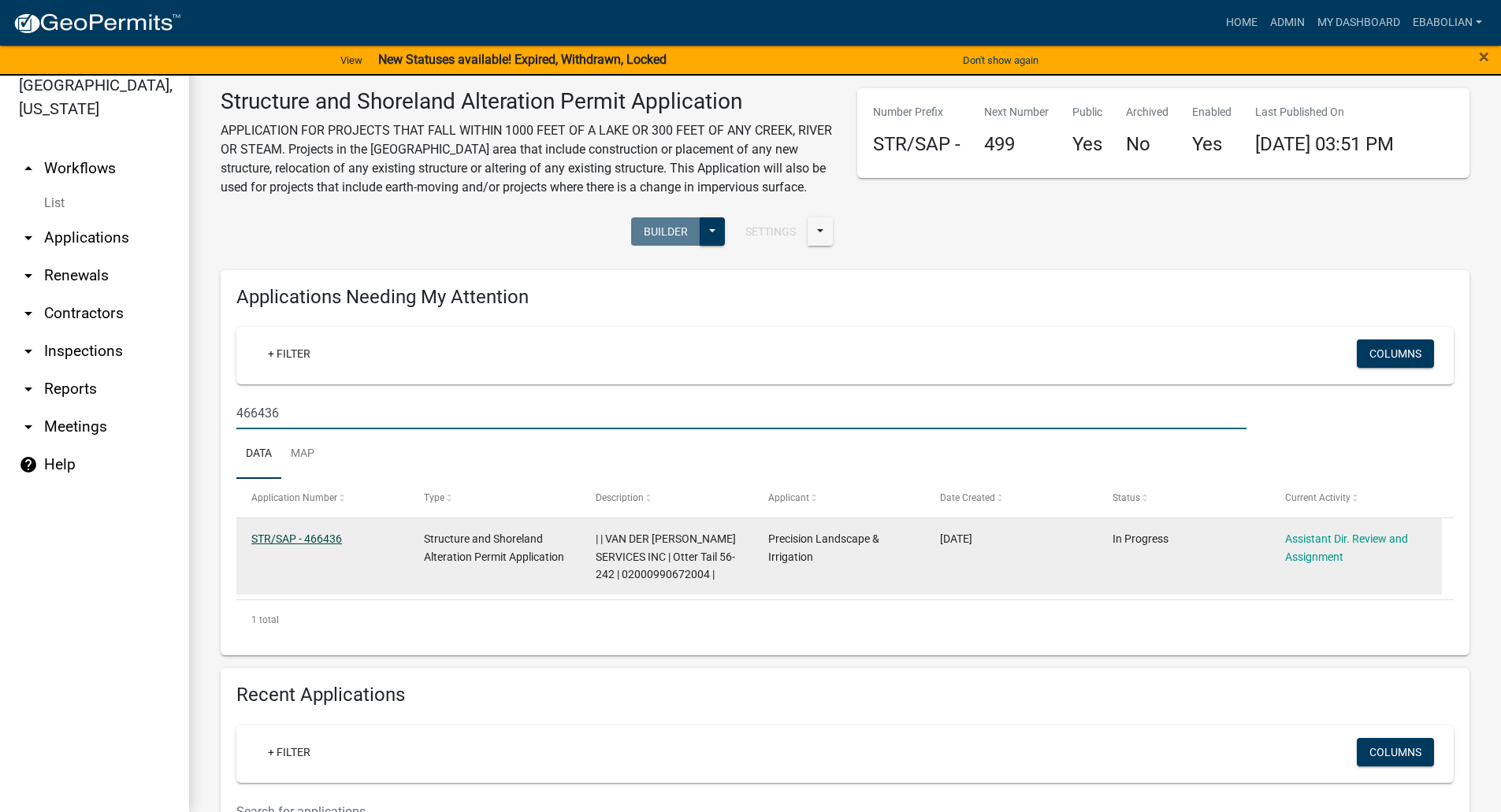
type input "466436"
click at [325, 545] on link "STR/SAP - 466436" at bounding box center [297, 539] width 91 height 13
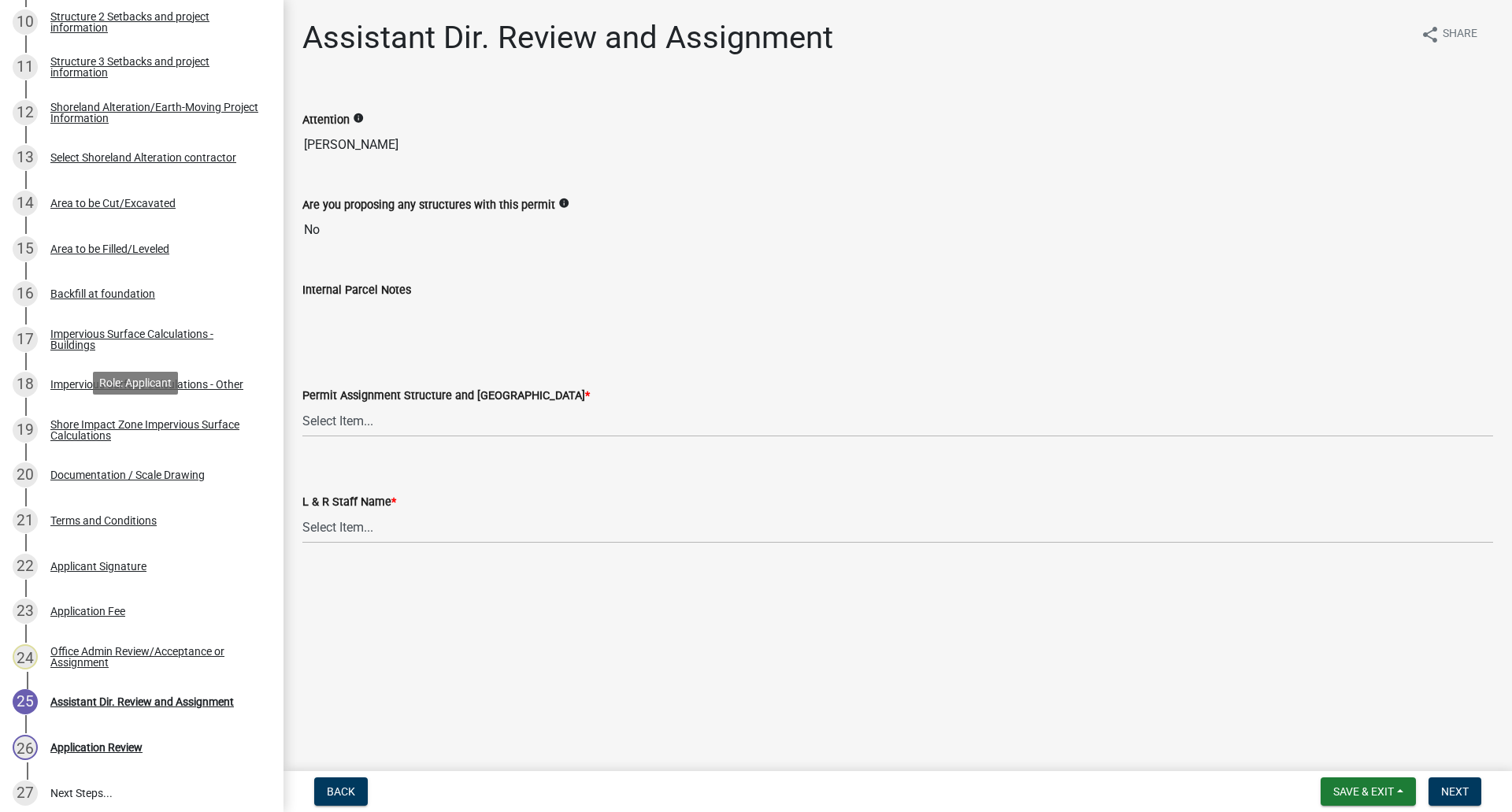
scroll to position [788, 0]
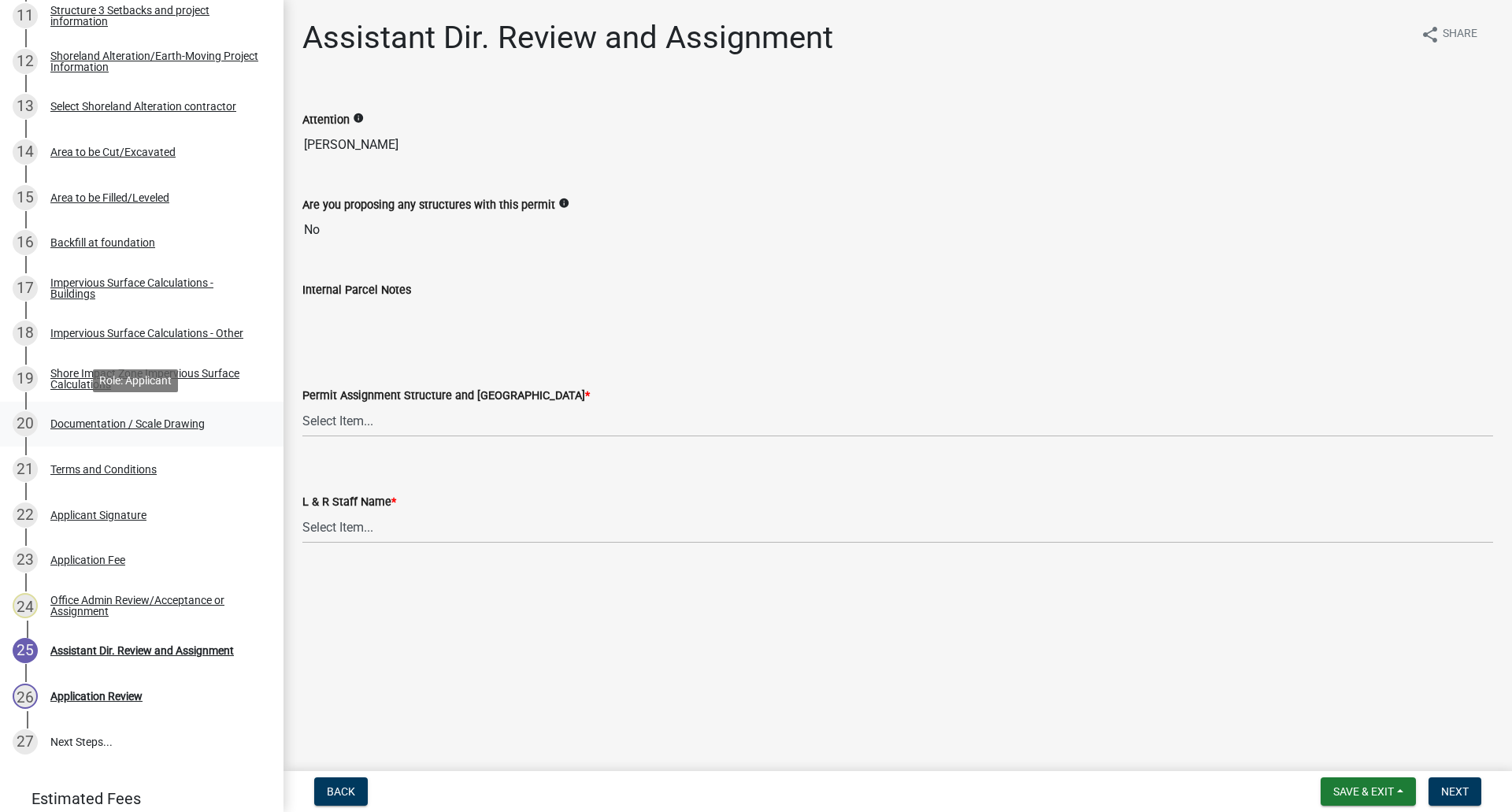
click at [179, 422] on div "Documentation / Scale Drawing" at bounding box center [127, 423] width 154 height 11
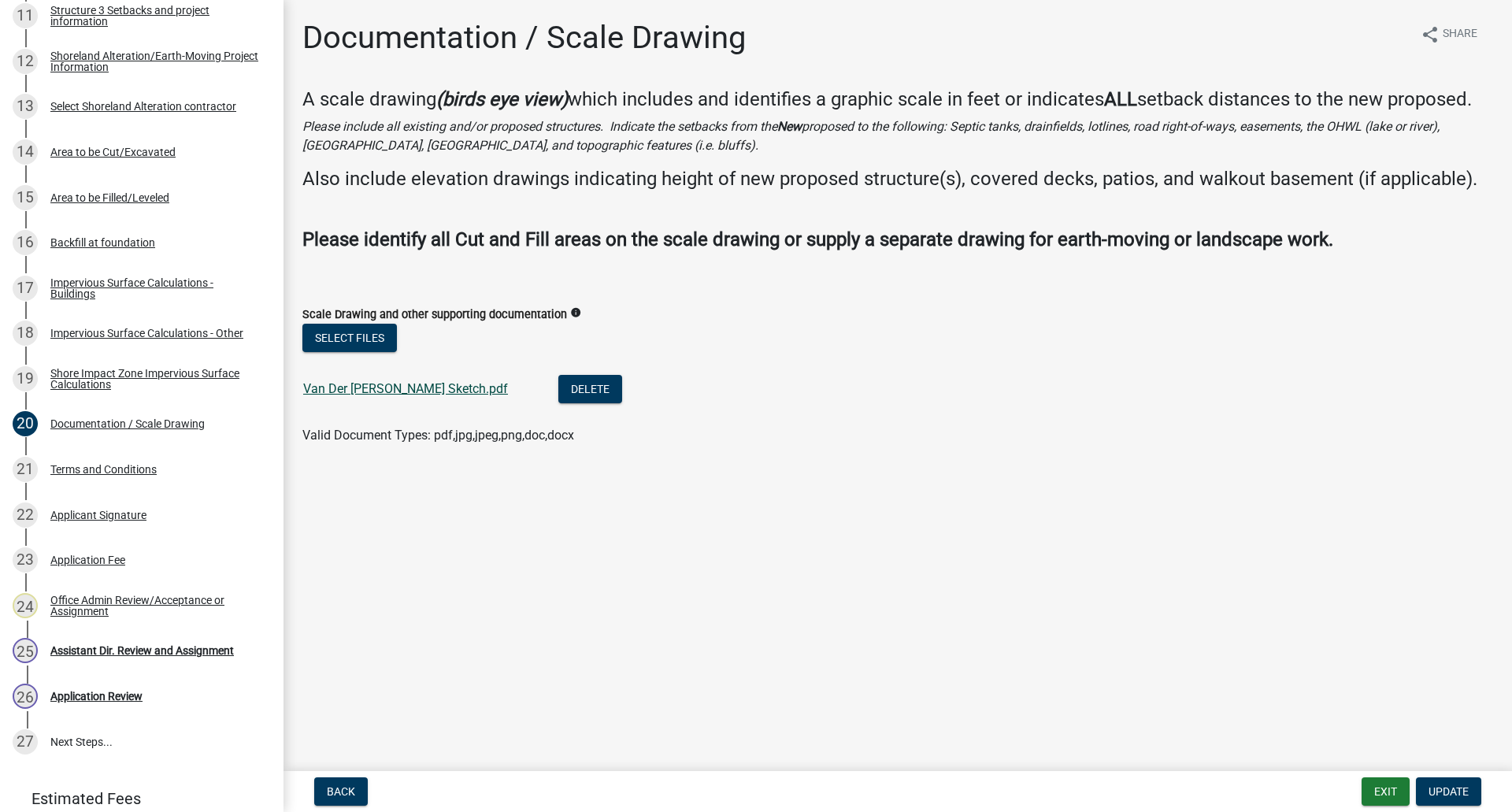
click at [436, 384] on link "Van Der [PERSON_NAME] Sketch.pdf" at bounding box center [405, 389] width 204 height 15
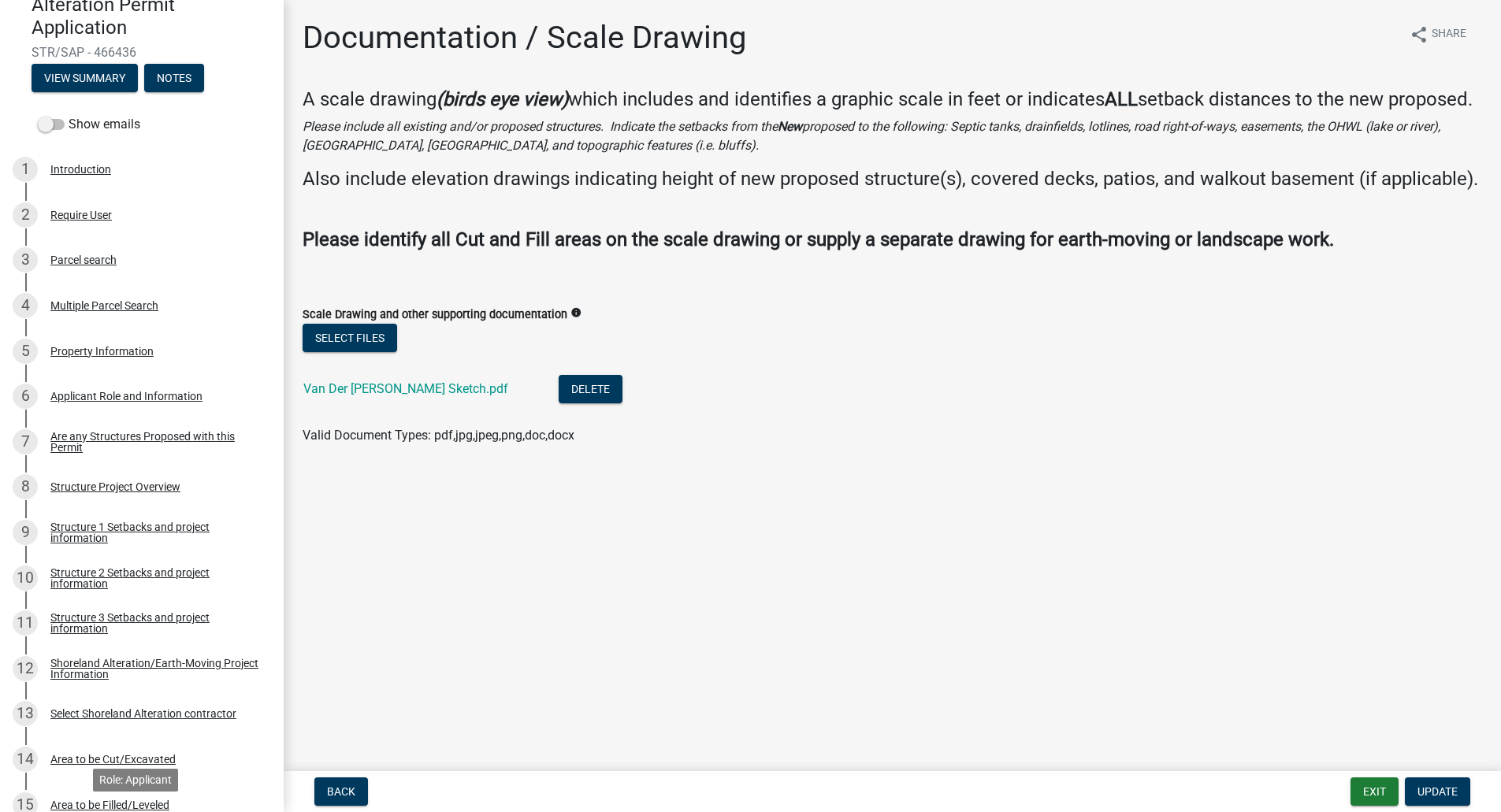
scroll to position [78, 0]
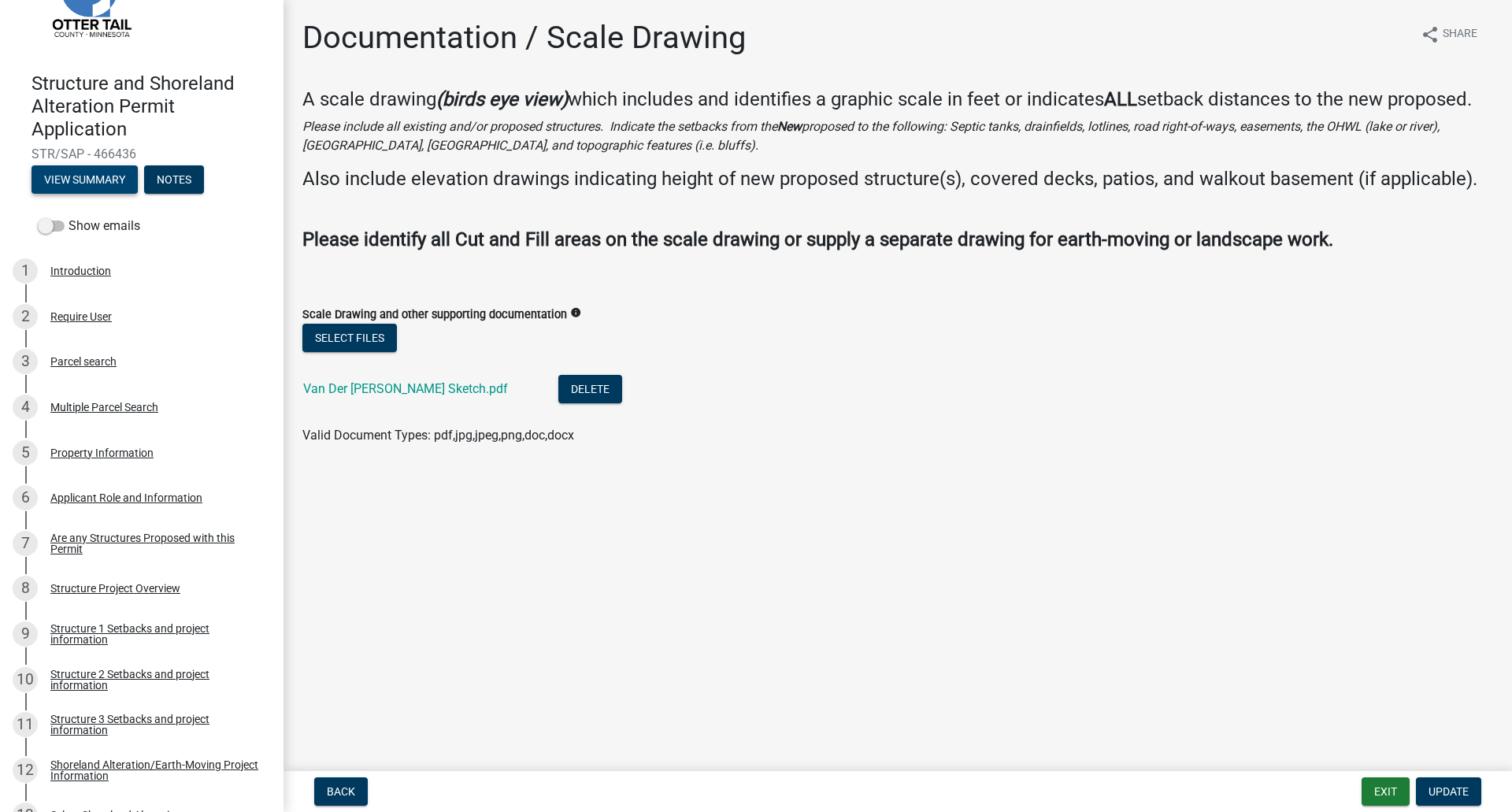
click at [89, 183] on button "View Summary" at bounding box center [85, 179] width 107 height 28
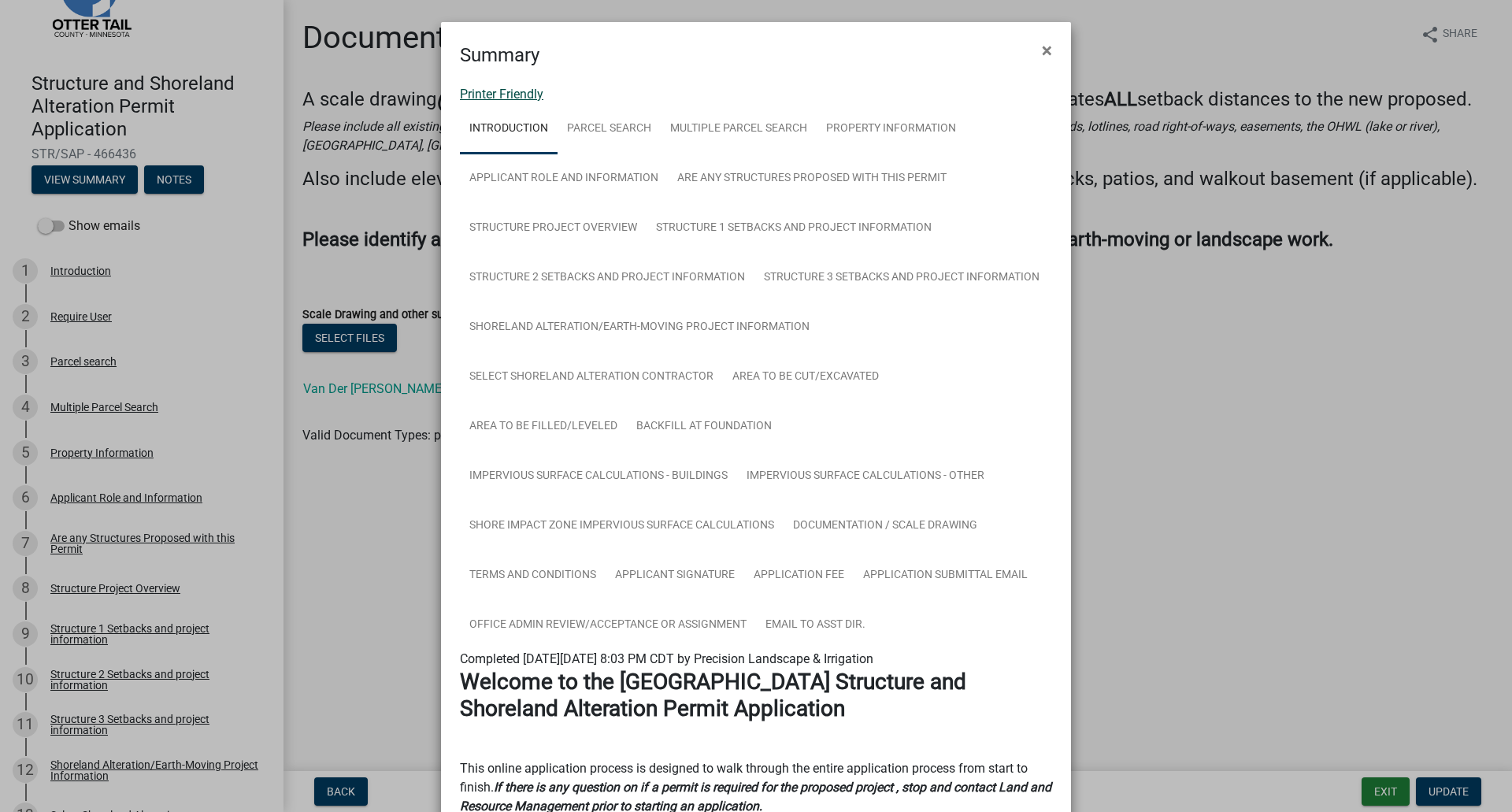
click at [501, 97] on link "Printer Friendly" at bounding box center [501, 94] width 83 height 15
click at [1042, 46] on span "×" at bounding box center [1047, 50] width 11 height 22
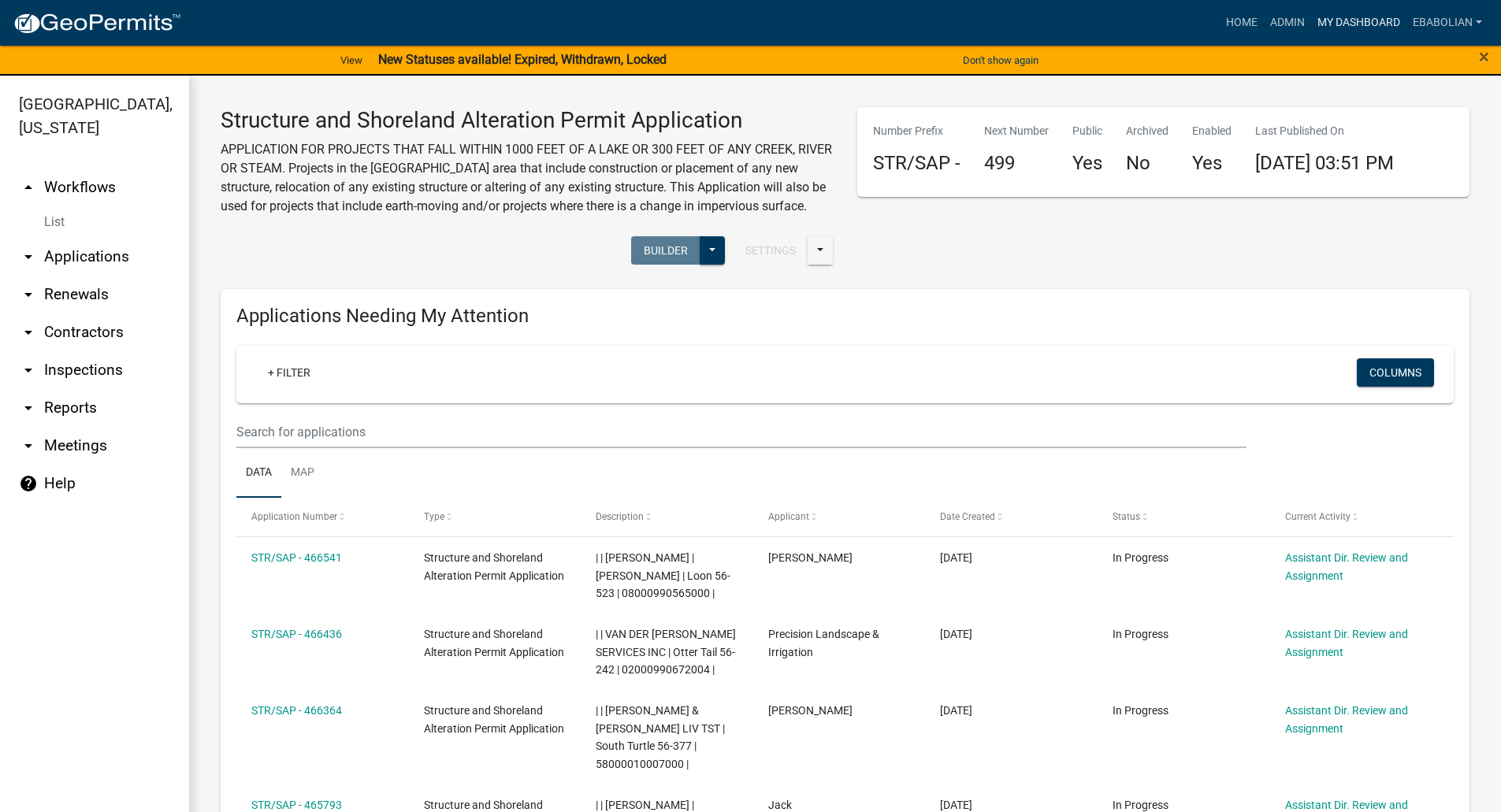
click at [1366, 20] on link "My Dashboard" at bounding box center [1359, 23] width 95 height 30
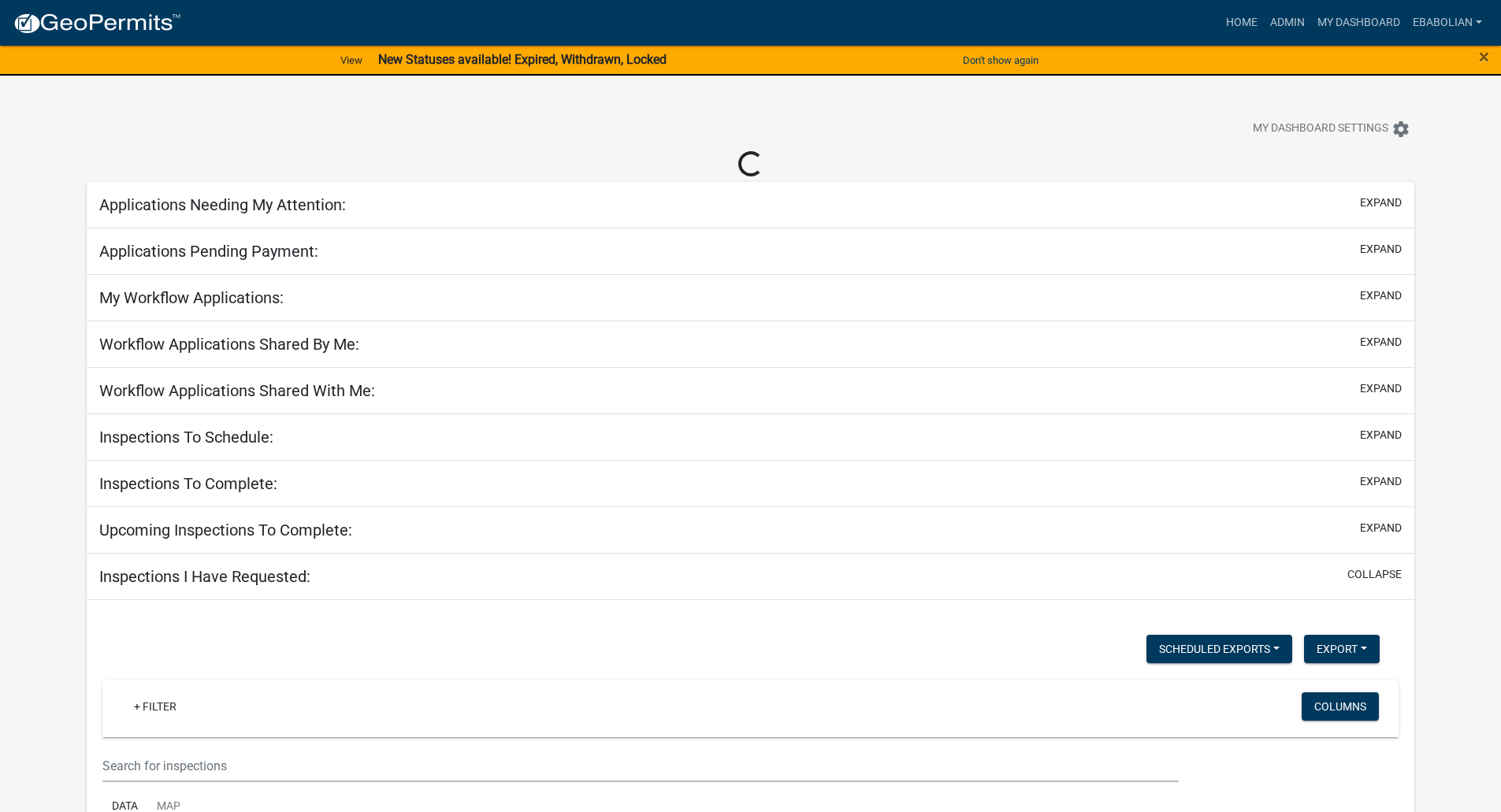
select select "3: 100"
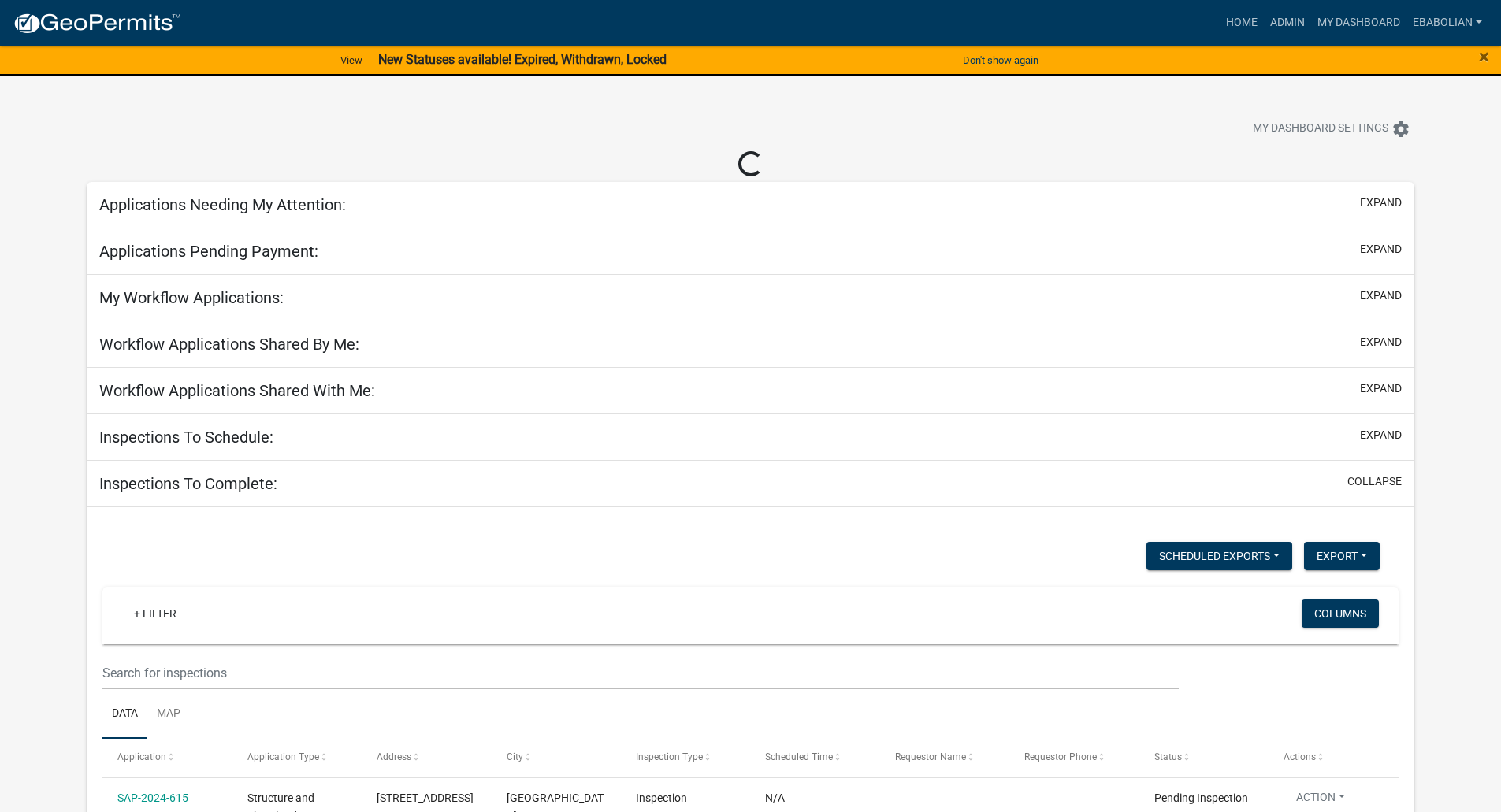
select select "3: 100"
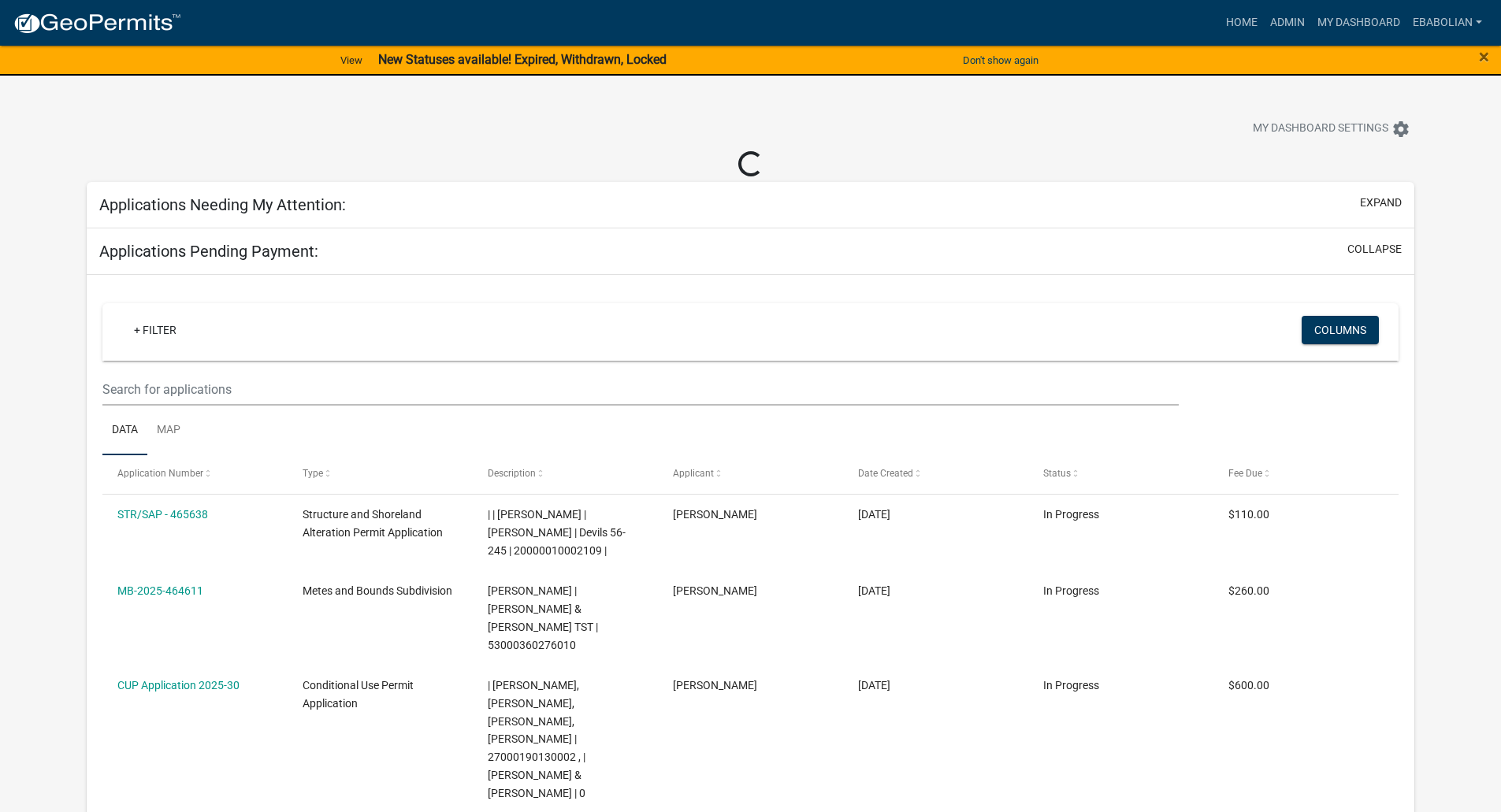
select select "3: 100"
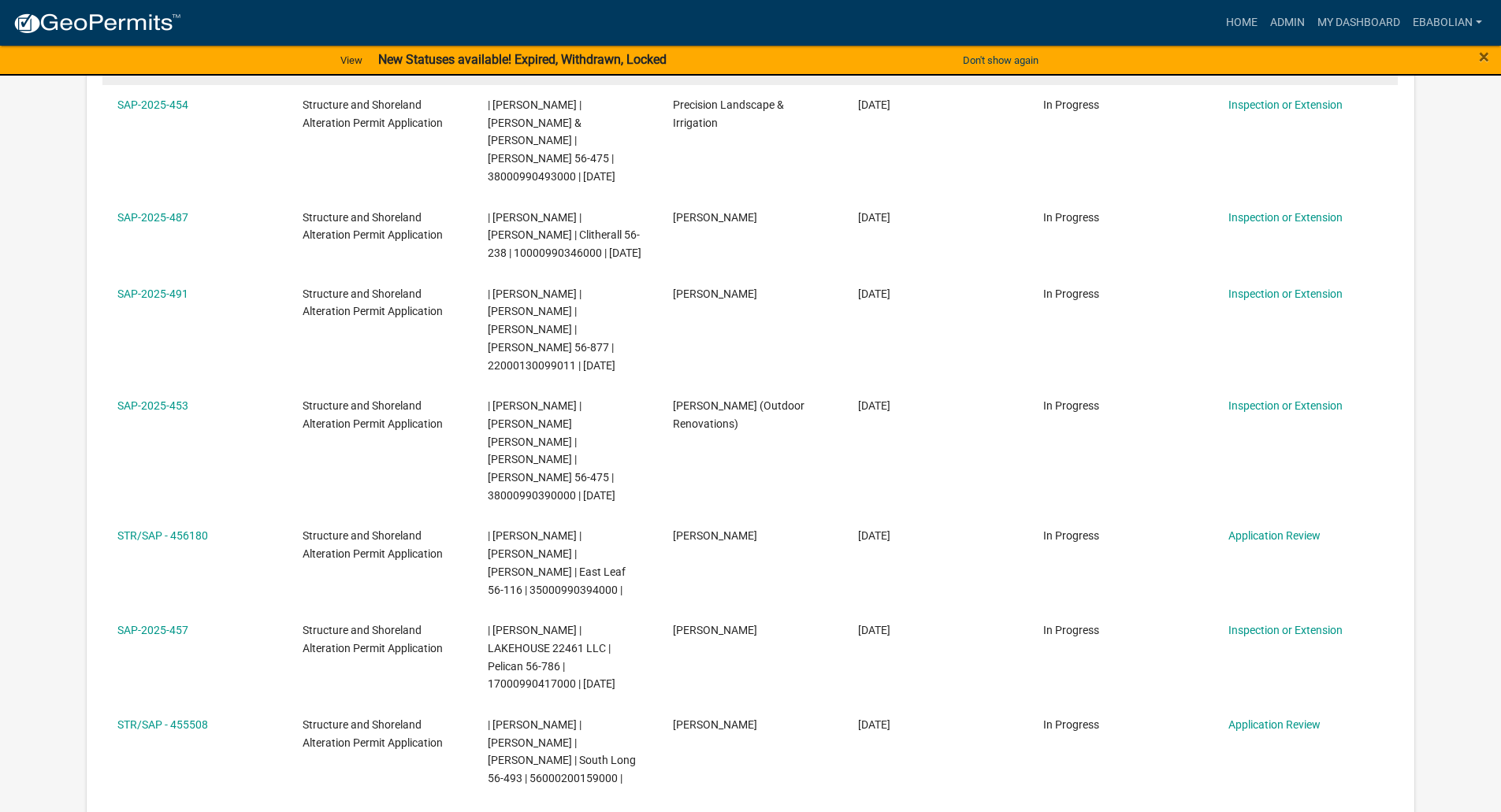
scroll to position [1496, 0]
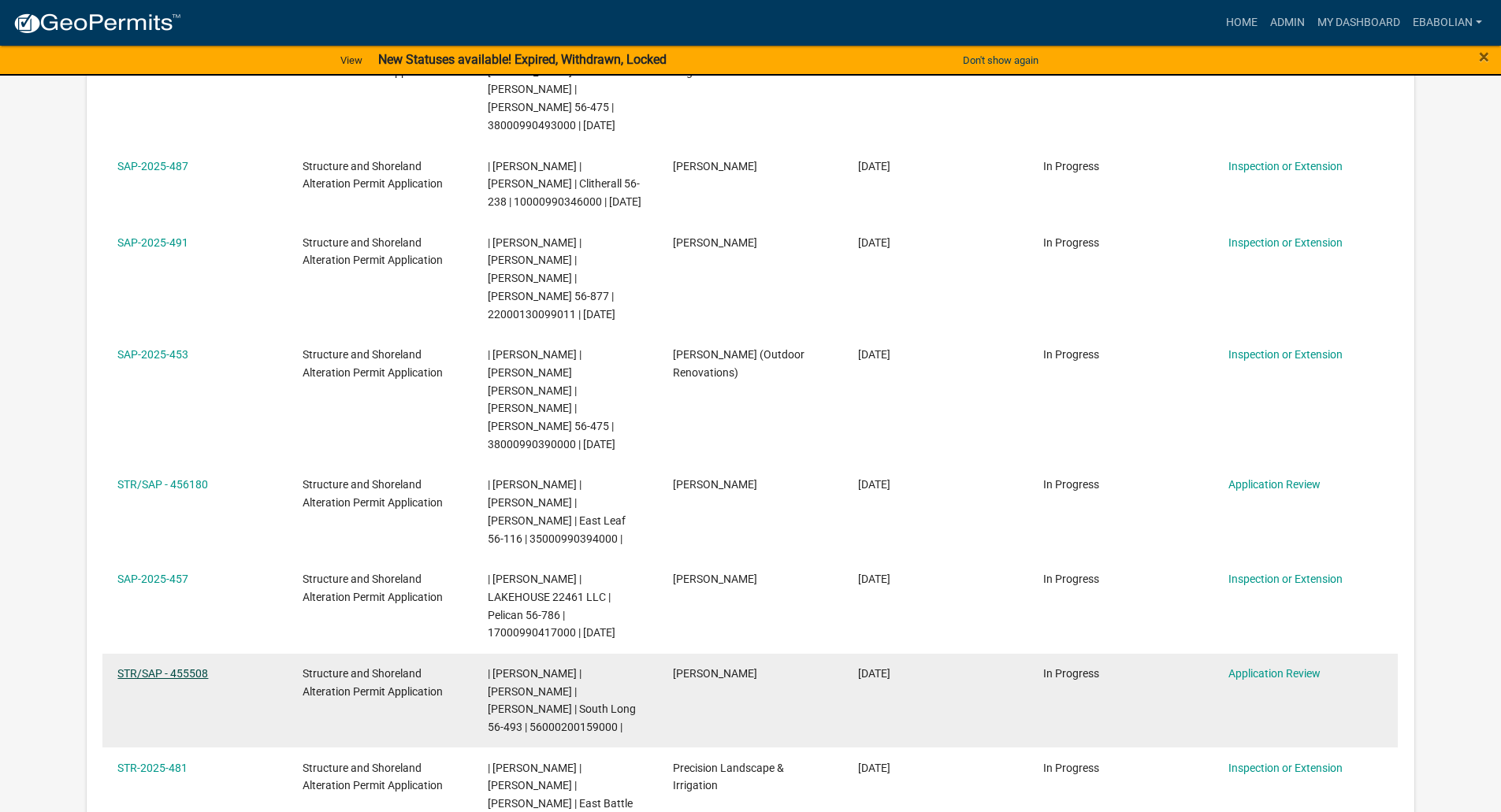
click at [188, 667] on link "STR/SAP - 455508" at bounding box center [162, 673] width 91 height 13
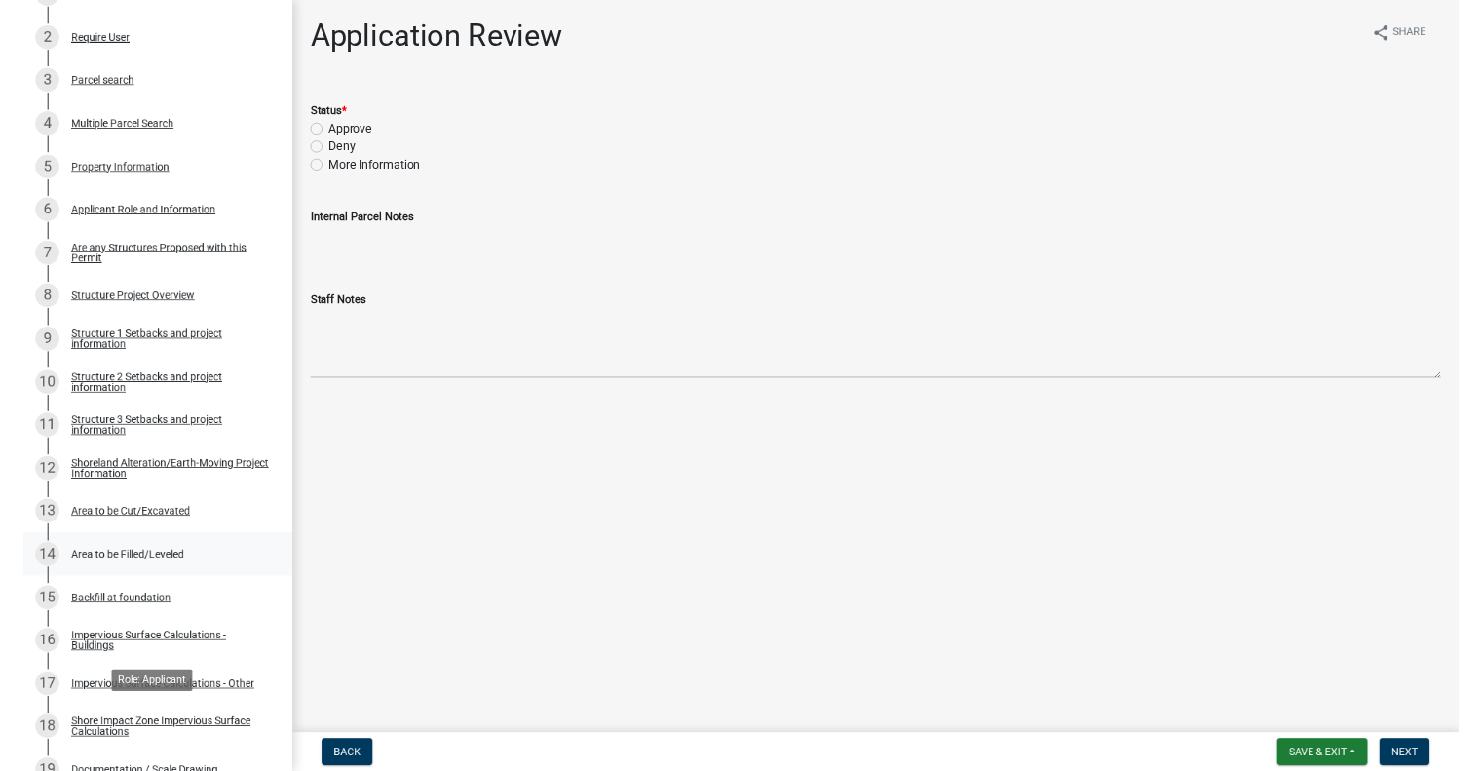
scroll to position [390, 0]
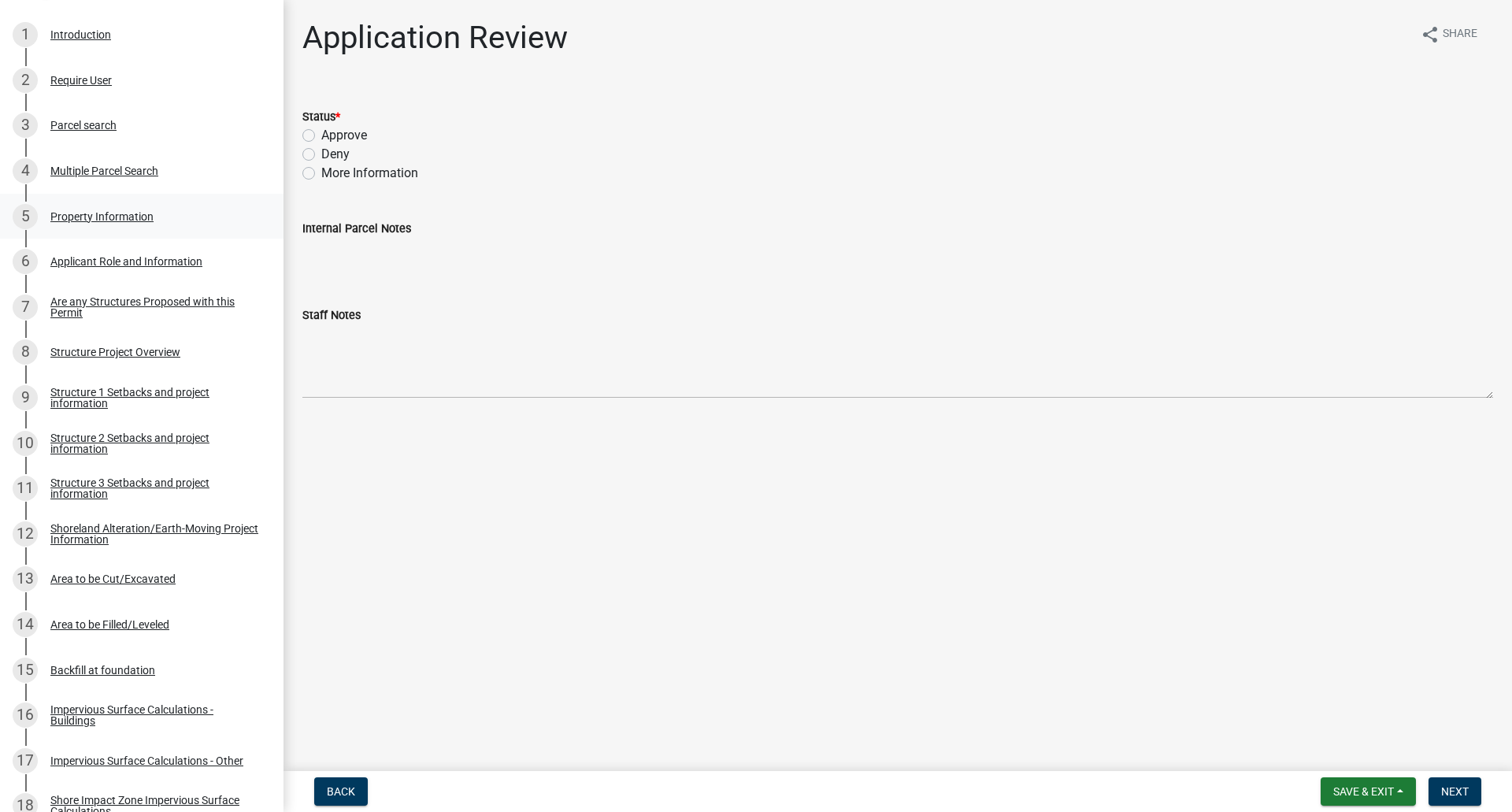
click at [111, 221] on div "Property Information" at bounding box center [102, 217] width 103 height 11
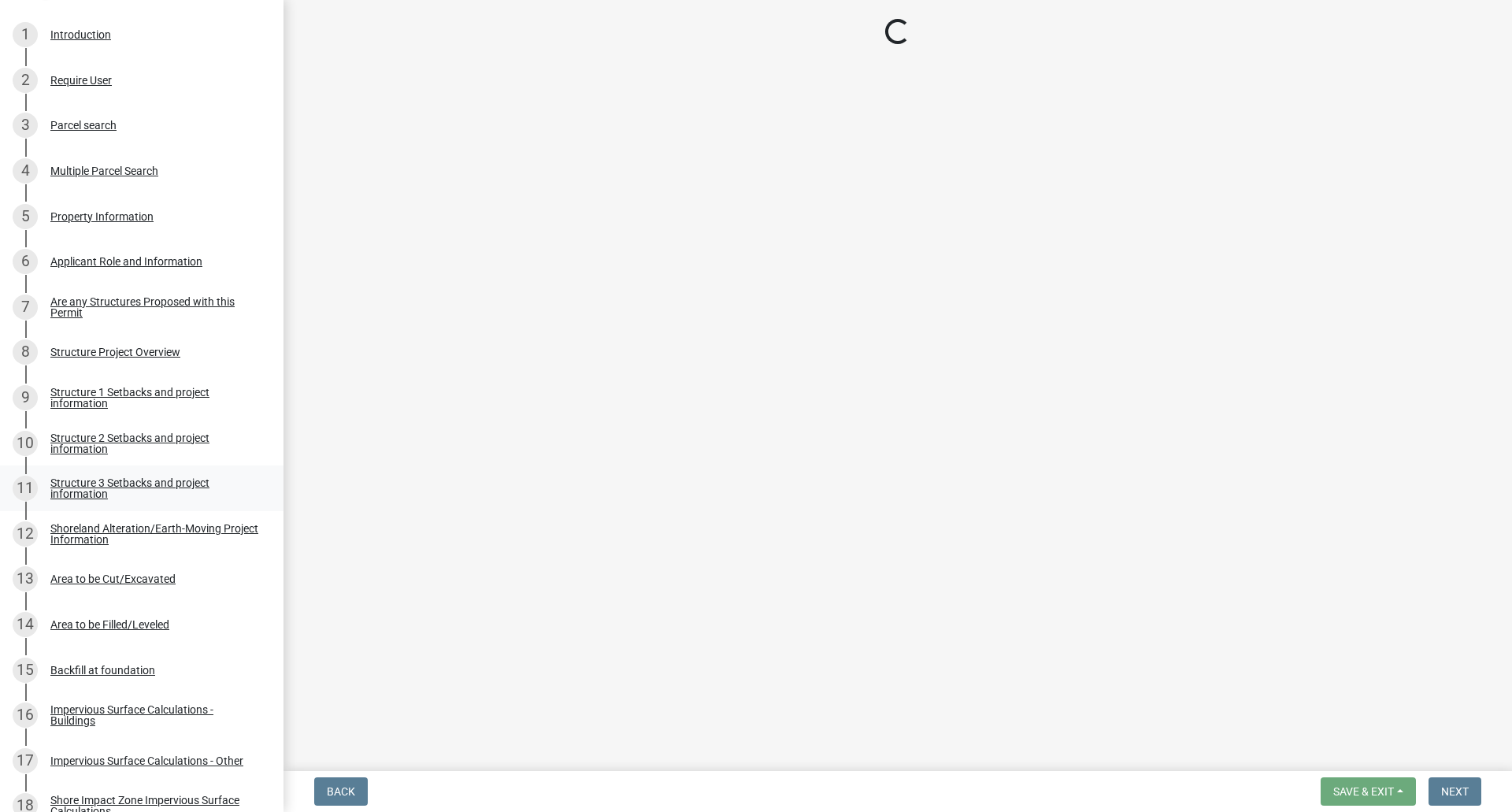
select select "d98d98e1-8664-4c9a-b418-2284c6272bb0"
select select "9233bc03-43b7-4bc3-a622-0f4482adc204"
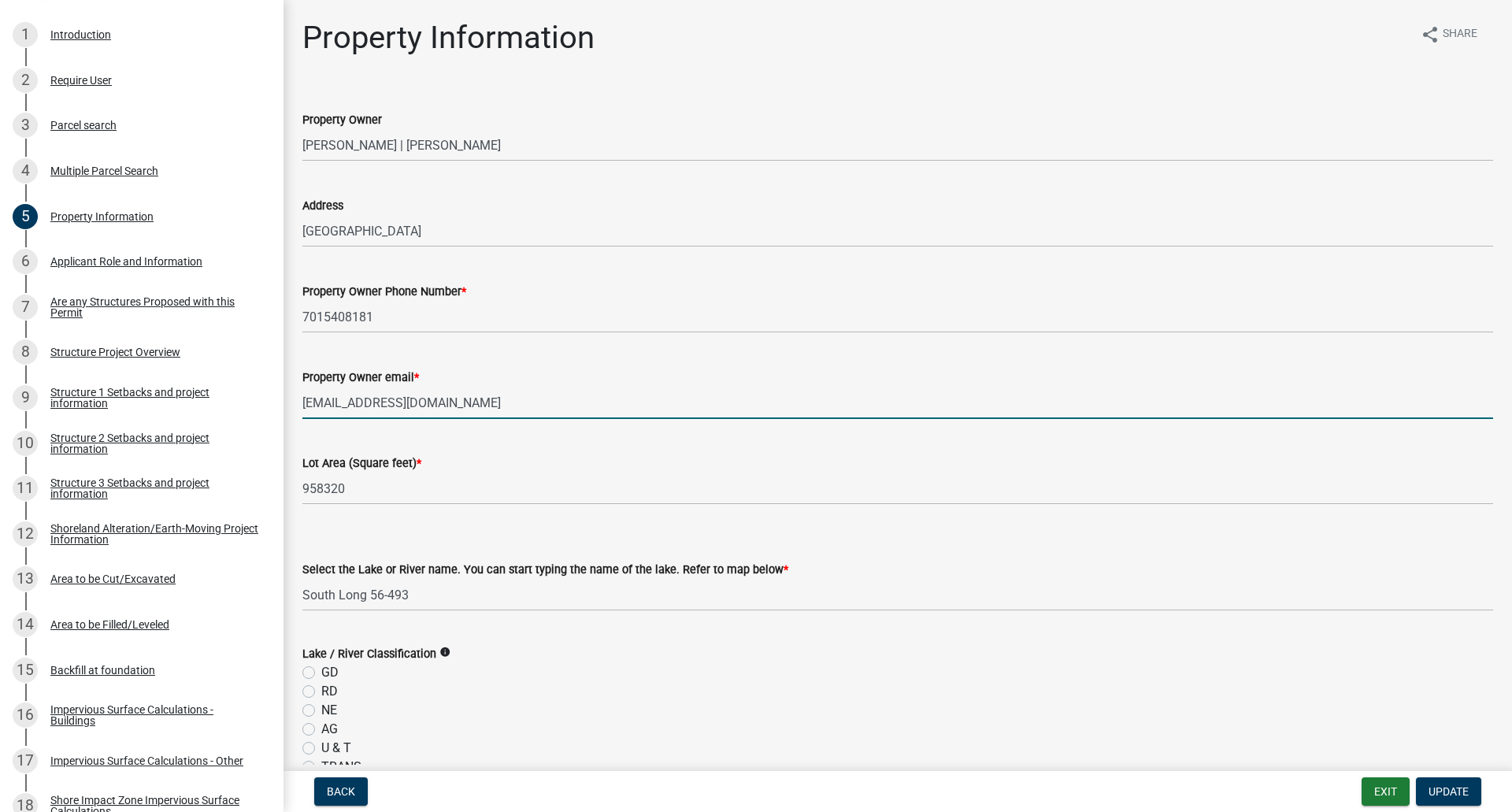
drag, startPoint x: 422, startPoint y: 404, endPoint x: 300, endPoint y: 398, distance: 122.1
click at [300, 398] on div "Property Owner email * [EMAIL_ADDRESS][DOMAIN_NAME]" at bounding box center [898, 382] width 1215 height 74
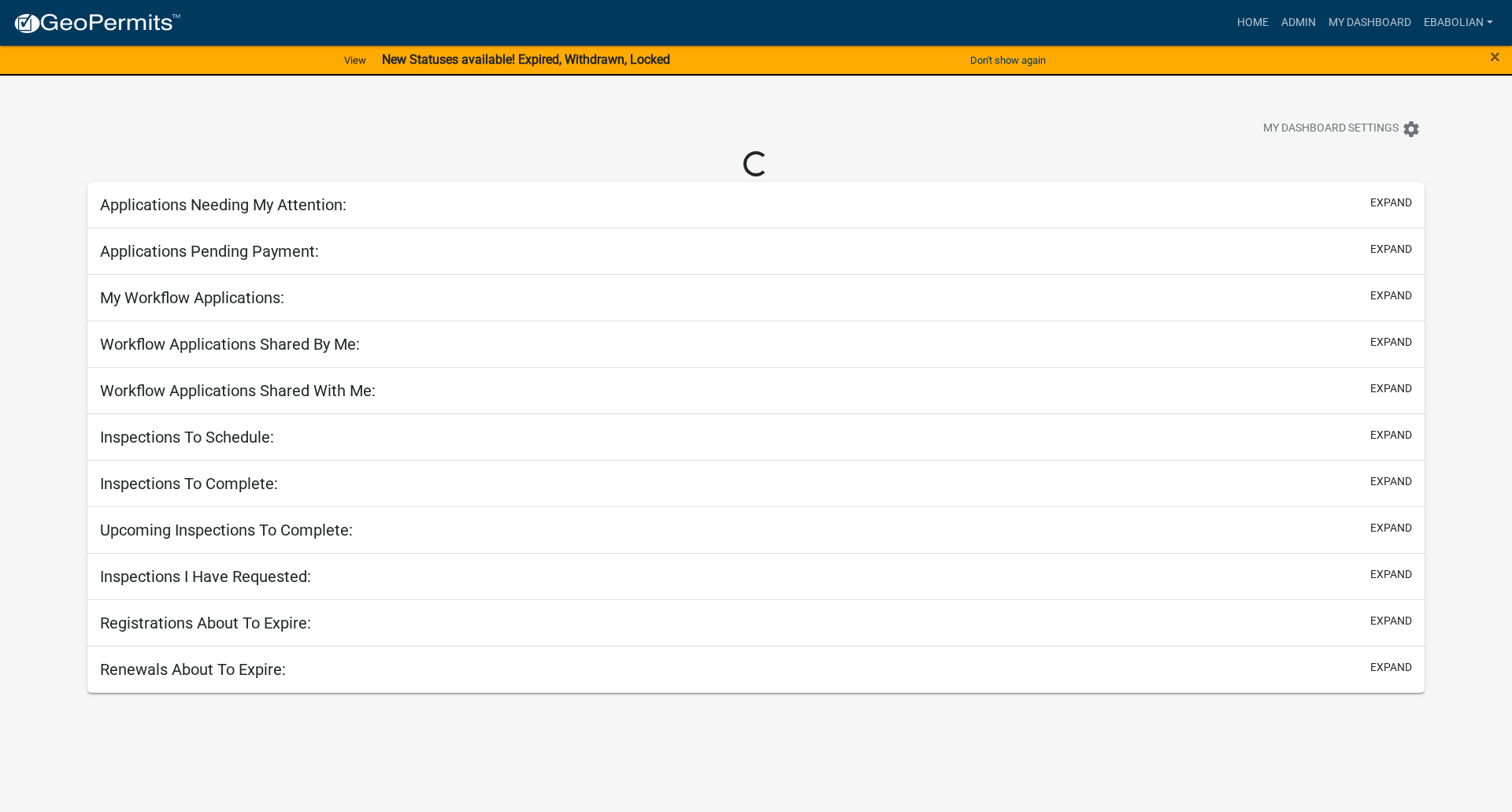
select select "3: 100"
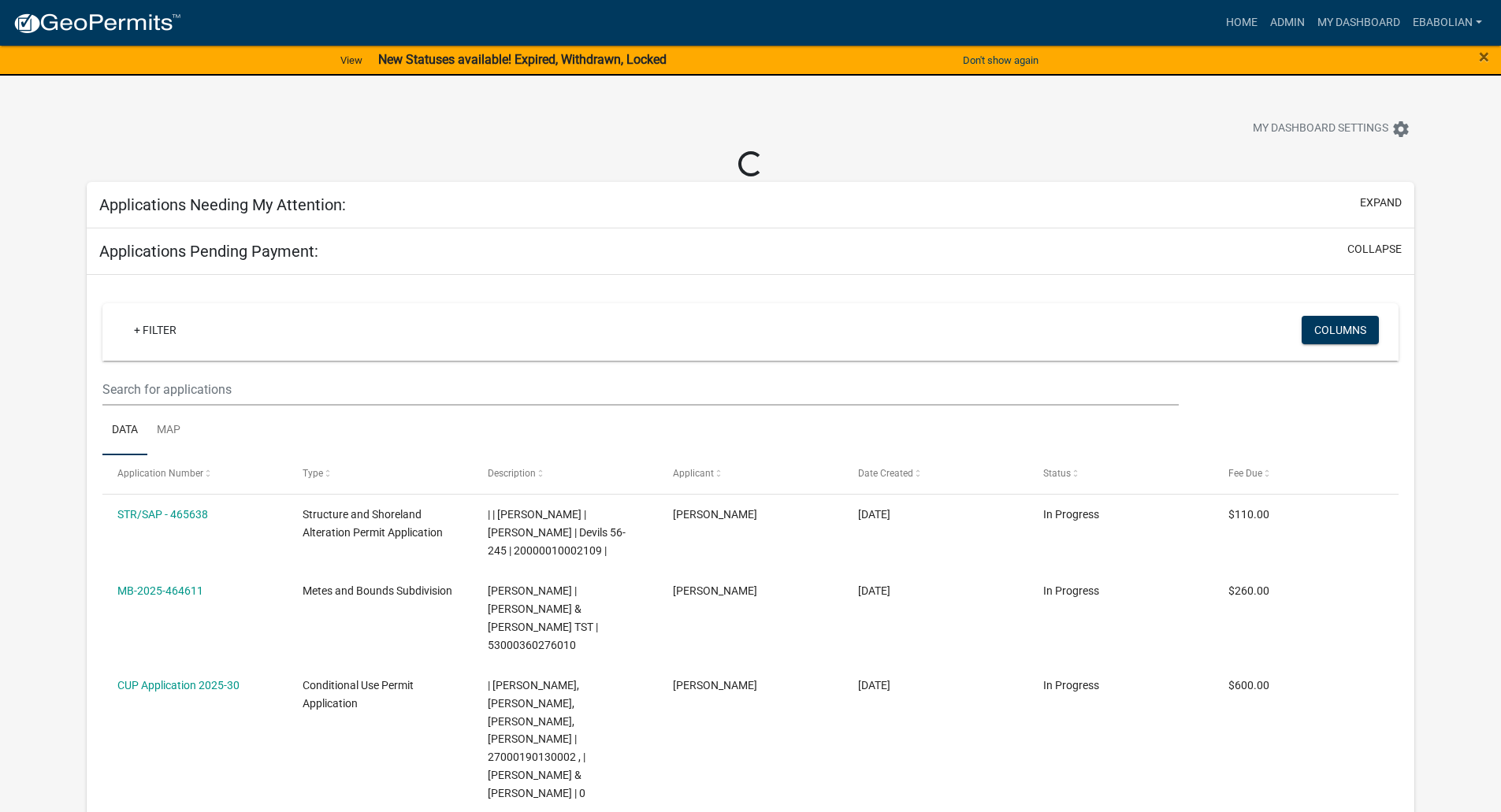
select select "3: 100"
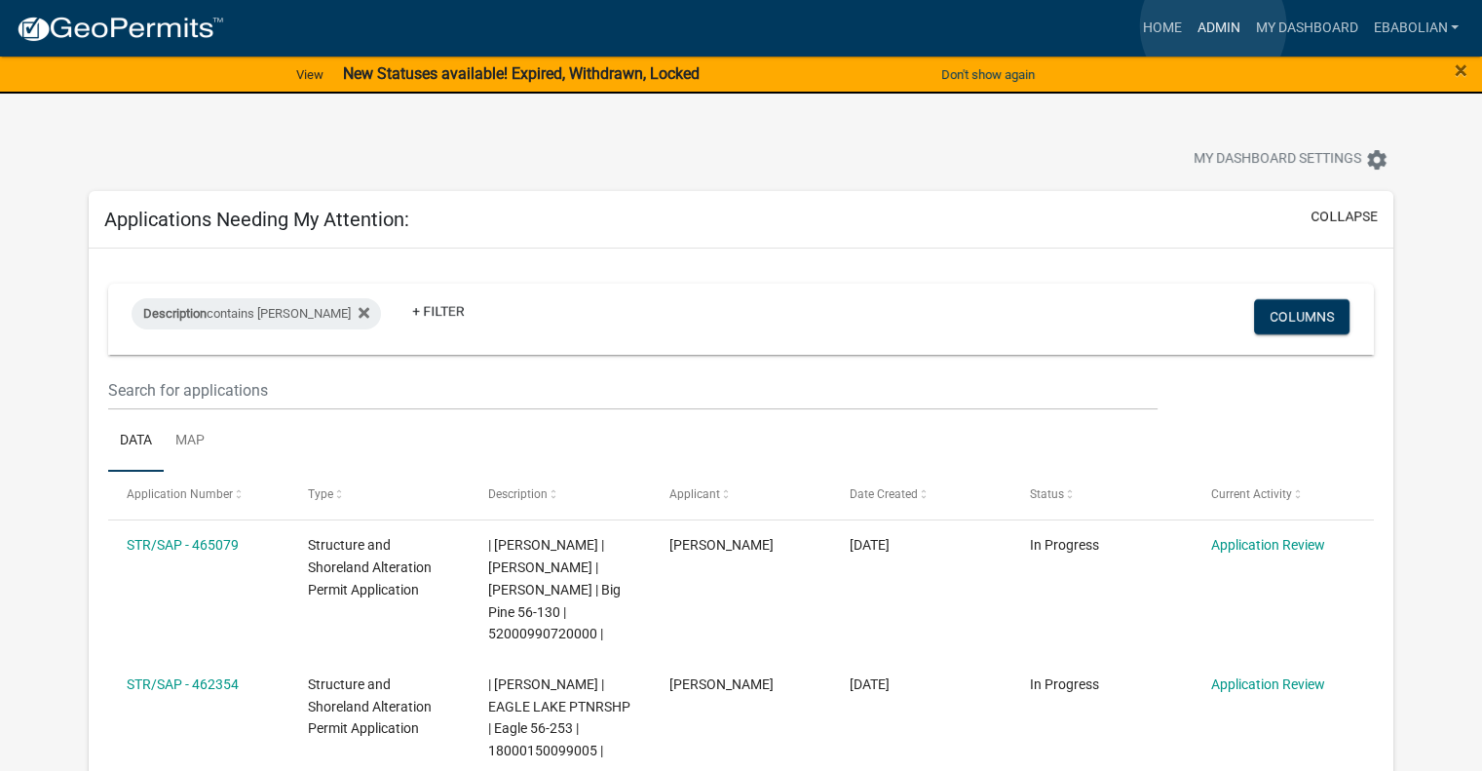
click at [1213, 26] on link "Admin" at bounding box center [1218, 28] width 58 height 37
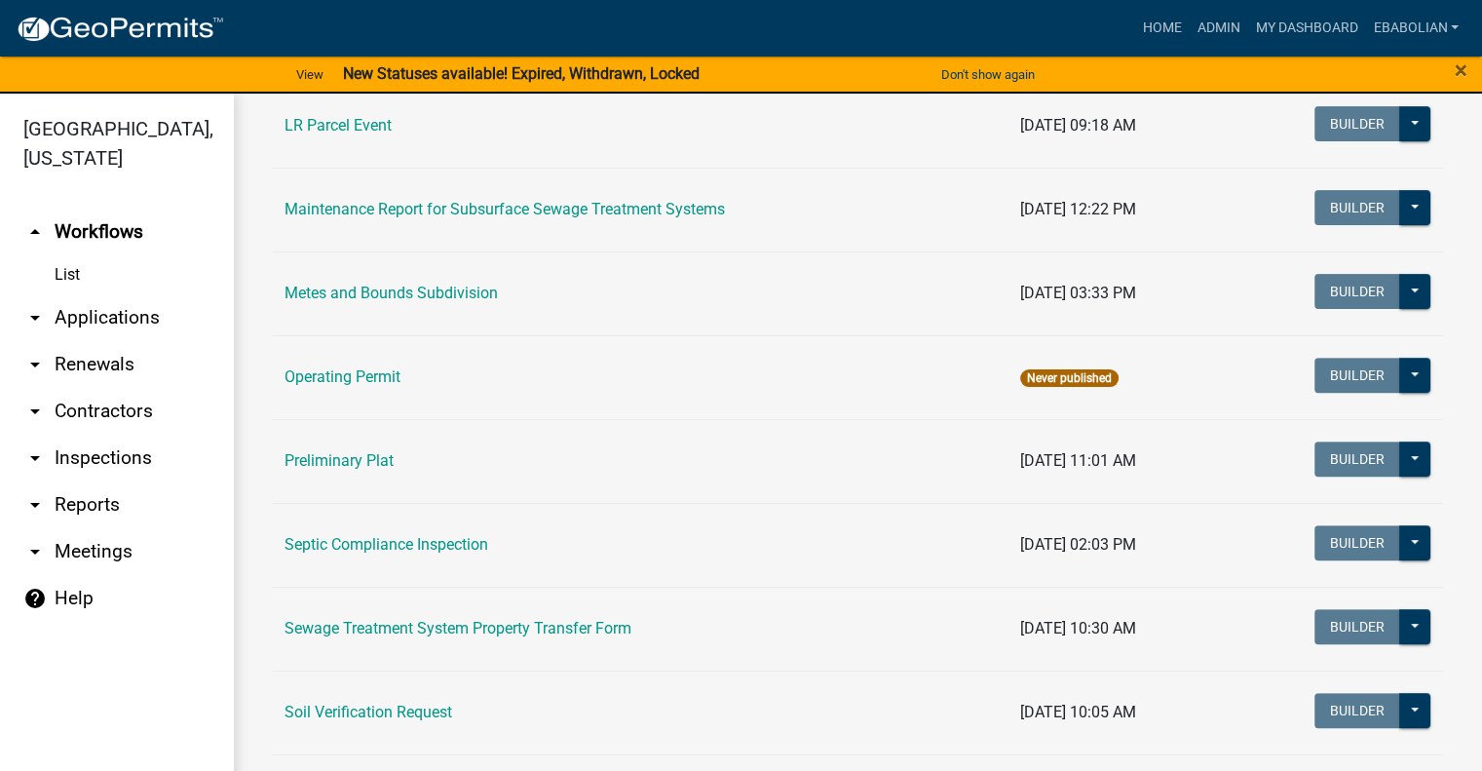
scroll to position [748, 0]
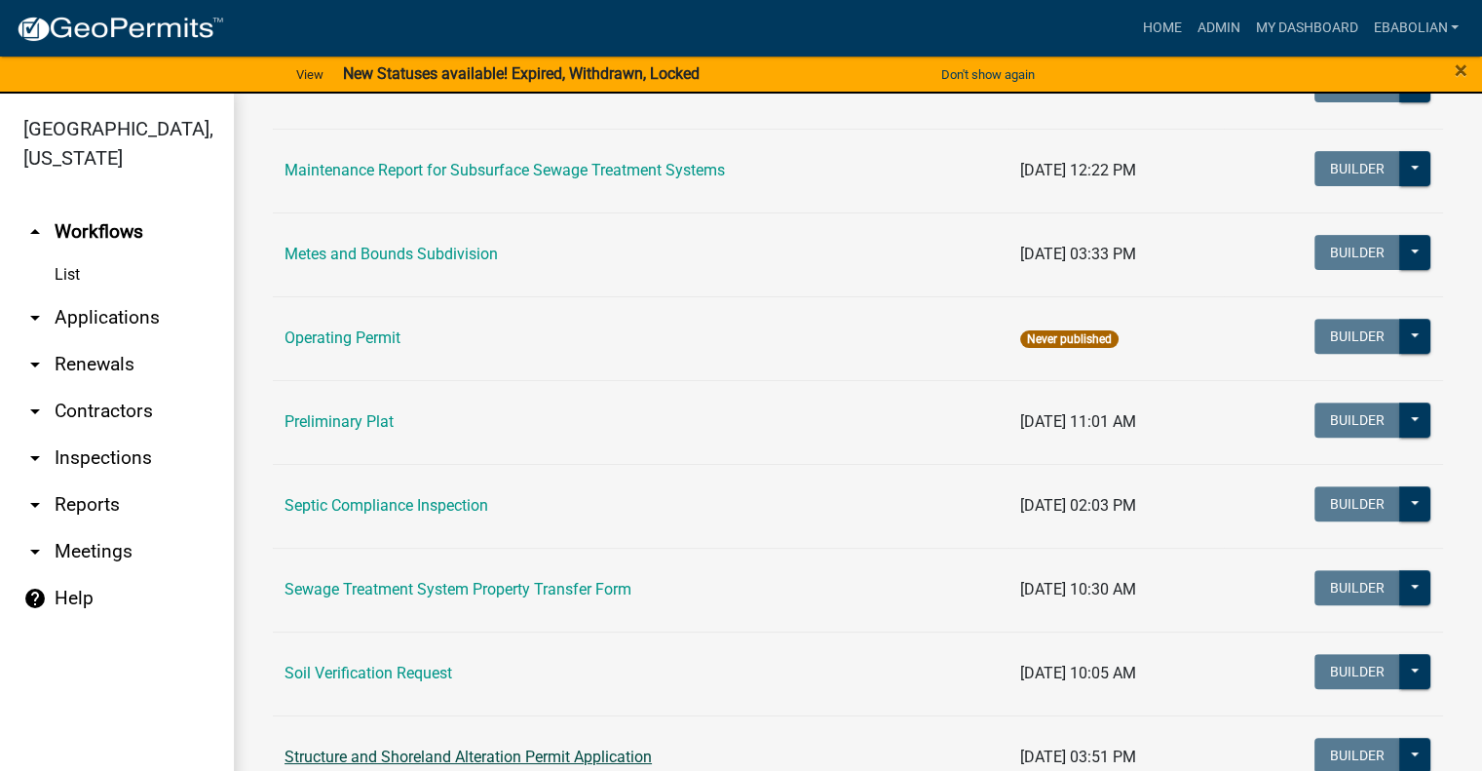
click at [386, 749] on link "Structure and Shoreland Alteration Permit Application" at bounding box center [468, 756] width 367 height 19
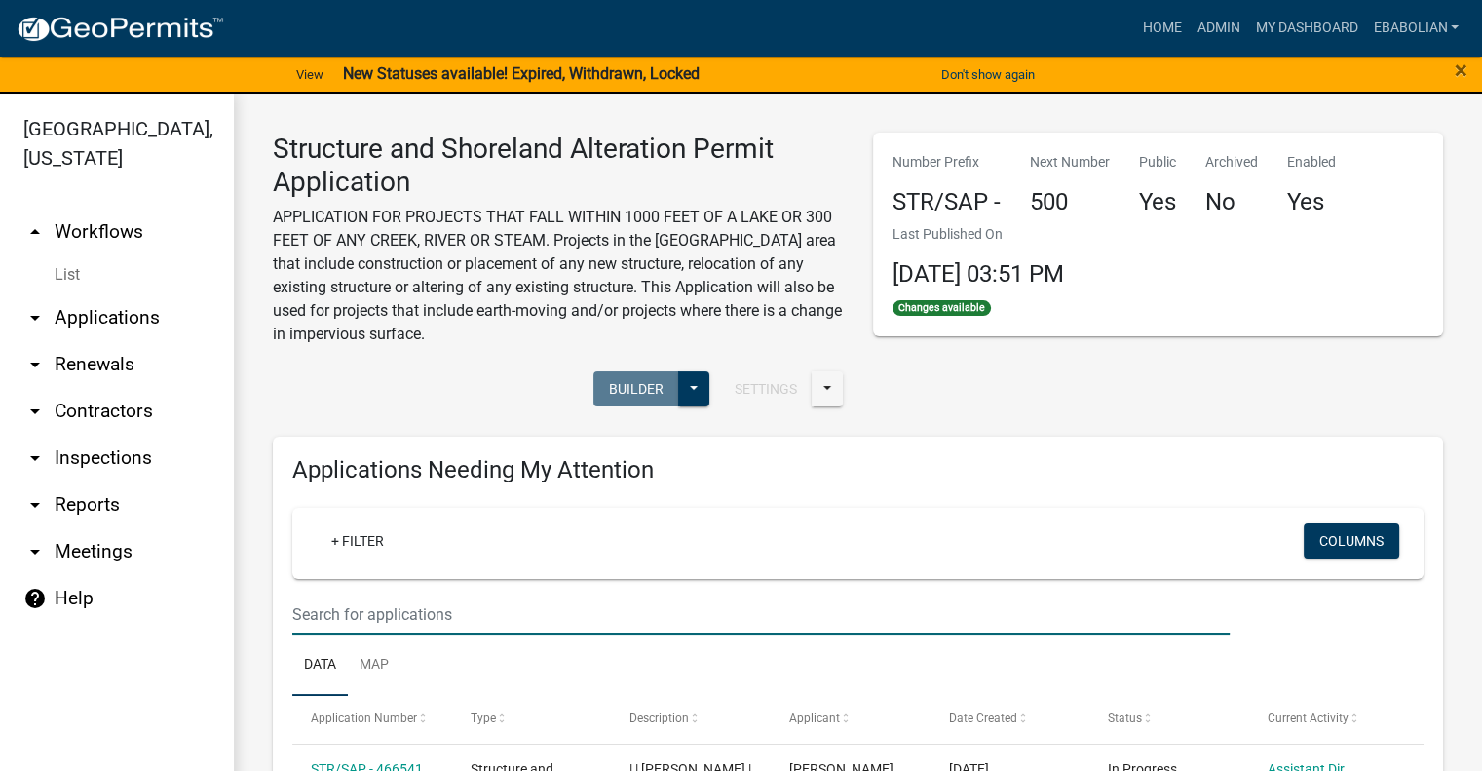
click at [381, 609] on input "text" at bounding box center [761, 614] width 938 height 40
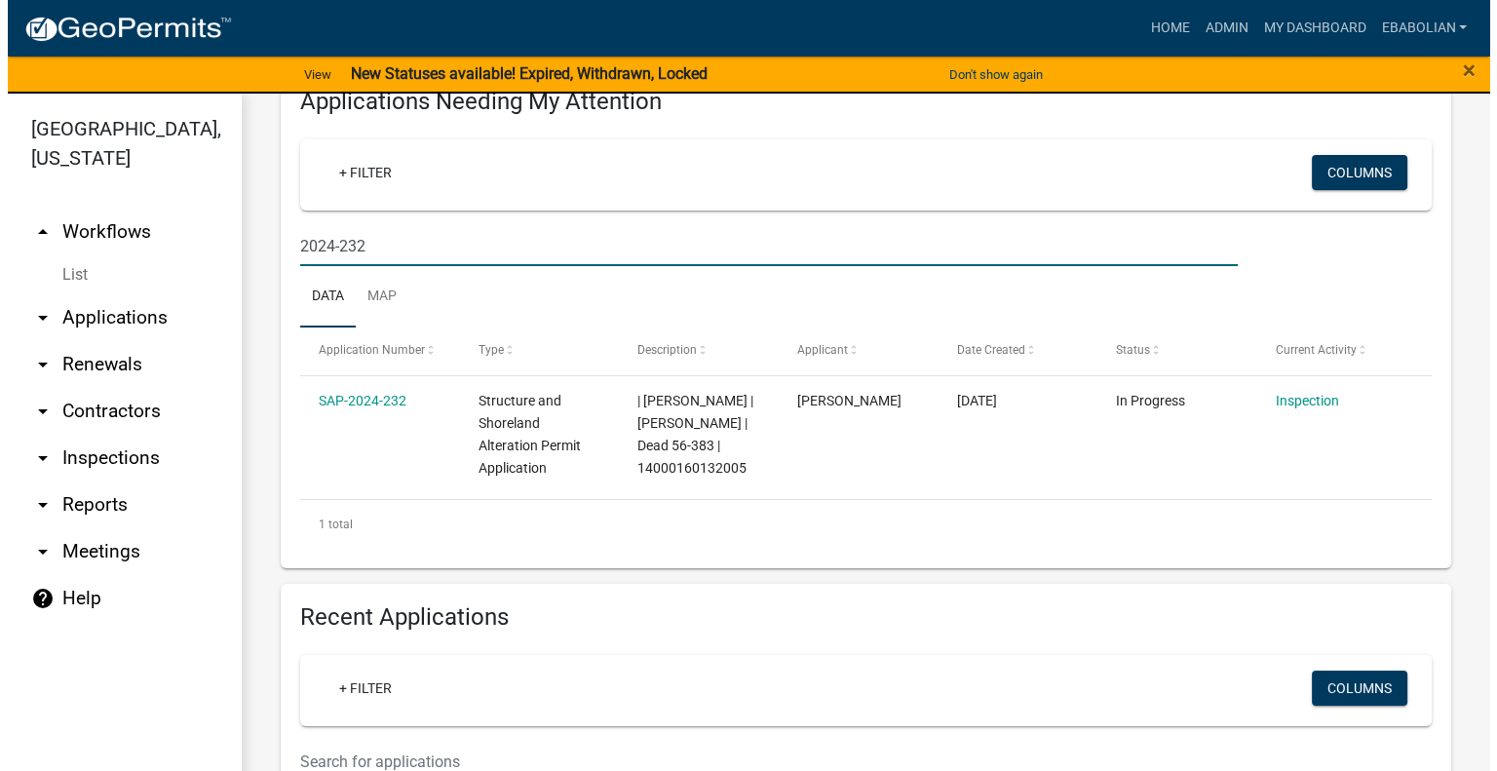
scroll to position [371, 0]
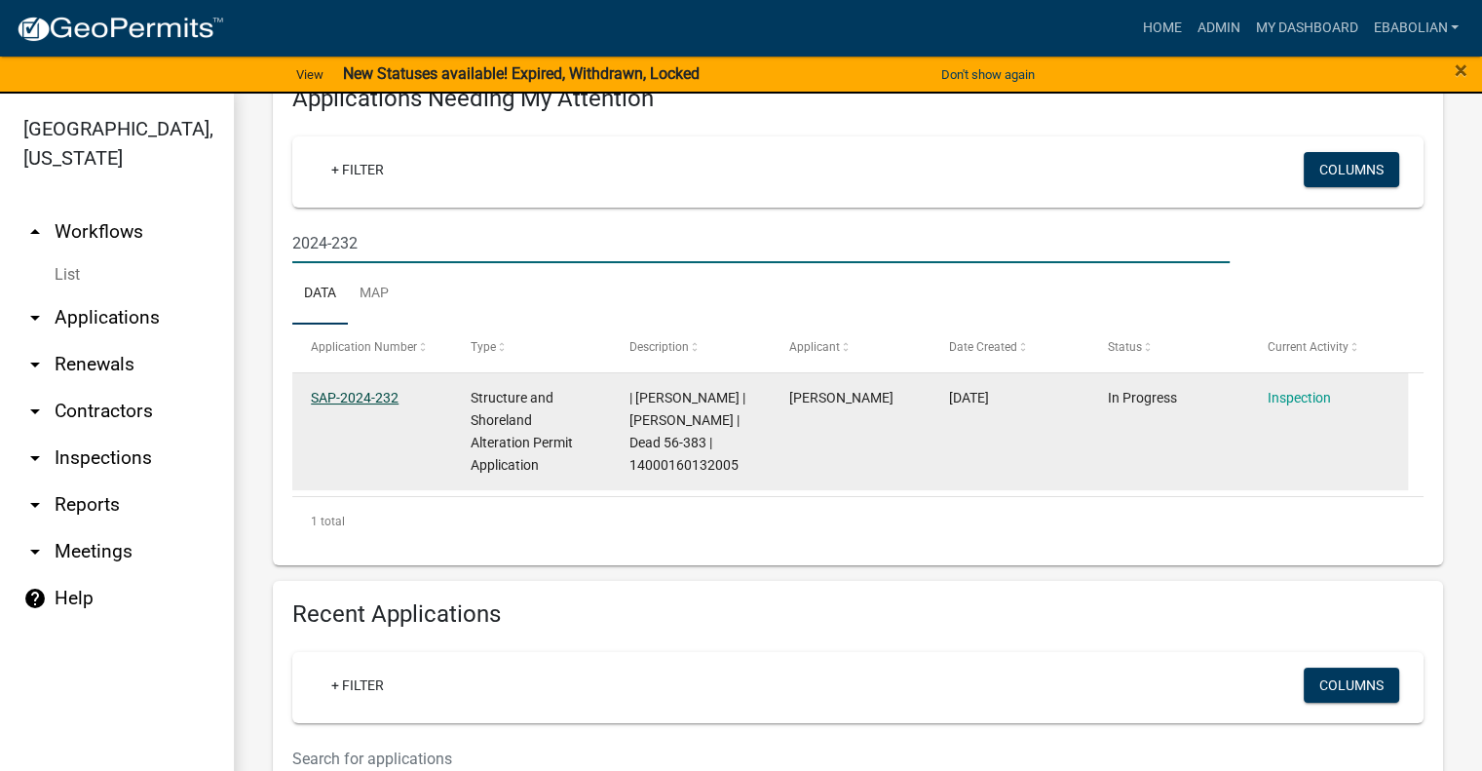
type input "2024-232"
click at [388, 394] on link "SAP-2024-232" at bounding box center [355, 398] width 88 height 16
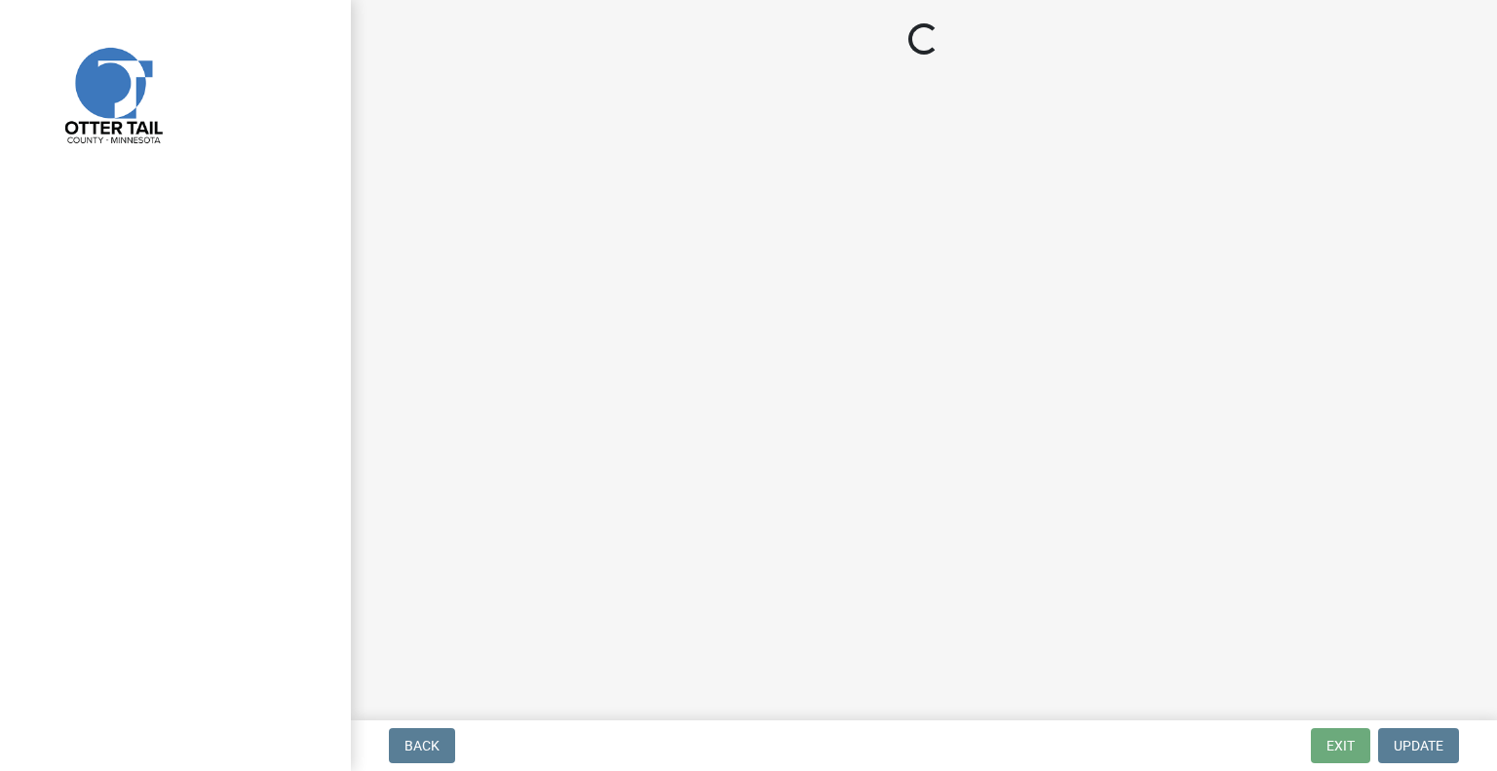
select select "710d5f49-2663-4e73-9718-d0c4e189f5ed"
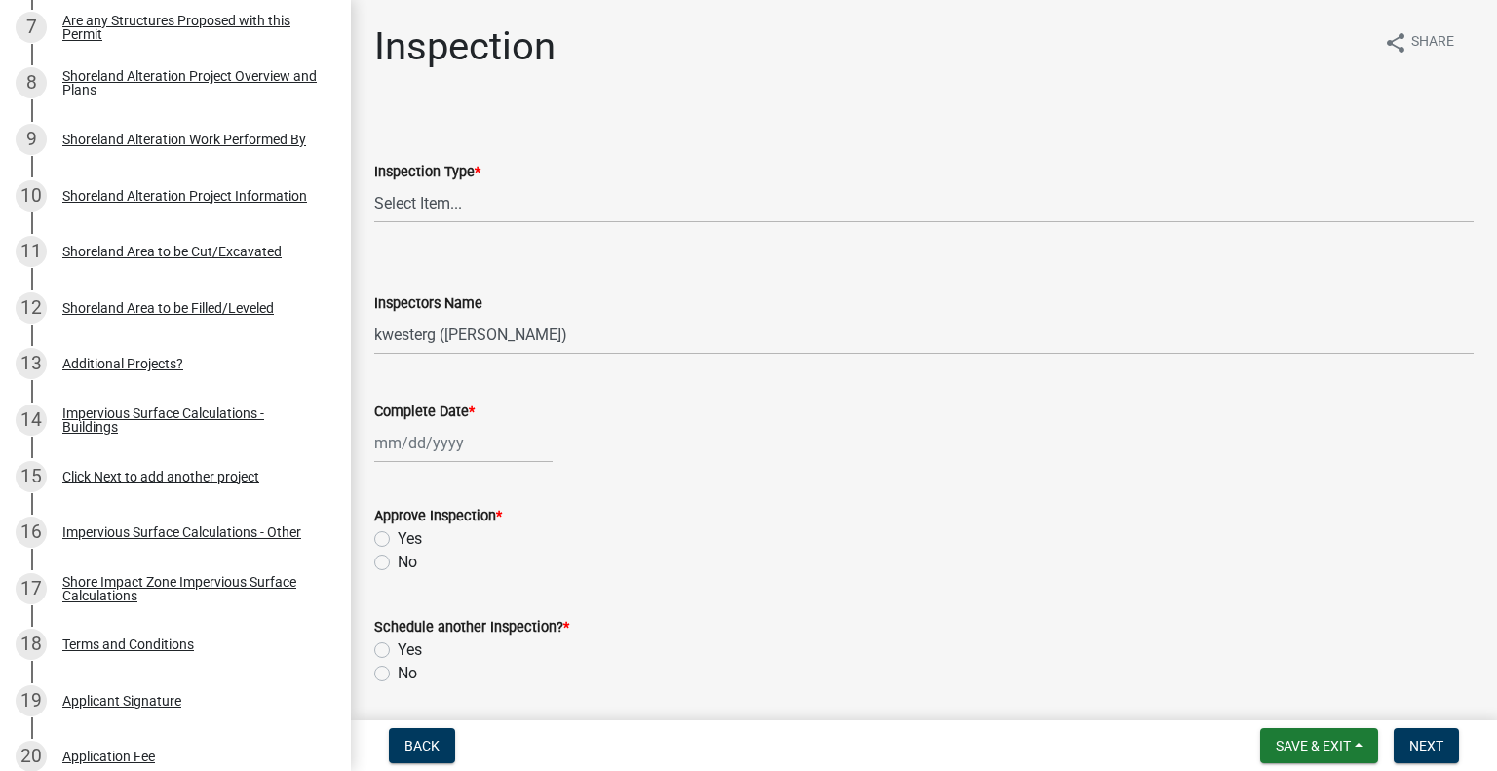
scroll to position [791, 0]
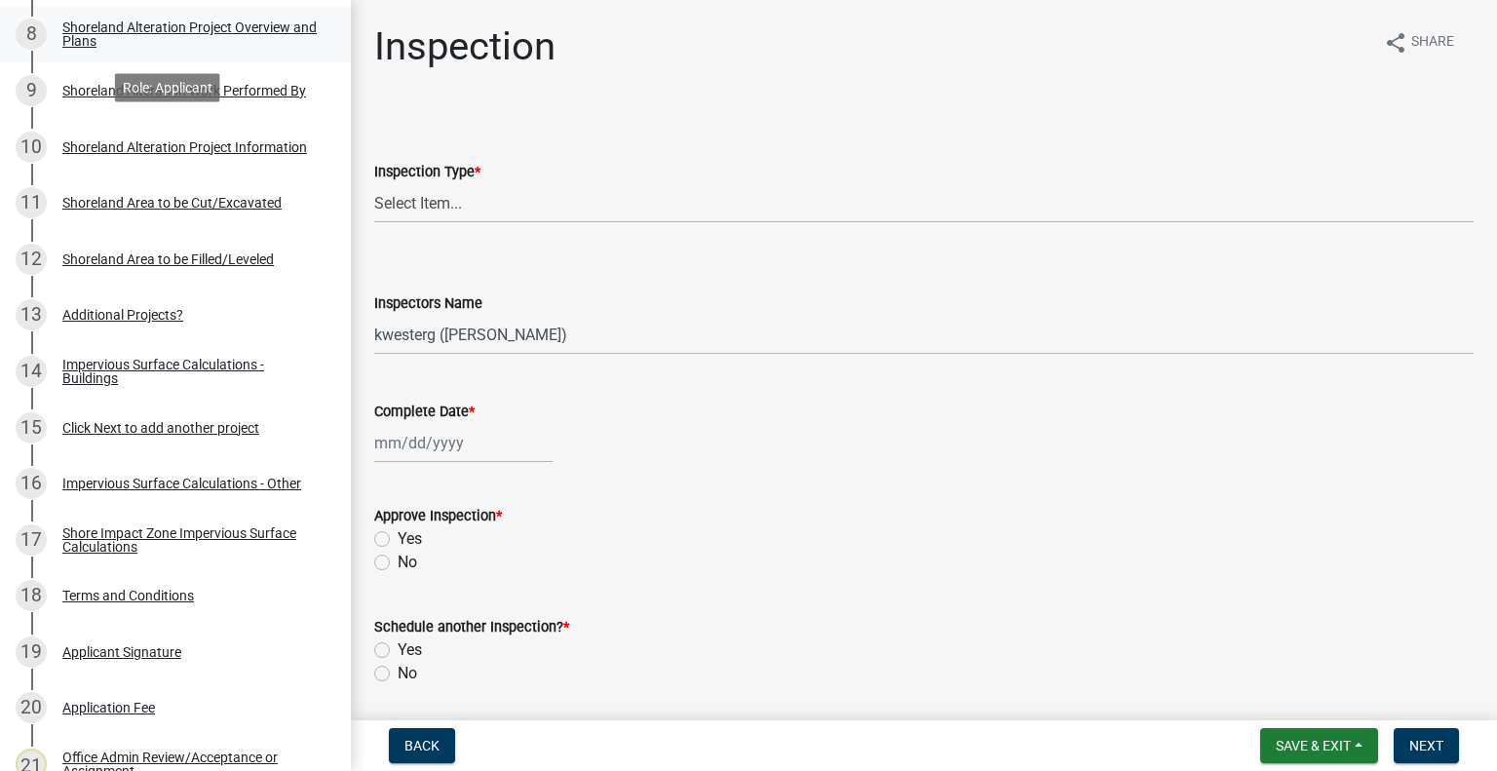
click at [87, 26] on div "Shoreland Alteration Project Overview and Plans" at bounding box center [190, 33] width 257 height 27
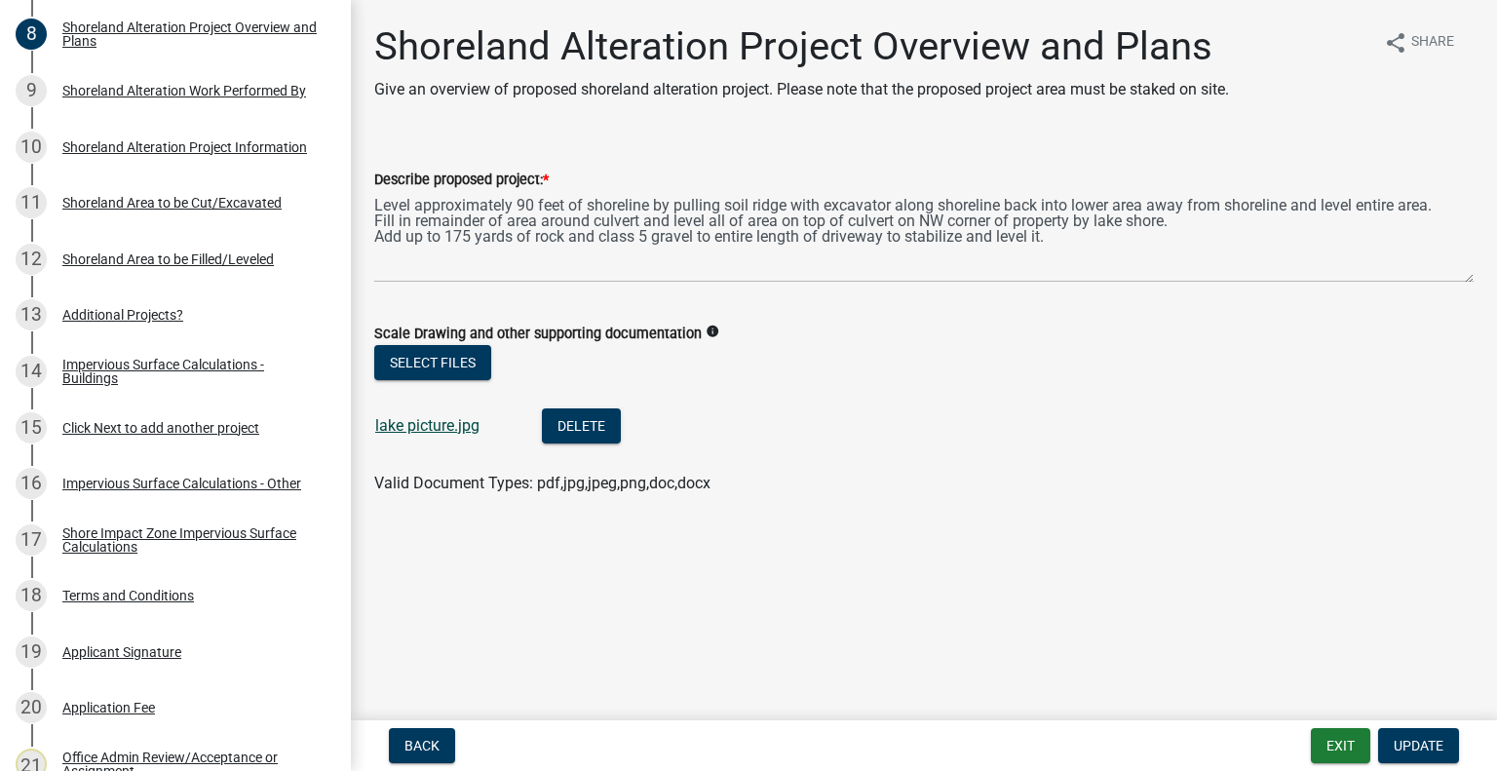
click at [407, 432] on link "lake picture.jpg" at bounding box center [427, 425] width 104 height 19
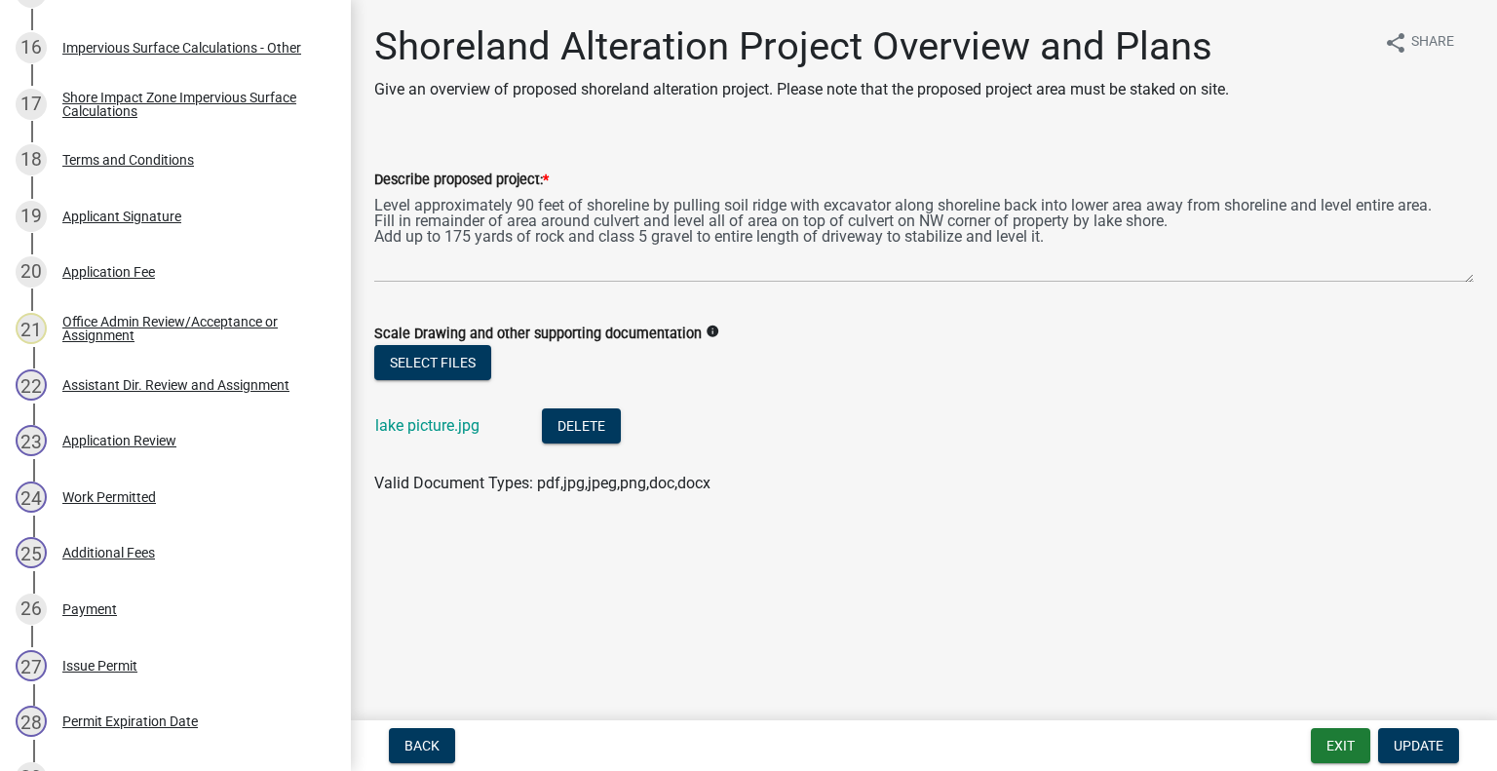
scroll to position [1390, 0]
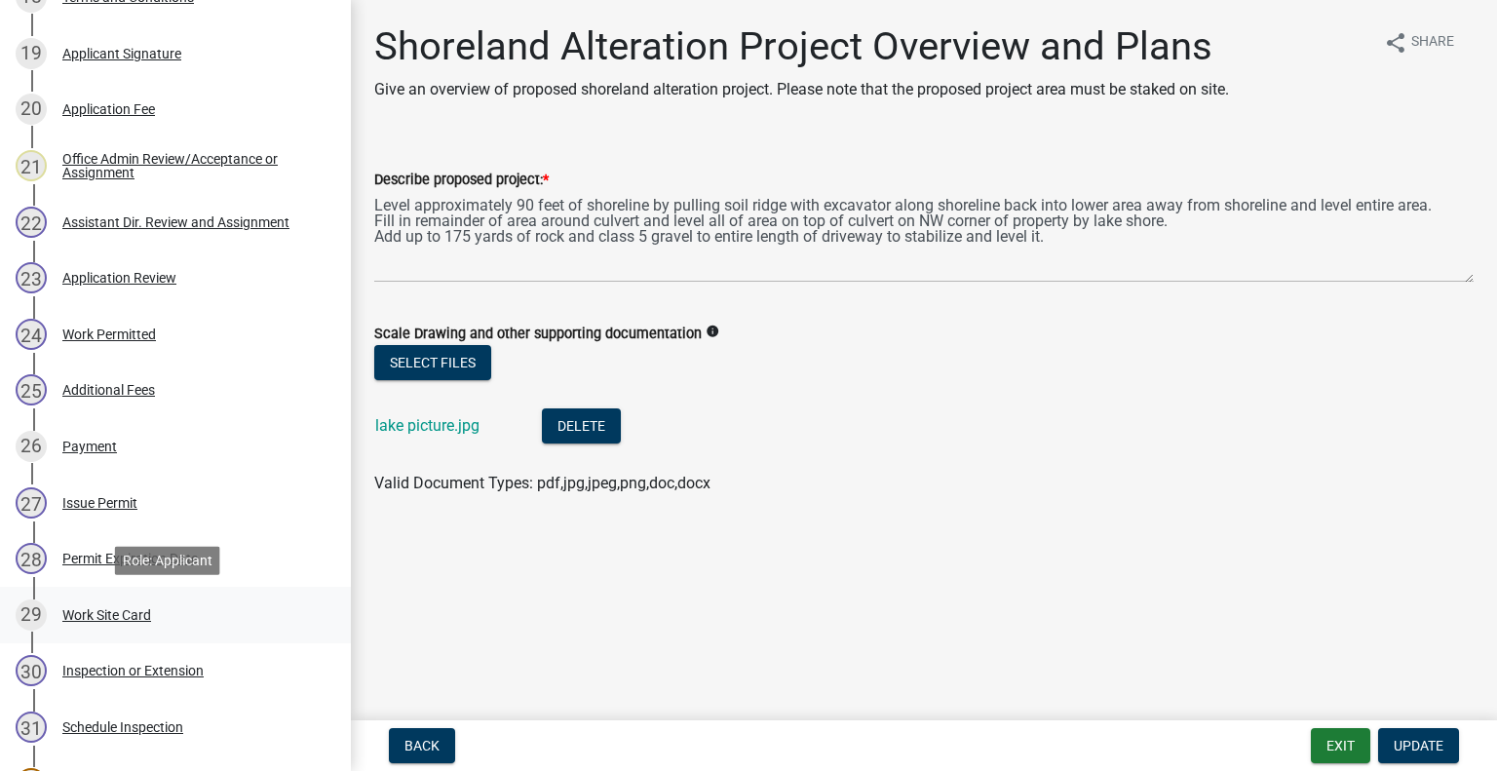
click at [131, 611] on div "Work Site Card" at bounding box center [106, 615] width 89 height 14
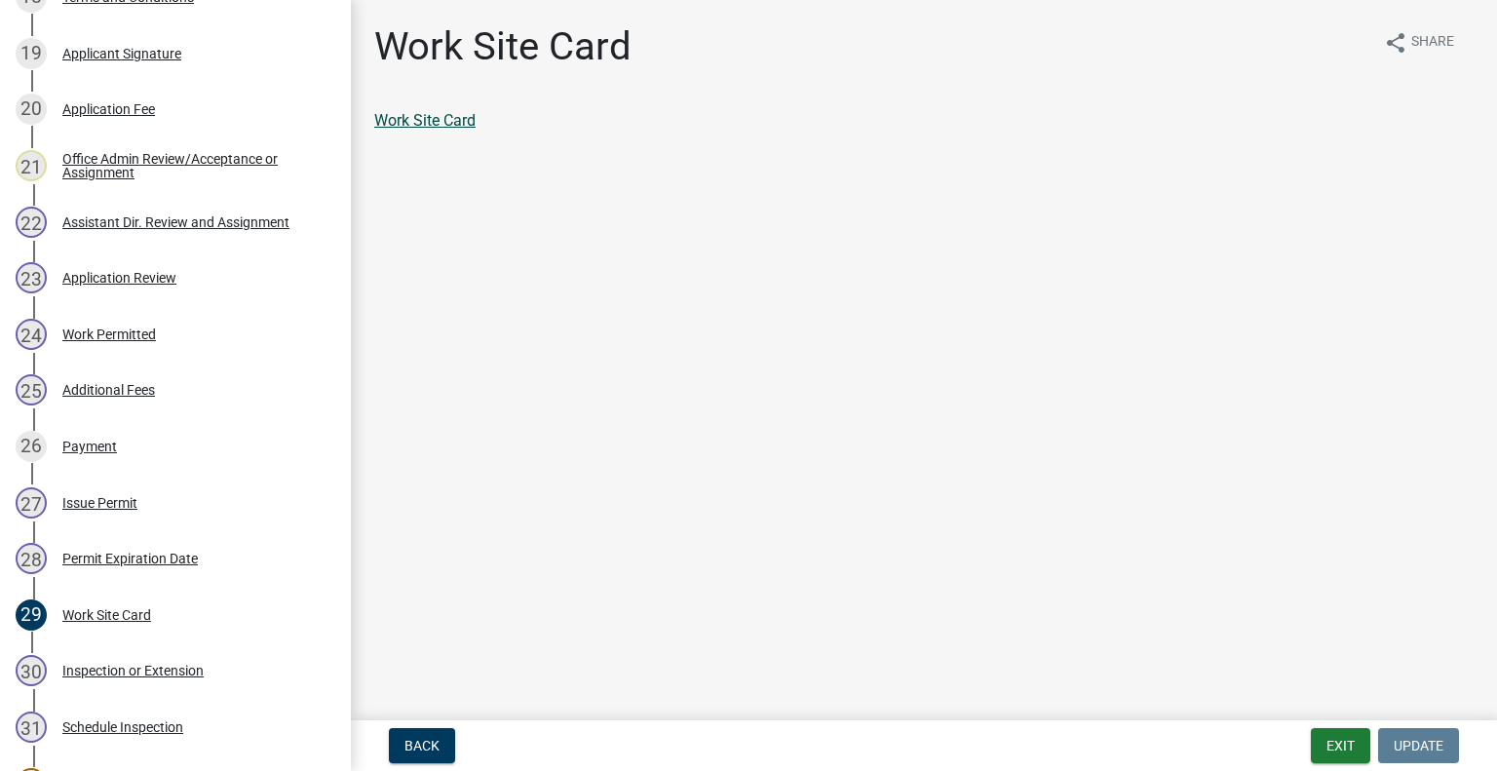
click at [411, 119] on link "Work Site Card" at bounding box center [424, 120] width 101 height 19
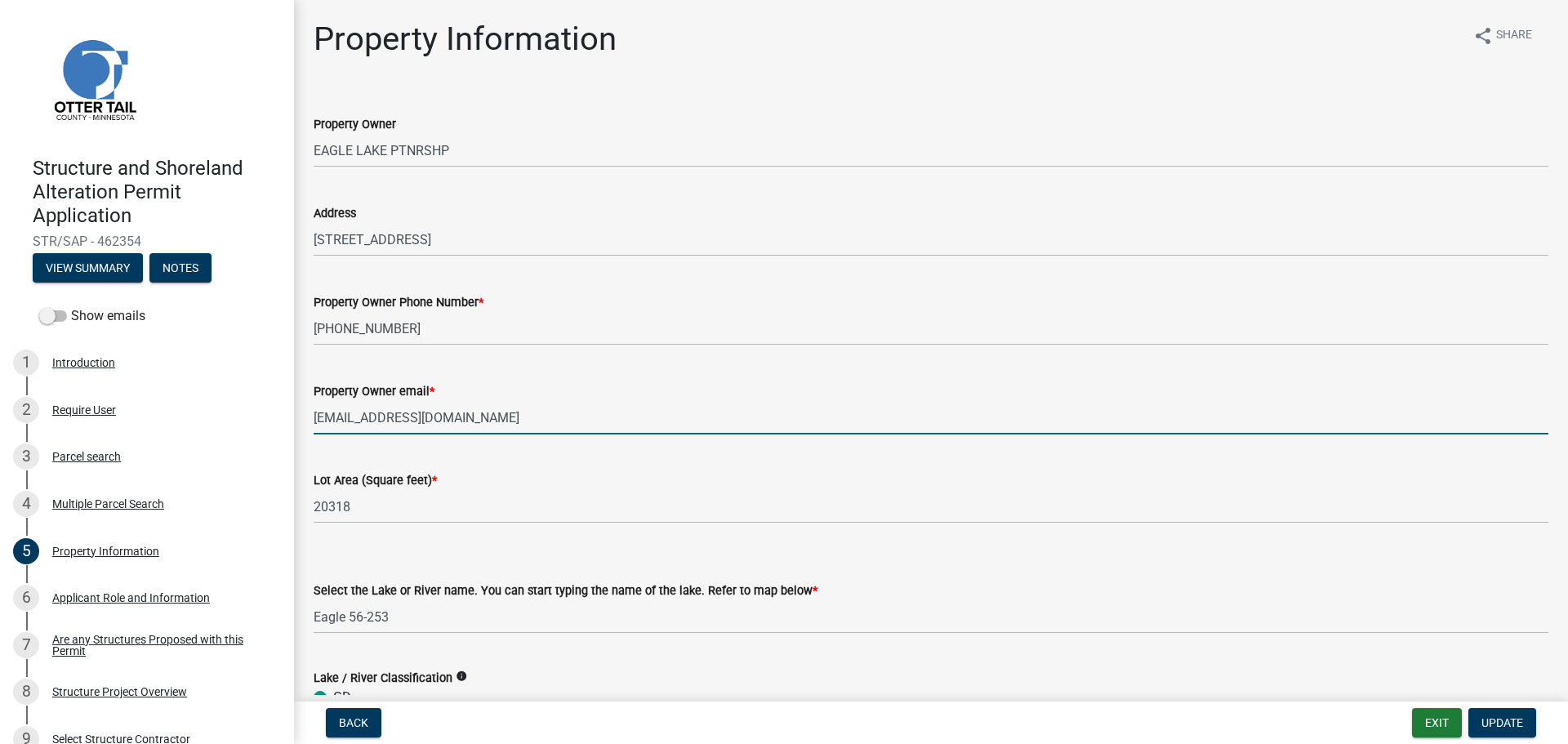
select select "2d6f3b2e-28b0-4a7e-9ef9-e971b7bc4137"
select select "9233bc03-43b7-4bc3-a622-0f4482adc204"
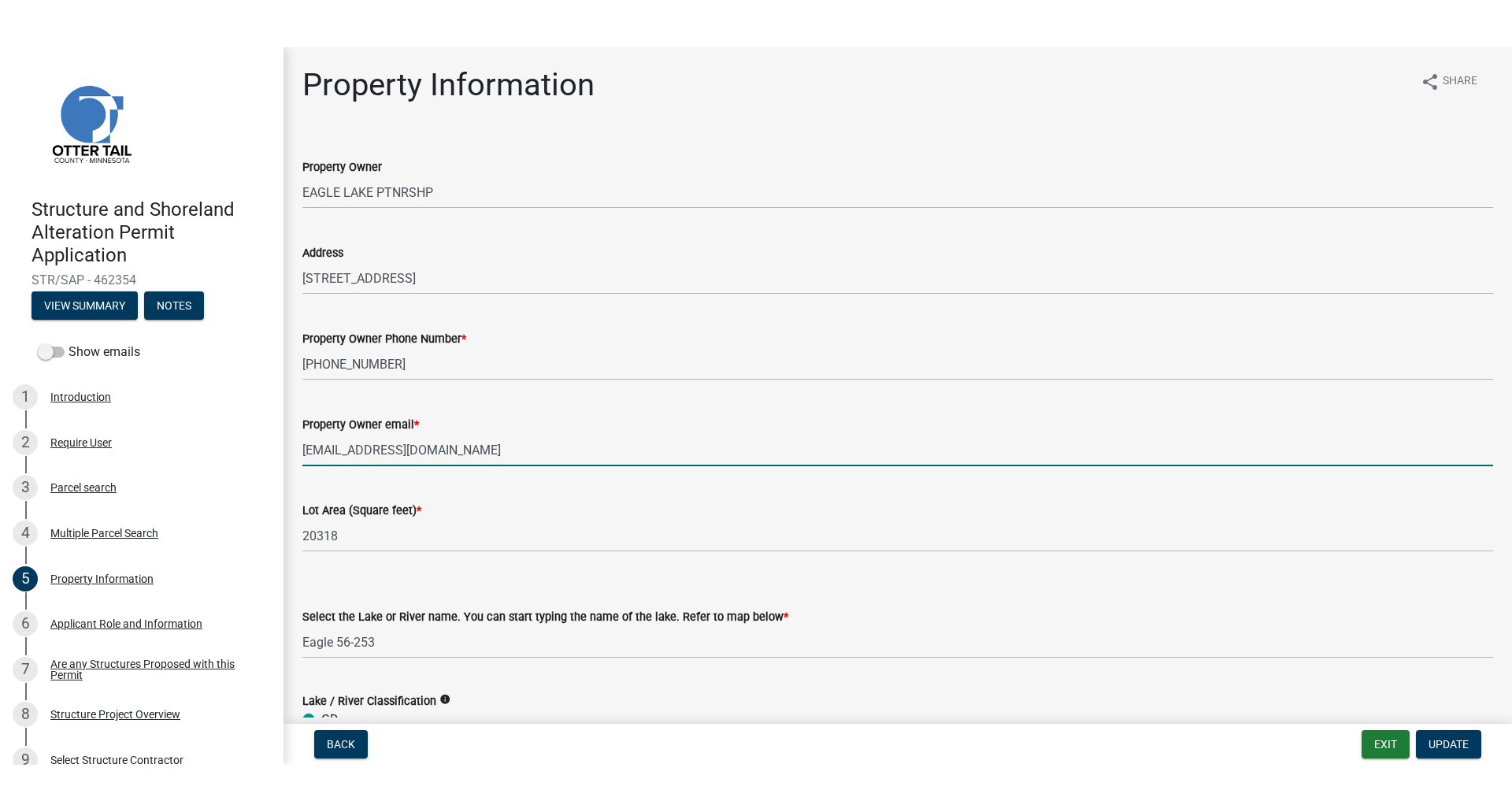
scroll to position [631, 0]
